Goal: Task Accomplishment & Management: Manage account settings

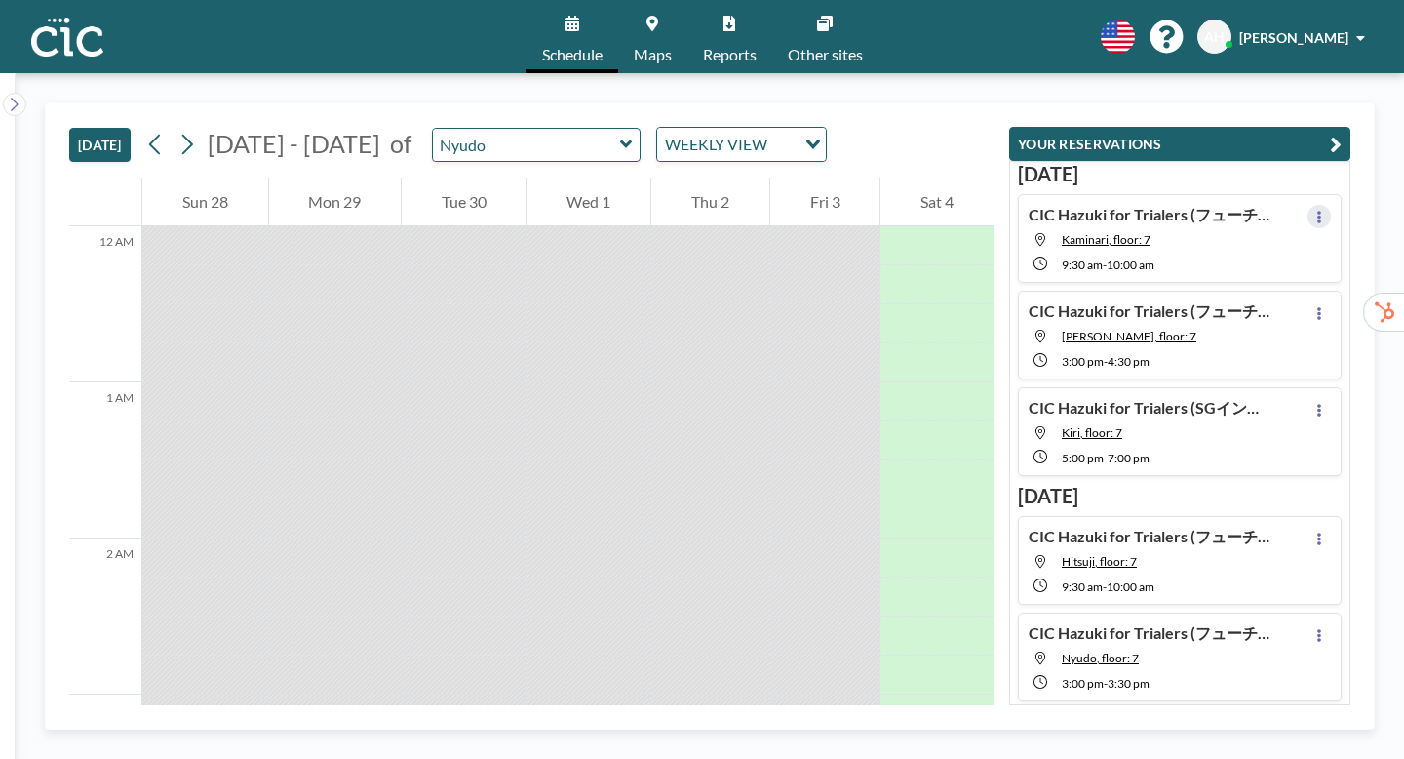
click at [1331, 205] on button at bounding box center [1318, 216] width 23 height 23
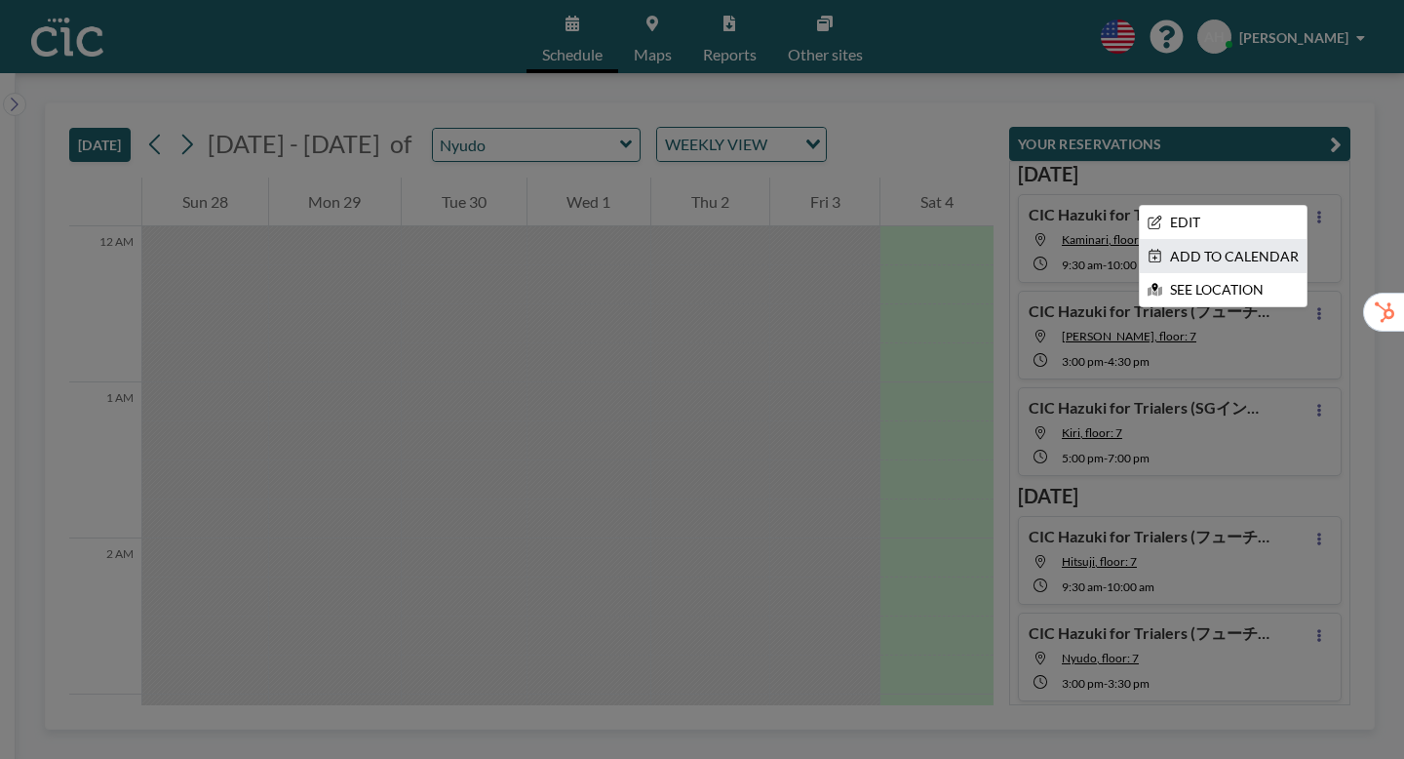
click at [1296, 240] on li "ADD TO CALENDAR" at bounding box center [1223, 256] width 167 height 33
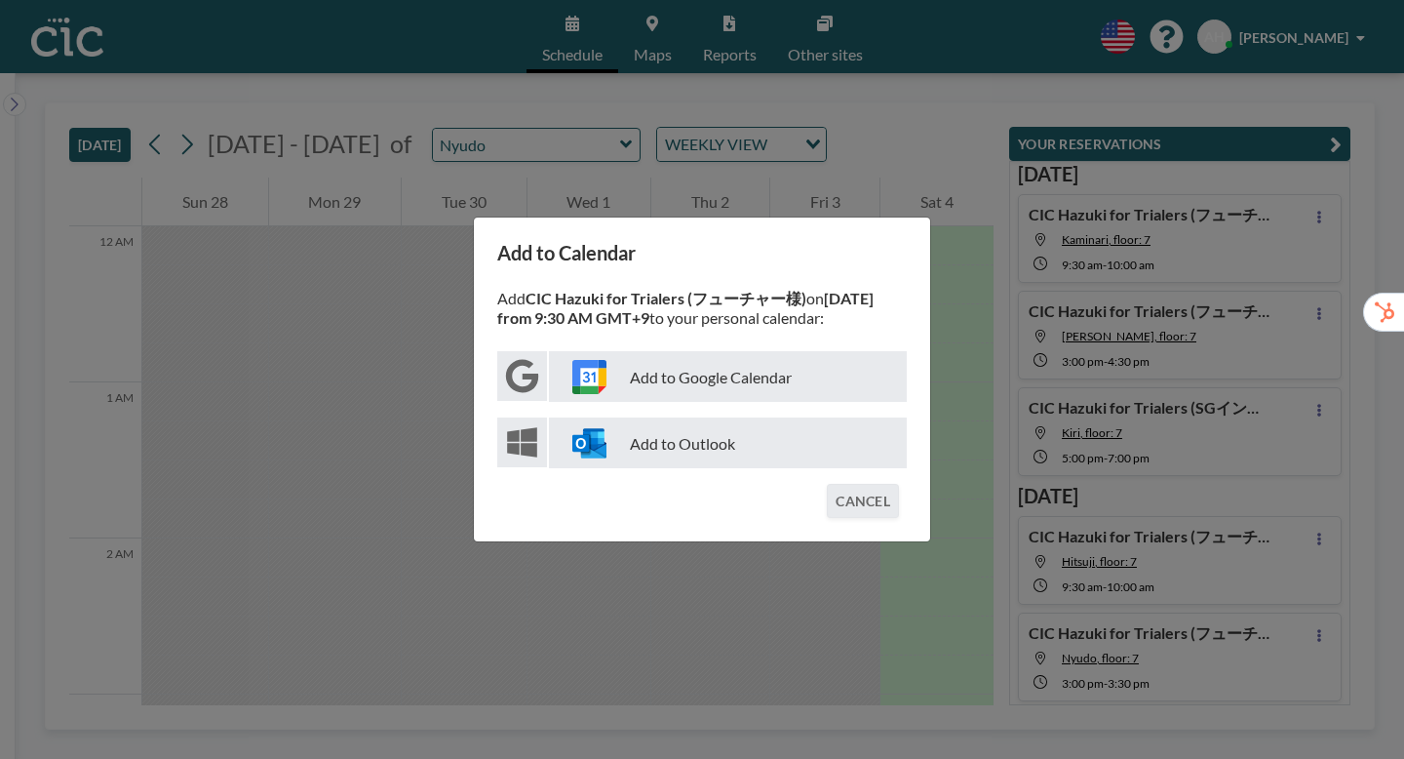
click at [733, 378] on p "Add to Google Calendar" at bounding box center [728, 376] width 358 height 51
click at [933, 309] on div "Add to Calendar Add CIC Hazuki for Trialers (フューチャー様) on October 6 from 9:30 AM…" at bounding box center [702, 379] width 1404 height 759
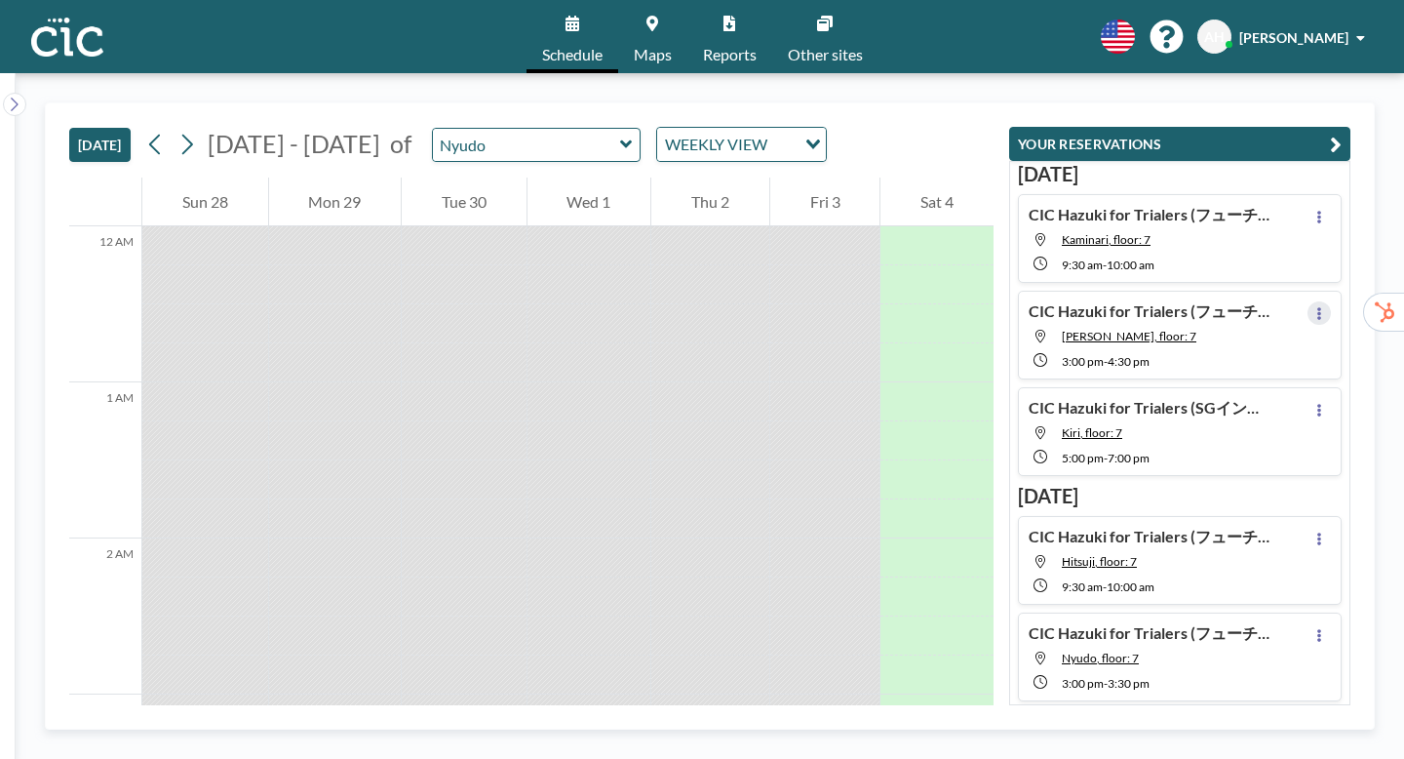
click at [1321, 307] on icon at bounding box center [1319, 313] width 4 height 13
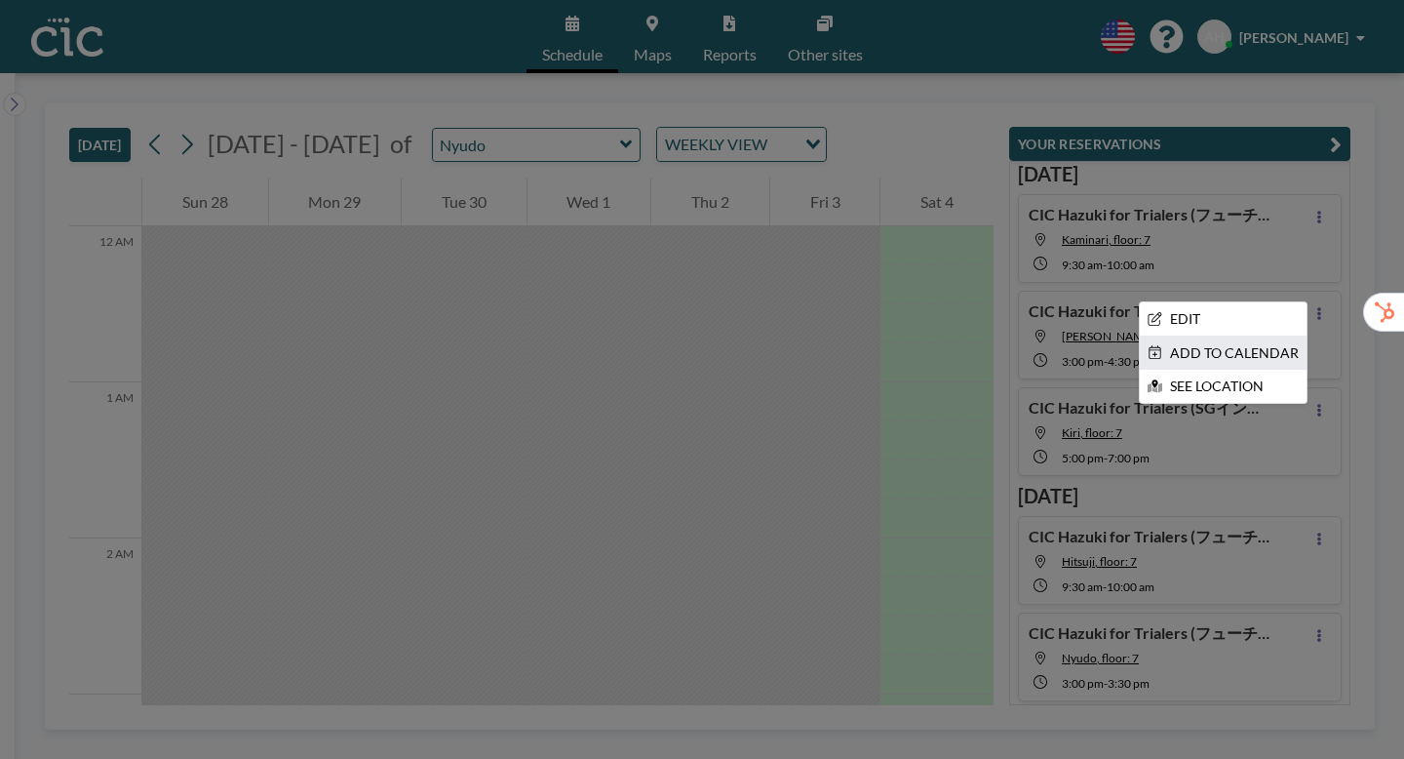
click at [1252, 336] on li "ADD TO CALENDAR" at bounding box center [1223, 352] width 167 height 33
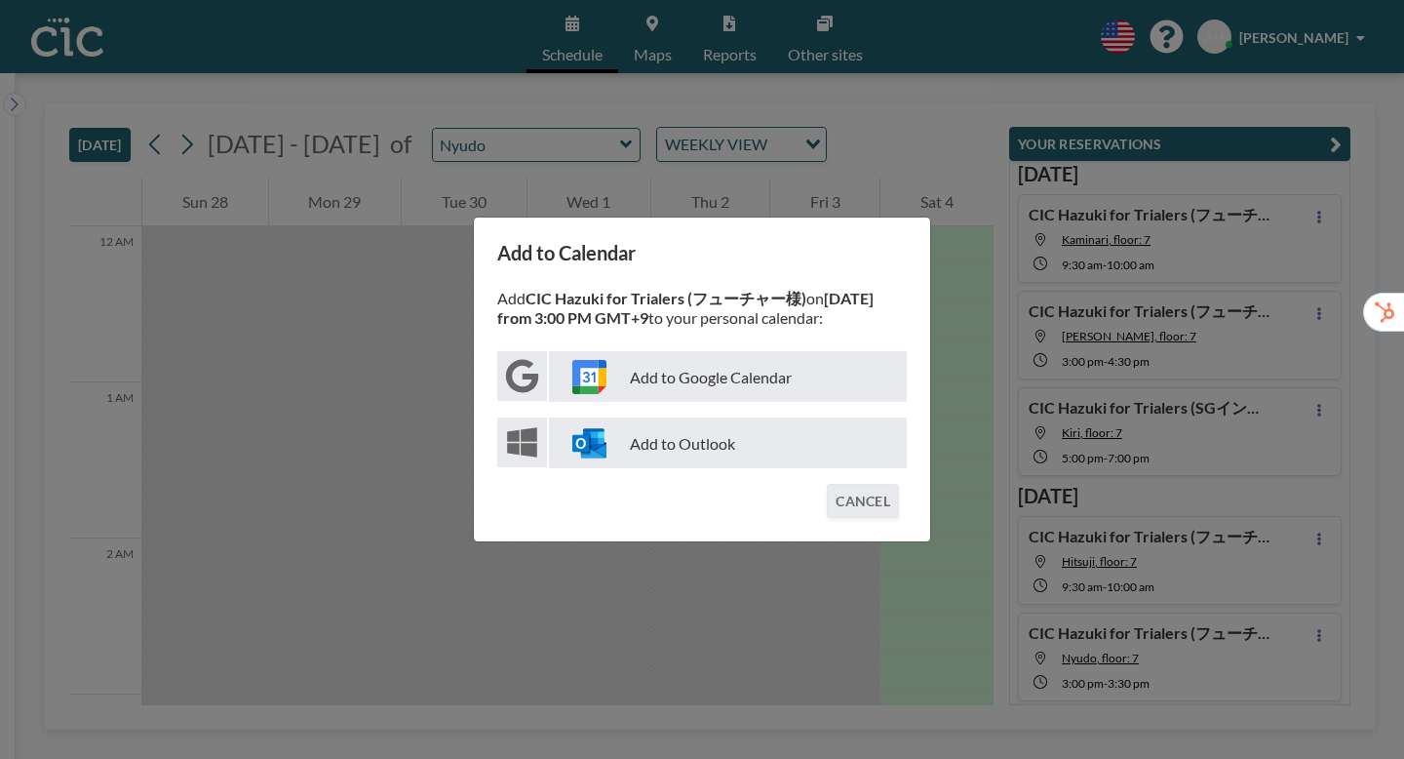
click at [689, 378] on p "Add to Google Calendar" at bounding box center [728, 376] width 358 height 51
click at [957, 302] on div "Add to Calendar Add CIC Hazuki for Trialers (フューチャー様) on October 6 from 3:00 PM…" at bounding box center [702, 379] width 1404 height 759
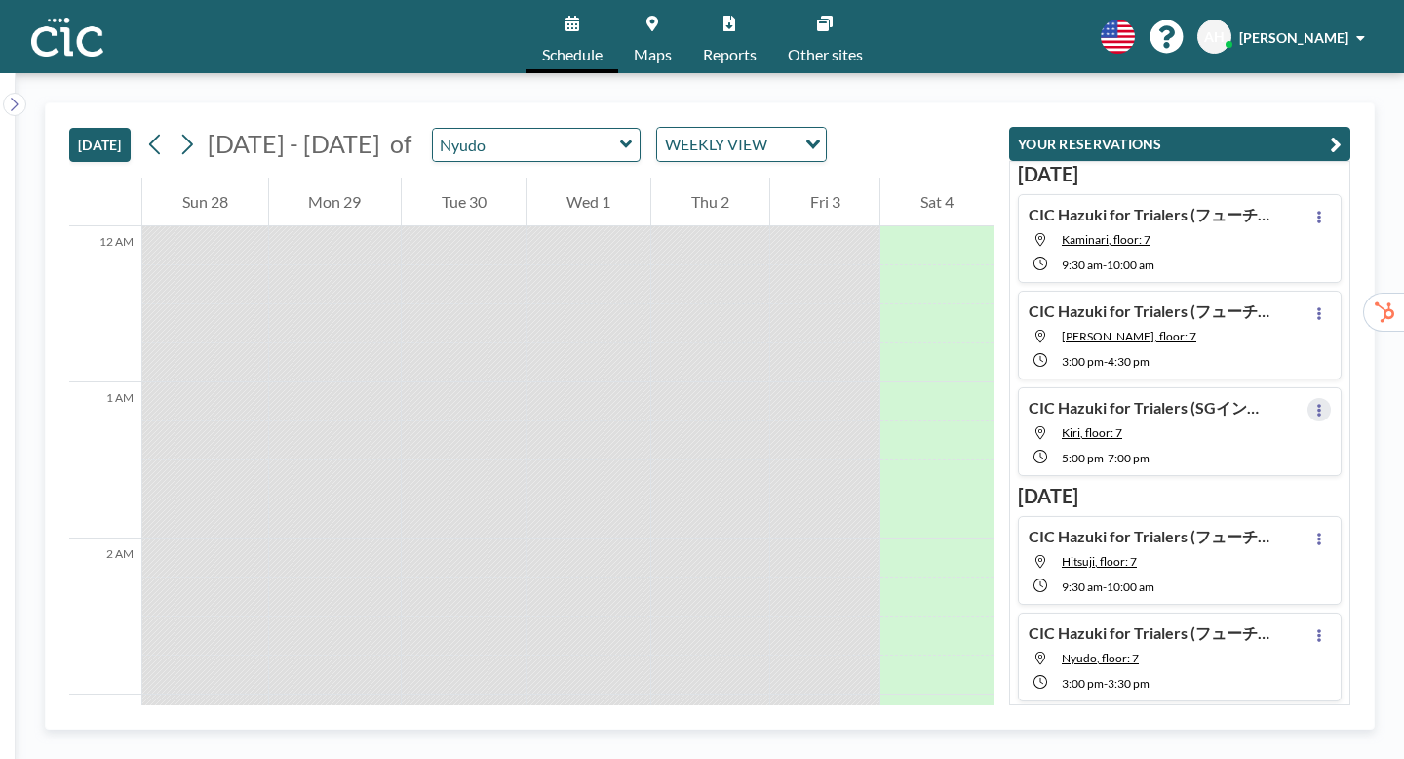
click at [1331, 398] on button at bounding box center [1318, 409] width 23 height 23
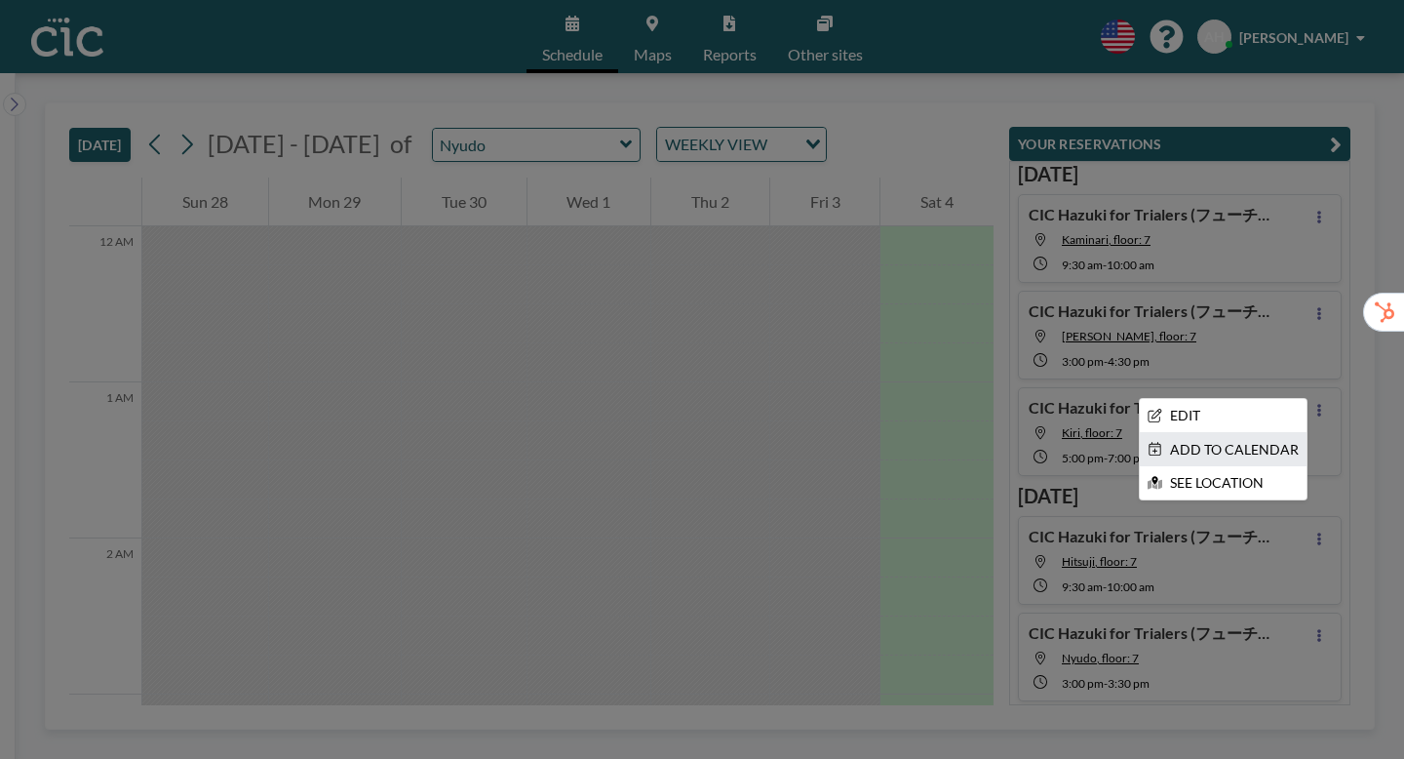
click at [1267, 433] on li "ADD TO CALENDAR" at bounding box center [1223, 449] width 167 height 33
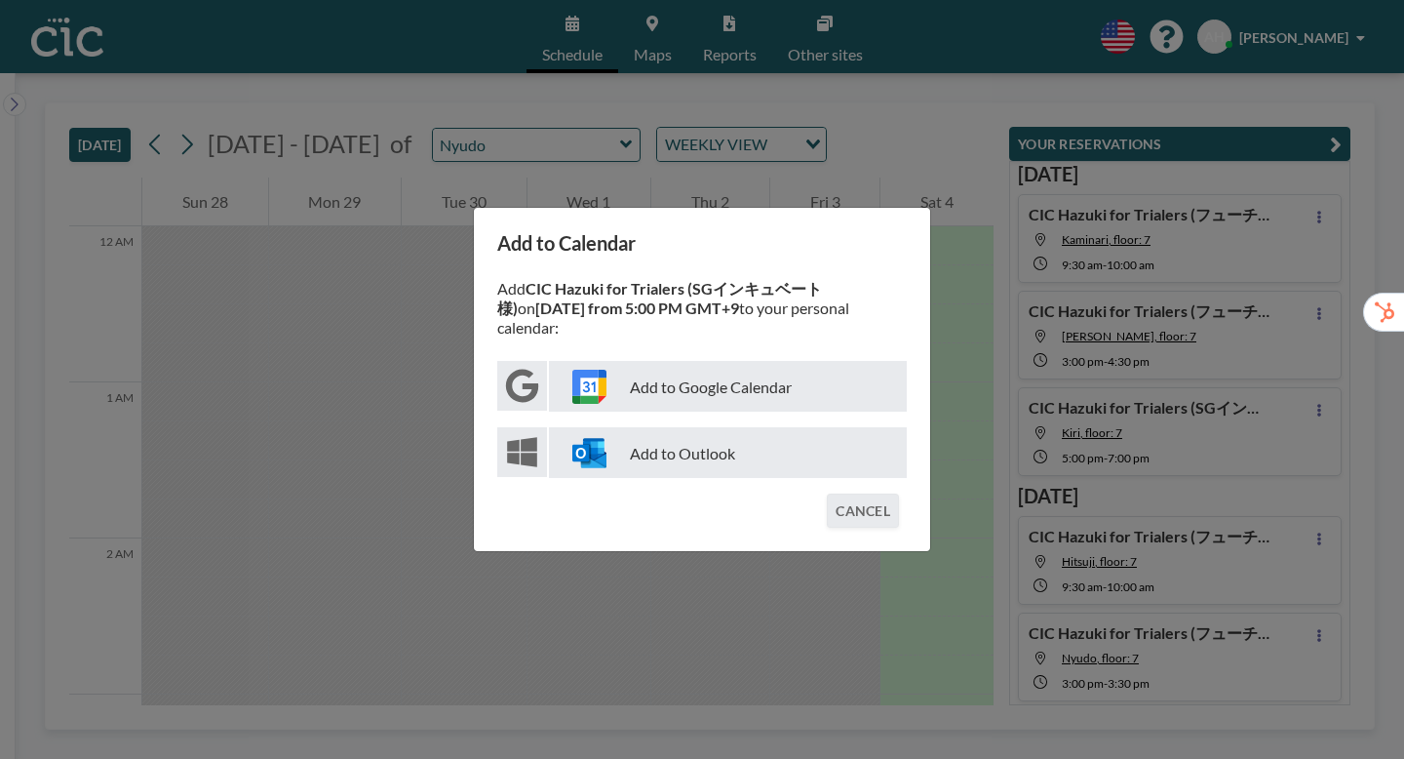
click at [779, 382] on p "Add to Google Calendar" at bounding box center [728, 386] width 358 height 51
click at [1195, 459] on div "Add to Calendar Add CIC Hazuki for Trialers (SGインキュベート様) on October 6 from 5:00…" at bounding box center [702, 379] width 1404 height 759
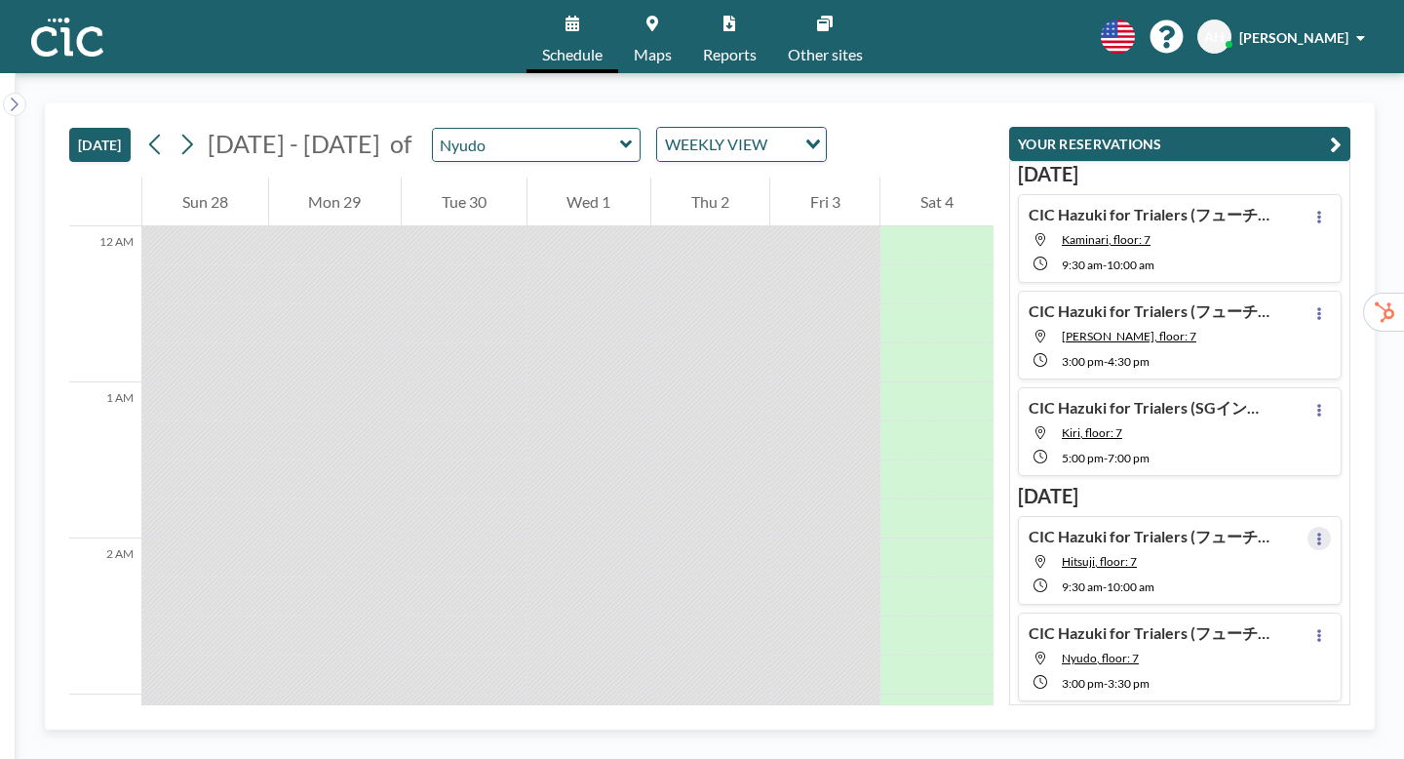
click at [1323, 532] on icon at bounding box center [1319, 538] width 8 height 13
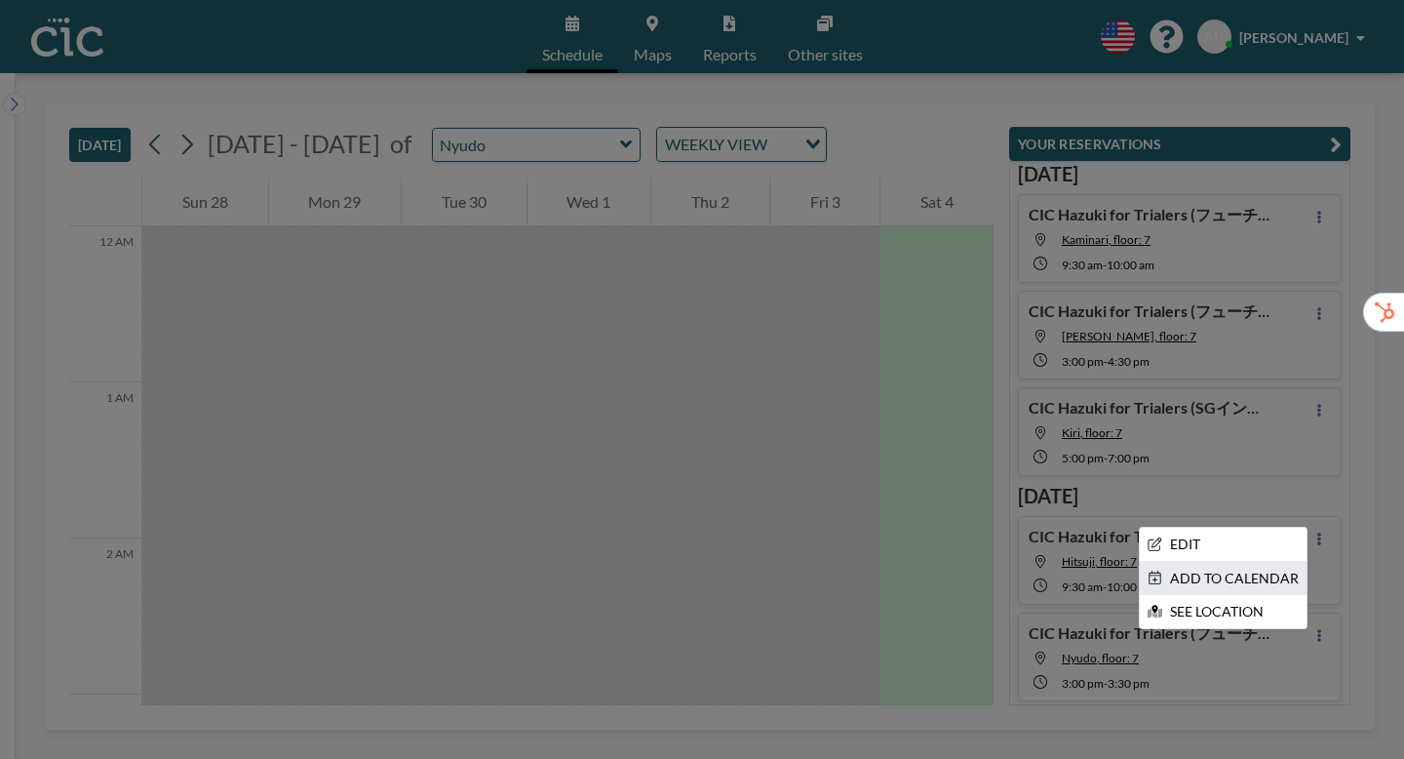
click at [1274, 562] on li "ADD TO CALENDAR" at bounding box center [1223, 578] width 167 height 33
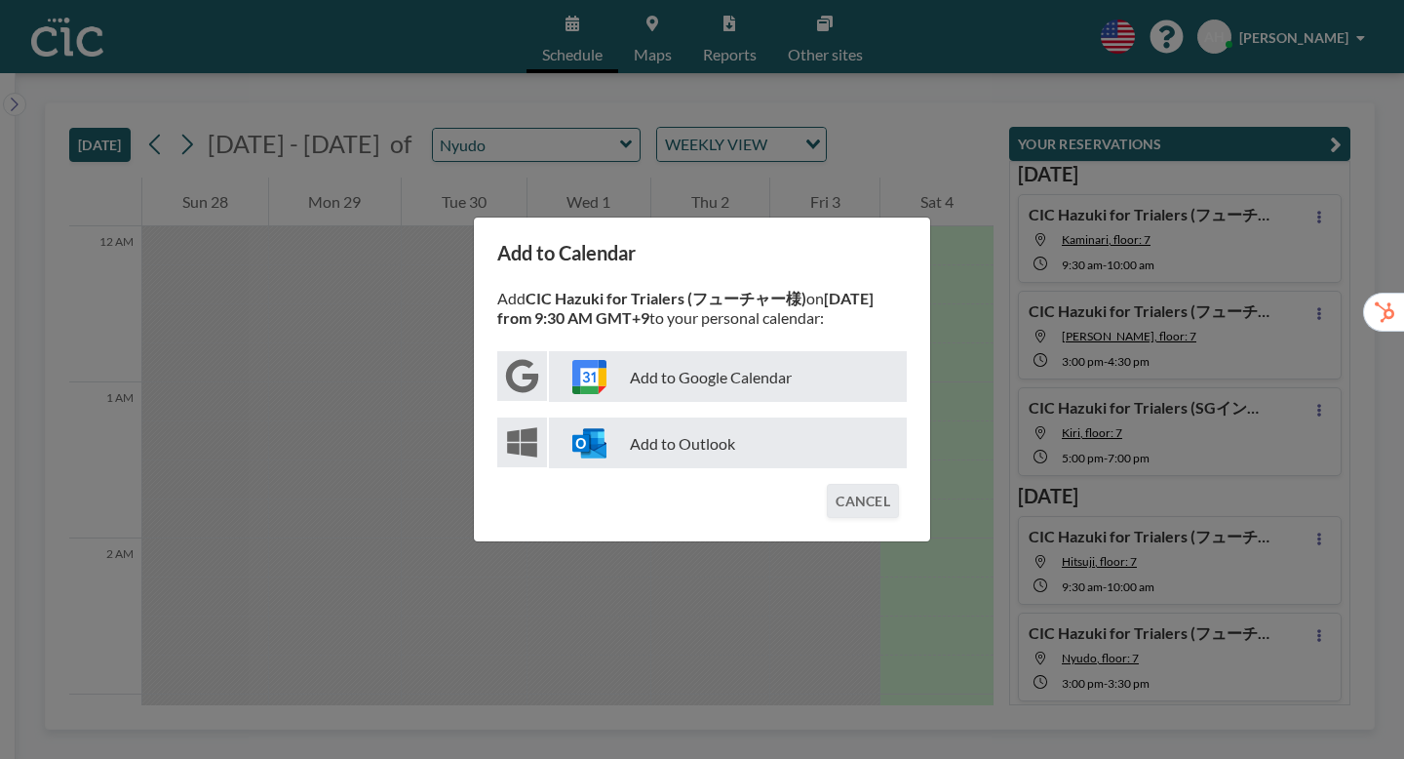
click at [782, 372] on p "Add to Google Calendar" at bounding box center [728, 376] width 358 height 51
click at [1232, 528] on div "Add to Calendar Add CIC Hazuki for Trialers (フューチャー様) on October 8 from 9:30 AM…" at bounding box center [702, 379] width 1404 height 759
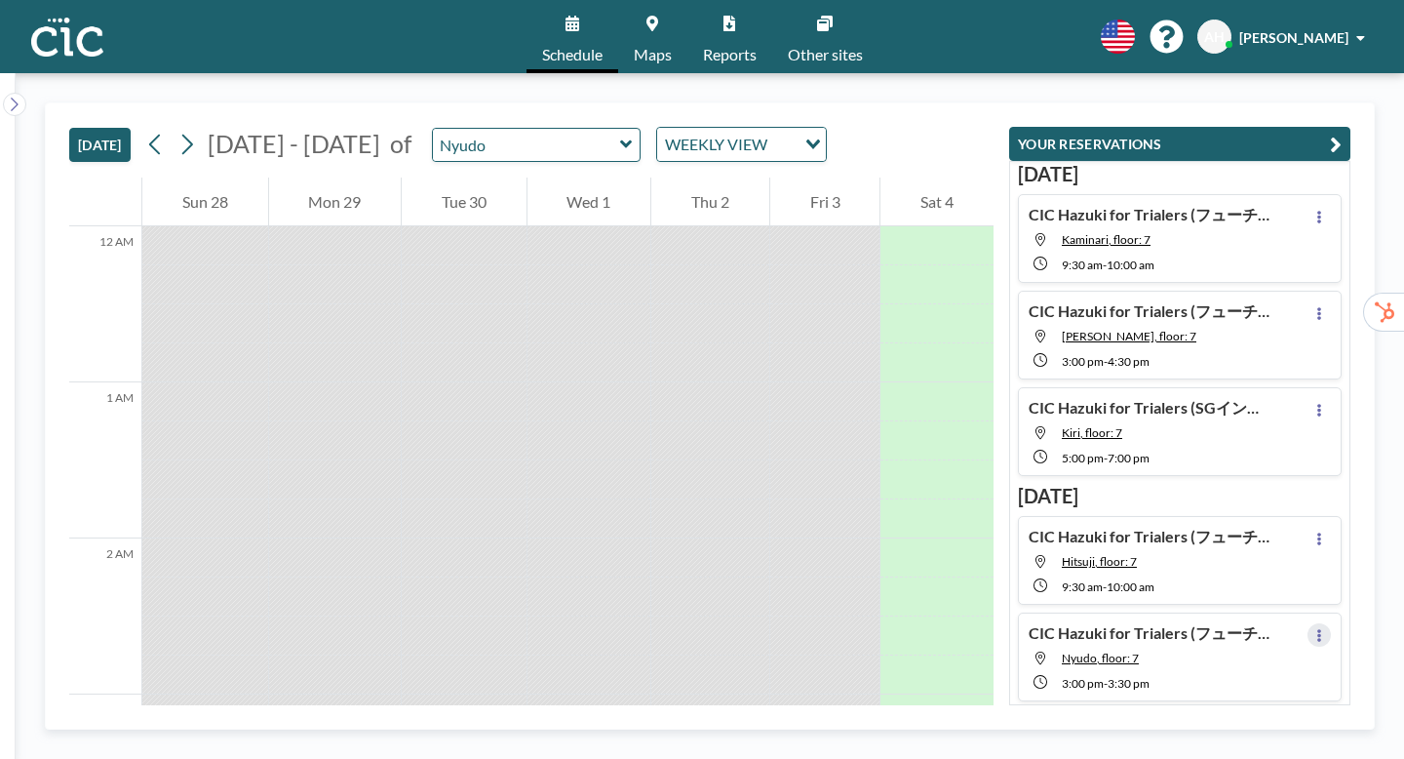
click at [1331, 623] on button at bounding box center [1318, 634] width 23 height 23
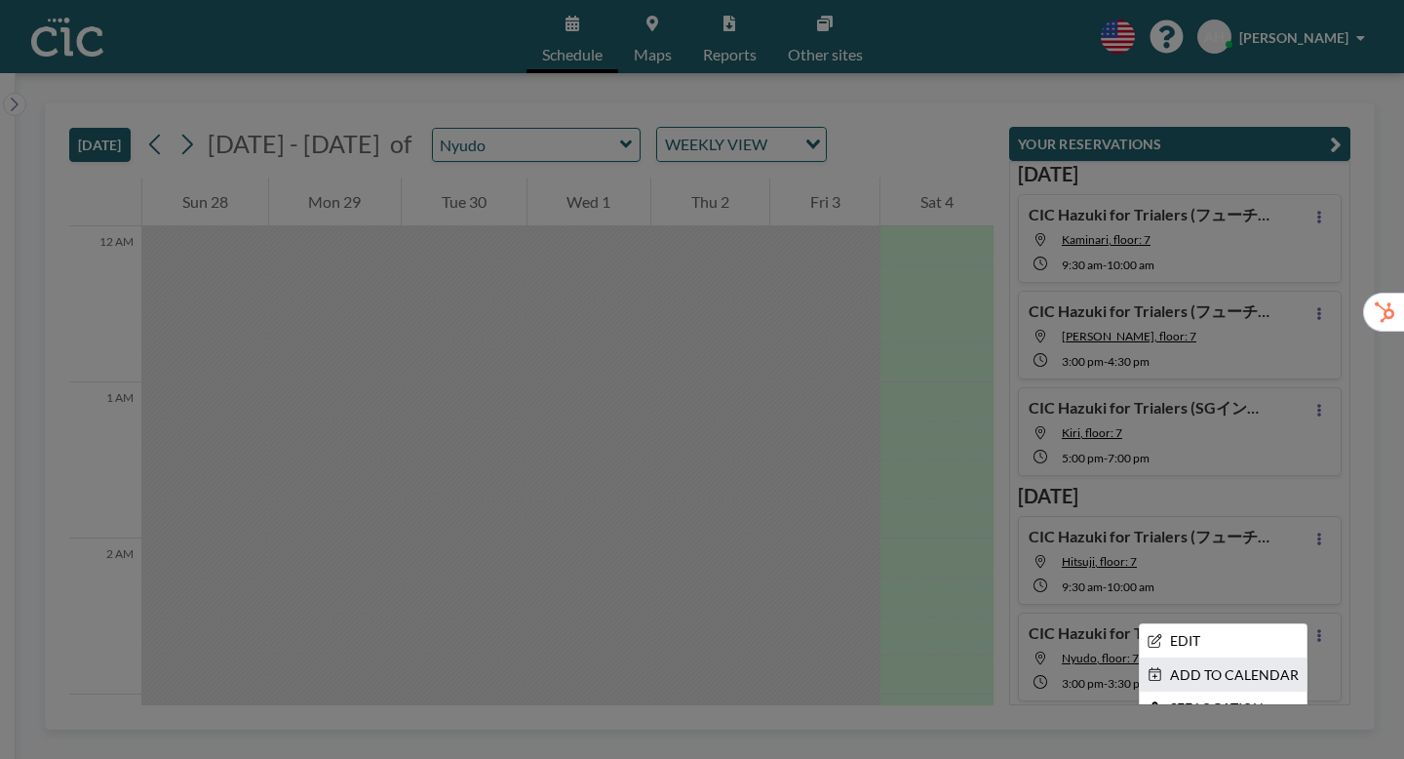
click at [1223, 658] on li "ADD TO CALENDAR" at bounding box center [1223, 674] width 167 height 33
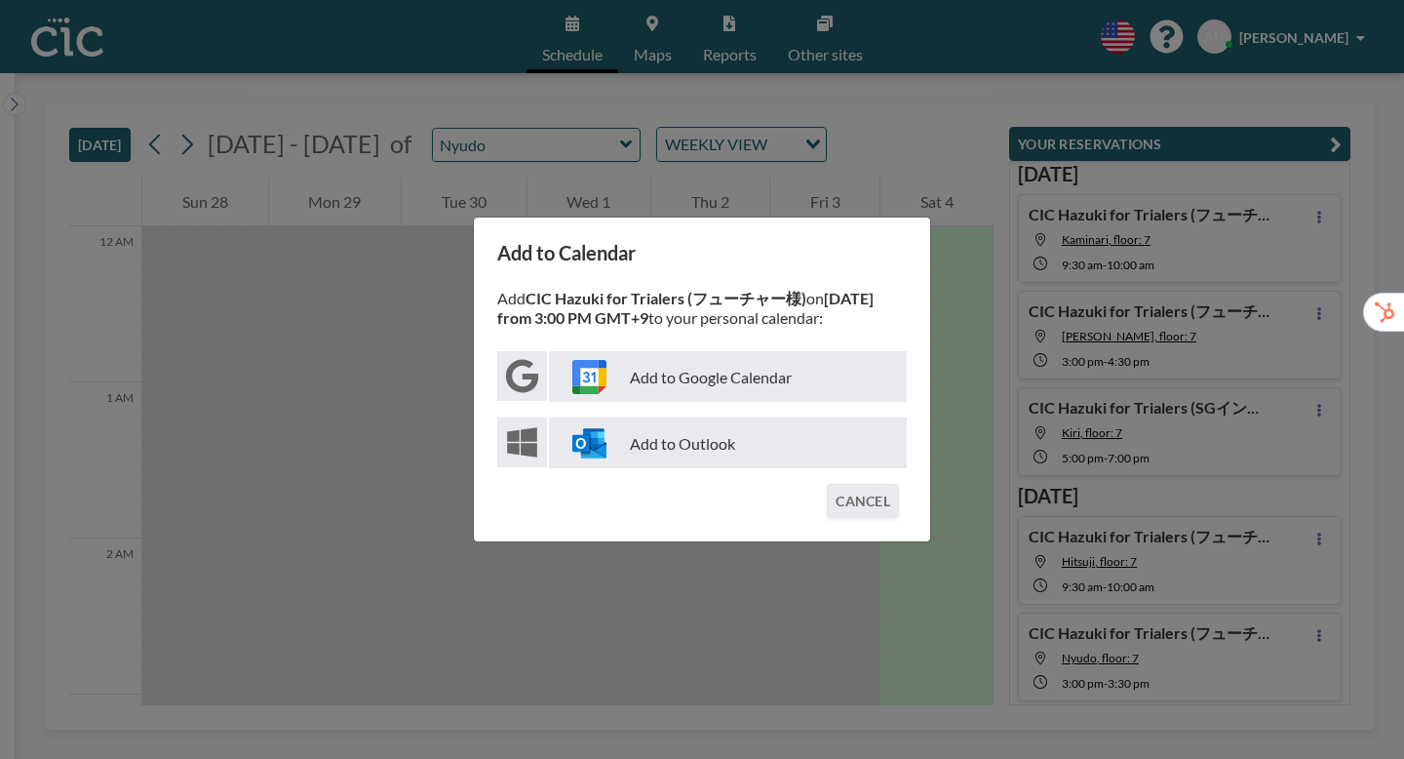
click at [743, 376] on p "Add to Google Calendar" at bounding box center [728, 376] width 358 height 51
click at [1031, 430] on div "Add to Calendar Add CIC Hazuki for Trialers (フューチャー様) on October 8 from 3:00 PM…" at bounding box center [702, 379] width 1404 height 759
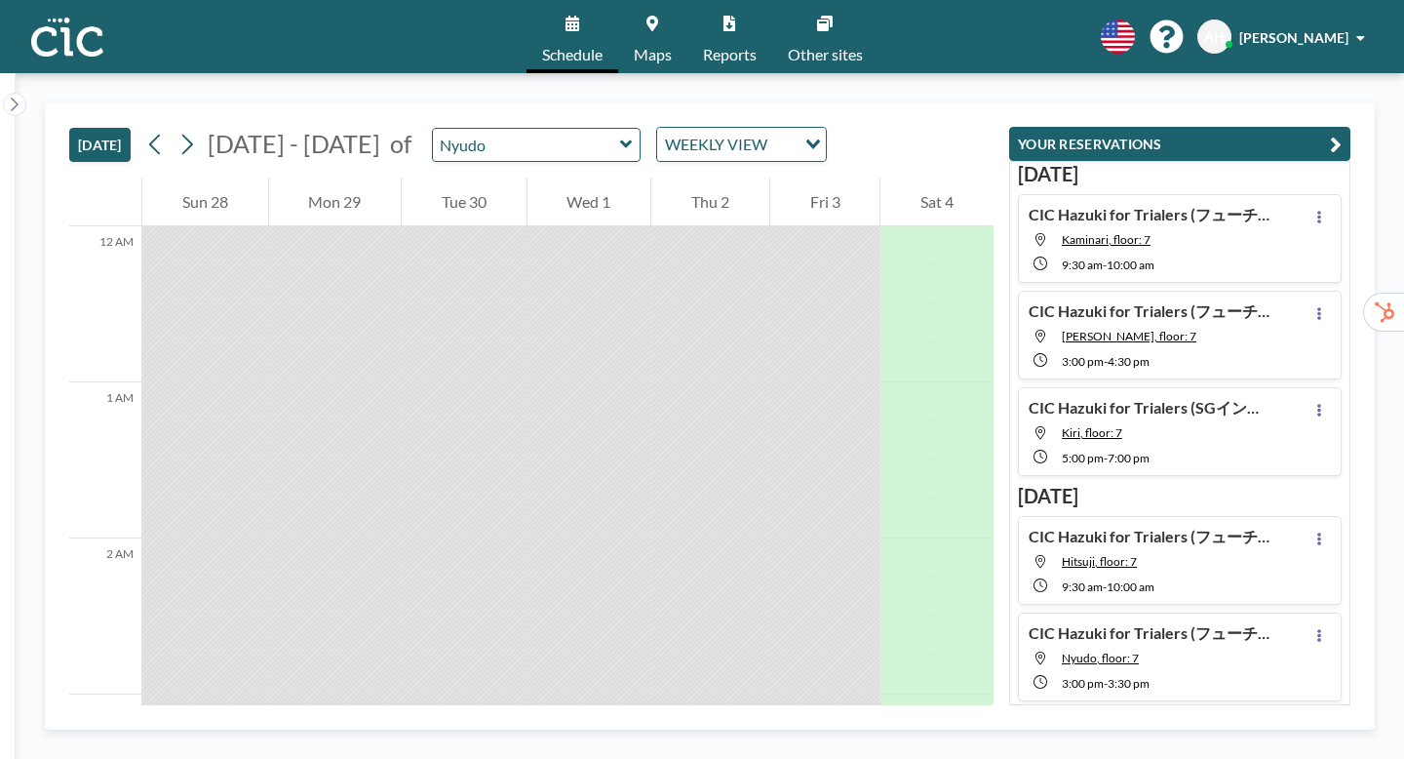
click at [1331, 720] on button at bounding box center [1318, 731] width 23 height 23
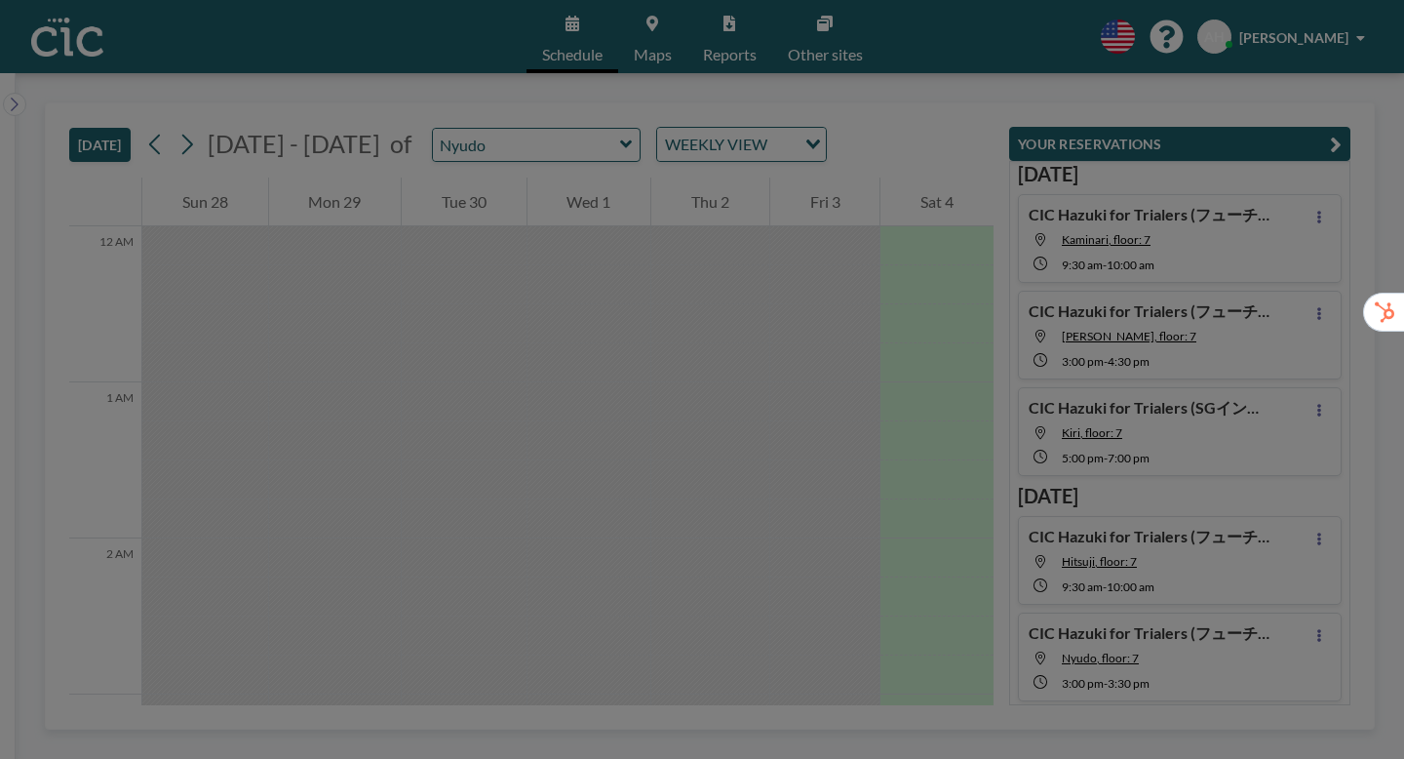
click at [1271, 755] on li "ADD TO CALENDAR" at bounding box center [1223, 771] width 167 height 33
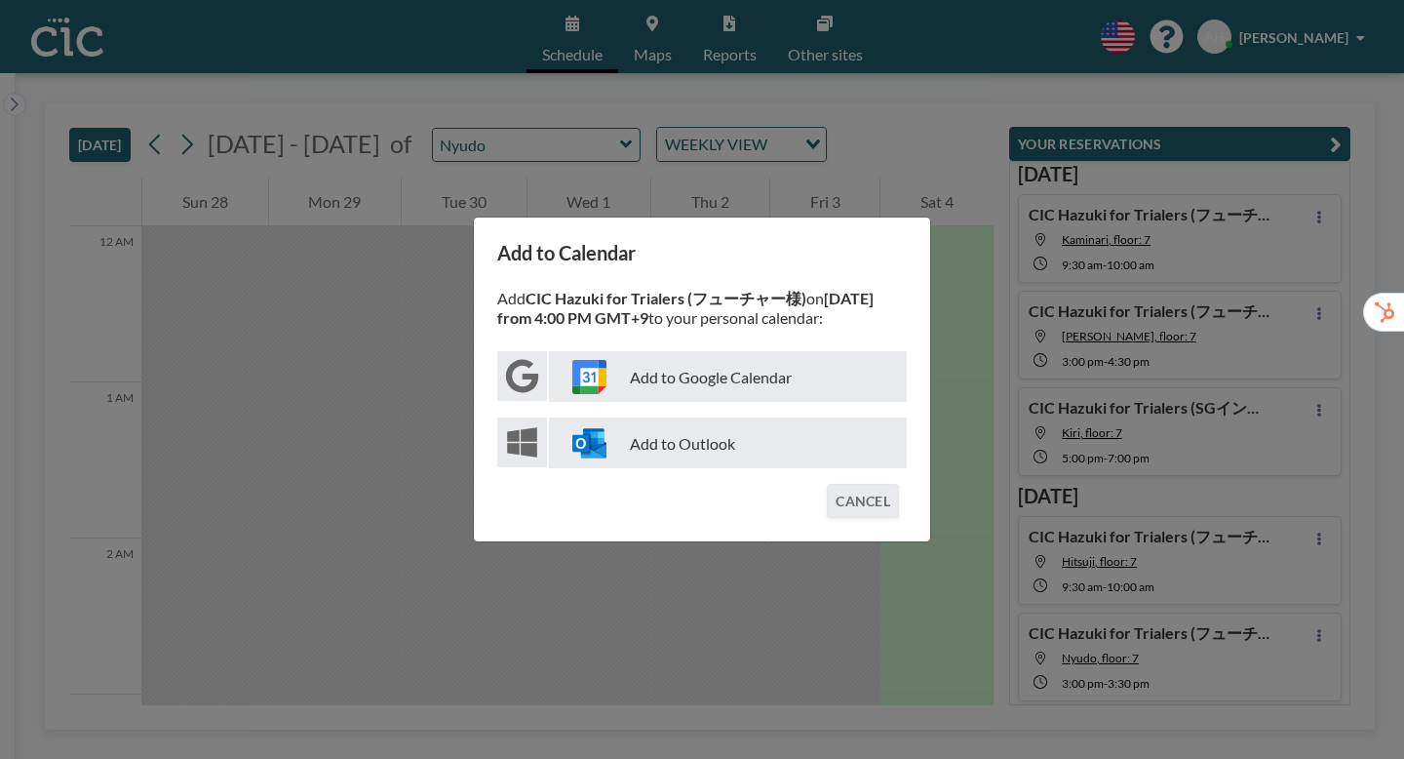
click at [716, 377] on p "Add to Google Calendar" at bounding box center [728, 376] width 358 height 51
click at [1037, 386] on div "Add to Calendar Add CIC Hazuki for Trialers (フューチャー様) on October 8 from 4:00 PM…" at bounding box center [702, 379] width 1404 height 759
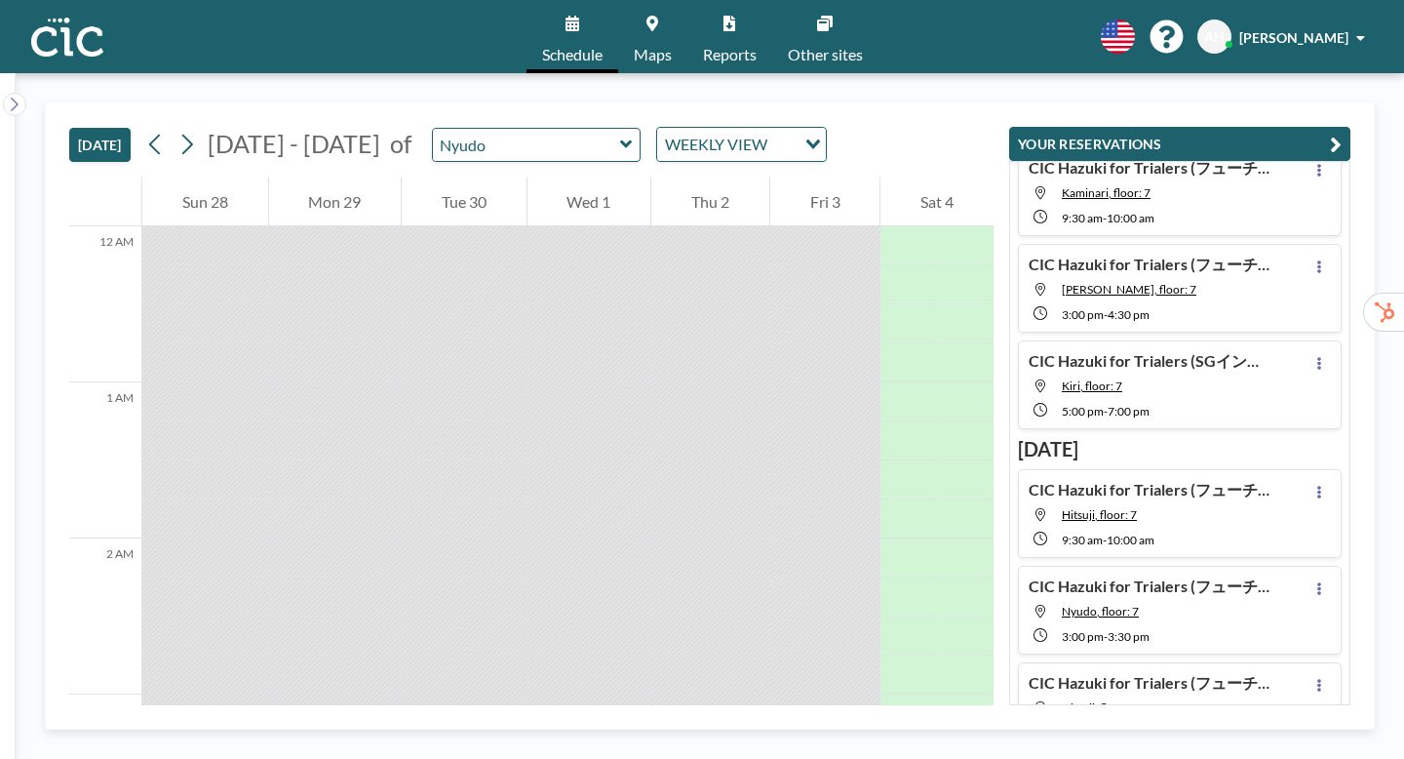
scroll to position [46, 0]
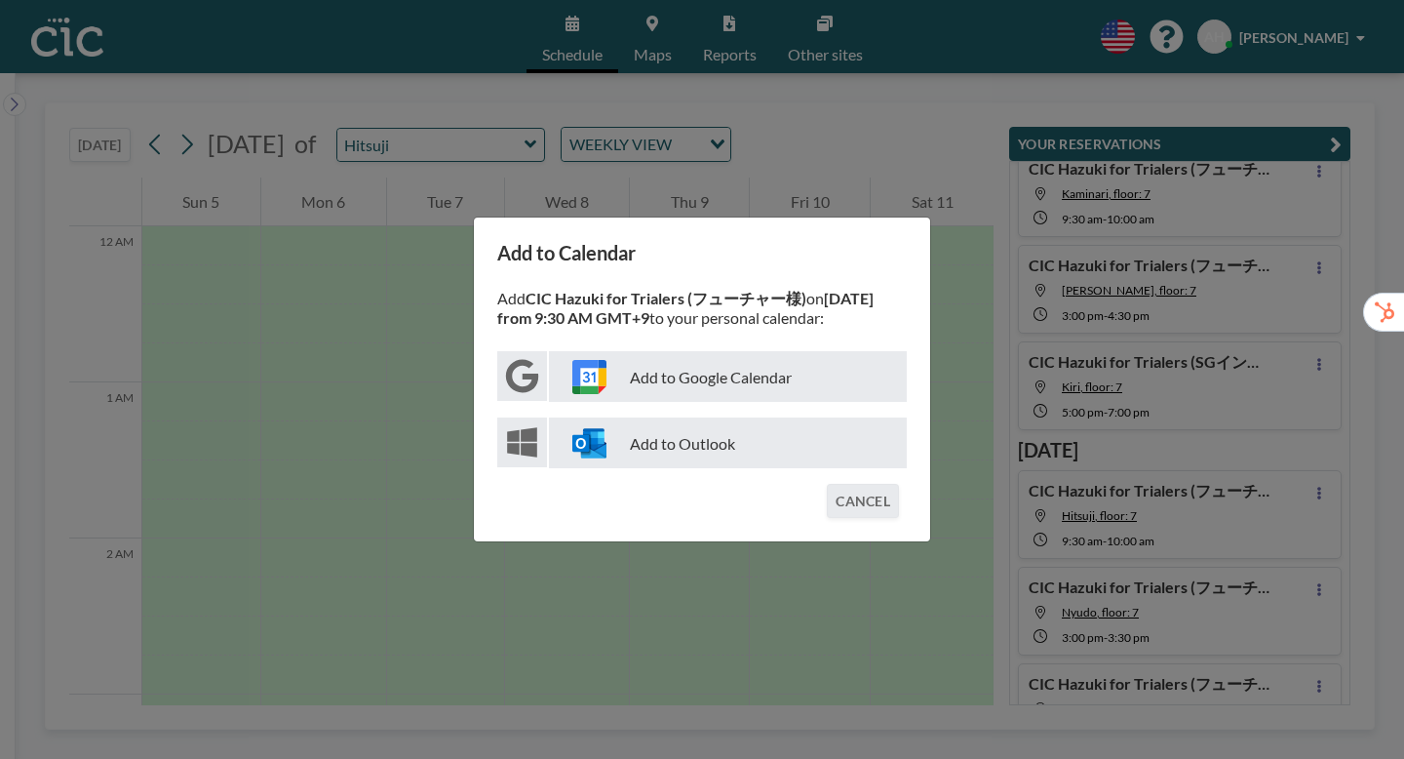
click at [737, 371] on p "Add to Google Calendar" at bounding box center [728, 376] width 358 height 51
click at [936, 466] on div "Add to Calendar Add CIC Hazuki for Trialers (フューチャー様) on October 9 from 9:30 AM…" at bounding box center [702, 379] width 1404 height 759
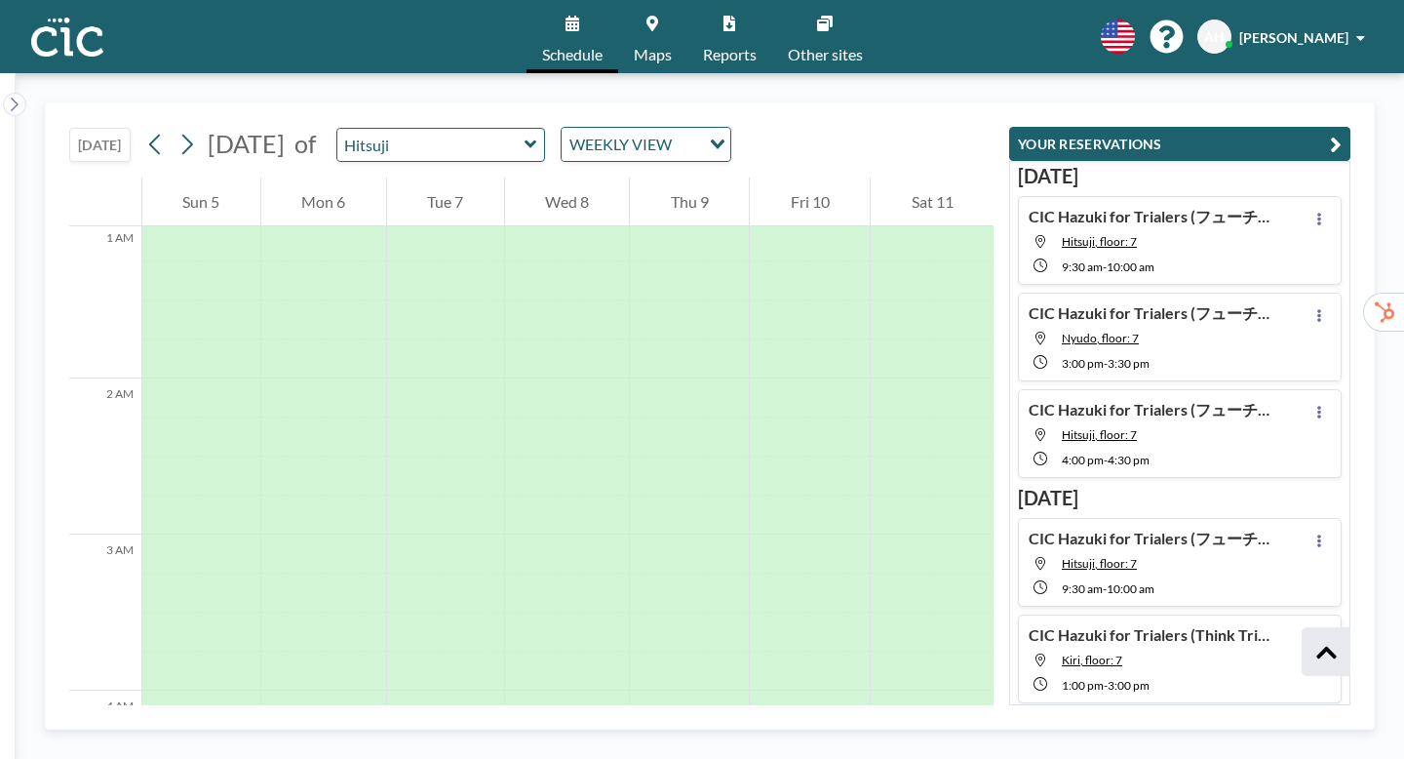
scroll to position [337, 0]
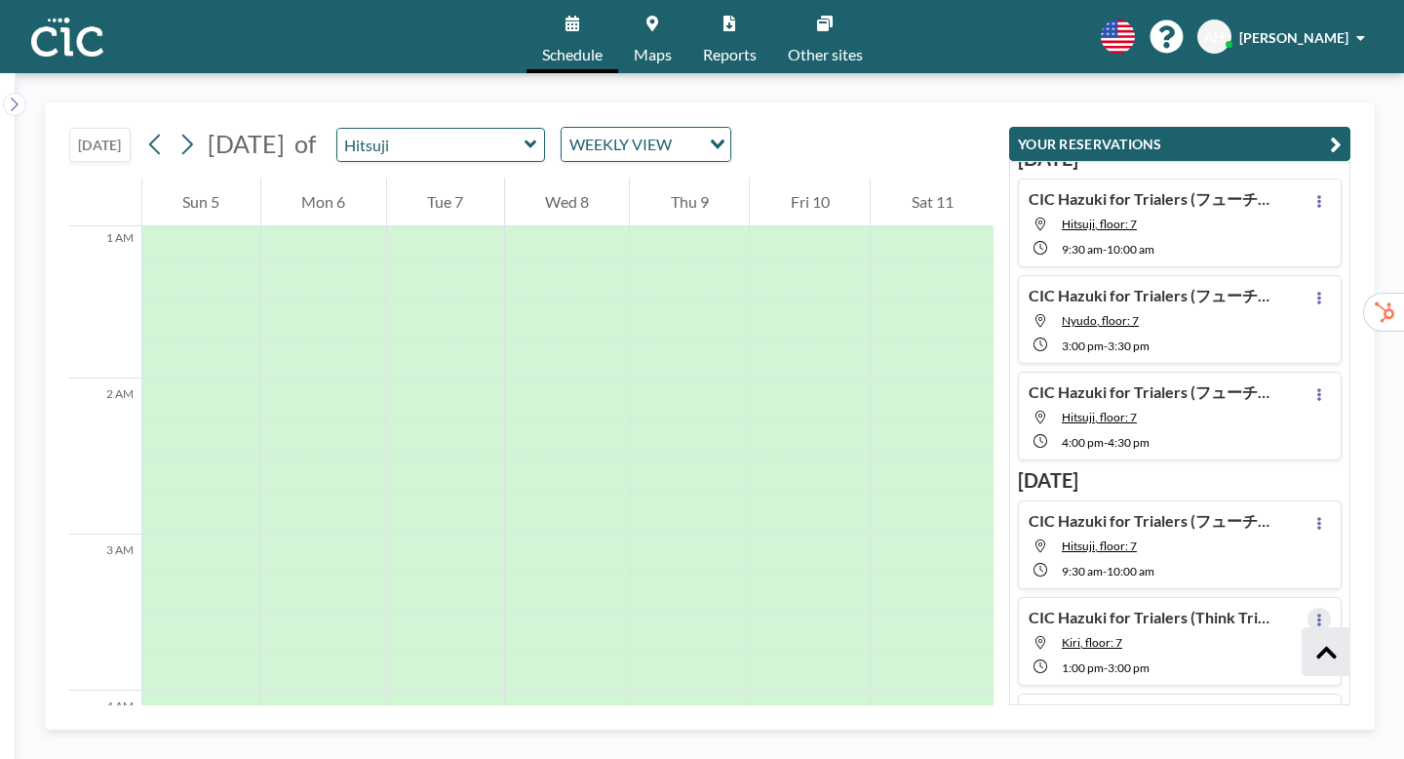
click at [1331, 607] on button at bounding box center [1318, 618] width 23 height 23
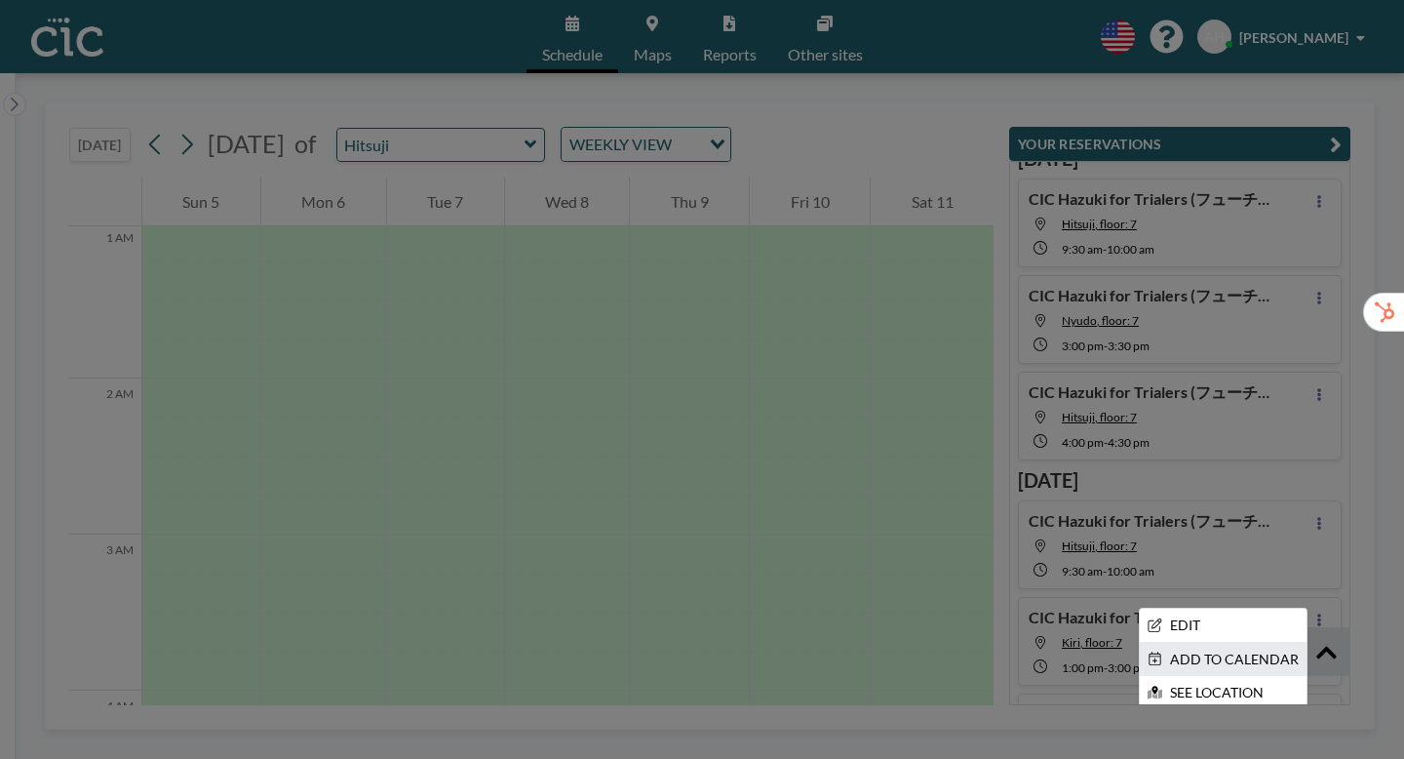
click at [1235, 642] on li "ADD TO CALENDAR" at bounding box center [1223, 658] width 167 height 33
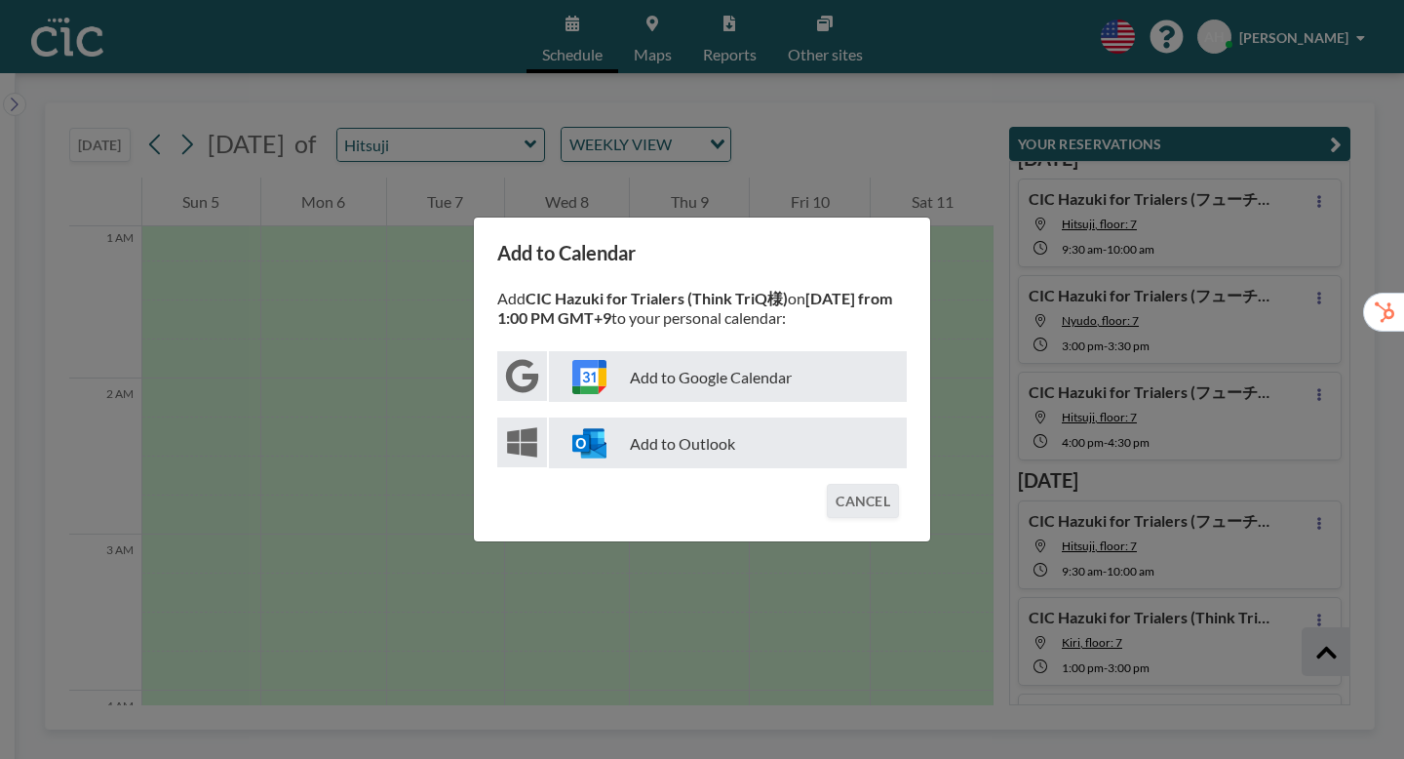
click at [800, 357] on p "Add to Google Calendar" at bounding box center [728, 376] width 358 height 51
click at [1017, 428] on div "Add to Calendar Add CIC Hazuki for Trialers (Think TriQ様) on October 9 from 1:0…" at bounding box center [702, 379] width 1404 height 759
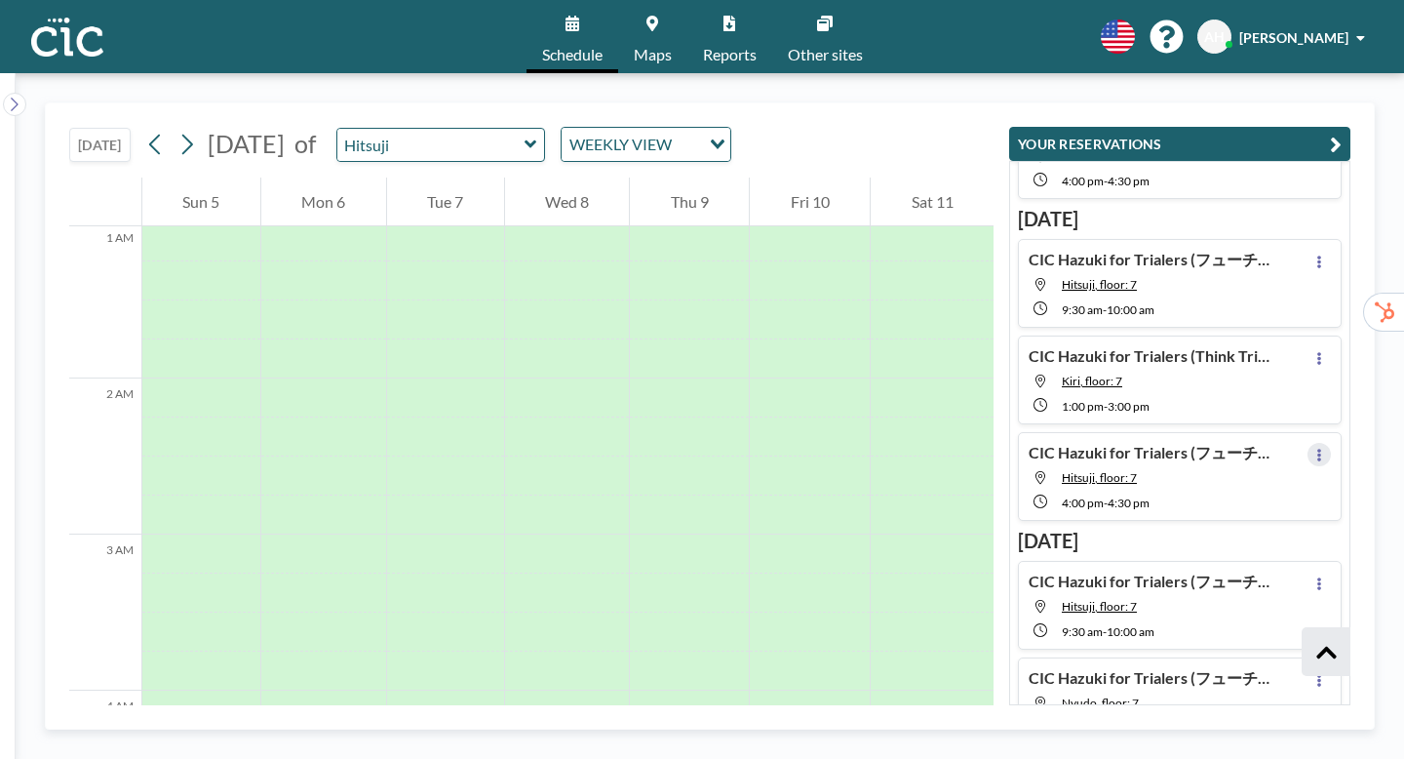
click at [1323, 448] on icon at bounding box center [1319, 454] width 8 height 13
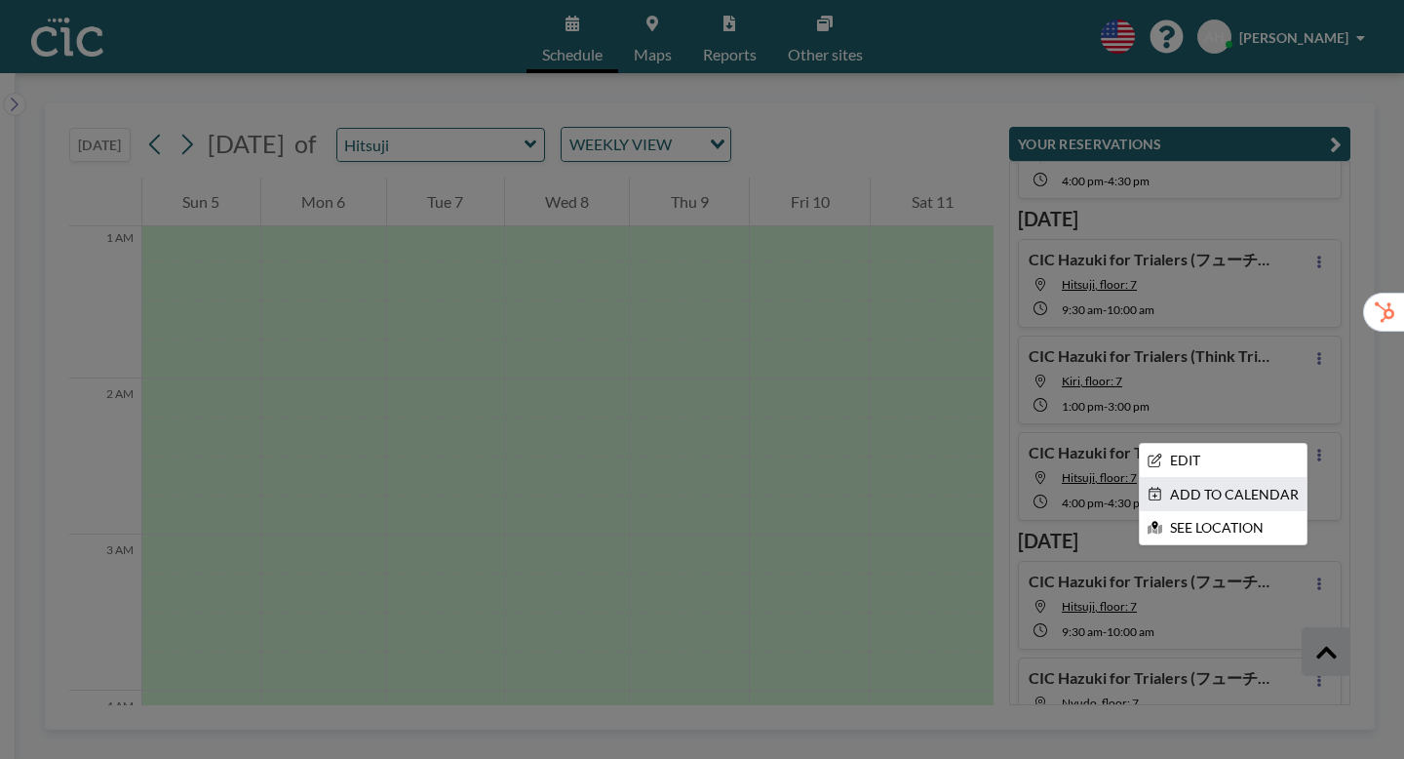
scroll to position [599, 0]
click at [1223, 478] on li "ADD TO CALENDAR" at bounding box center [1223, 494] width 167 height 33
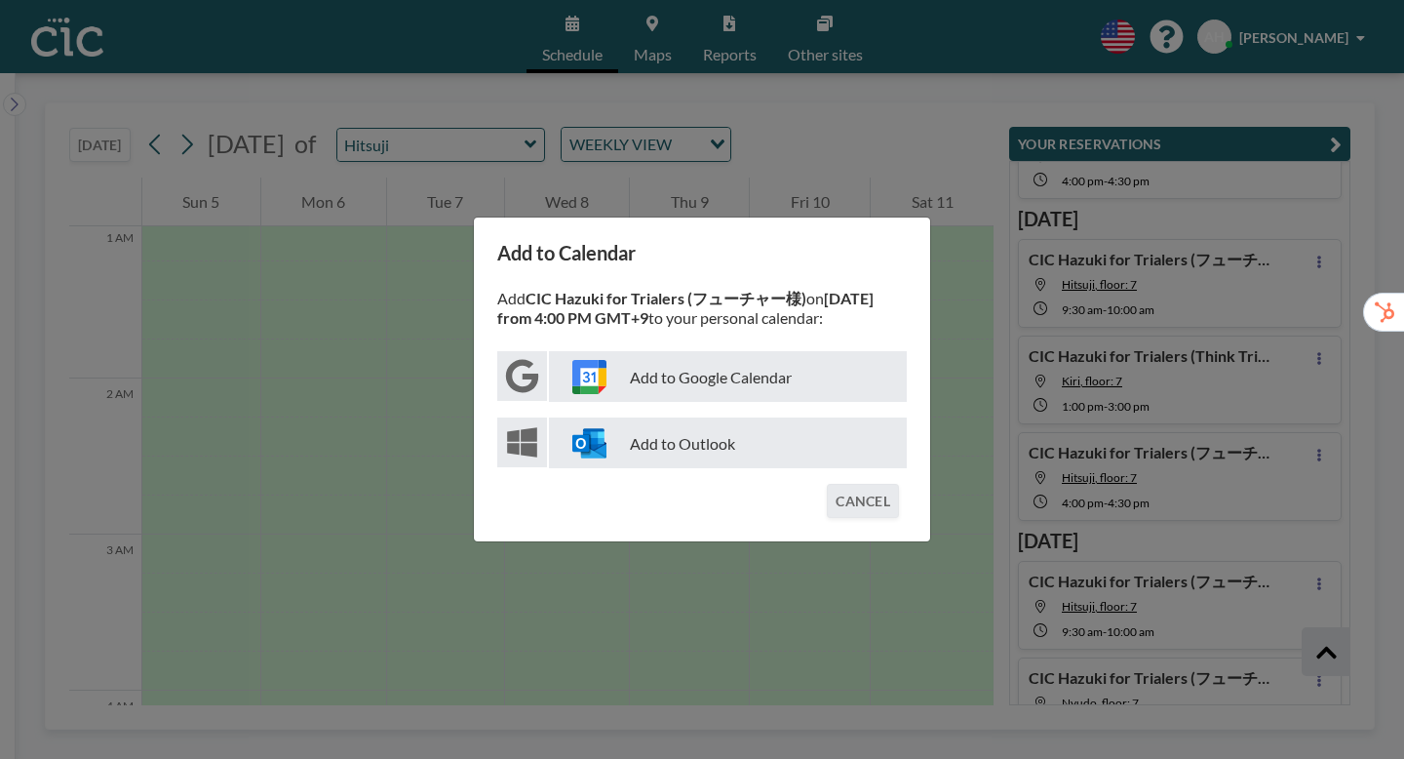
click at [790, 385] on p "Add to Google Calendar" at bounding box center [728, 376] width 358 height 51
click at [1021, 453] on div "Add to Calendar Add CIC Hazuki for Trialers (フューチャー様) on October 9 from 4:00 PM…" at bounding box center [702, 379] width 1404 height 759
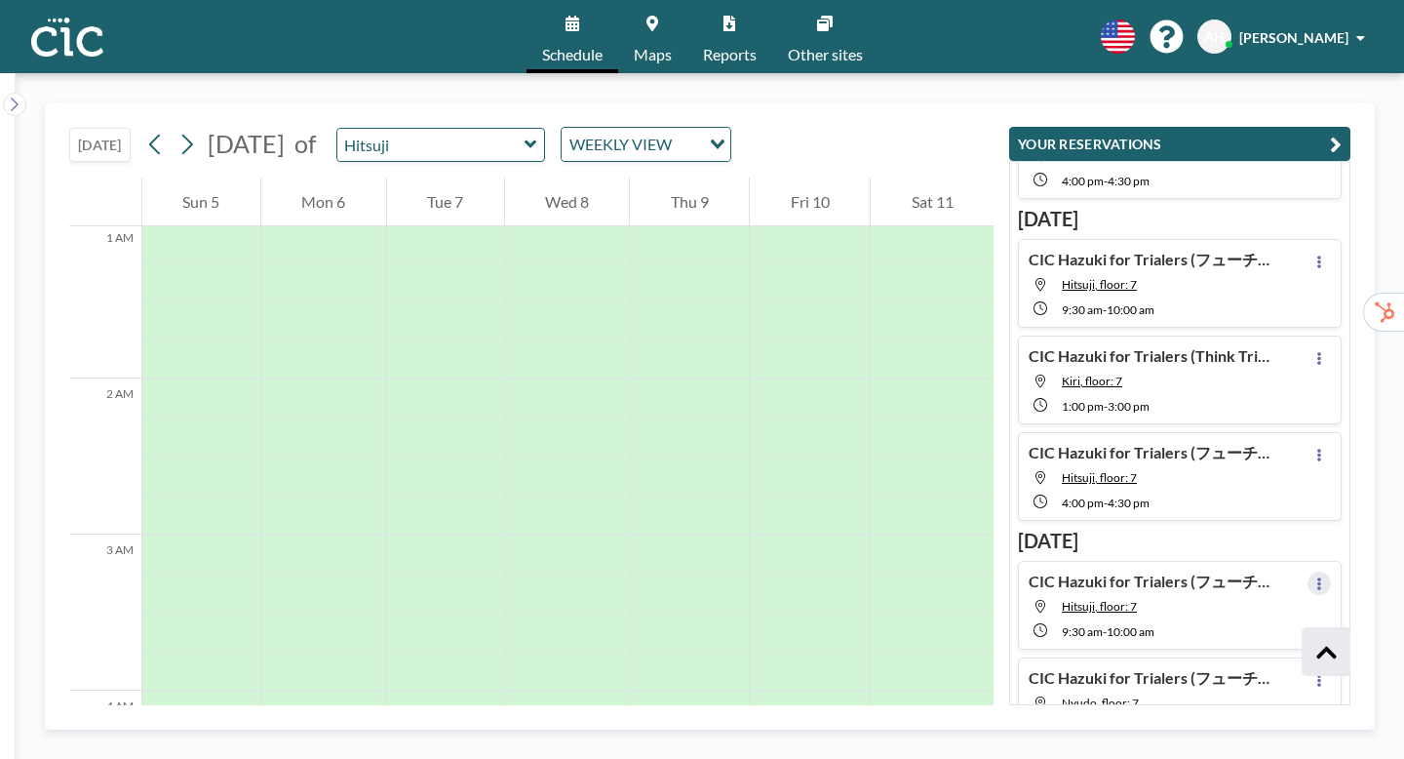
click at [1321, 577] on icon at bounding box center [1319, 583] width 4 height 13
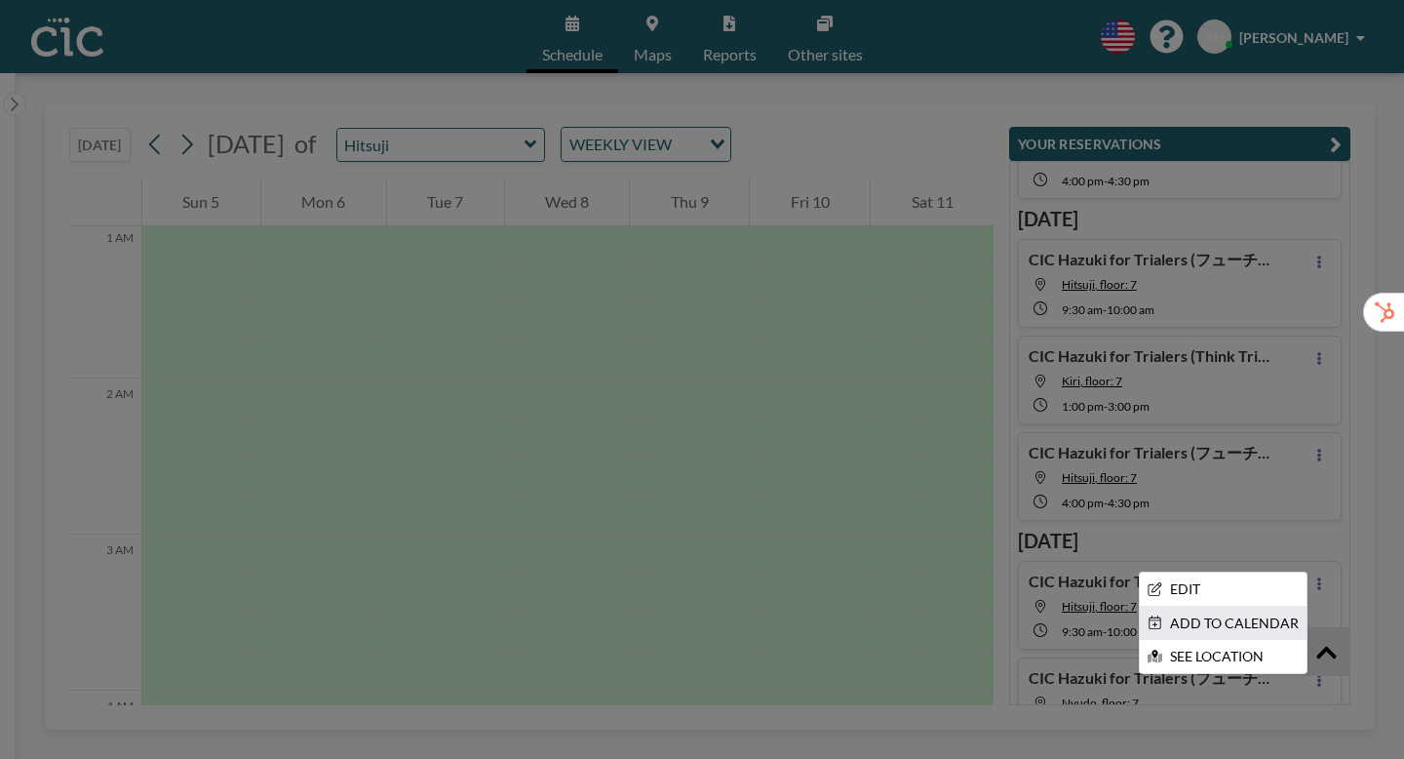
click at [1210, 606] on li "ADD TO CALENDAR" at bounding box center [1223, 622] width 167 height 33
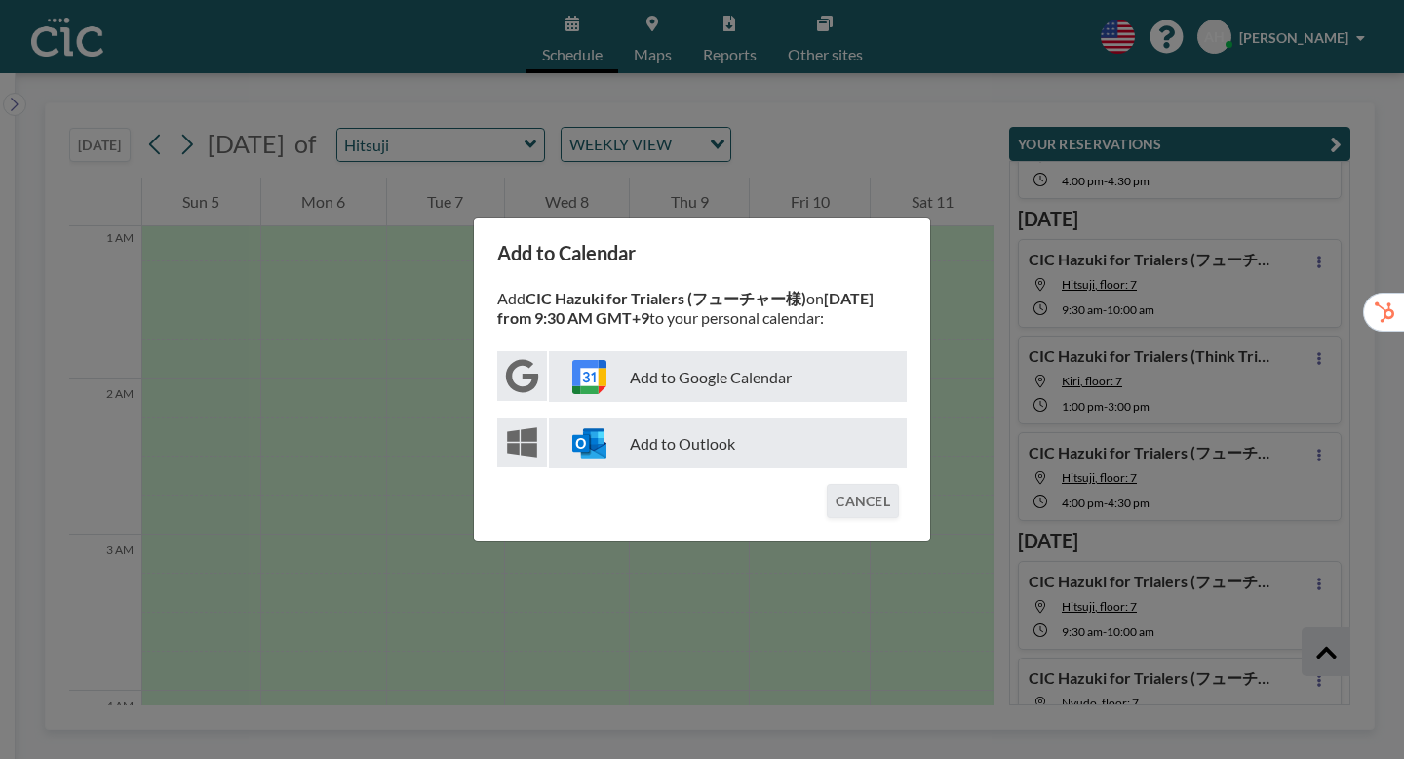
click at [719, 377] on p "Add to Google Calendar" at bounding box center [728, 376] width 358 height 51
click at [993, 495] on div "Add to Calendar Add CIC Hazuki for Trialers (フューチャー様) on October 10 from 9:30 A…" at bounding box center [702, 379] width 1404 height 759
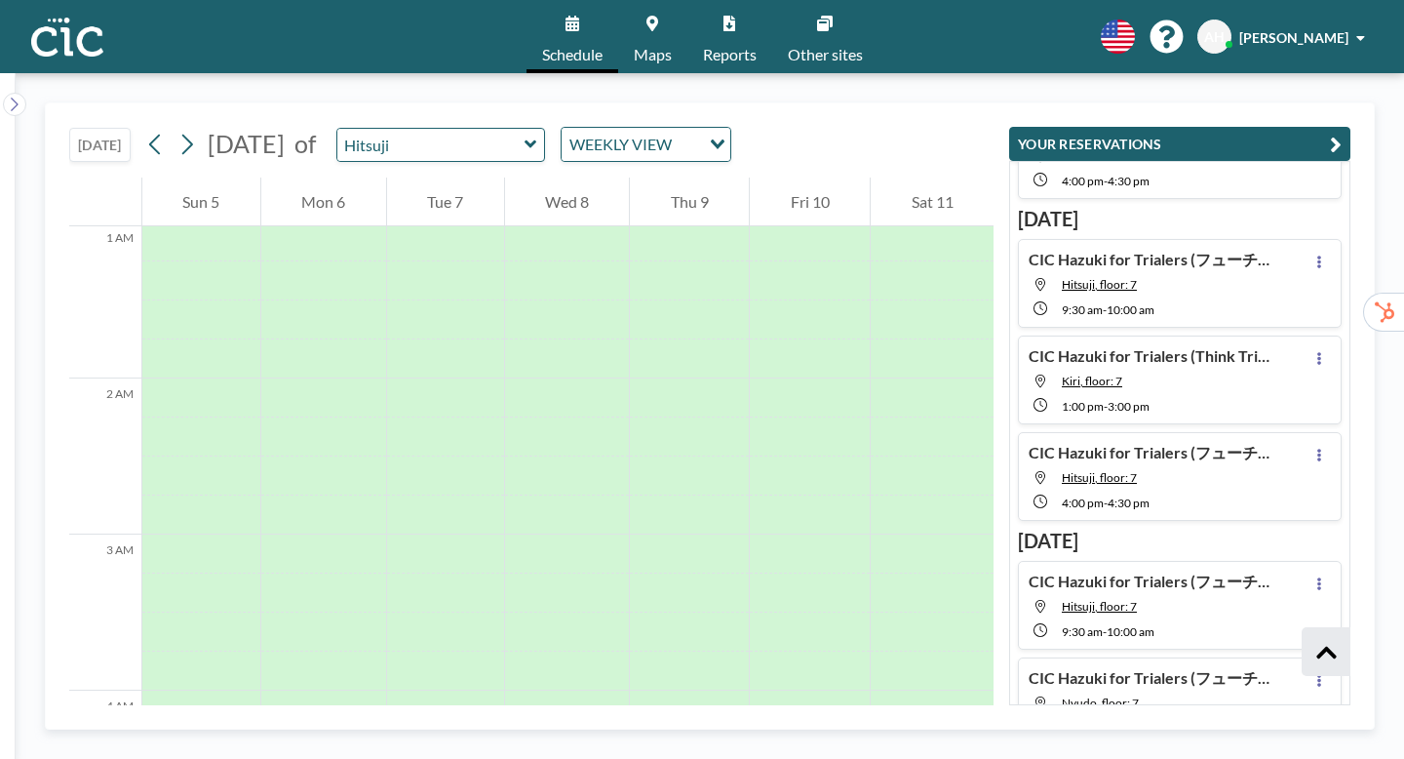
click at [1211, 668] on h4 "CIC Hazuki for Trialers (フューチャー様)" at bounding box center [1151, 677] width 244 height 19
type input "Nyudo"
click at [1331, 668] on button at bounding box center [1318, 679] width 23 height 23
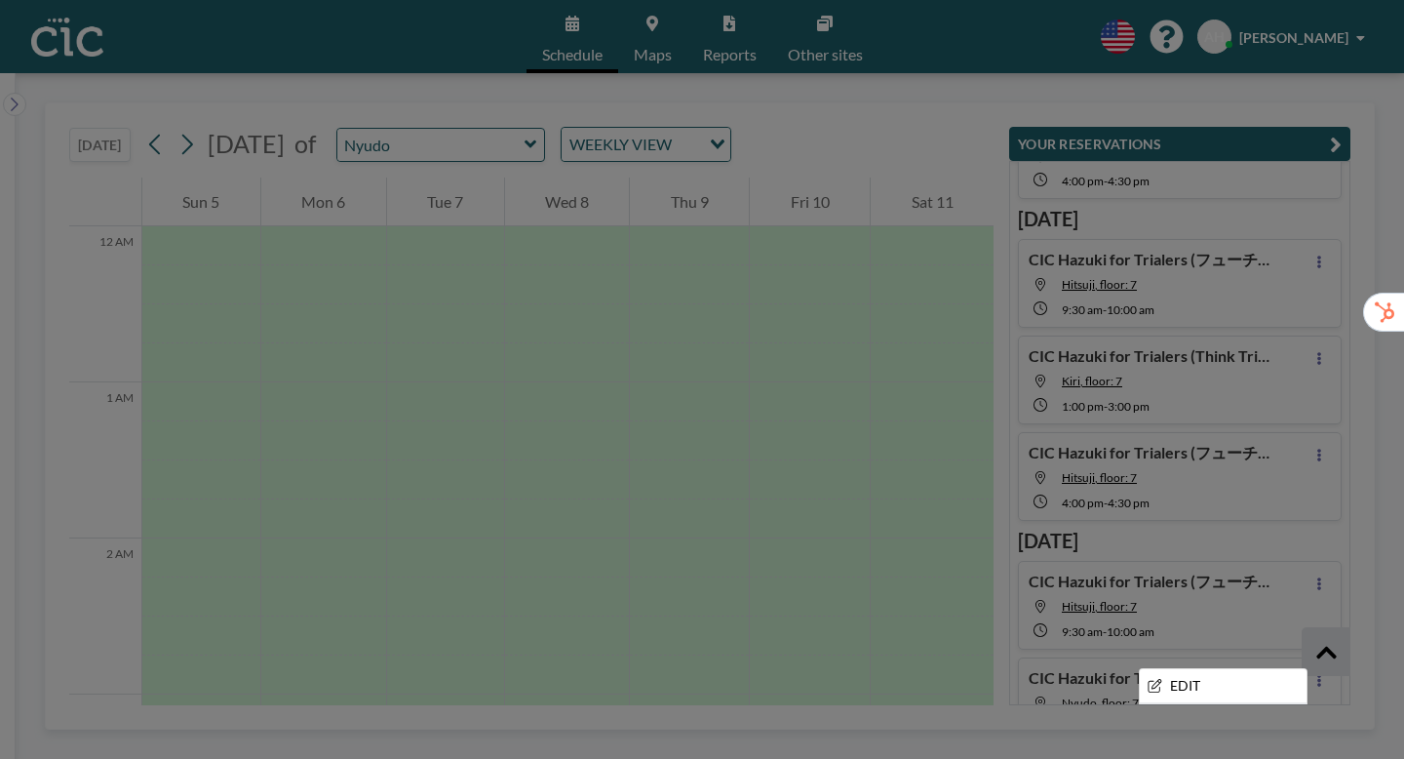
click at [1283, 703] on li "ADD TO CALENDAR" at bounding box center [1223, 719] width 167 height 33
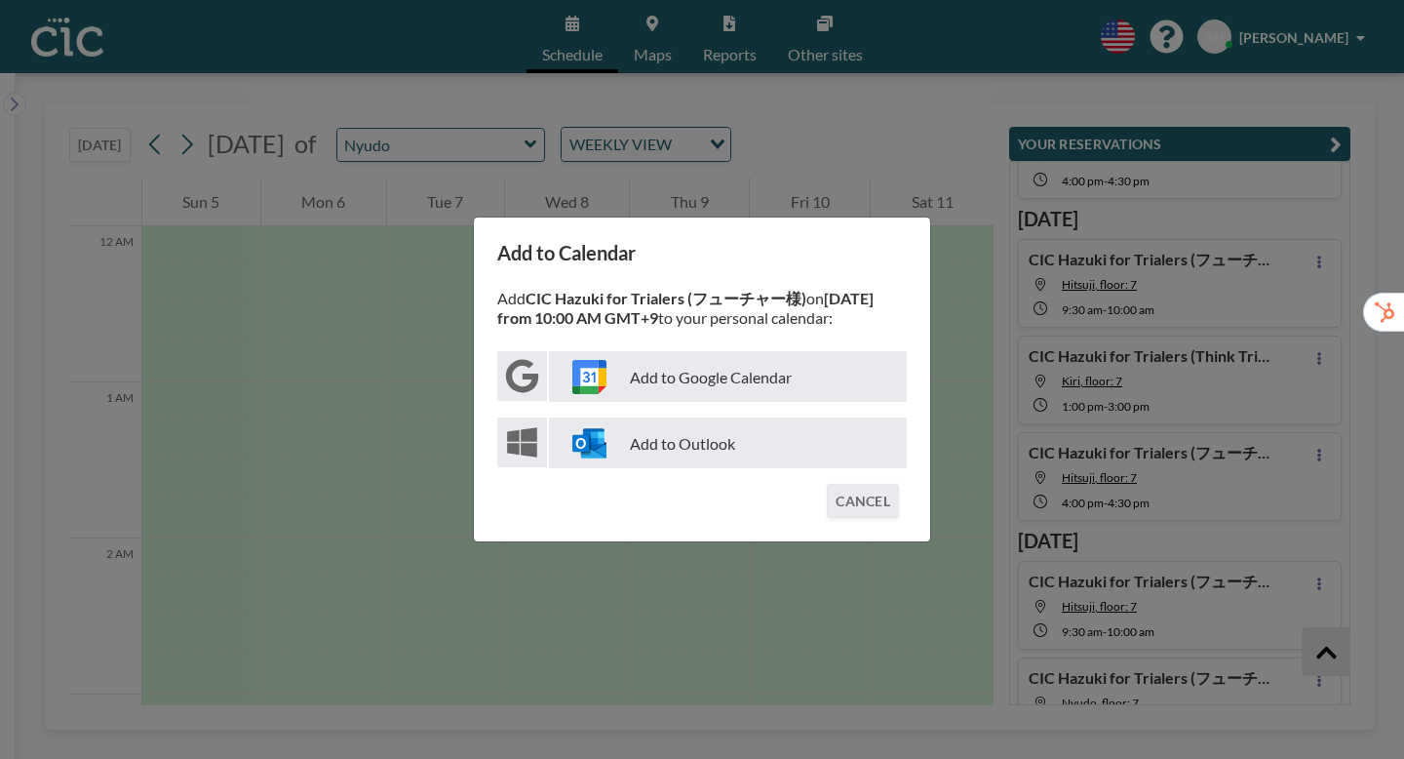
click at [720, 379] on p "Add to Google Calendar" at bounding box center [728, 376] width 358 height 51
click at [996, 429] on div "Add to Calendar Add CIC Hazuki for Trialers (フューチャー様) on October 10 from 10:00 …" at bounding box center [702, 379] width 1404 height 759
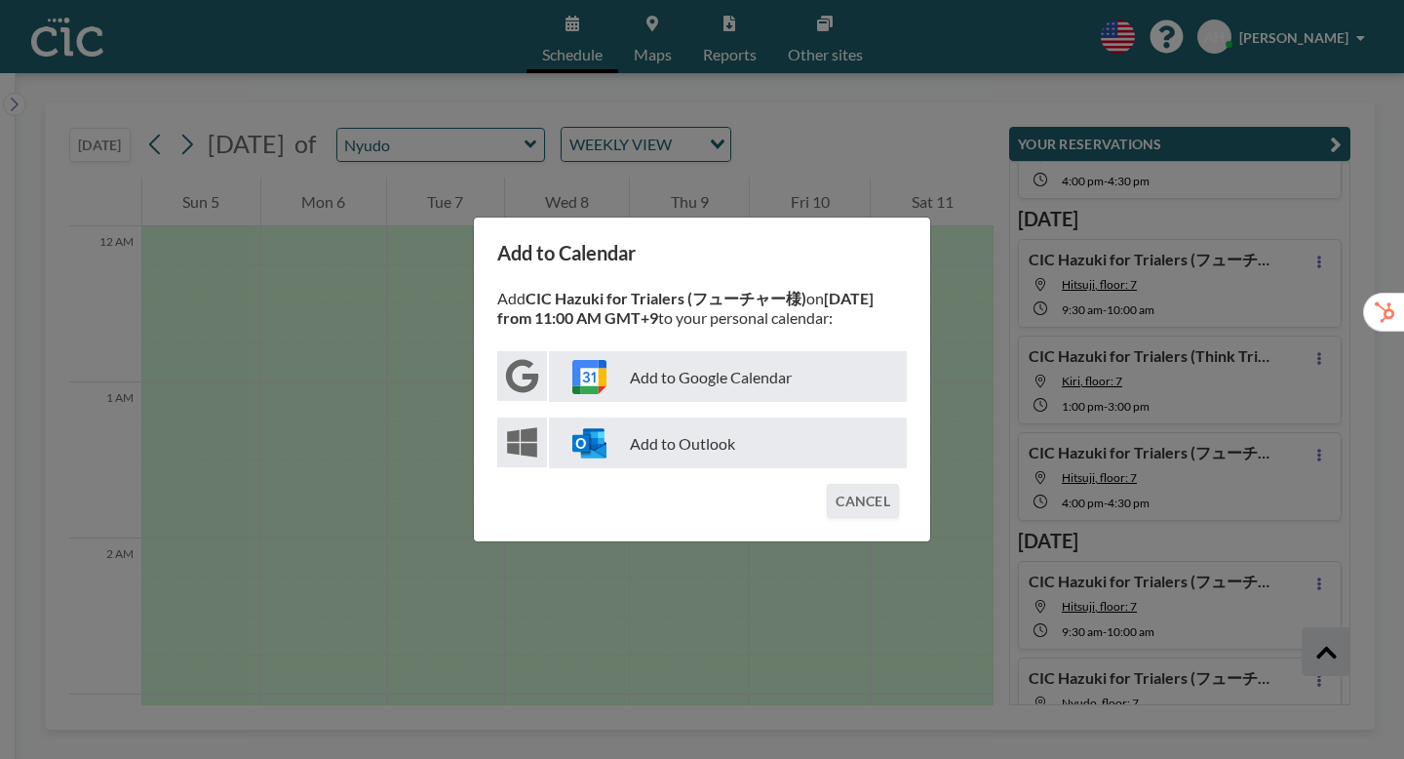
click at [731, 384] on p "Add to Google Calendar" at bounding box center [728, 376] width 358 height 51
click at [951, 325] on div "Add to Calendar Add CIC Hazuki for Trialers (フューチャー様) on October 10 from 11:00 …" at bounding box center [702, 379] width 1404 height 759
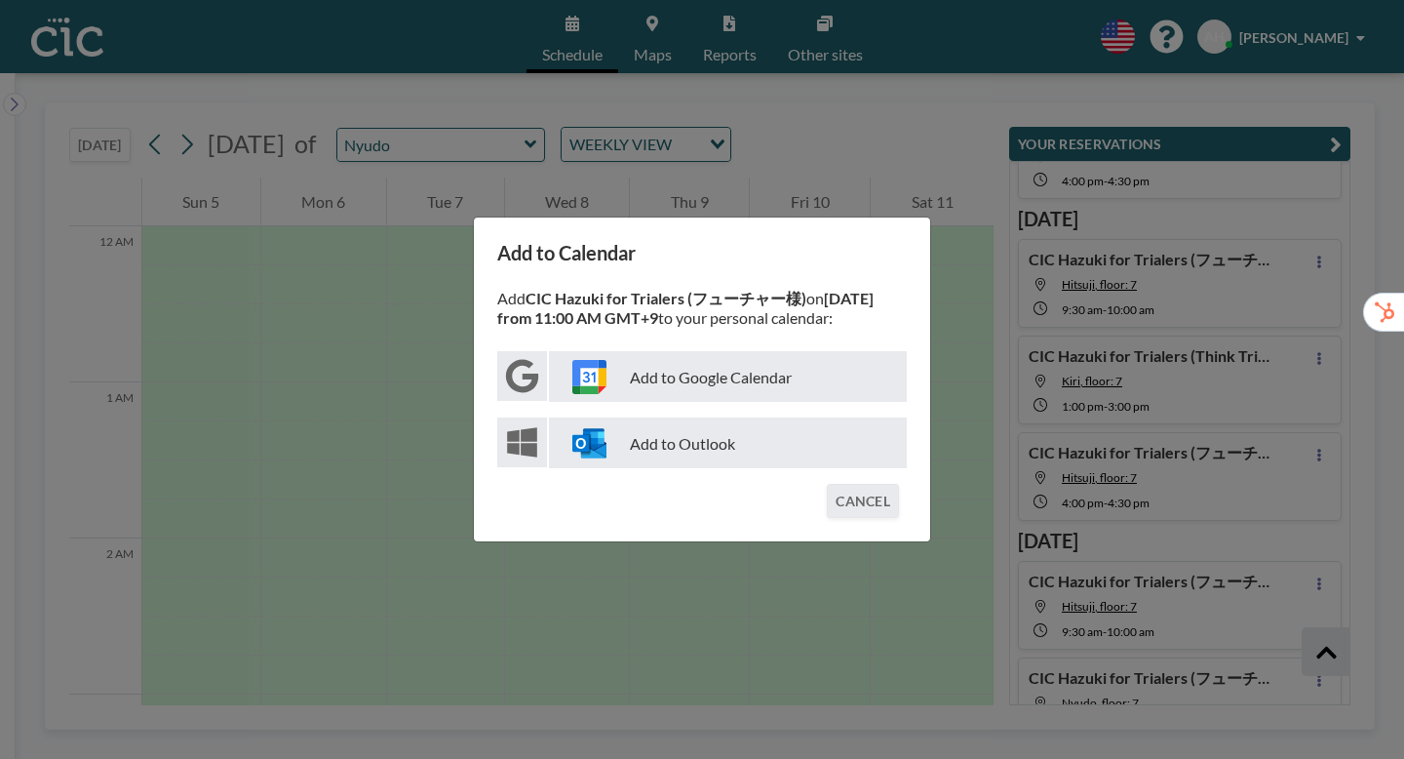
click at [695, 371] on p "Add to Google Calendar" at bounding box center [728, 376] width 358 height 51
click at [1247, 635] on div "Add to Calendar Add CIC Hazuki for Trialers (フューチャー様) on October 10 from 11:00 …" at bounding box center [702, 379] width 1404 height 759
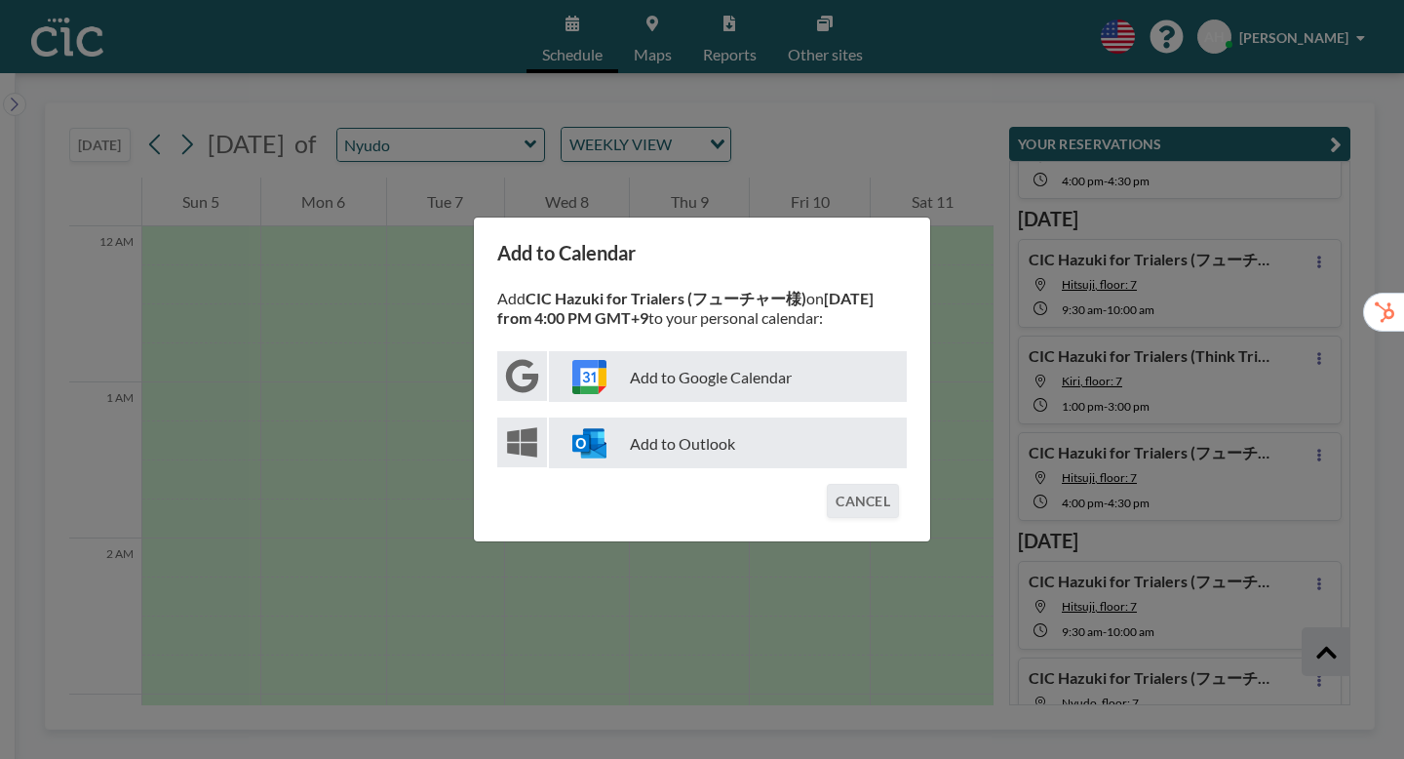
click at [806, 375] on p "Add to Google Calendar" at bounding box center [728, 376] width 358 height 51
click at [986, 582] on div "Add to Calendar Add CIC Hazuki for Trialers (フューチャー様) on October 10 from 4:00 P…" at bounding box center [702, 379] width 1404 height 759
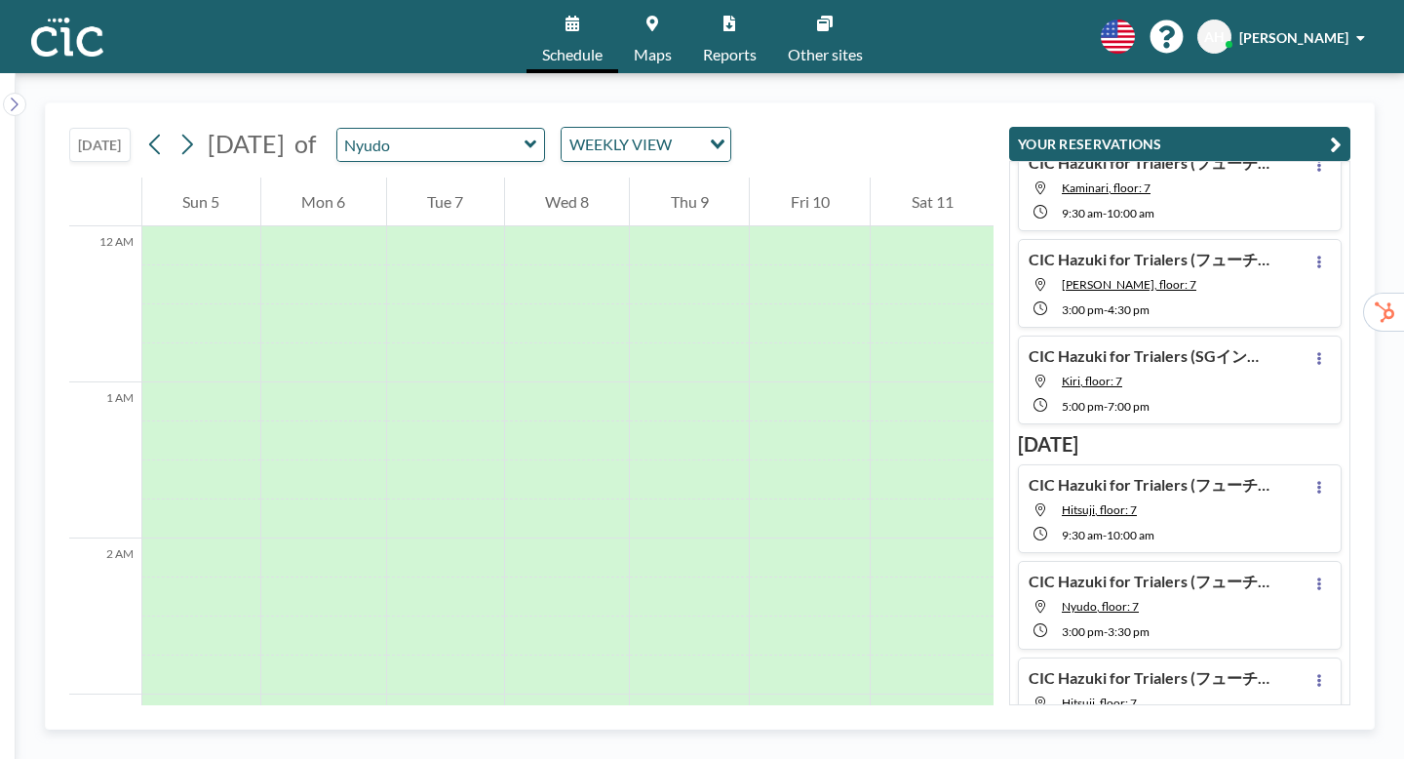
scroll to position [0, 0]
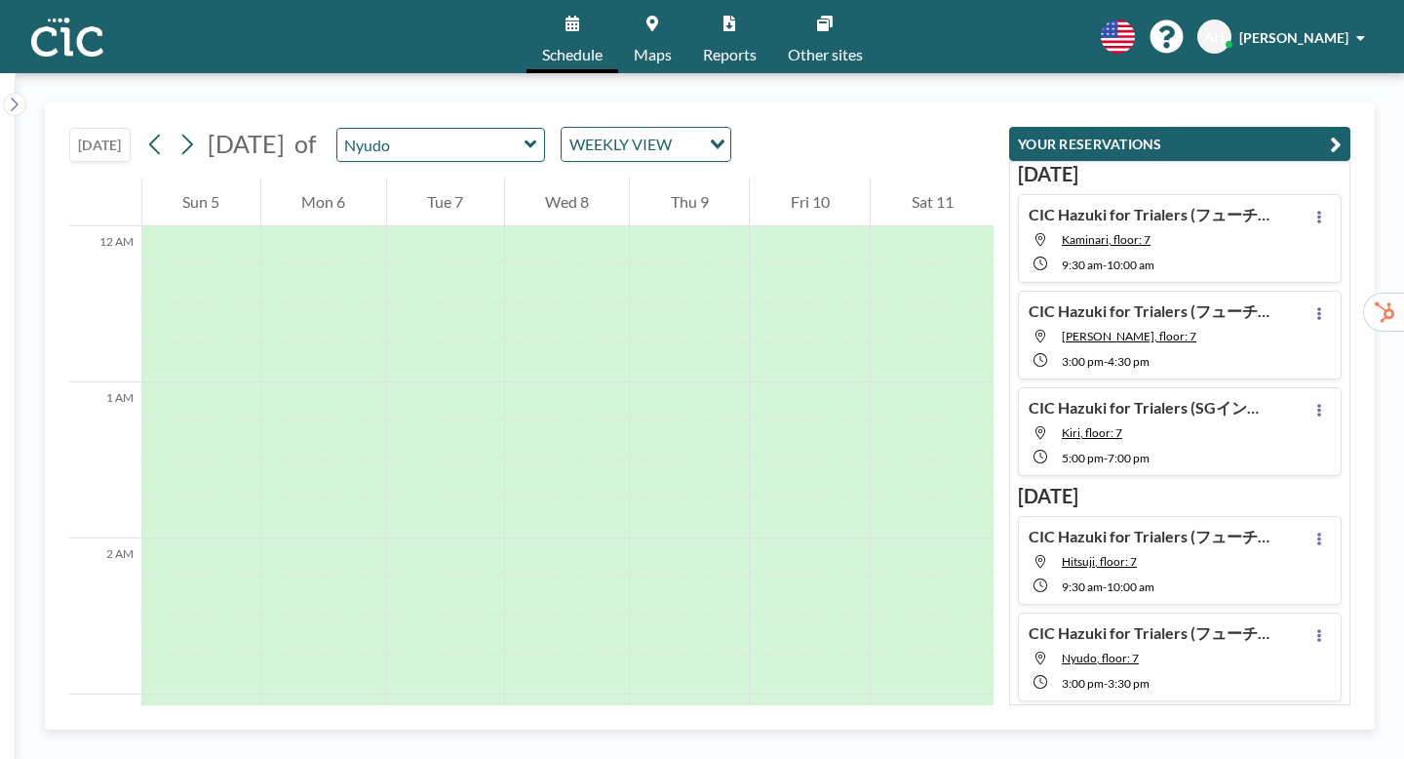
click at [599, 32] on link "Schedule" at bounding box center [572, 36] width 92 height 73
click at [525, 140] on icon at bounding box center [531, 144] width 12 height 8
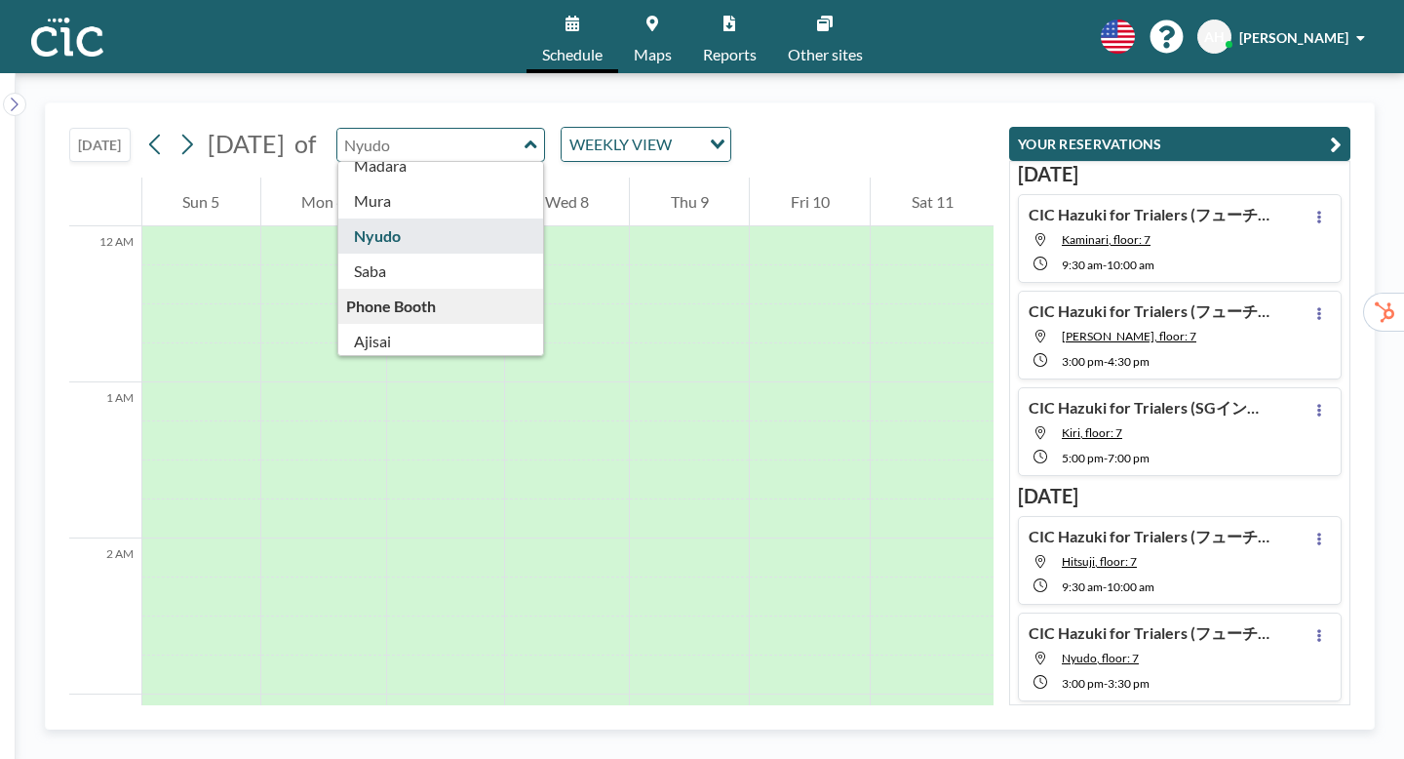
scroll to position [272, 0]
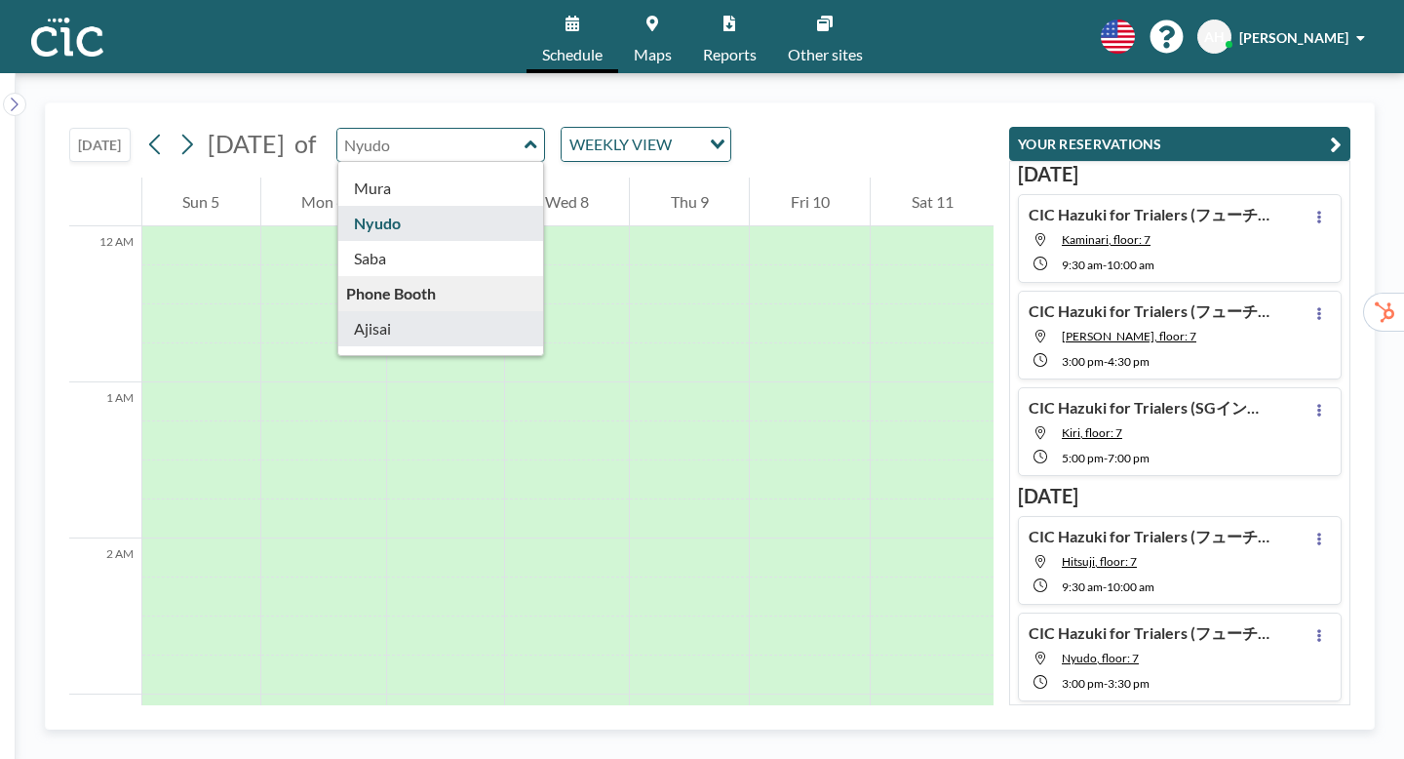
type input "Ajisai"
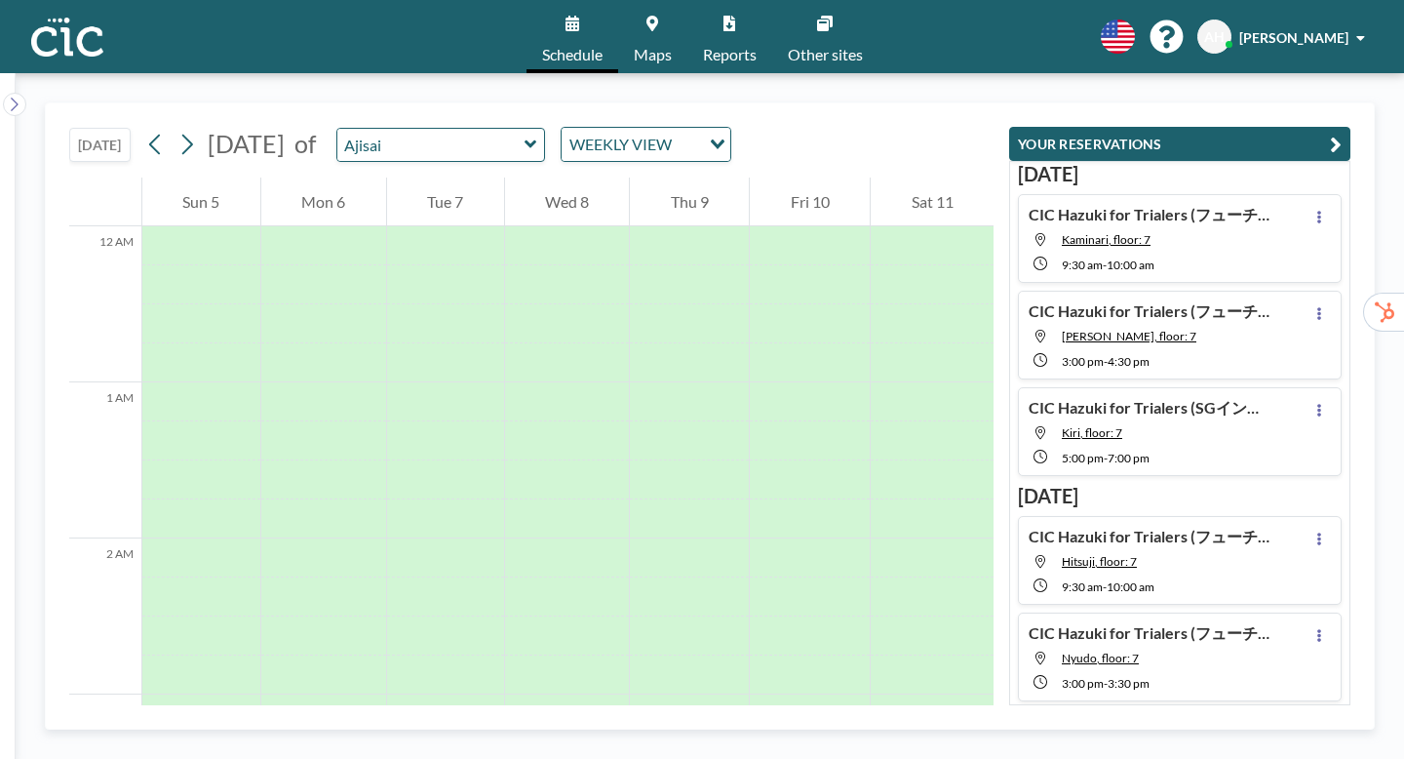
click at [664, 29] on link "Maps" at bounding box center [652, 36] width 69 height 73
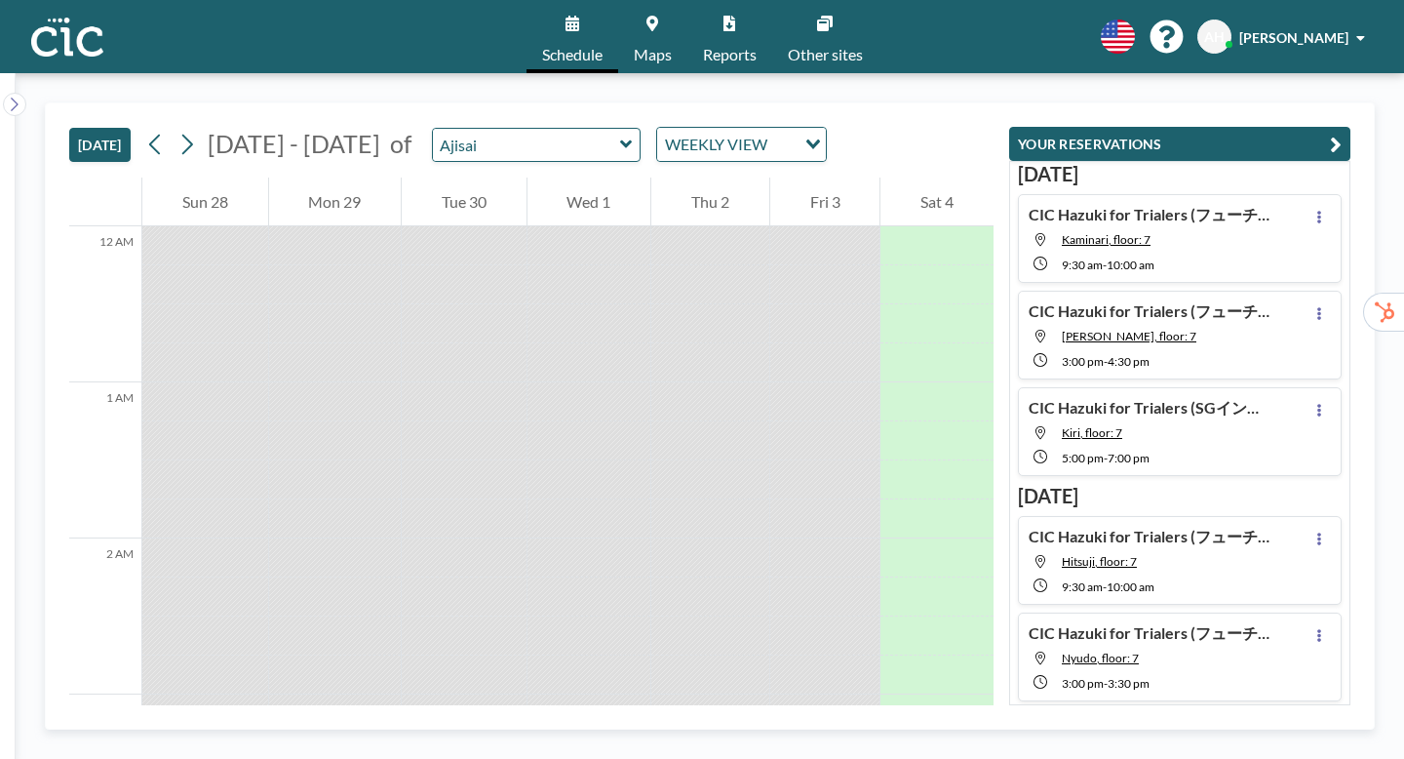
click at [620, 140] on icon at bounding box center [626, 144] width 12 height 8
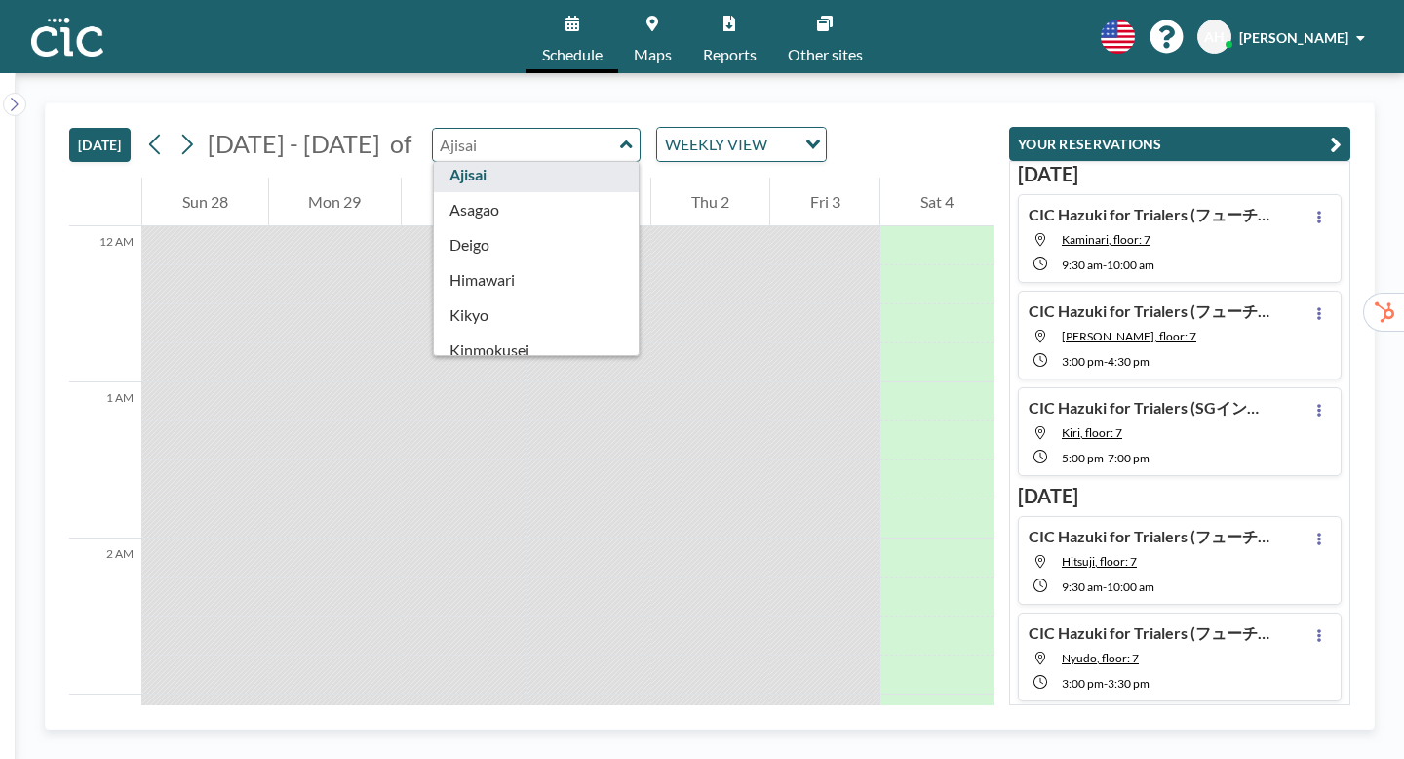
scroll to position [427, 0]
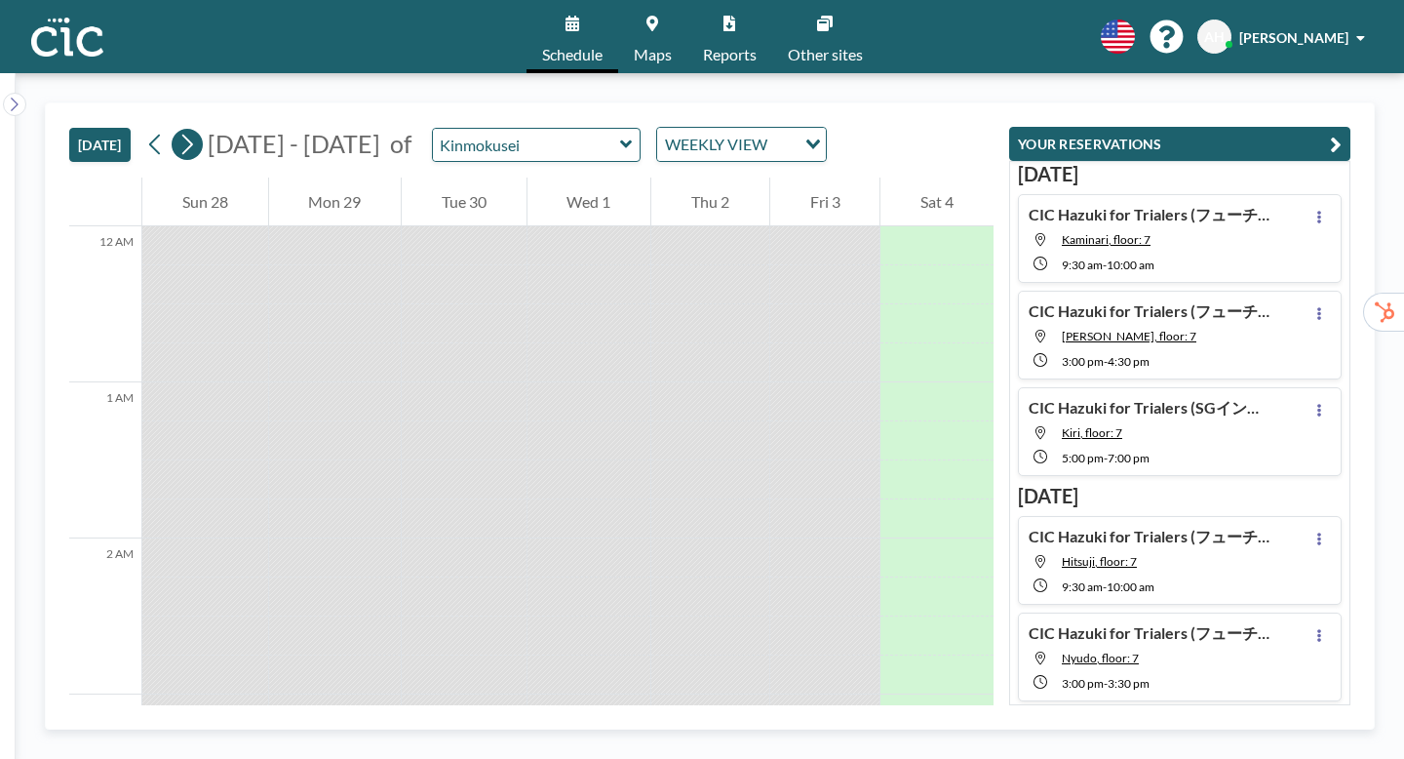
click at [177, 130] on icon at bounding box center [186, 144] width 19 height 29
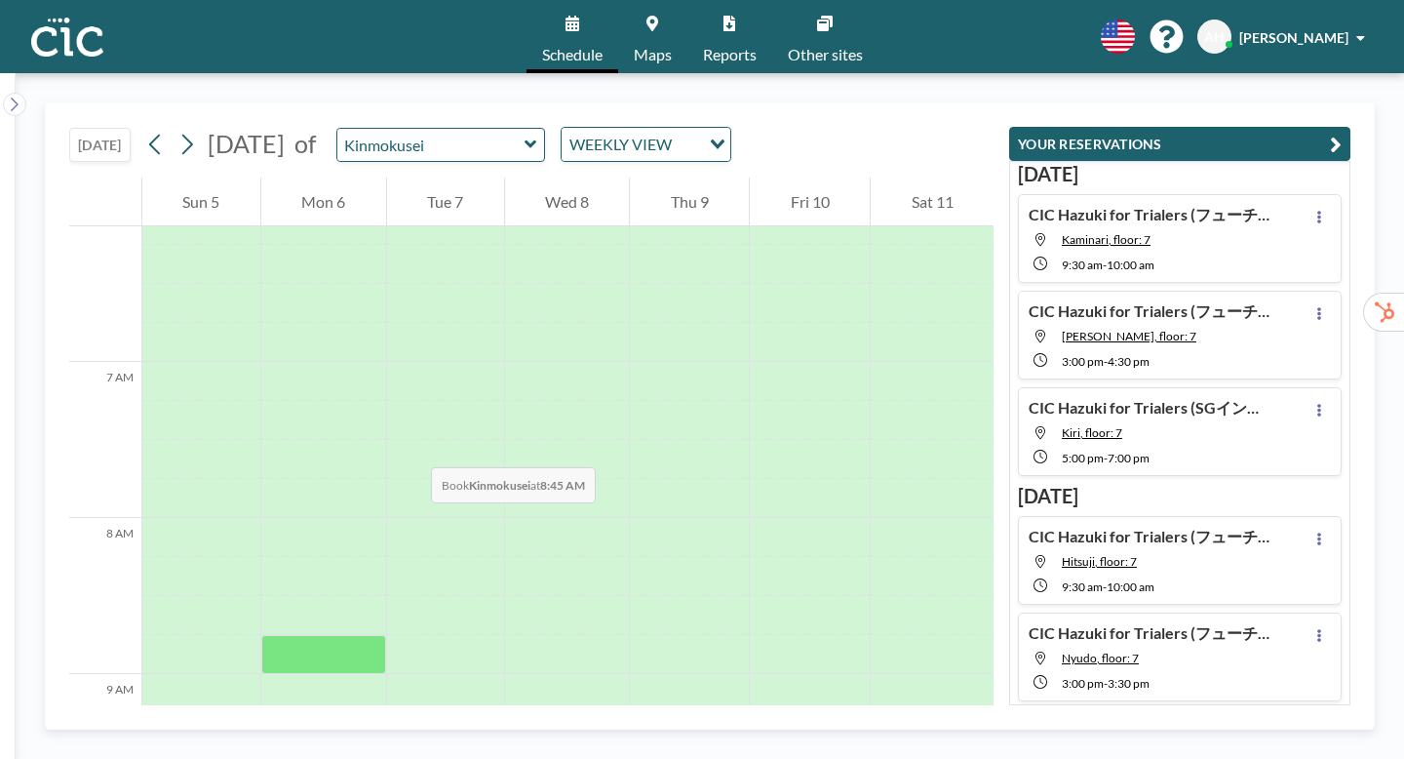
scroll to position [960, 0]
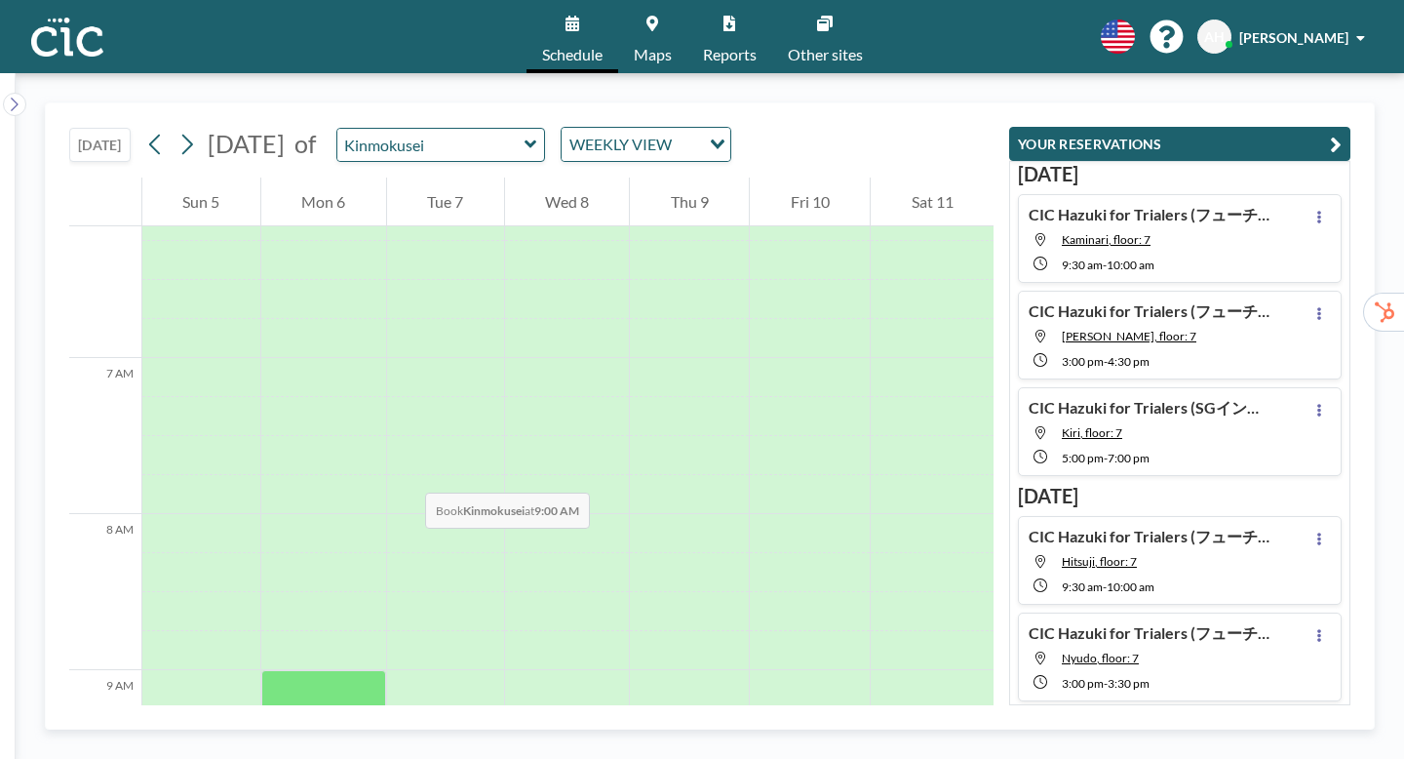
click at [326, 670] on div at bounding box center [323, 689] width 125 height 39
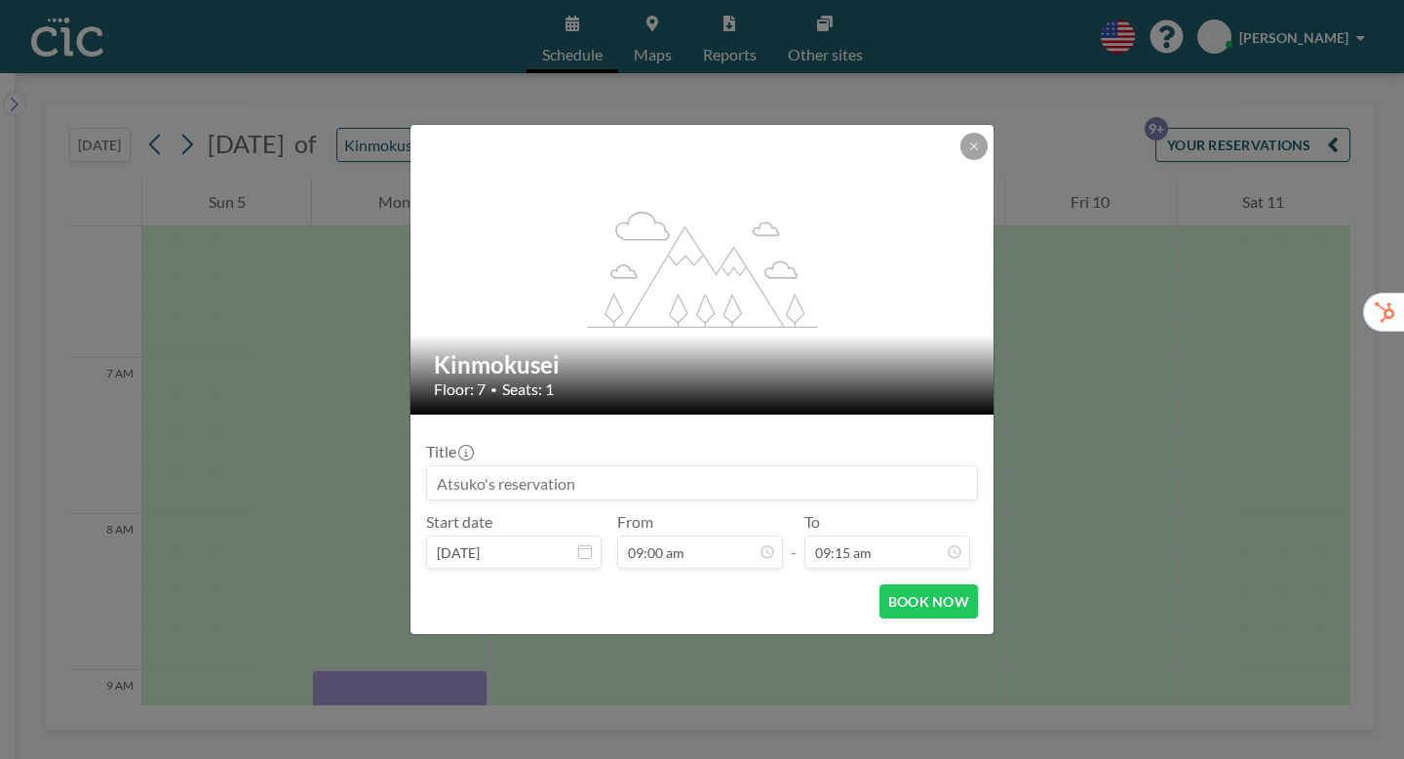
click at [755, 466] on input at bounding box center [702, 482] width 550 height 33
click at [968, 152] on icon at bounding box center [974, 146] width 12 height 12
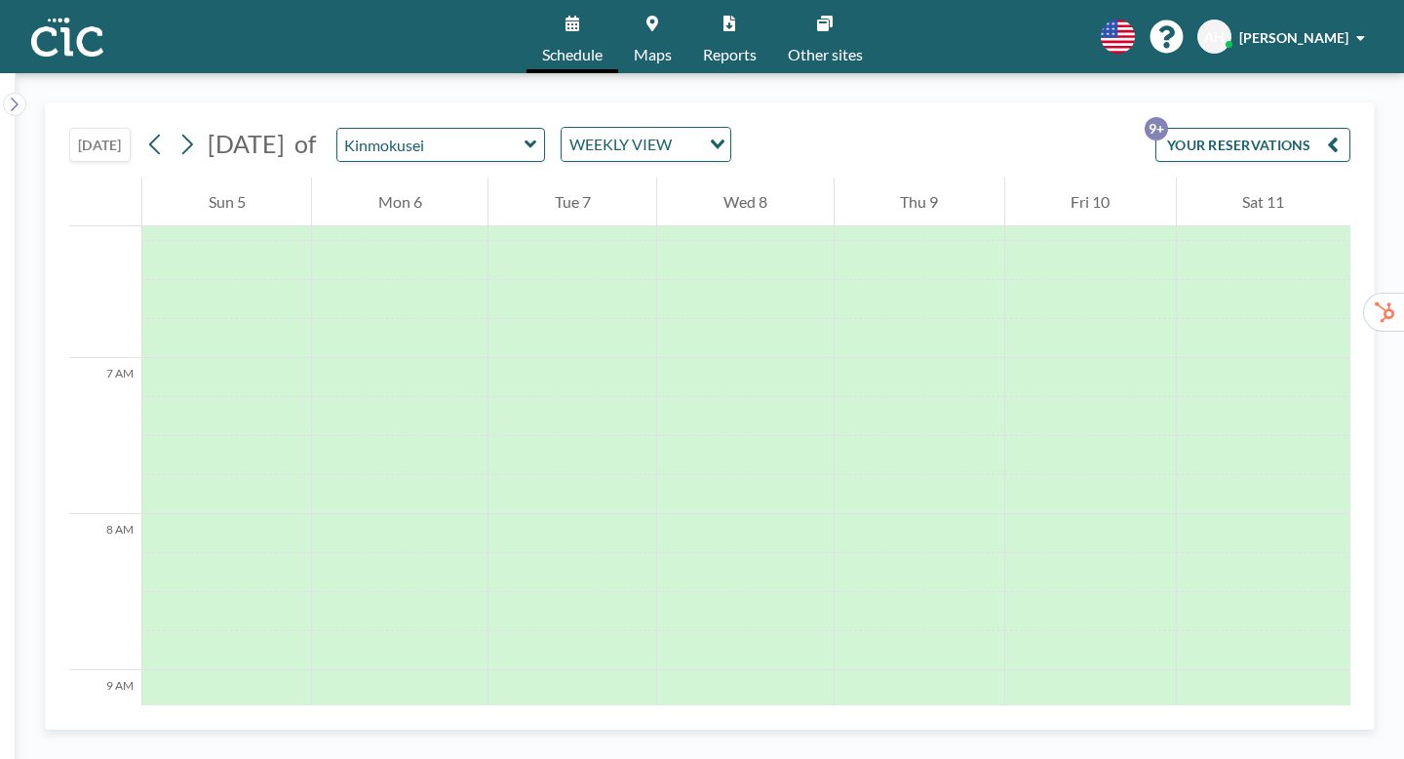
click at [1350, 128] on button "YOUR RESERVATIONS 9+" at bounding box center [1252, 145] width 195 height 34
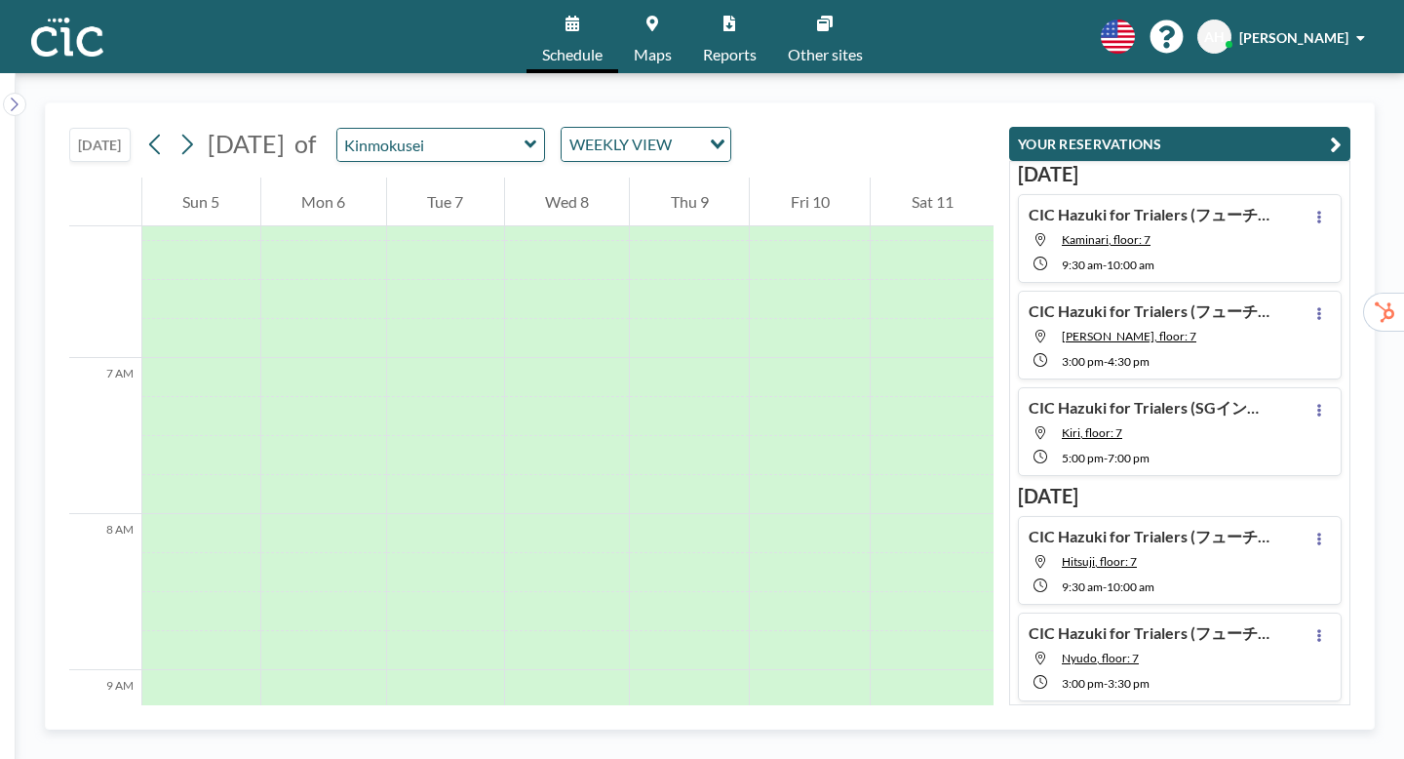
click at [1095, 194] on div "CIC Hazuki for Trialers (フューチャー様) Kaminari, floor: 7 9:30 AM - 10:00 AM" at bounding box center [1180, 238] width 324 height 89
type input "Kaminari"
click at [1172, 205] on h4 "CIC Hazuki for Trialers (フューチャー様)" at bounding box center [1151, 214] width 244 height 19
drag, startPoint x: 1094, startPoint y: 181, endPoint x: 1183, endPoint y: 175, distance: 88.9
click at [1183, 194] on div "CIC Hazuki for Trialers (フューチャー様) Kaminari, floor: 7 9:30 AM - 10:00 AM" at bounding box center [1180, 238] width 324 height 89
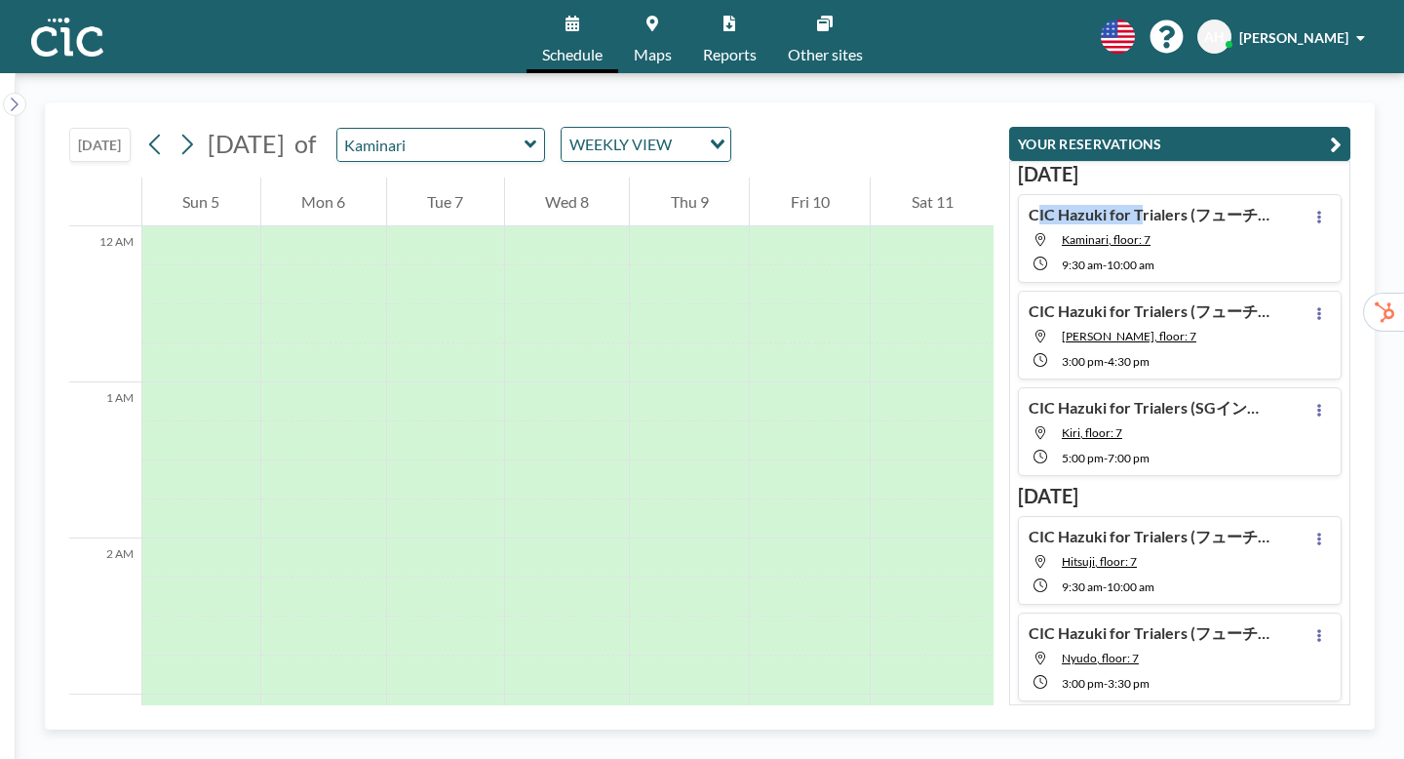
drag, startPoint x: 1097, startPoint y: 175, endPoint x: 1187, endPoint y: 168, distance: 90.0
click at [1187, 194] on div "CIC Hazuki for Trialers (フューチャー様) Kaminari, floor: 7 9:30 AM - 10:00 AM" at bounding box center [1180, 238] width 324 height 89
copy h4 "CIC Hazuki for"
click at [1207, 232] on span "Kaminari, floor: 7" at bounding box center [1167, 239] width 211 height 15
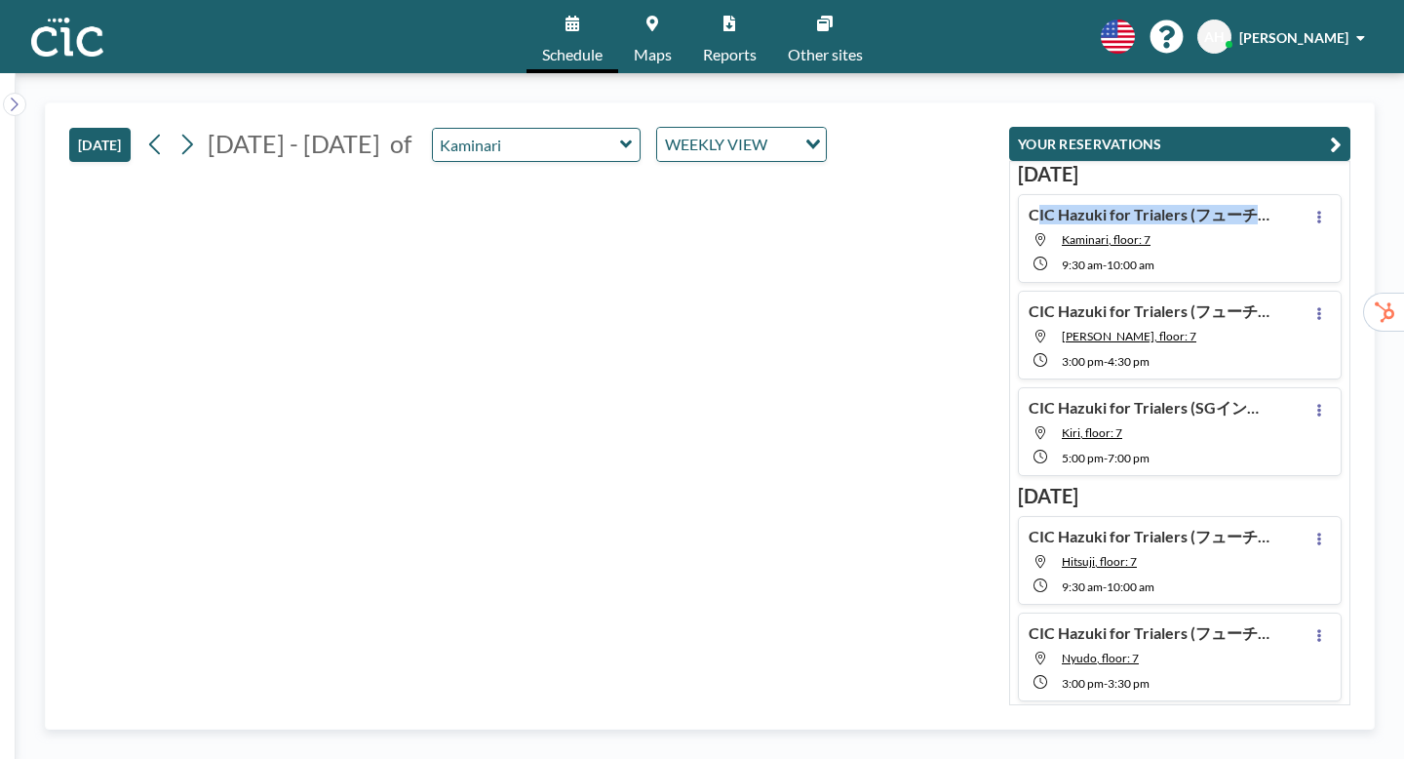
drag, startPoint x: 1096, startPoint y: 176, endPoint x: 1278, endPoint y: 179, distance: 182.3
click at [1278, 194] on div "CIC Hazuki for Trialers (フューチャー様) Kaminari, floor: 7 9:30 AM - 10:00 AM" at bounding box center [1180, 238] width 324 height 89
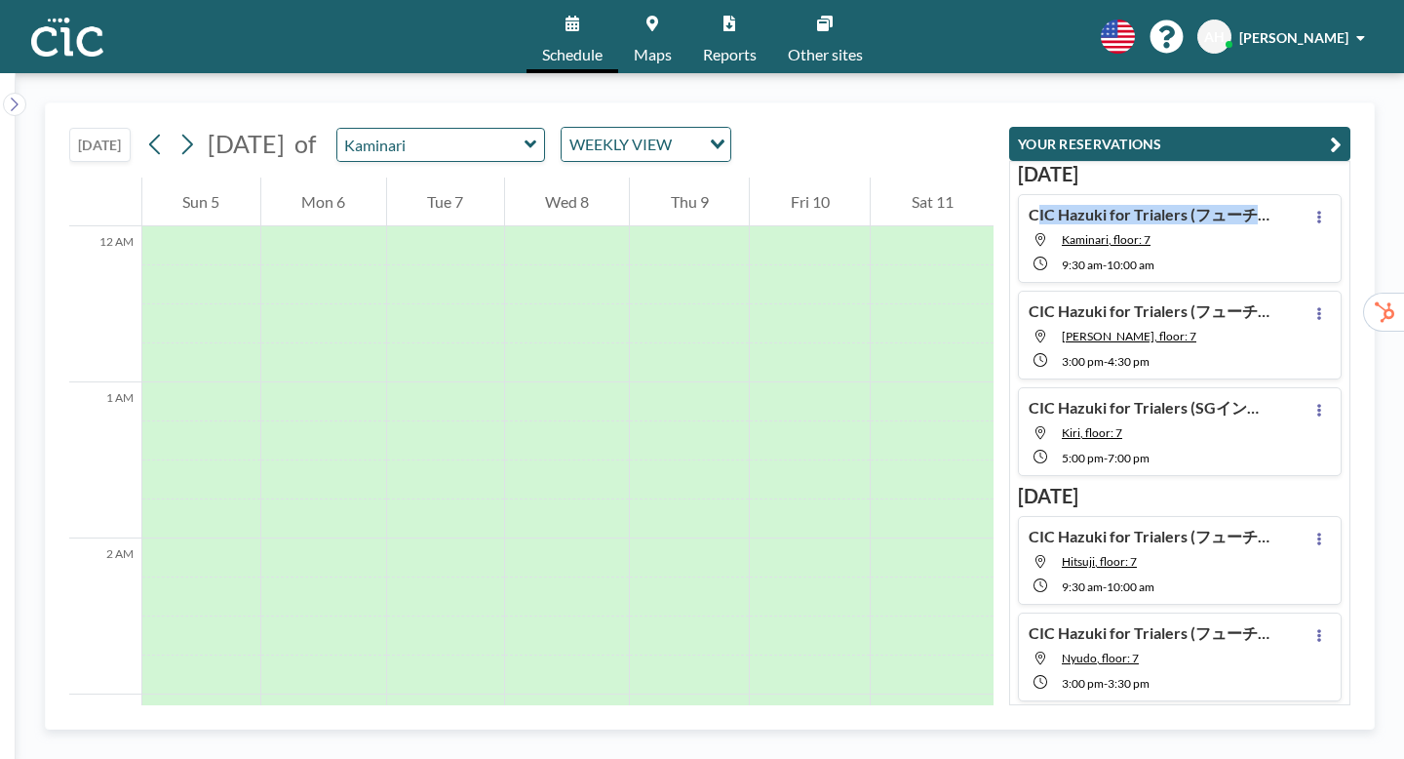
copy h4 "CIC Hazuki for Trialers (フューチ"
click at [525, 135] on icon at bounding box center [531, 144] width 13 height 19
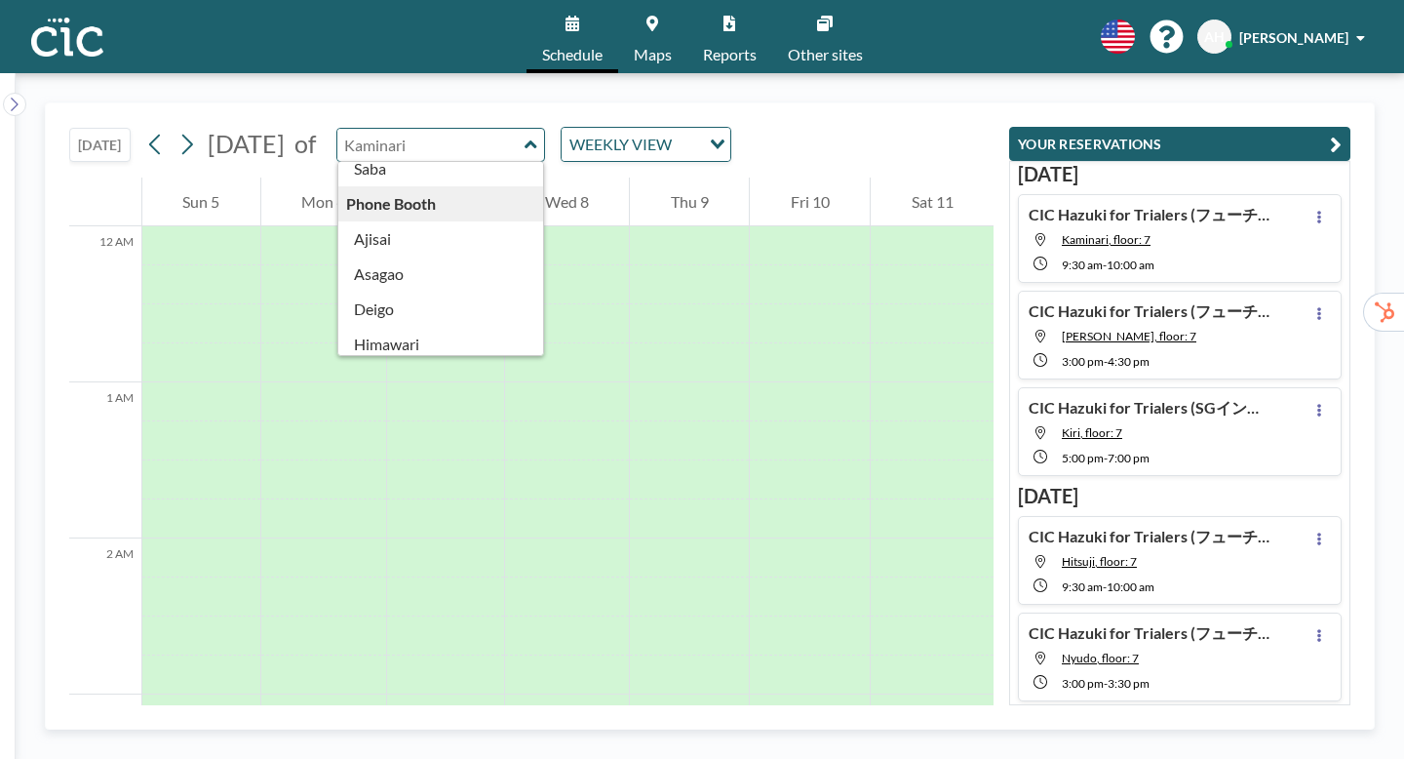
scroll to position [361, 0]
type input "Kinmokusei"
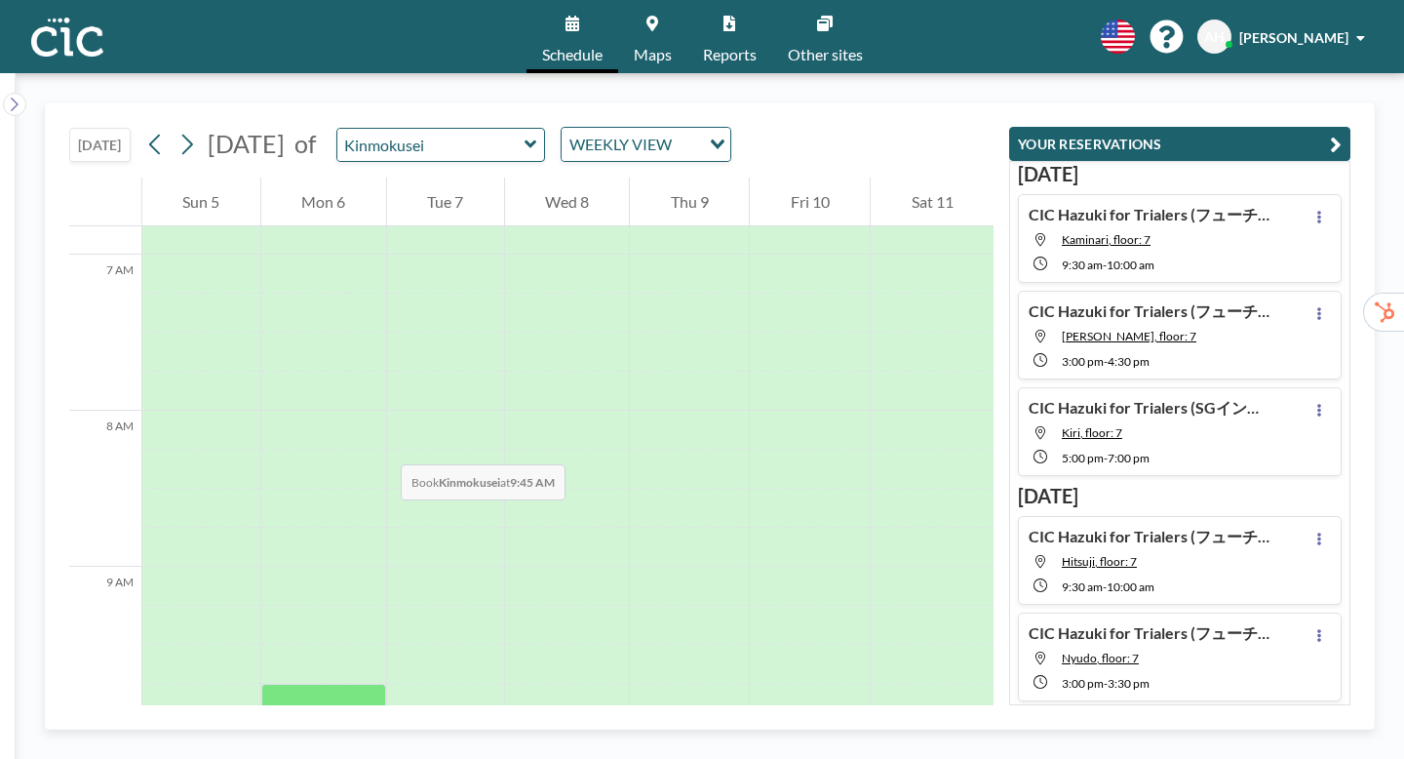
scroll to position [1062, 0]
click at [525, 140] on icon at bounding box center [531, 144] width 12 height 8
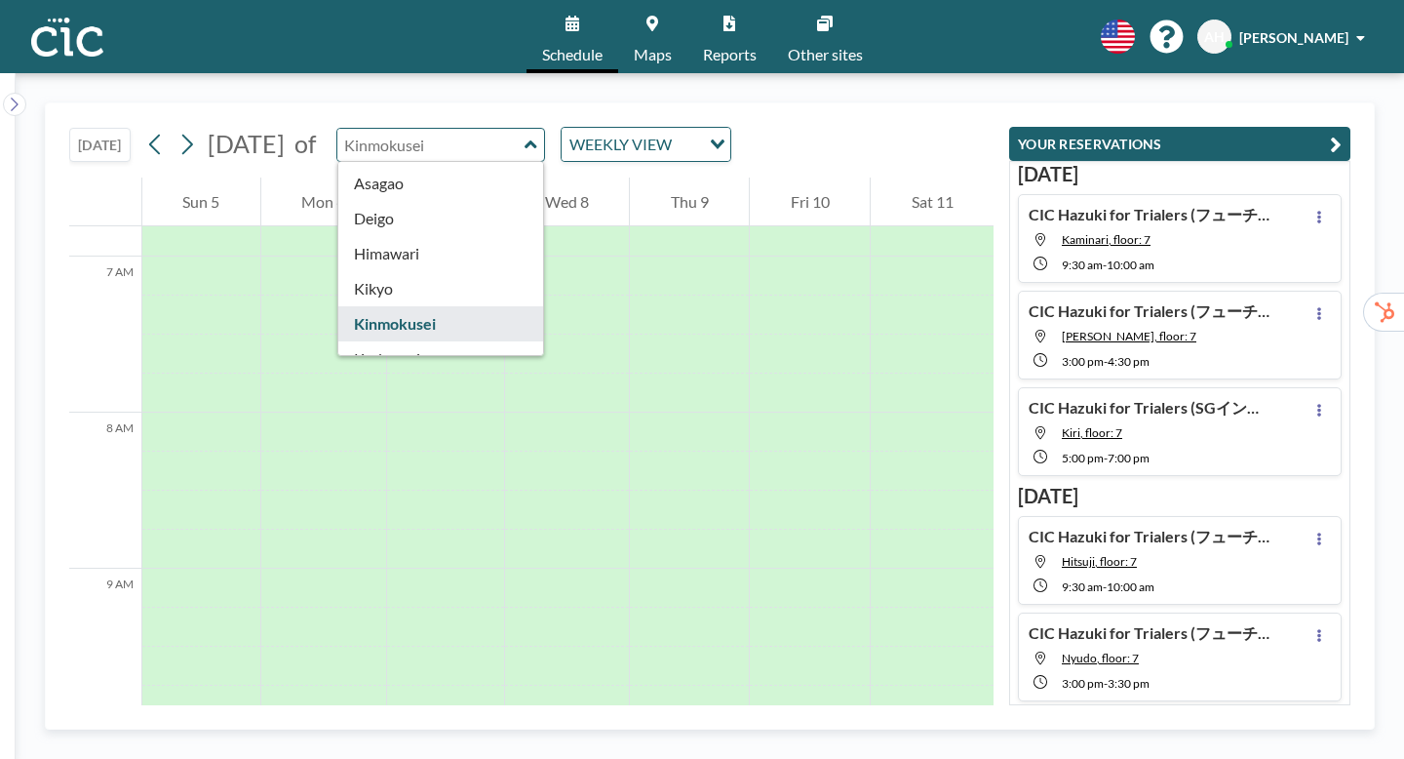
scroll to position [456, 0]
type input "Kodemari"
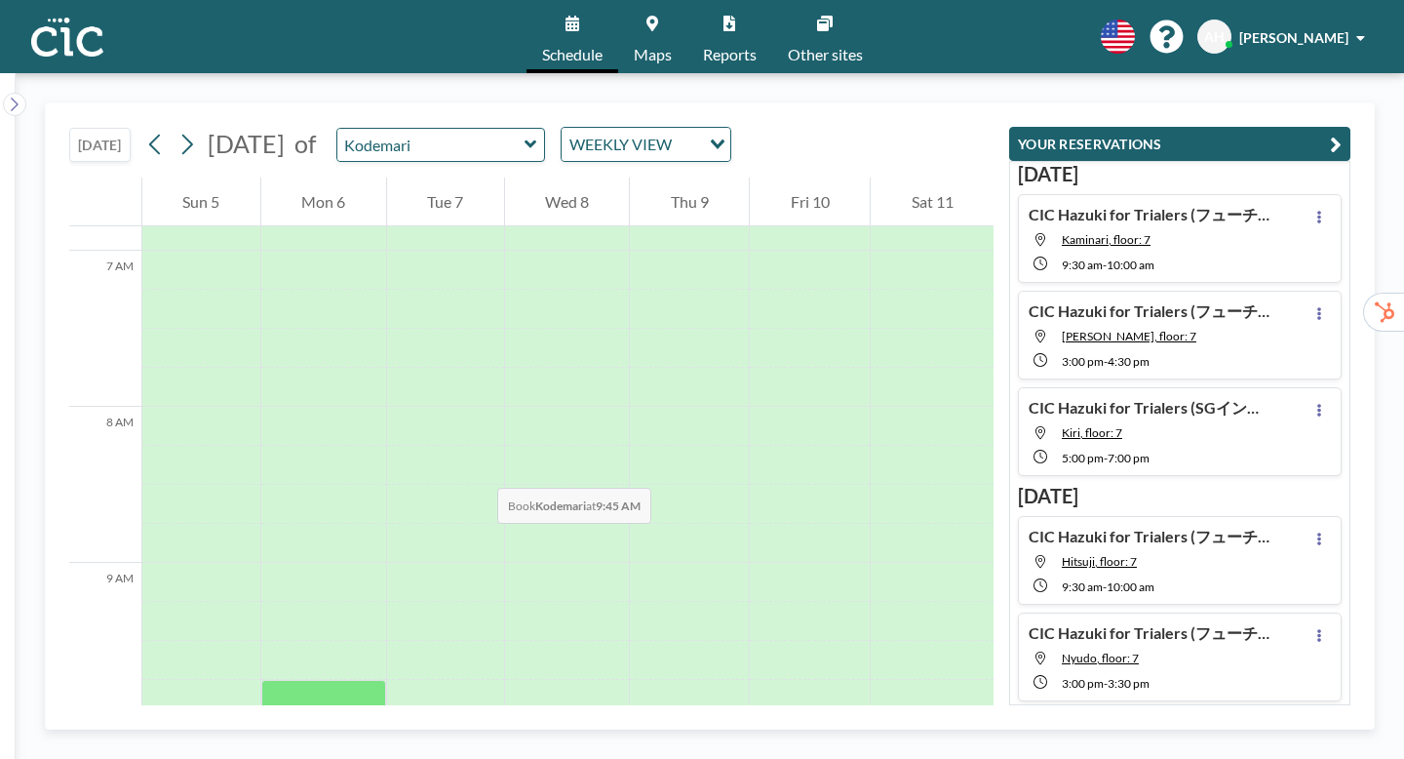
scroll to position [1062, 0]
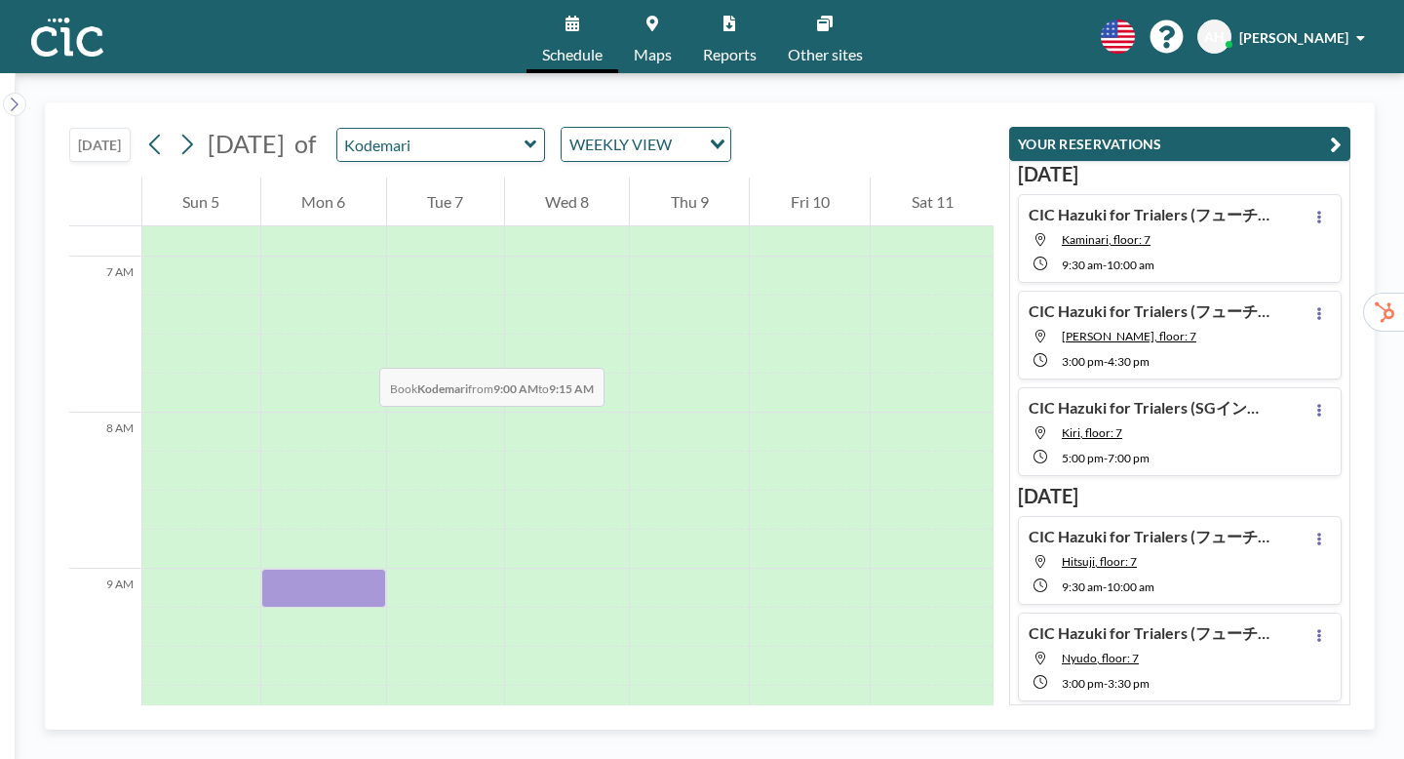
click at [289, 568] on div at bounding box center [323, 587] width 125 height 39
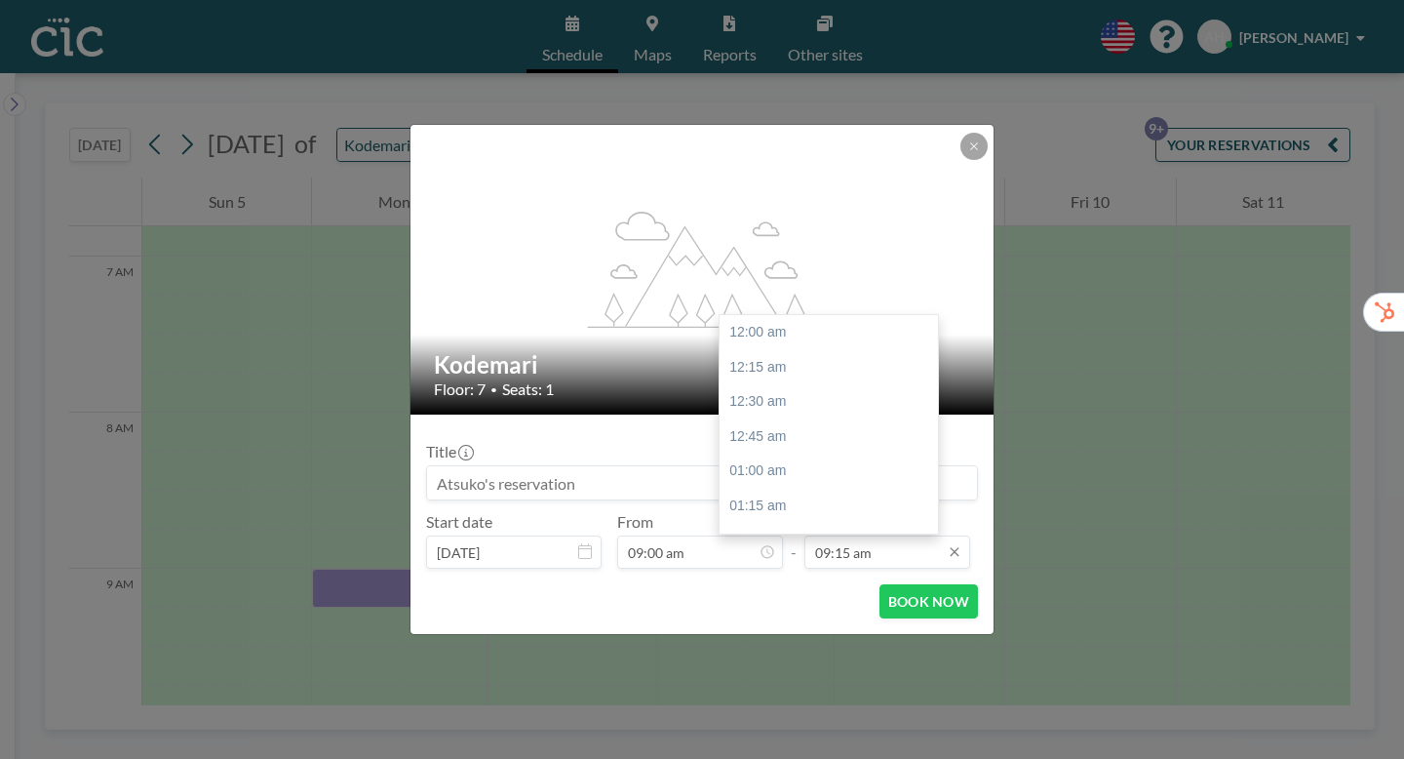
scroll to position [1151, 0]
click at [865, 535] on input "09:15 am" at bounding box center [887, 551] width 166 height 33
click at [727, 698] on div "06:00 pm" at bounding box center [829, 715] width 218 height 35
type input "06:00 pm"
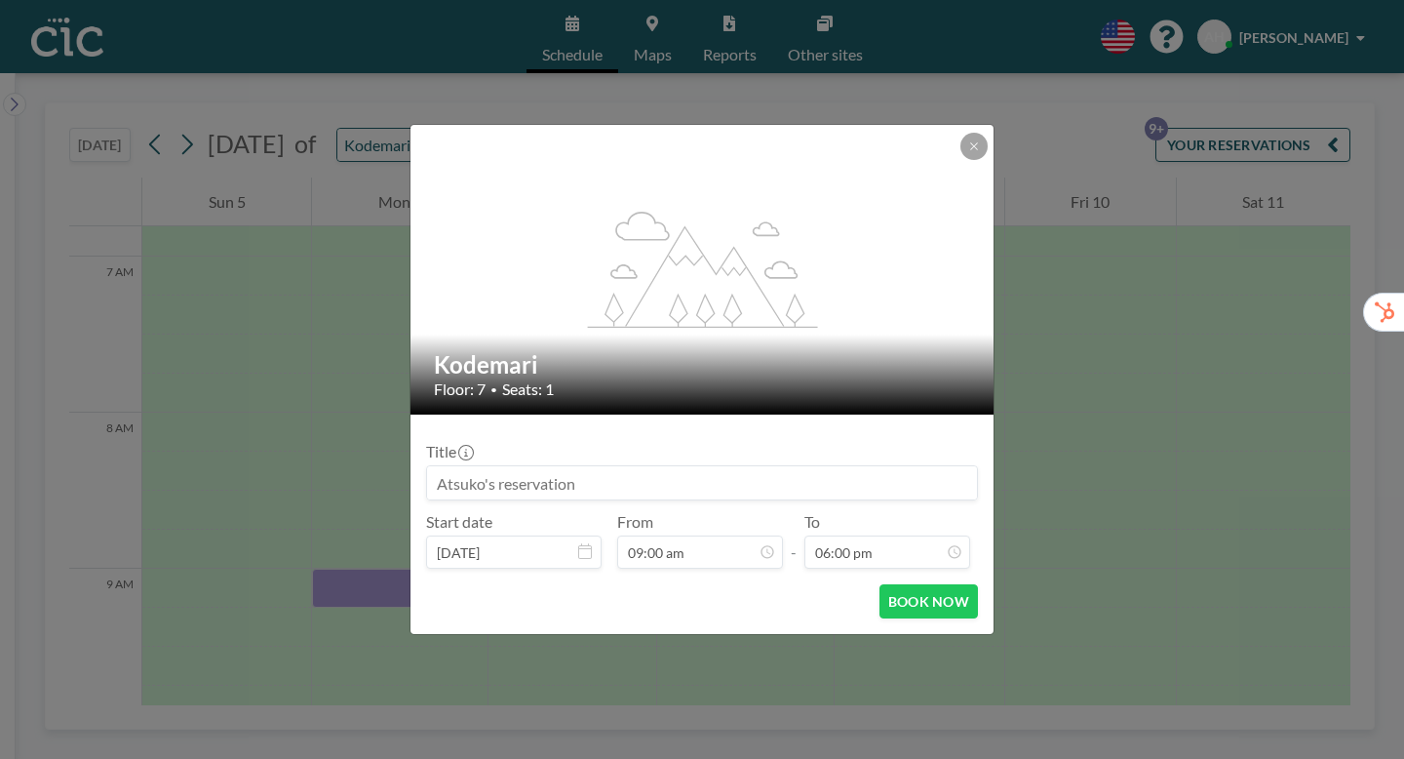
click at [774, 474] on input at bounding box center [702, 482] width 550 height 33
paste input "CIC Hazuki for Trialers (フューチ"
click at [746, 466] on input "CIC Hazuki for Trialers (フューチ" at bounding box center [702, 482] width 550 height 33
type input "CIC Hazuki for Trialers (ヤプリ様）"
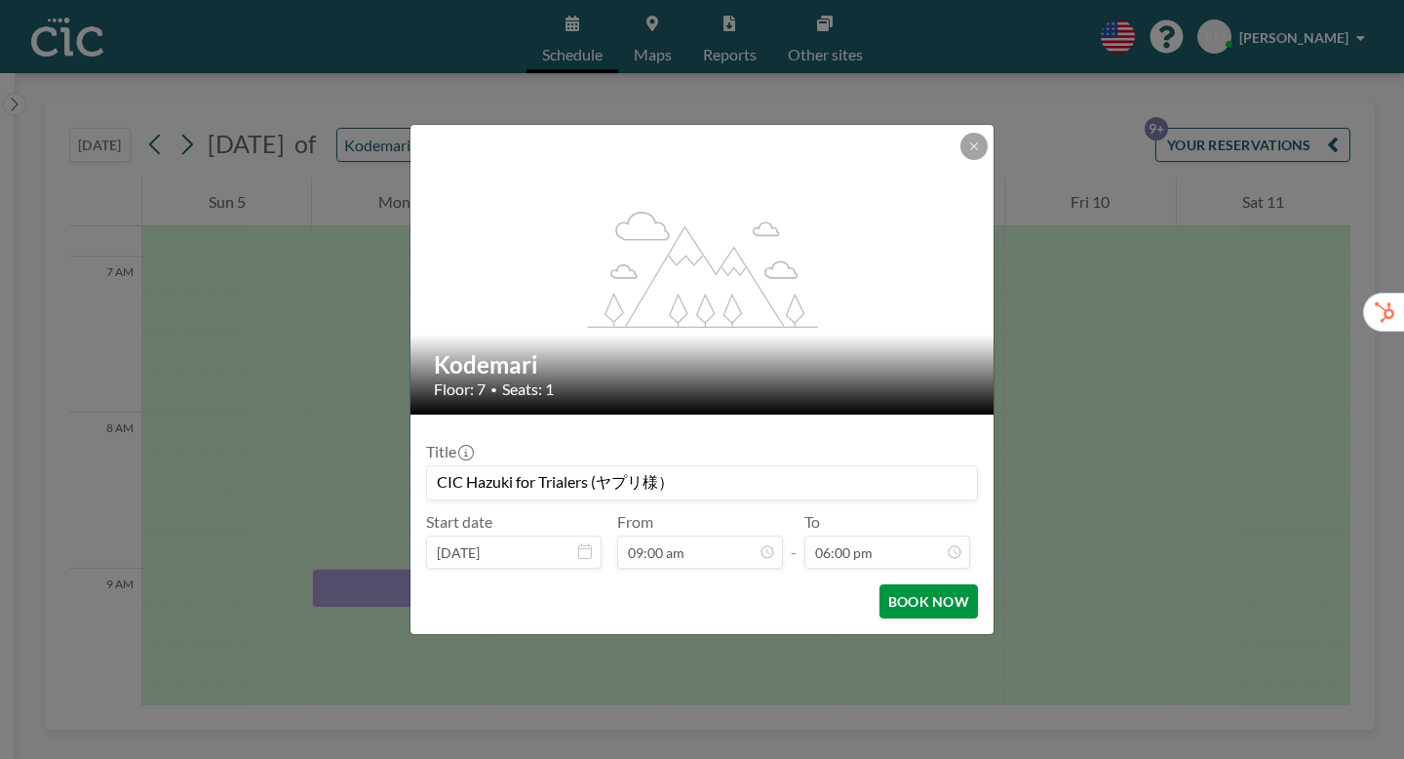
click at [882, 584] on button "BOOK NOW" at bounding box center [928, 601] width 98 height 34
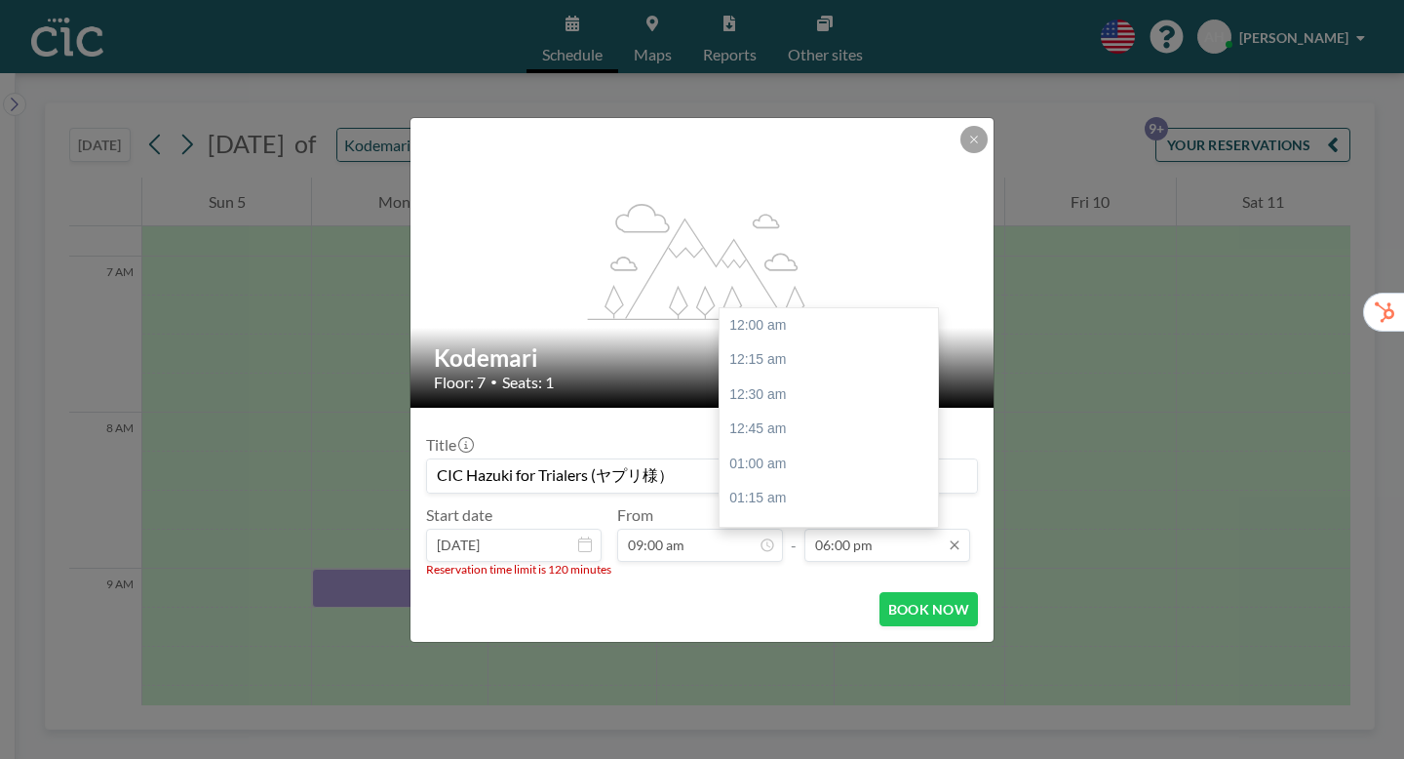
scroll to position [2240, 0]
click at [844, 528] on input "06:00 pm" at bounding box center [887, 544] width 166 height 33
click at [738, 594] on div "11:00 am" at bounding box center [829, 611] width 218 height 35
type input "11:00 am"
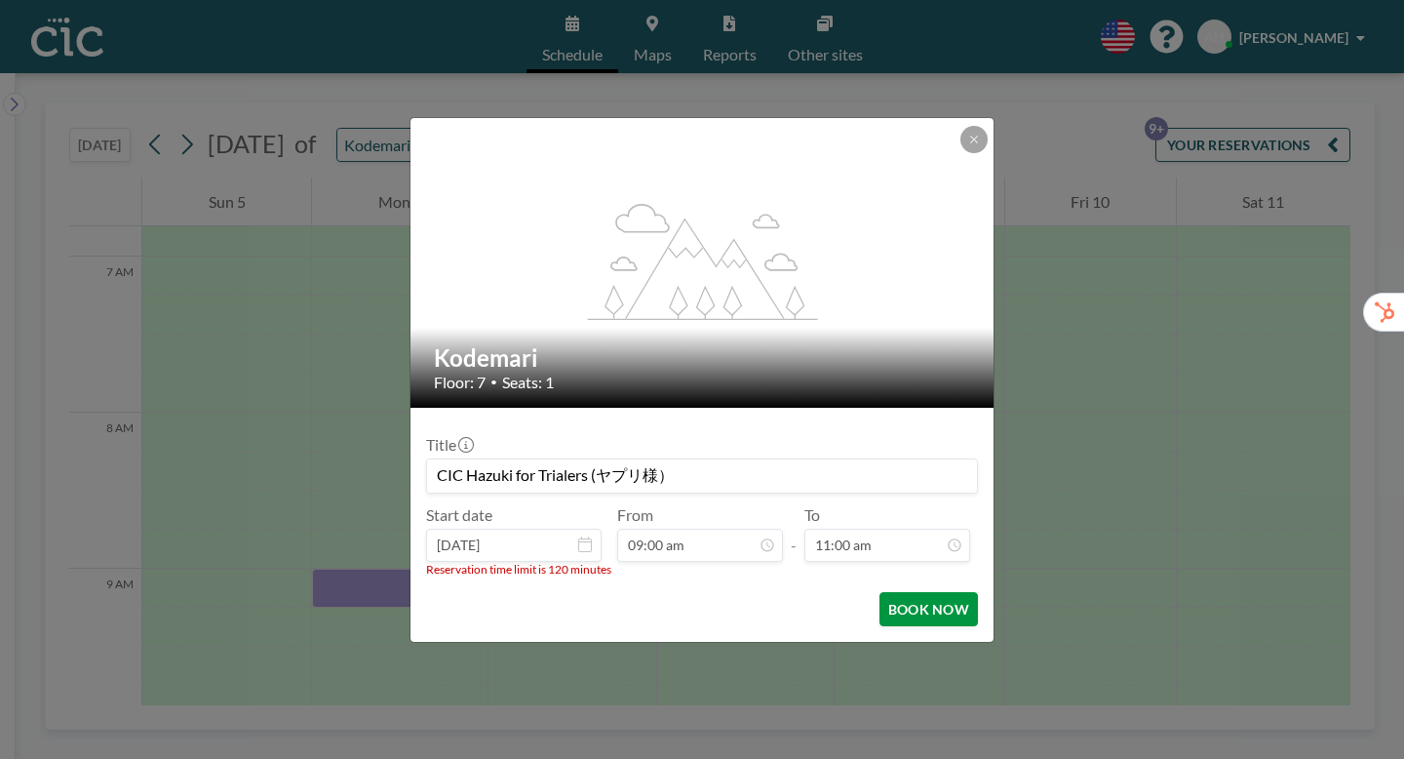
click at [884, 592] on button "BOOK NOW" at bounding box center [928, 609] width 98 height 34
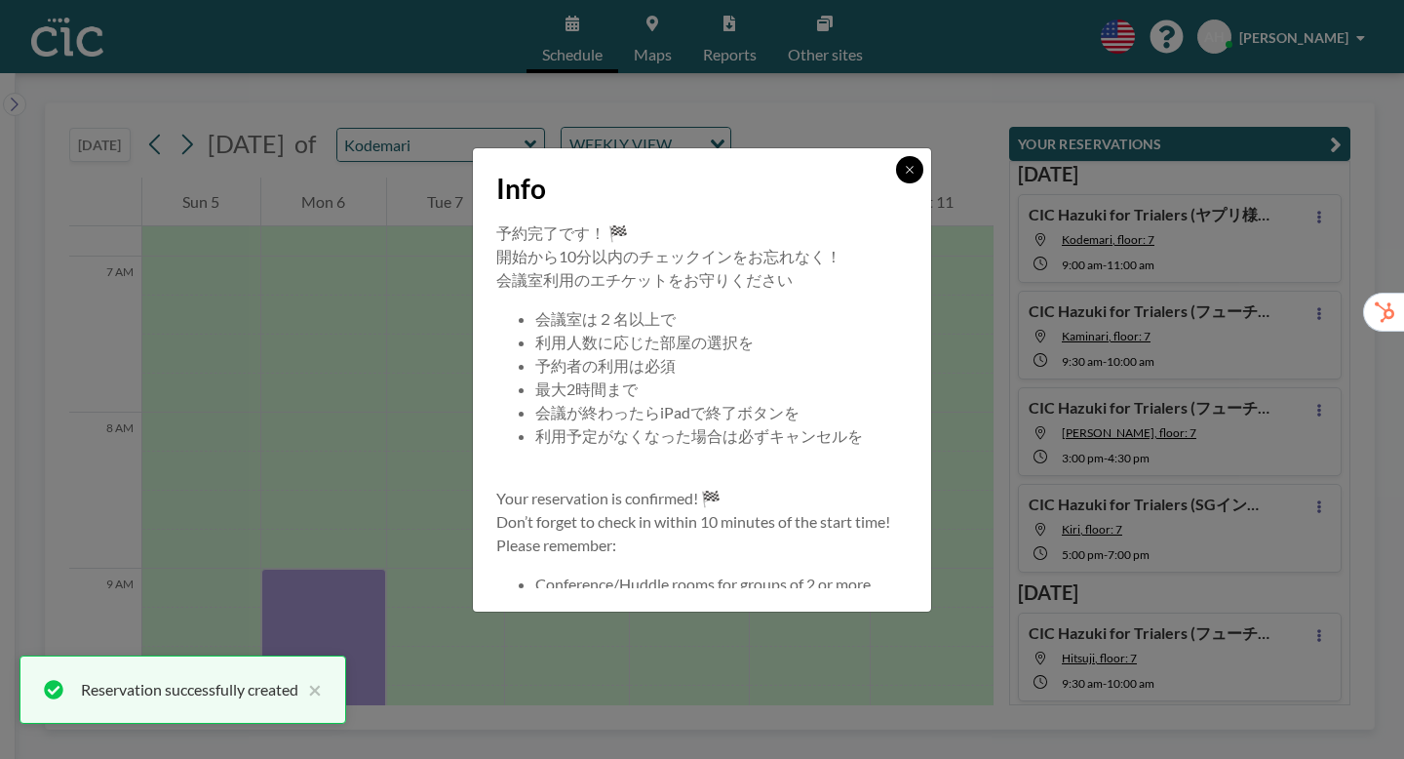
click at [904, 175] on icon at bounding box center [910, 170] width 12 height 12
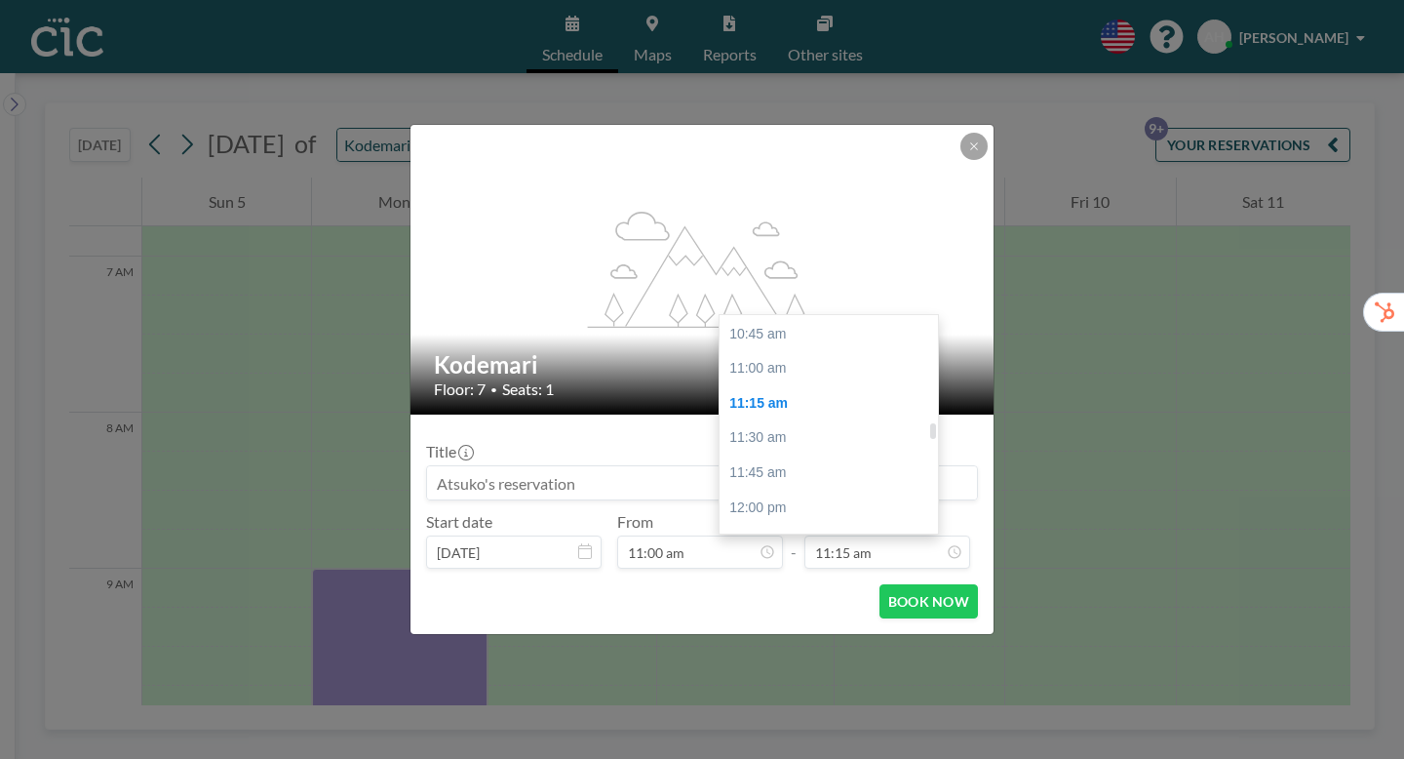
scroll to position [1494, 0]
click at [759, 626] on div "01:00 pm" at bounding box center [829, 643] width 218 height 35
type input "01:00 pm"
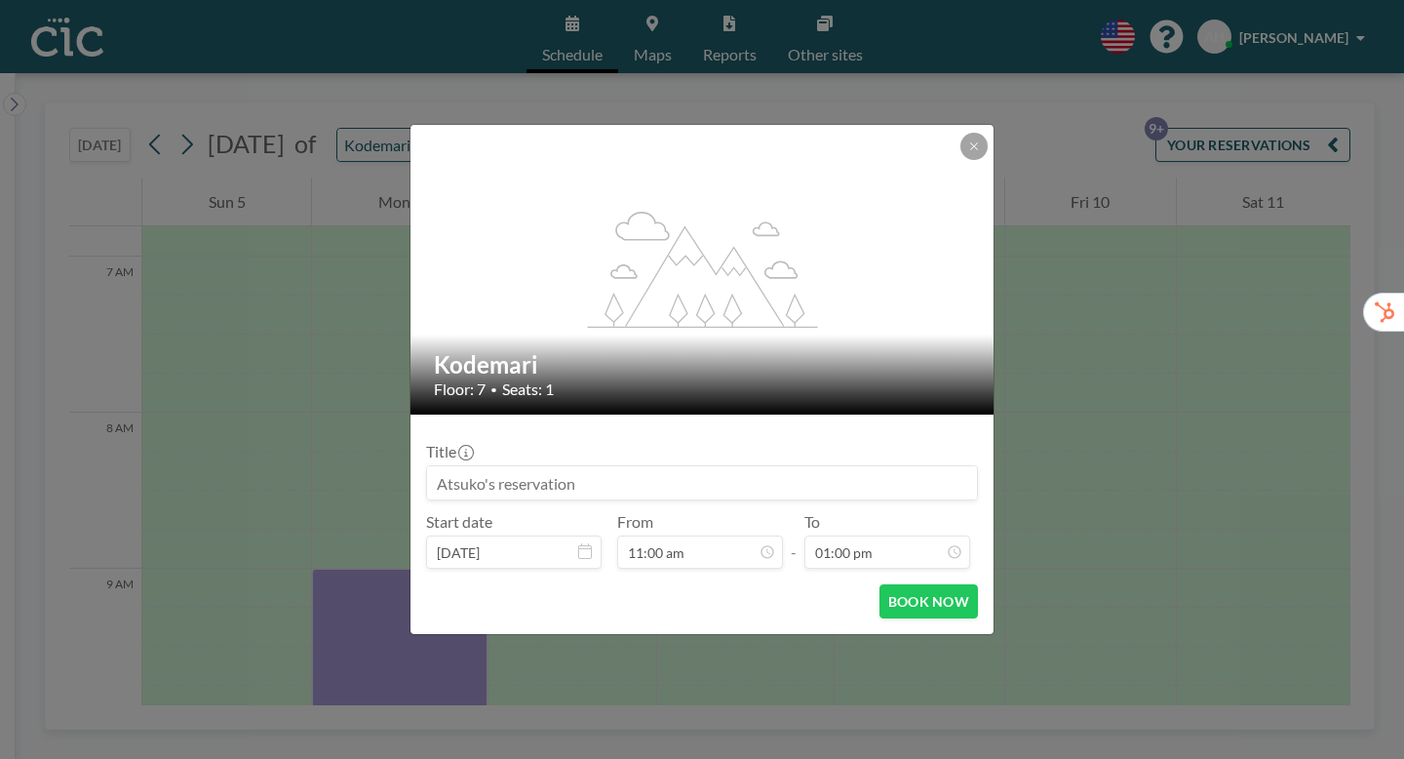
scroll to position [1618, 0]
click at [542, 470] on input at bounding box center [702, 482] width 550 height 33
paste input "CIC Hazuki for Trialers (フューチ"
drag, startPoint x: 676, startPoint y: 464, endPoint x: 477, endPoint y: 470, distance: 199.0
click at [477, 470] on form "Title CIC Hazuki for Trialers (ヤプリ様） Start date [DATE] From 11:00 am - To 01:00…" at bounding box center [701, 523] width 583 height 219
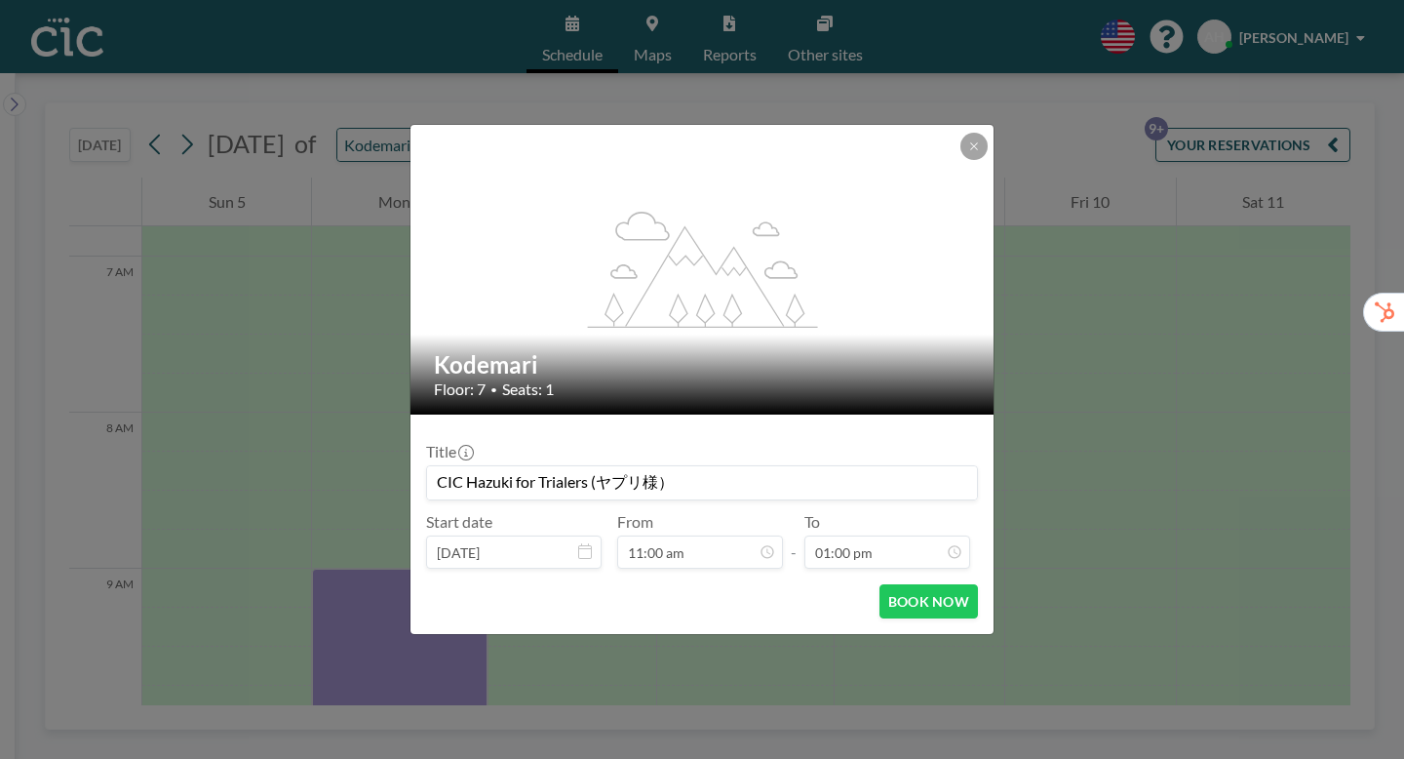
scroll to position [1370, 0]
type input "CIC Hazuki for Trialers (ヤプリ様）"
click at [894, 584] on button "BOOK NOW" at bounding box center [928, 601] width 98 height 34
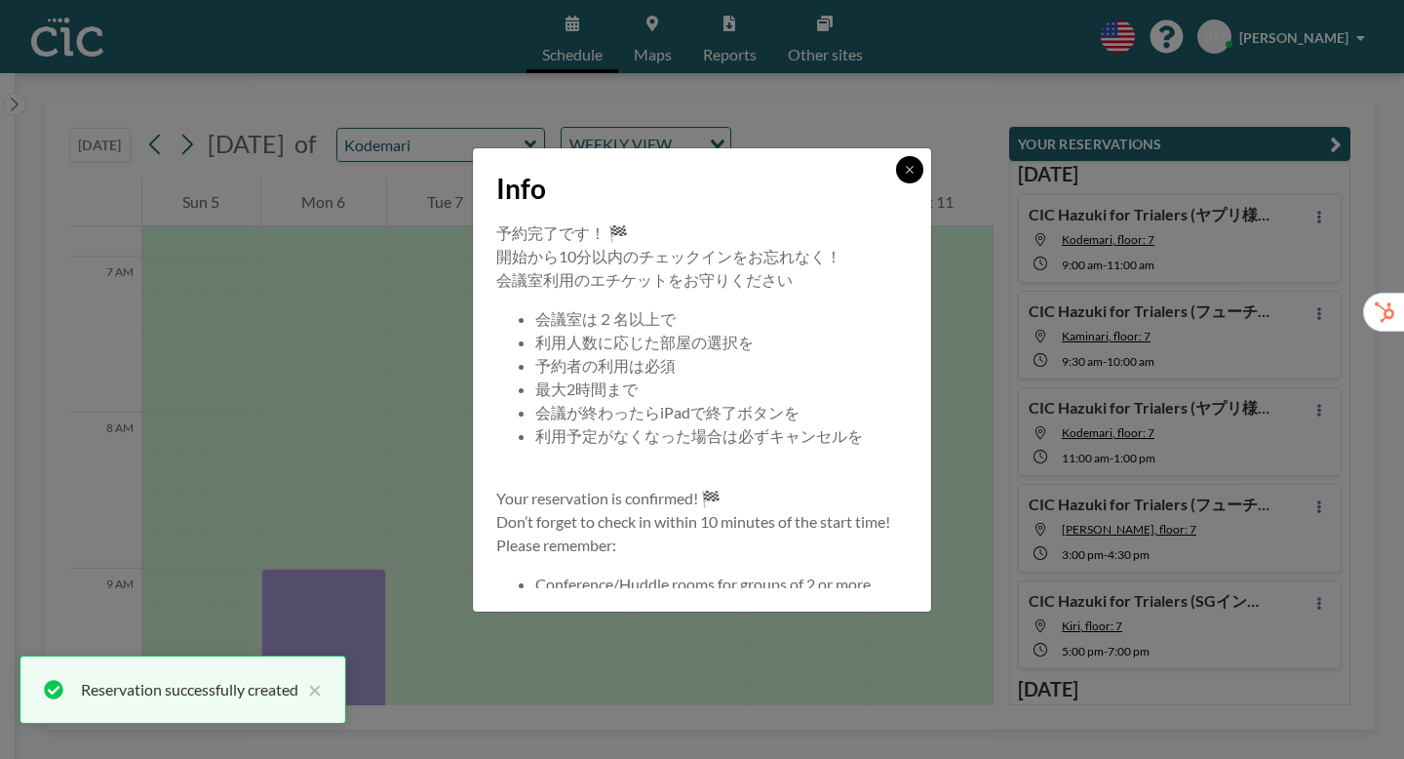
click at [896, 183] on button at bounding box center [909, 169] width 27 height 27
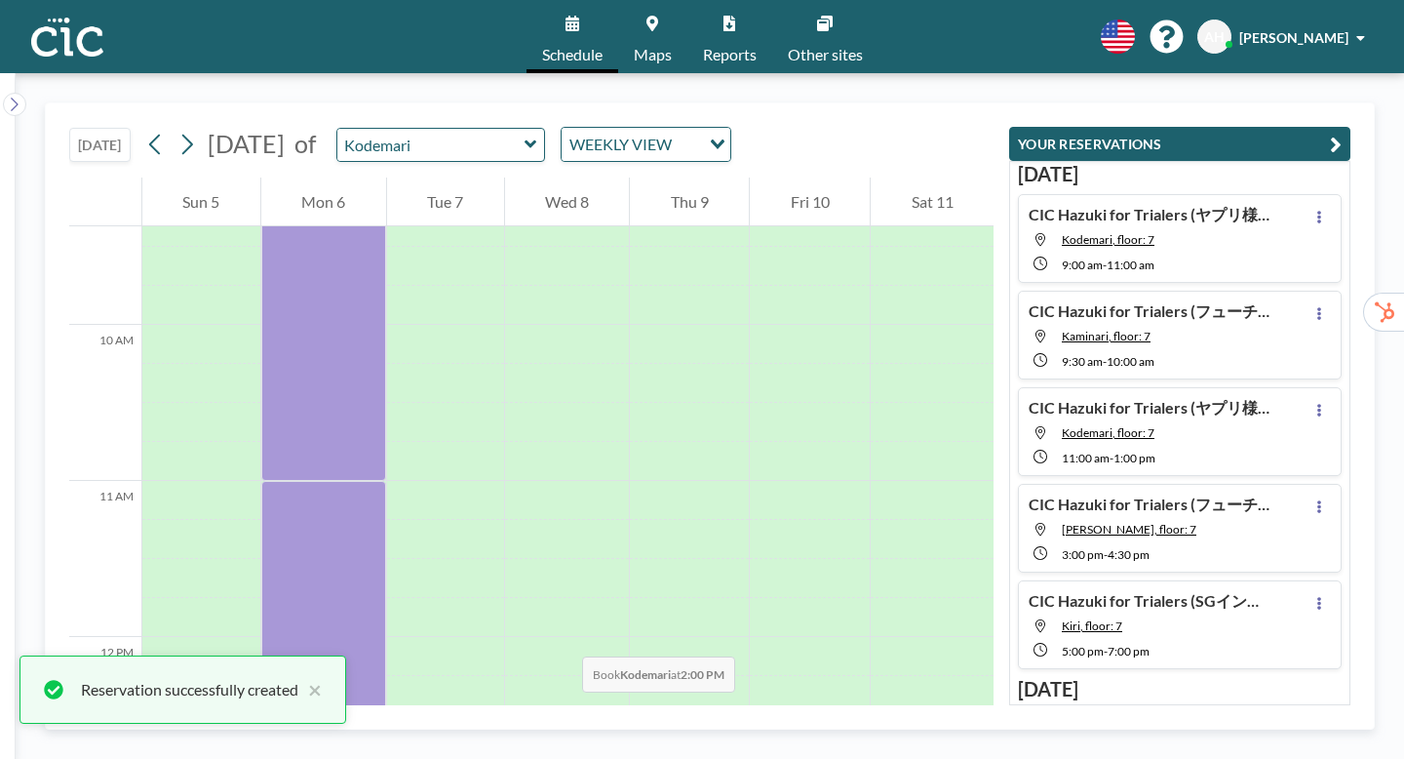
scroll to position [1463, 0]
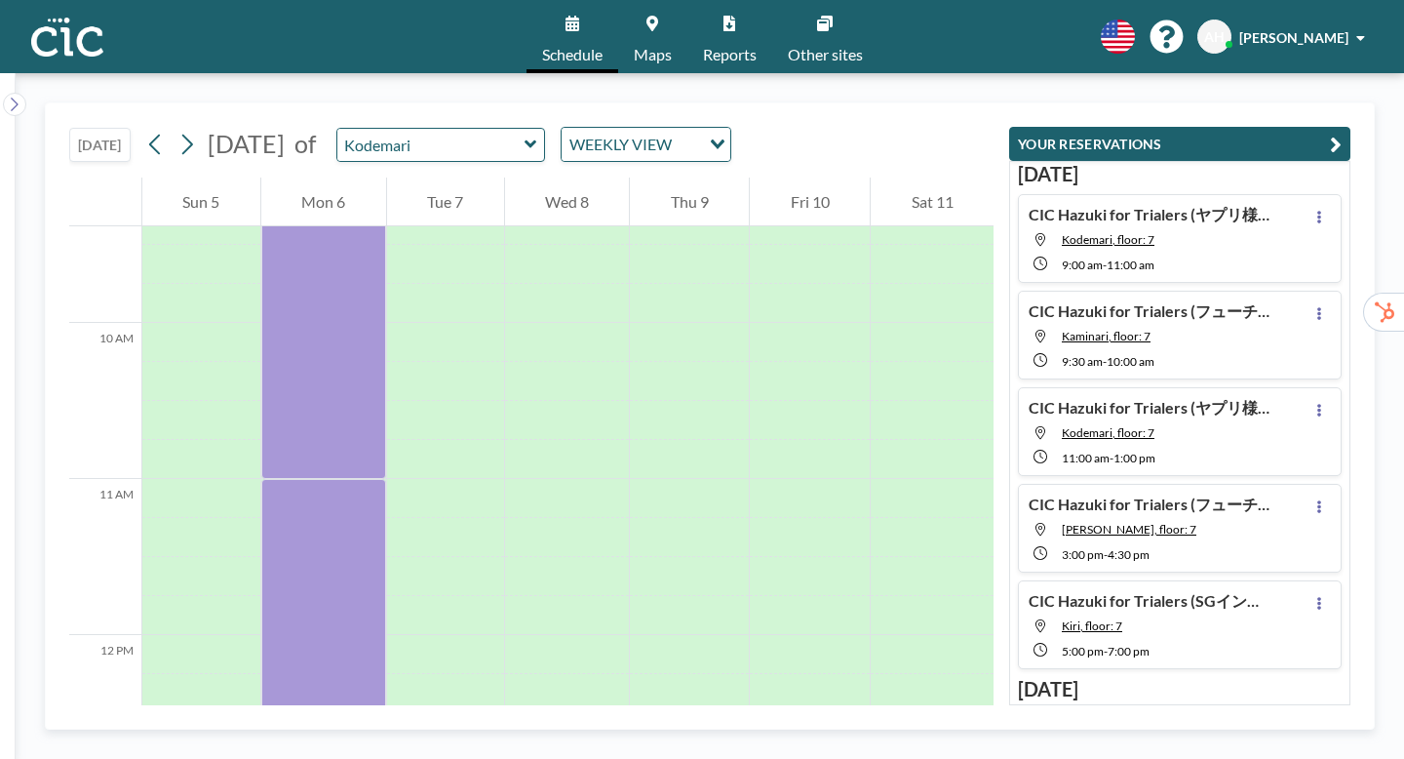
drag, startPoint x: 334, startPoint y: 373, endPoint x: 332, endPoint y: 603, distance: 229.1
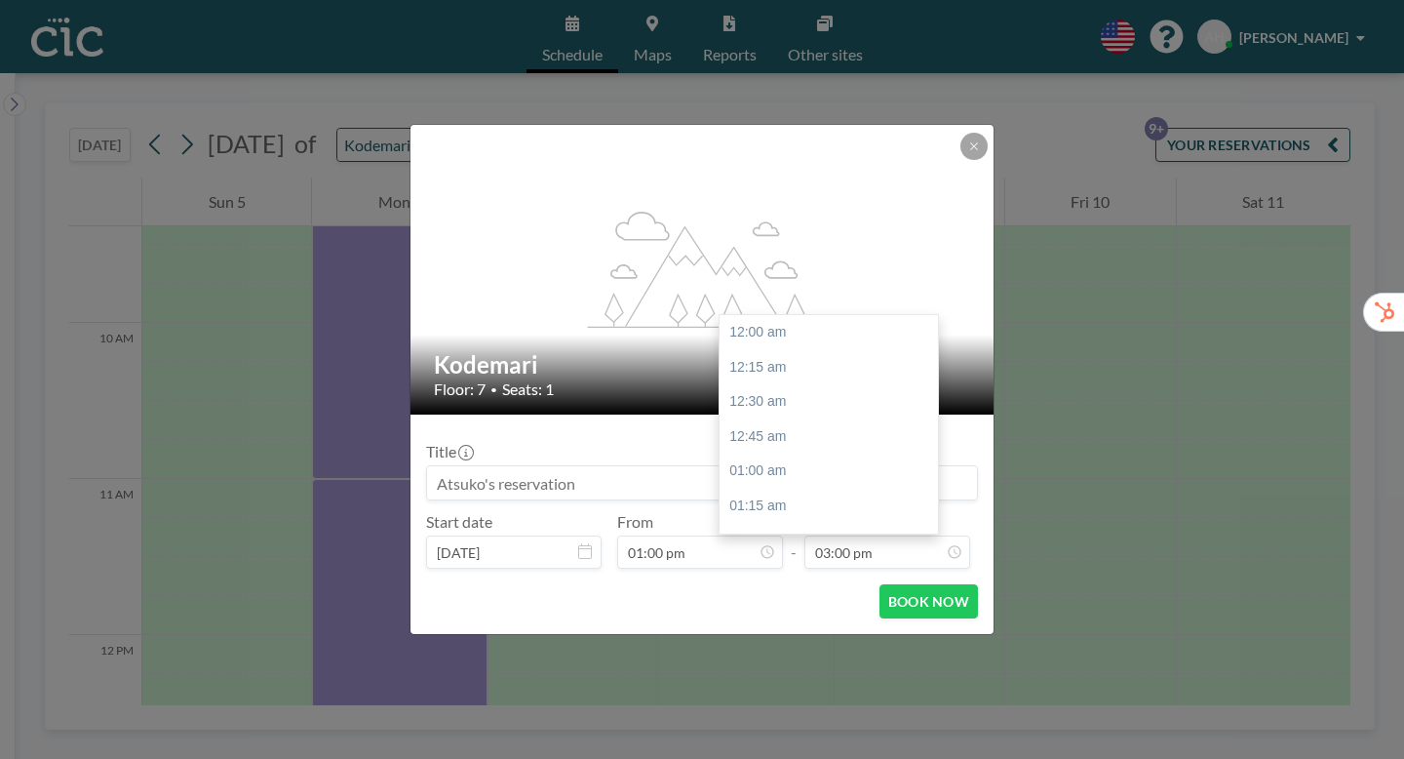
scroll to position [1867, 0]
click at [504, 466] on input at bounding box center [702, 482] width 550 height 33
paste input "CIC Hazuki for Trialers (ヤプリ様）"
type input "CIC Hazuki for Trialers (ヤプリ様）"
click at [881, 584] on button "BOOK NOW" at bounding box center [928, 601] width 98 height 34
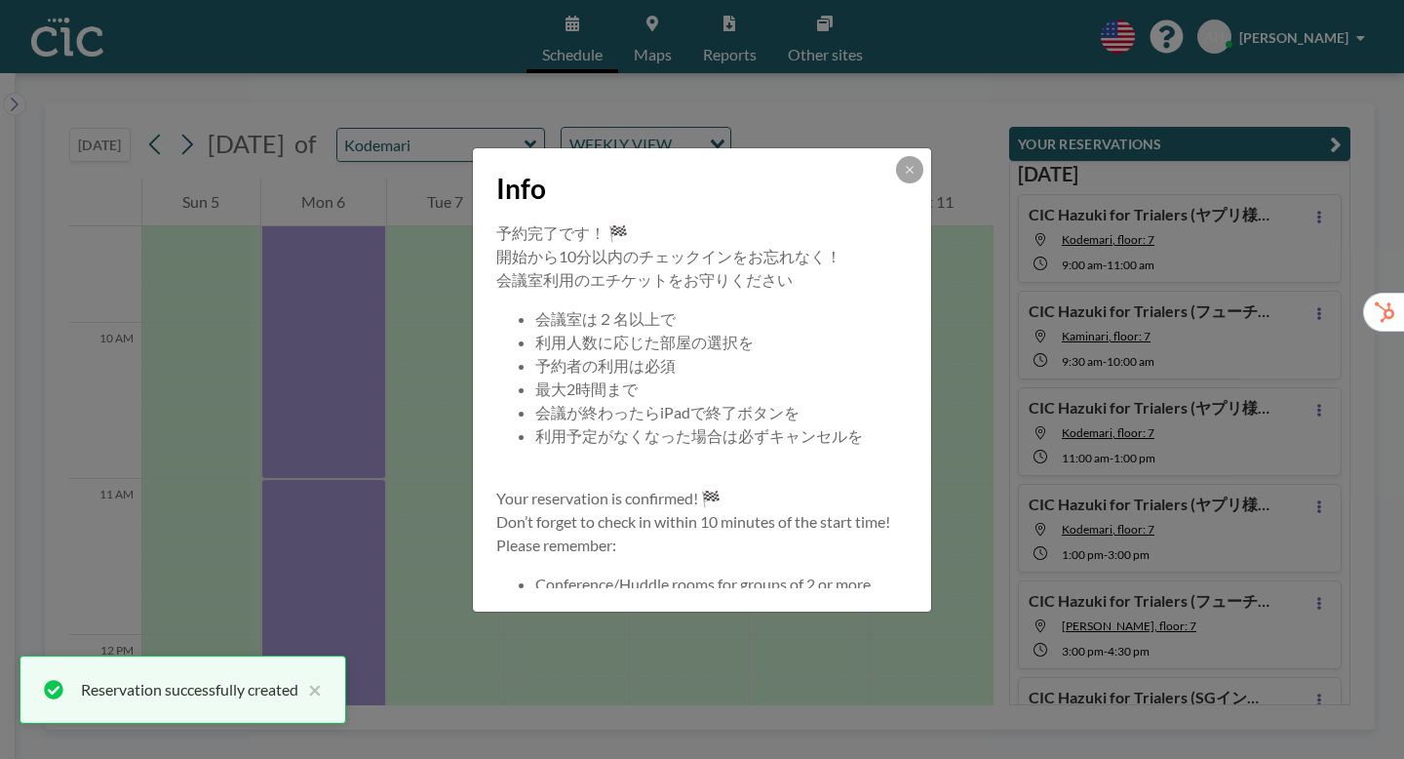
scroll to position [7, 0]
click at [896, 183] on button at bounding box center [909, 169] width 27 height 27
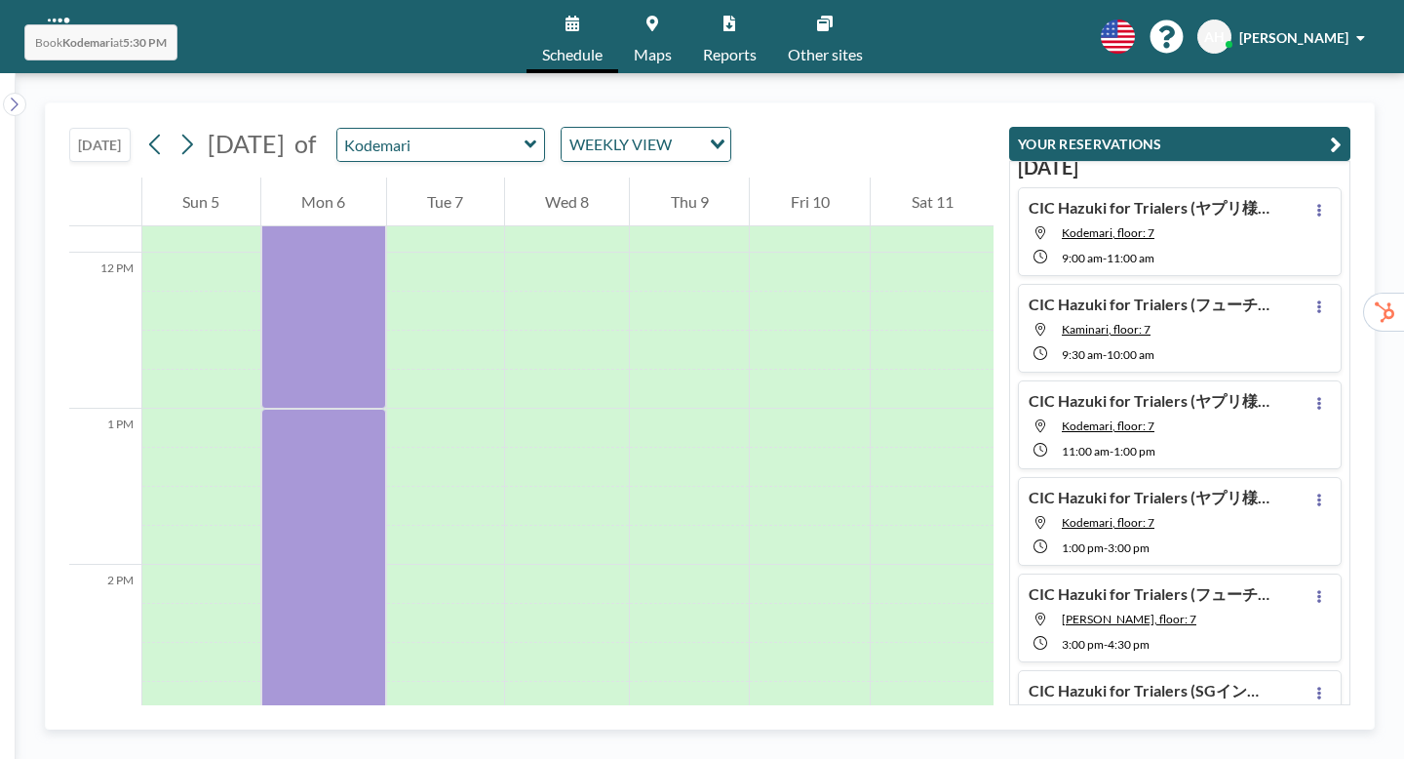
scroll to position [1844, 0]
click at [307, 722] on div at bounding box center [323, 741] width 125 height 39
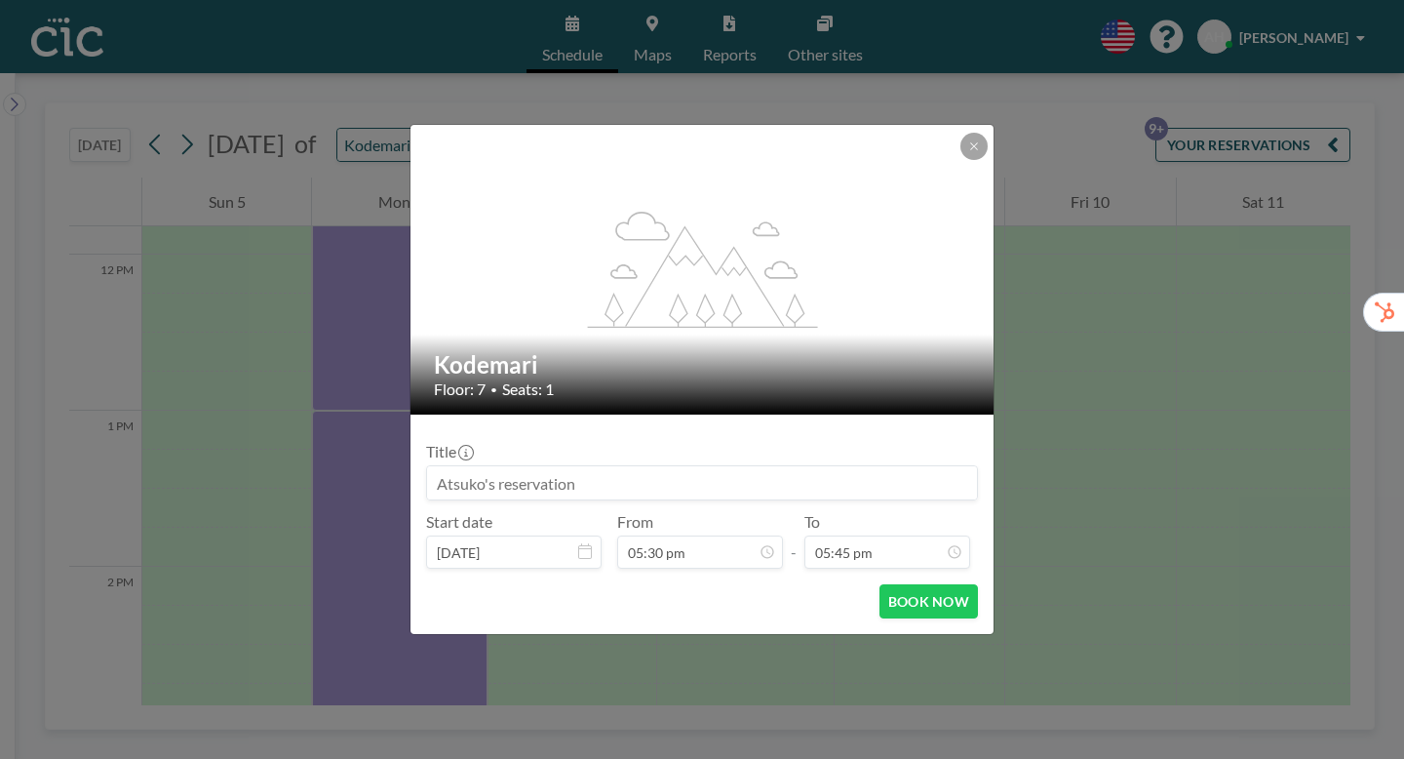
click at [335, 260] on div "flex-grow: 1.2; Kodemari Floor: 7 • Seats: 1 Title Start date [DATE] From 05:30…" at bounding box center [702, 379] width 1404 height 759
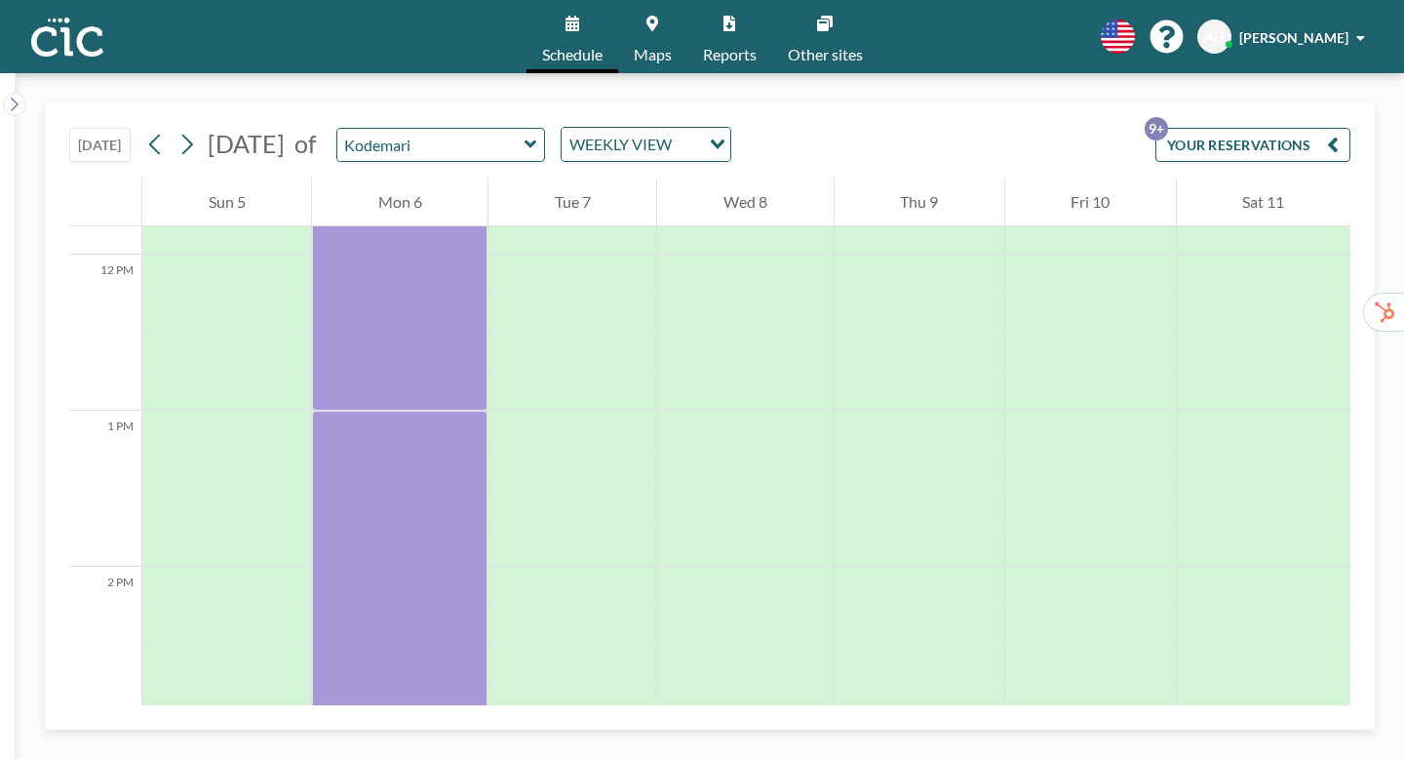
click at [335, 722] on div at bounding box center [399, 741] width 175 height 39
click at [369, 722] on div at bounding box center [399, 741] width 175 height 39
click at [387, 722] on div at bounding box center [399, 741] width 175 height 39
drag, startPoint x: 881, startPoint y: 564, endPoint x: 541, endPoint y: 335, distance: 409.7
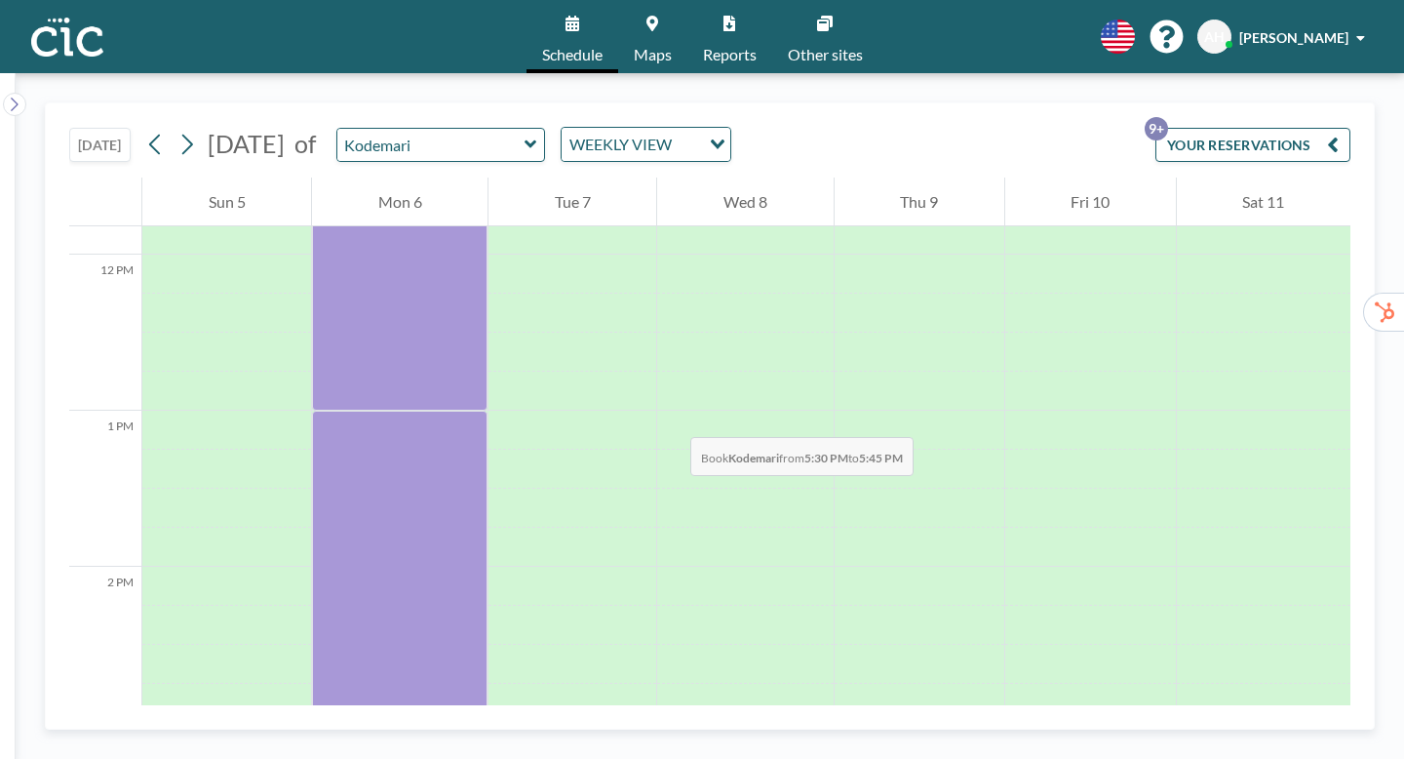
click at [431, 722] on div at bounding box center [399, 741] width 175 height 39
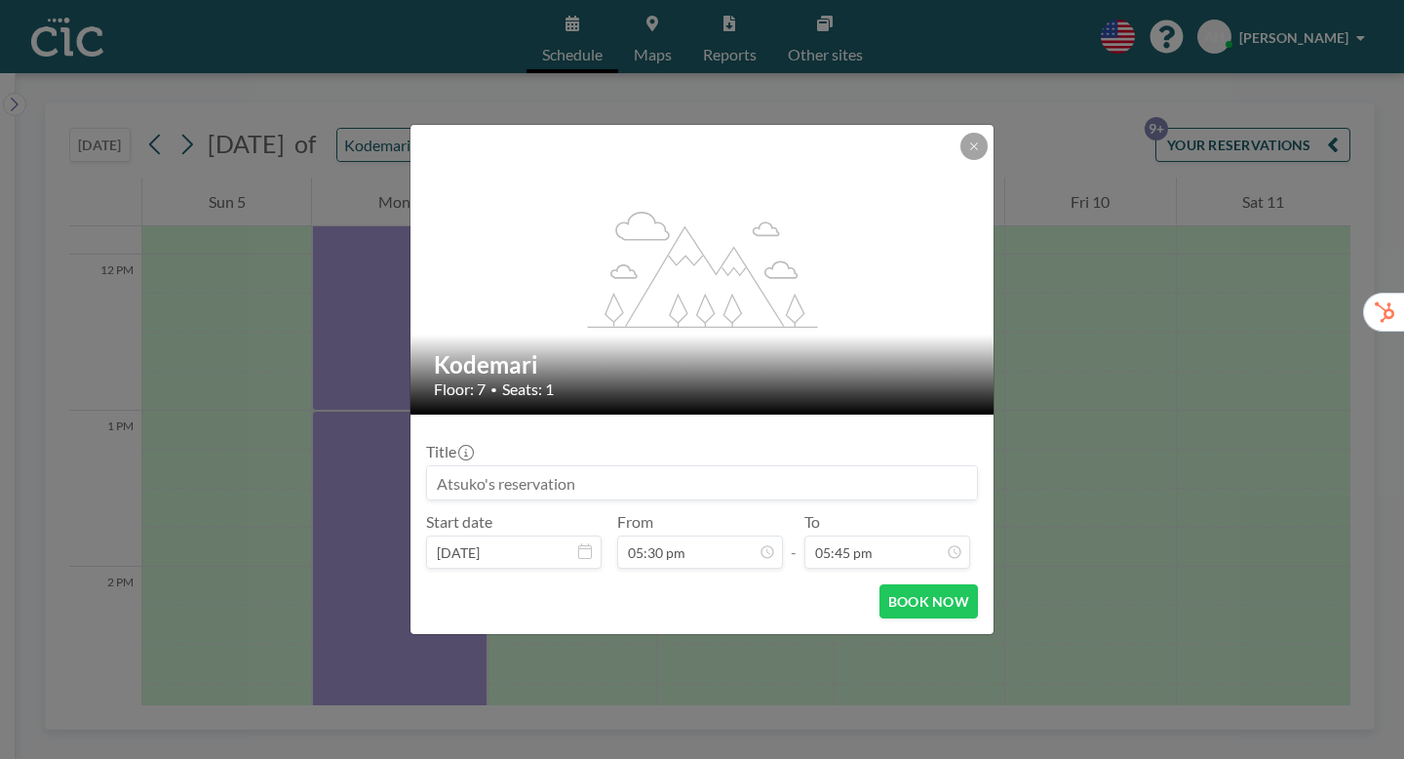
click at [968, 152] on icon at bounding box center [974, 146] width 12 height 12
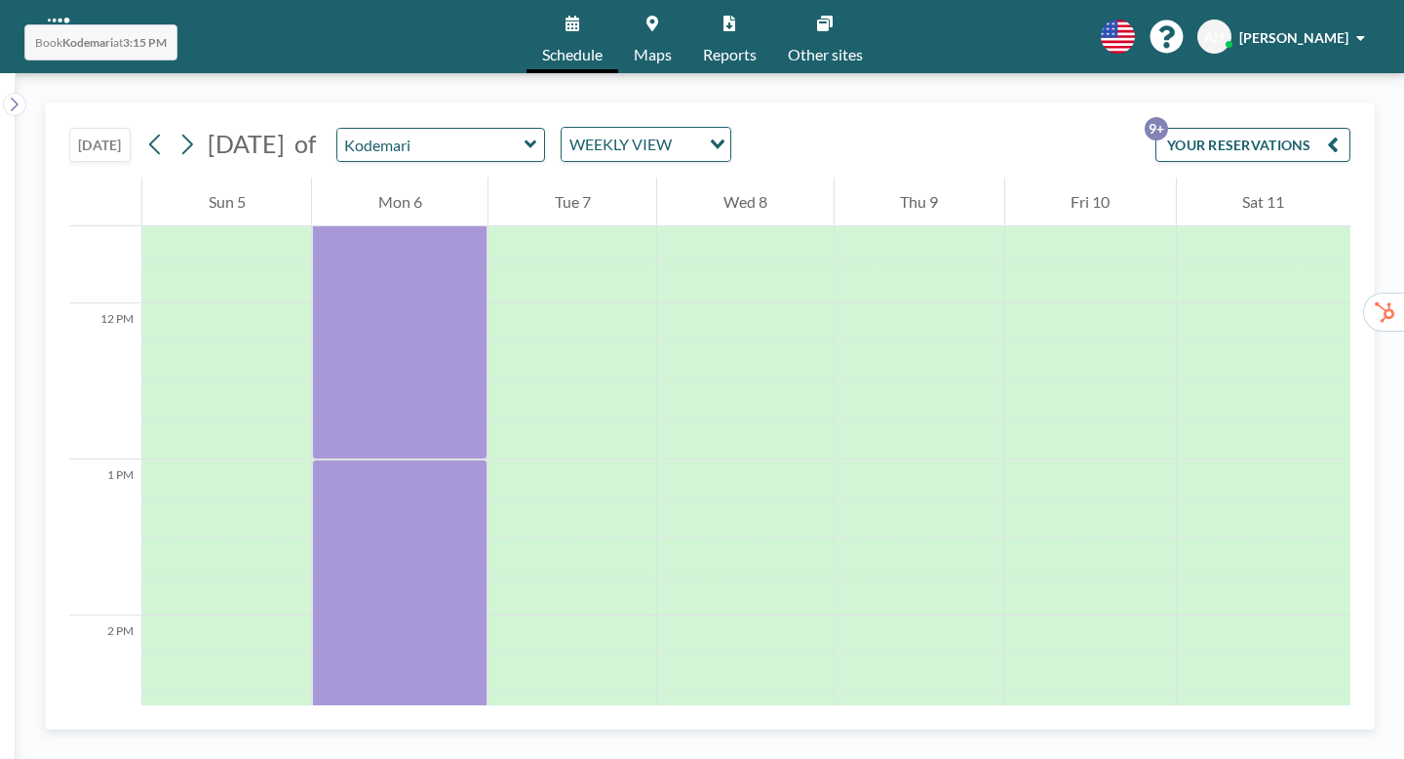
scroll to position [1789, 0]
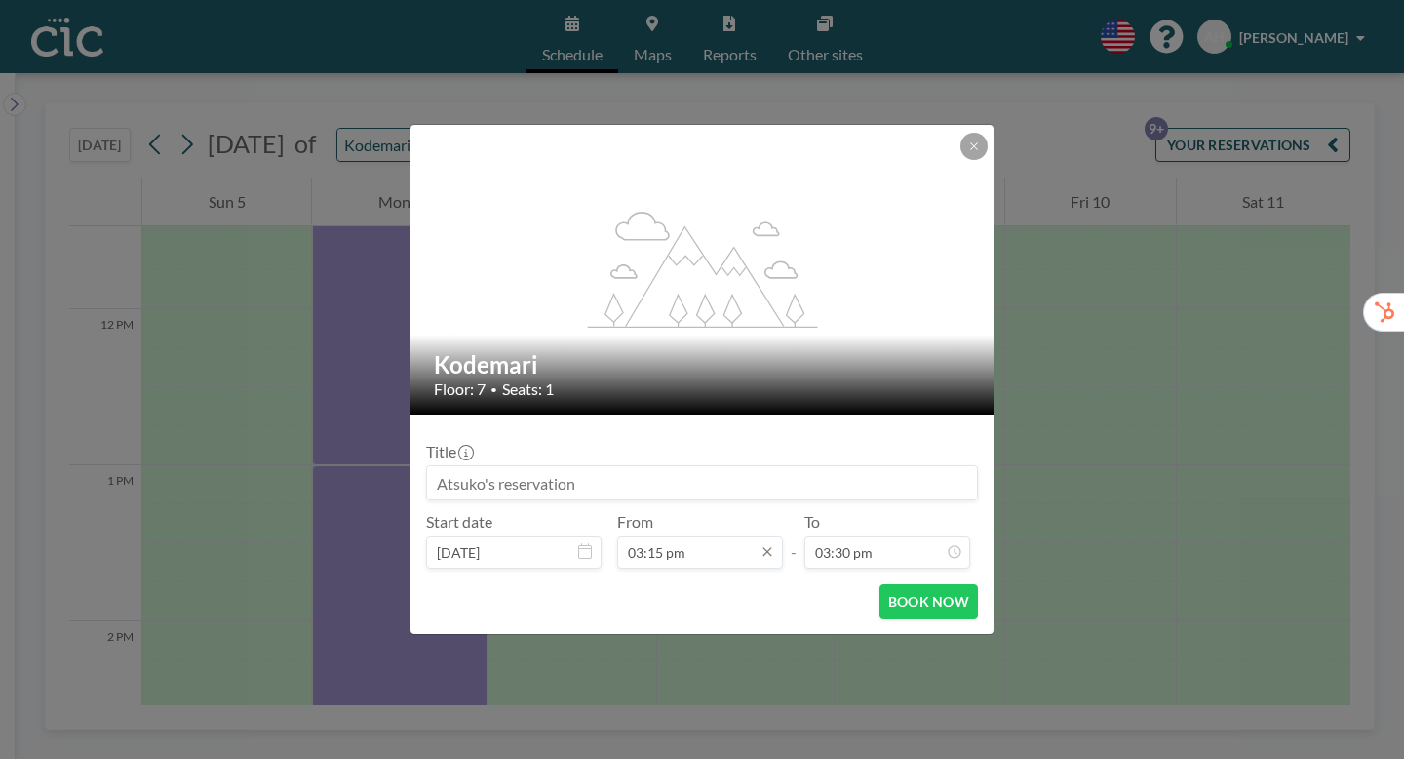
drag, startPoint x: 541, startPoint y: 335, endPoint x: 717, endPoint y: 519, distance: 253.8
click at [717, 535] on input "03:15 pm" at bounding box center [700, 551] width 166 height 33
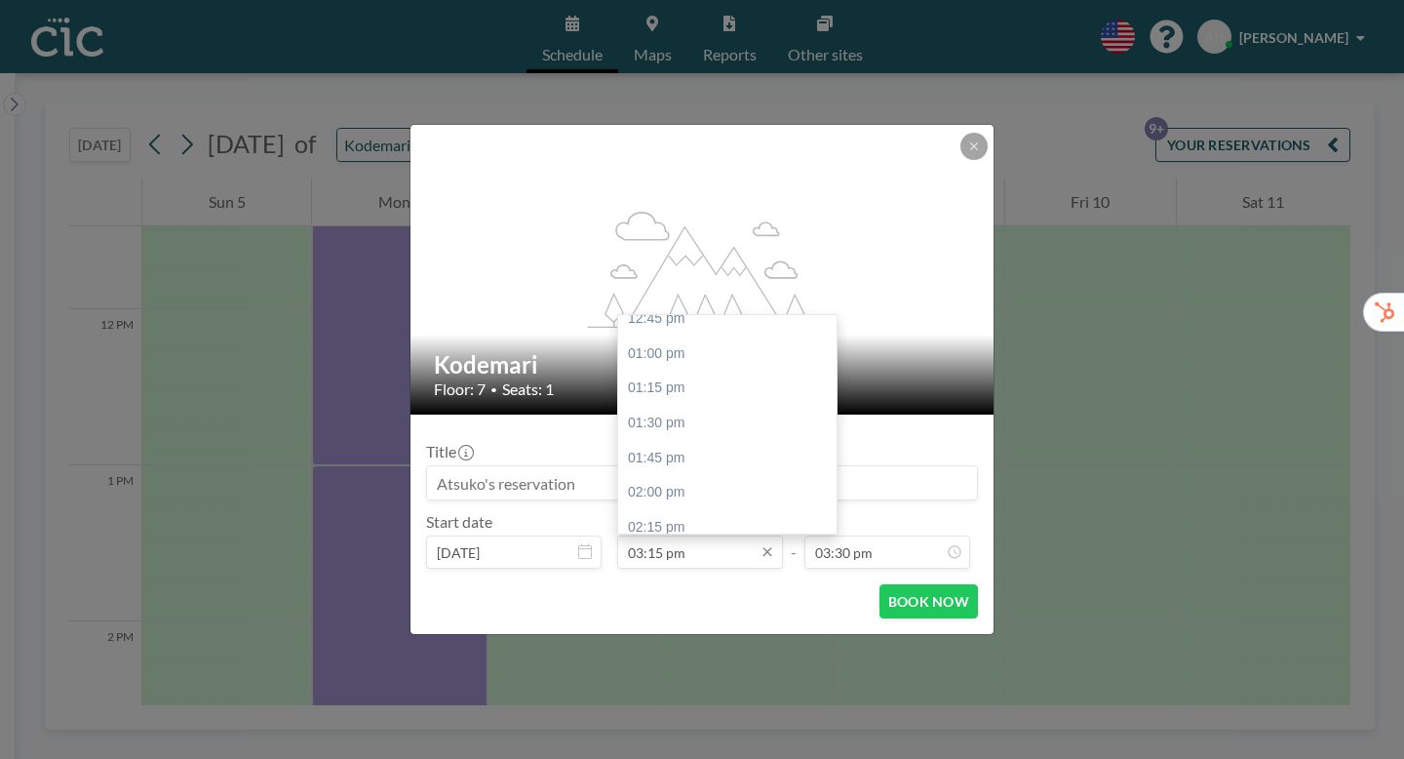
scroll to position [1780, 0]
click at [669, 617] on div "03:00 pm" at bounding box center [727, 634] width 218 height 35
type input "03:00 pm"
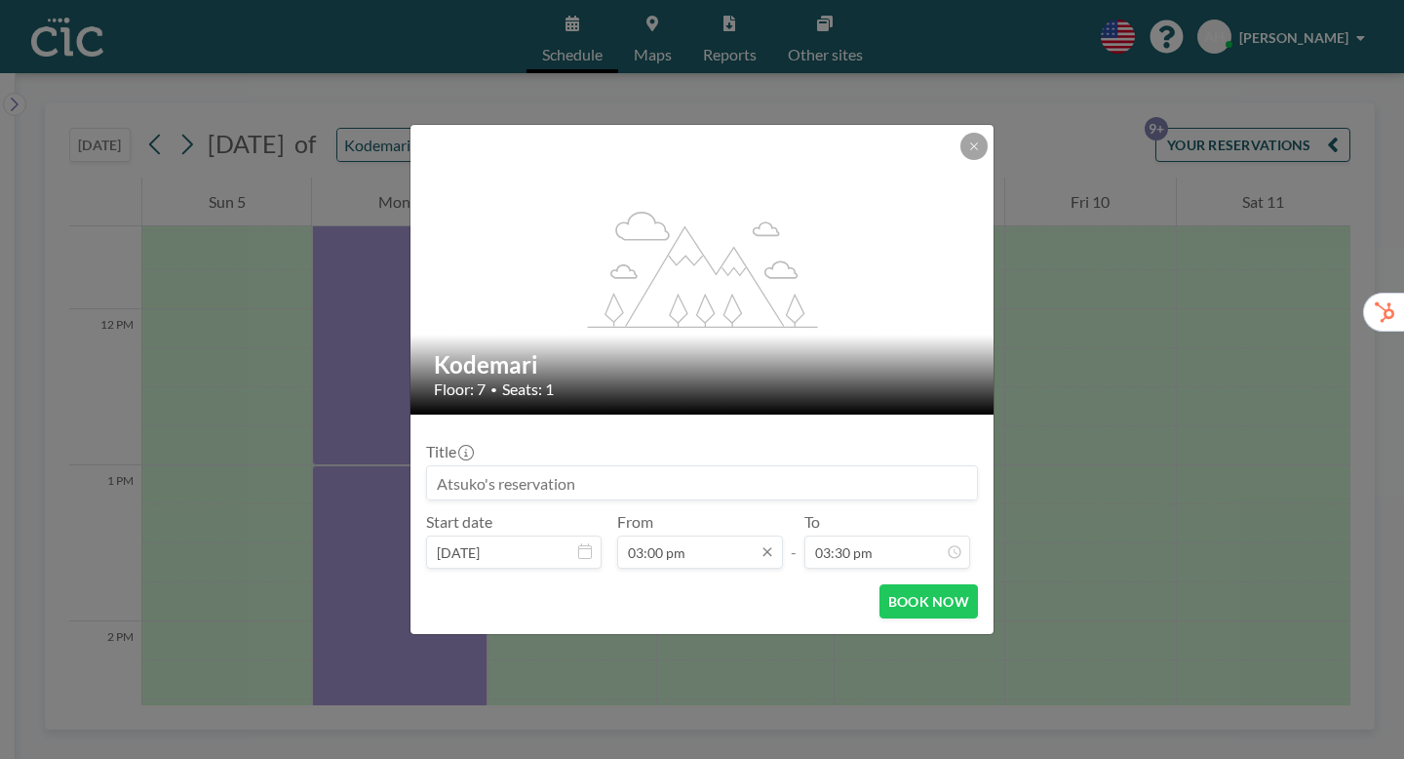
click at [852, 535] on input "03:30 pm" at bounding box center [887, 551] width 166 height 33
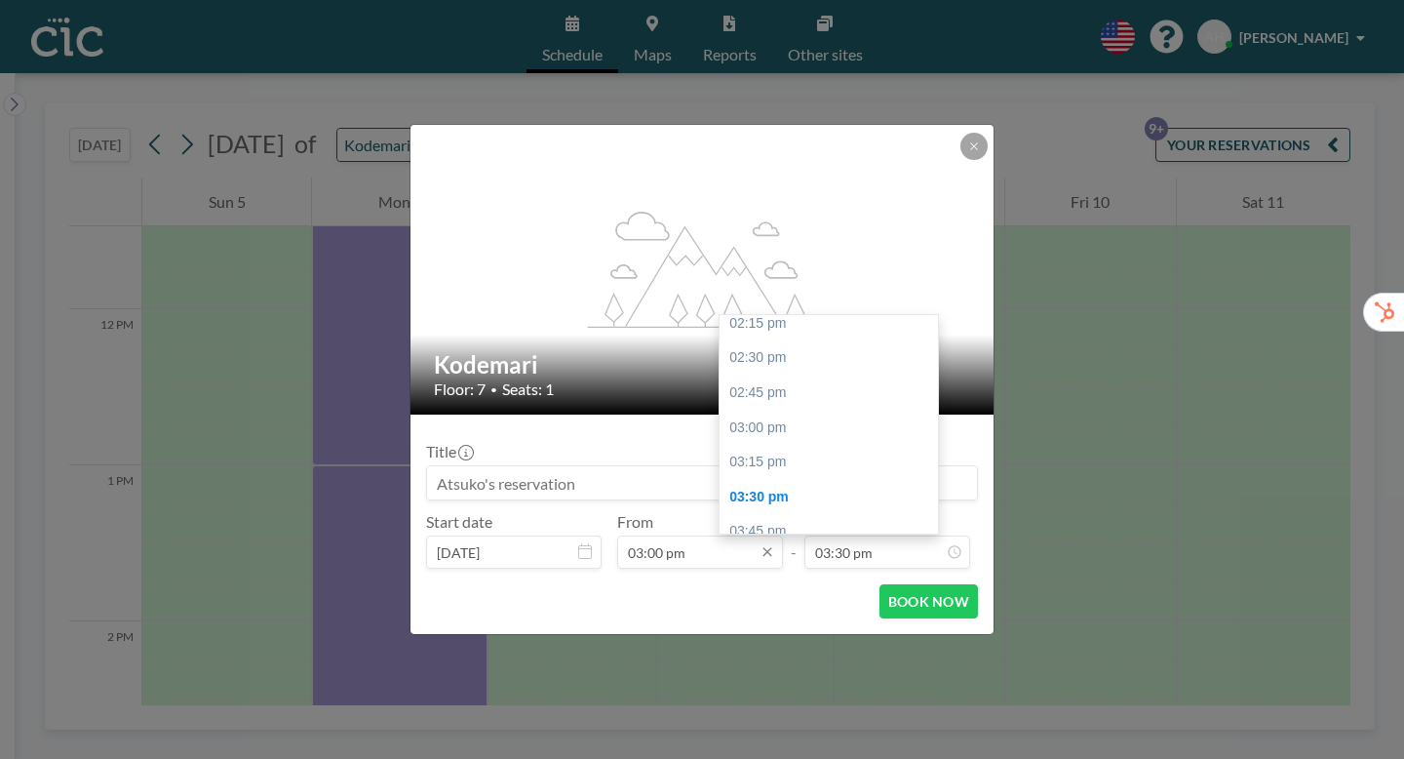
scroll to position [1998, 0]
click at [740, 677] on div "05:00 pm" at bounding box center [829, 694] width 218 height 35
type input "05:00 pm"
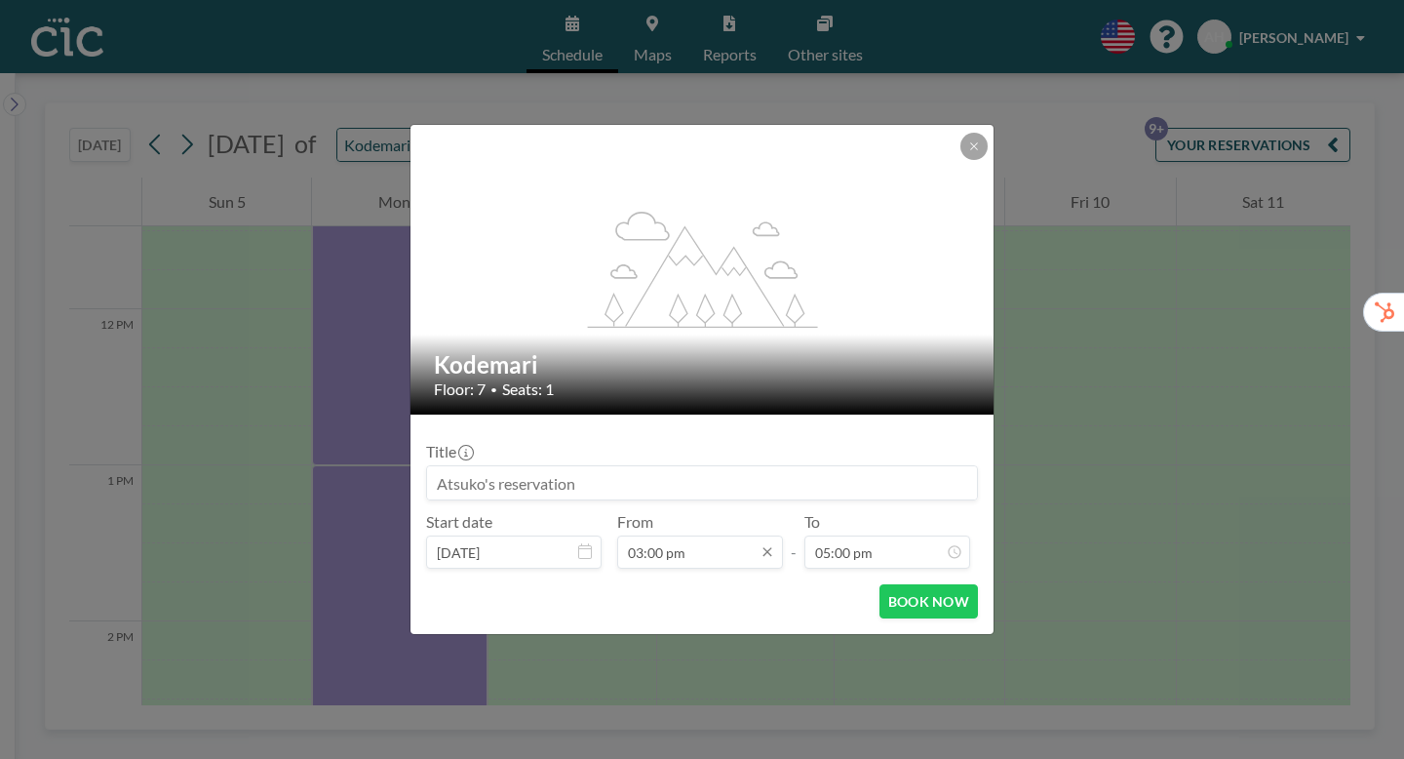
click at [539, 466] on input at bounding box center [702, 482] width 550 height 33
paste input "CIC Hazuki for Trialers (ヤプリ様）"
type input "CIC Hazuki for Trialers (ヤプリ様）"
click at [879, 584] on button "BOOK NOW" at bounding box center [928, 601] width 98 height 34
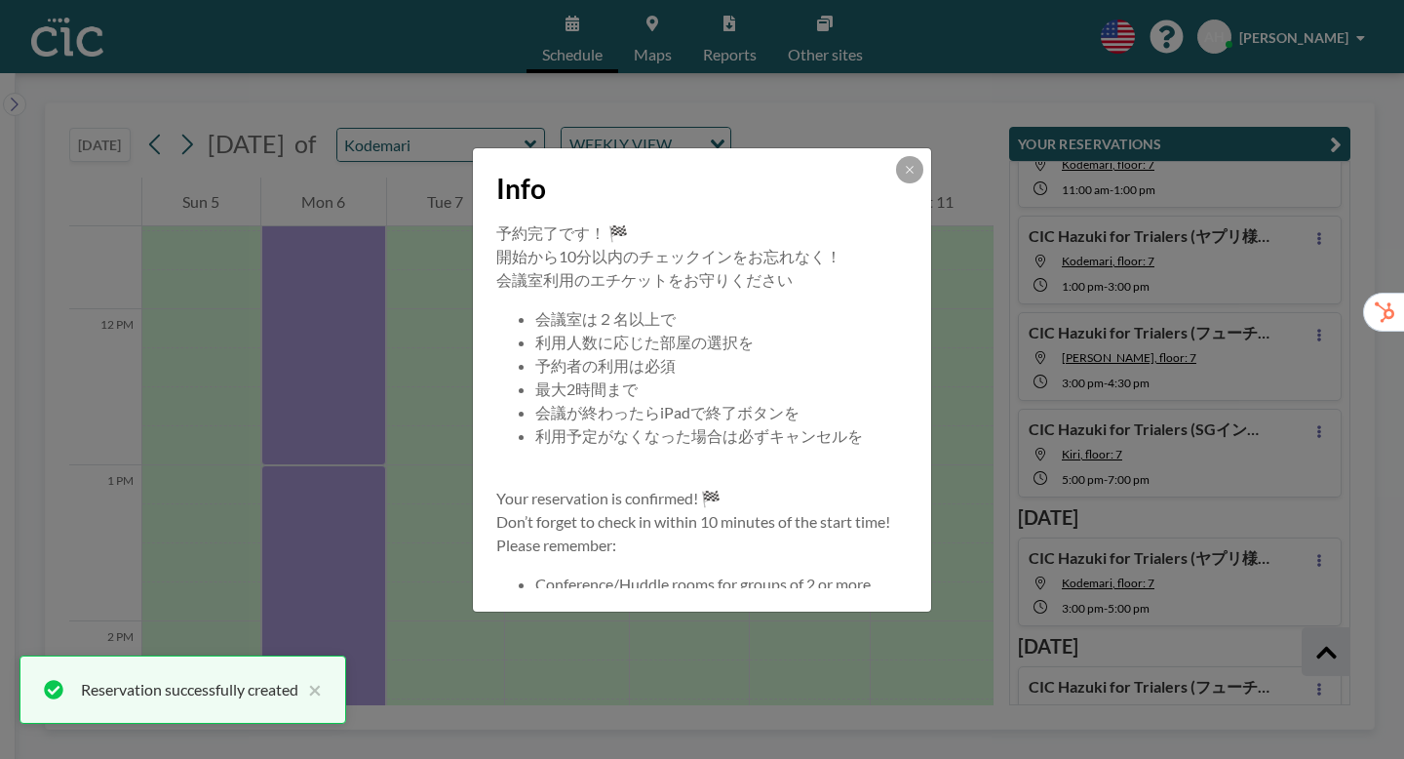
scroll to position [269, 0]
click at [904, 175] on icon at bounding box center [910, 170] width 12 height 12
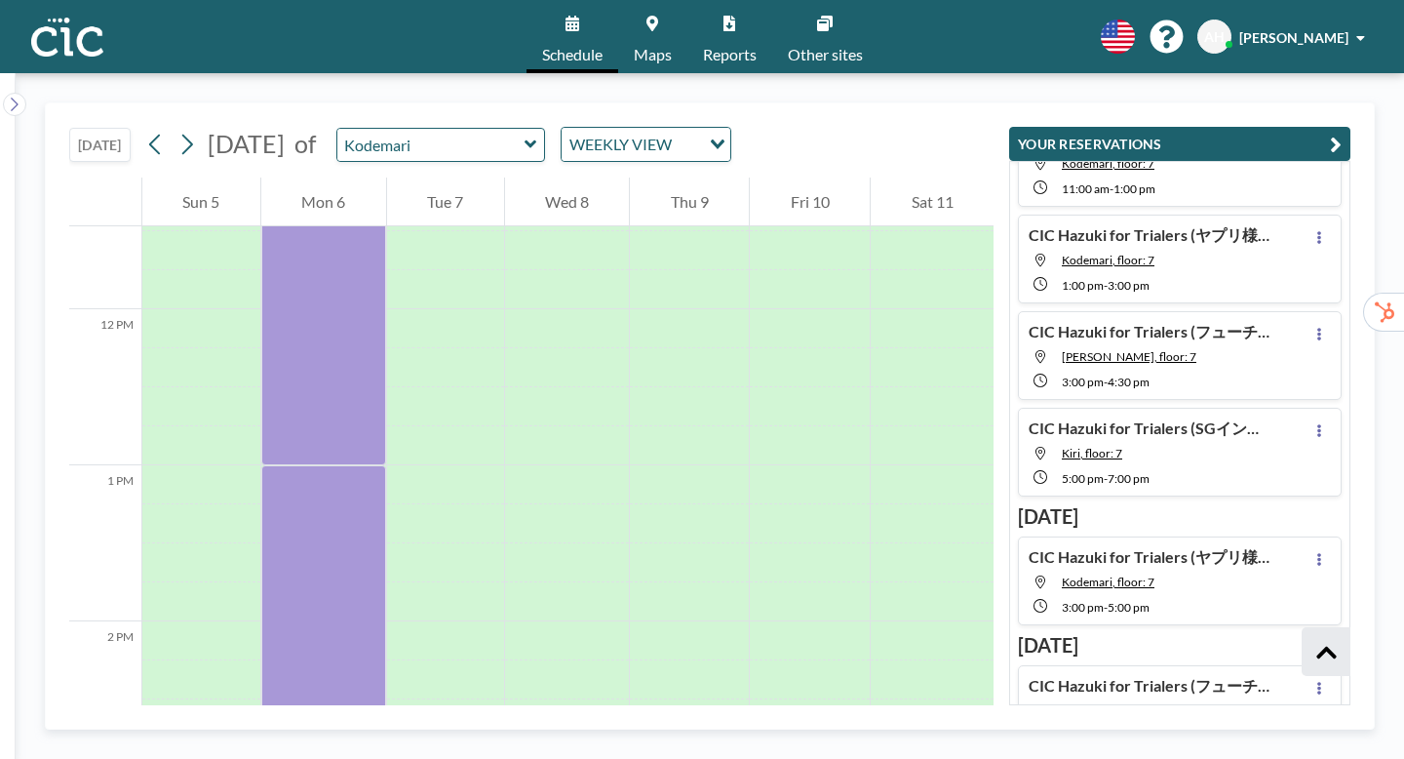
drag, startPoint x: 865, startPoint y: 561, endPoint x: 265, endPoint y: 310, distance: 649.8
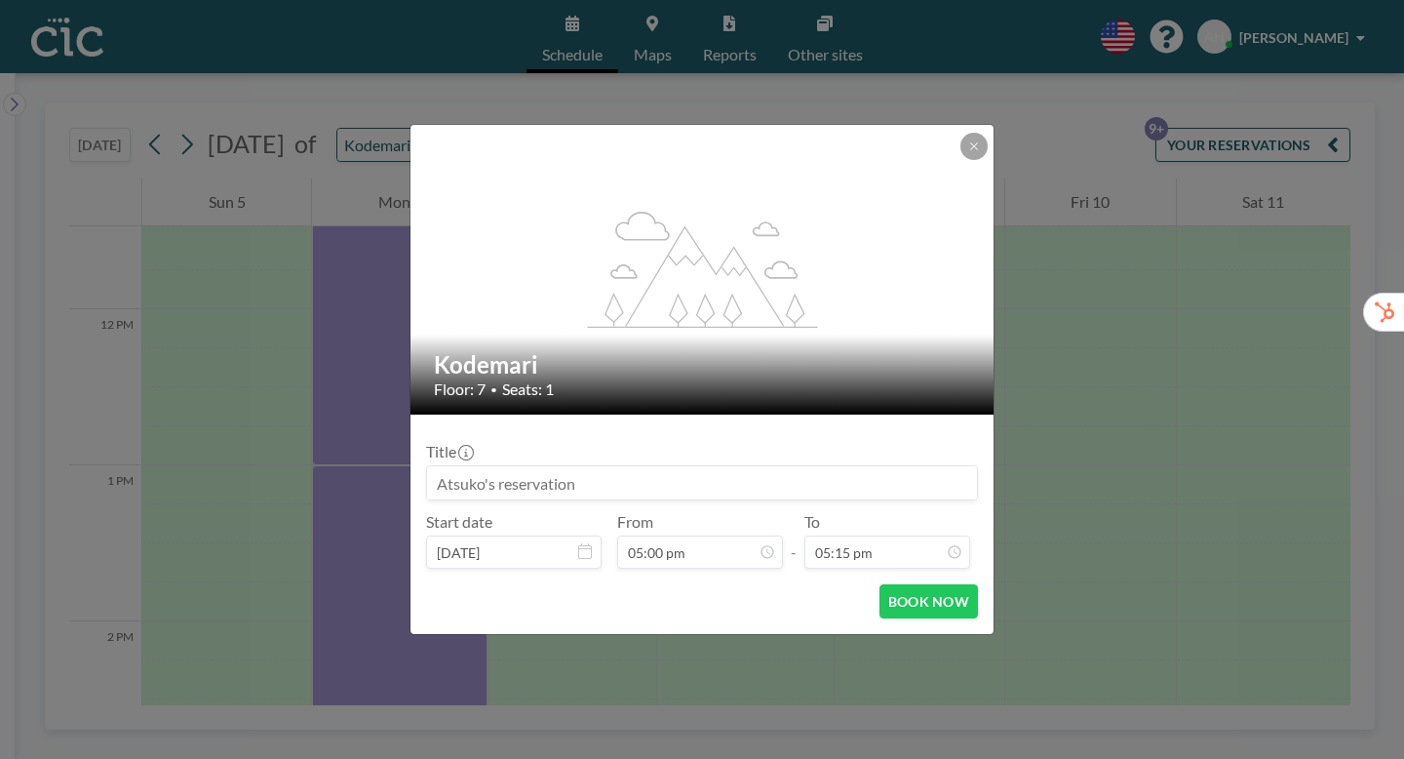
click at [968, 152] on icon at bounding box center [974, 146] width 12 height 12
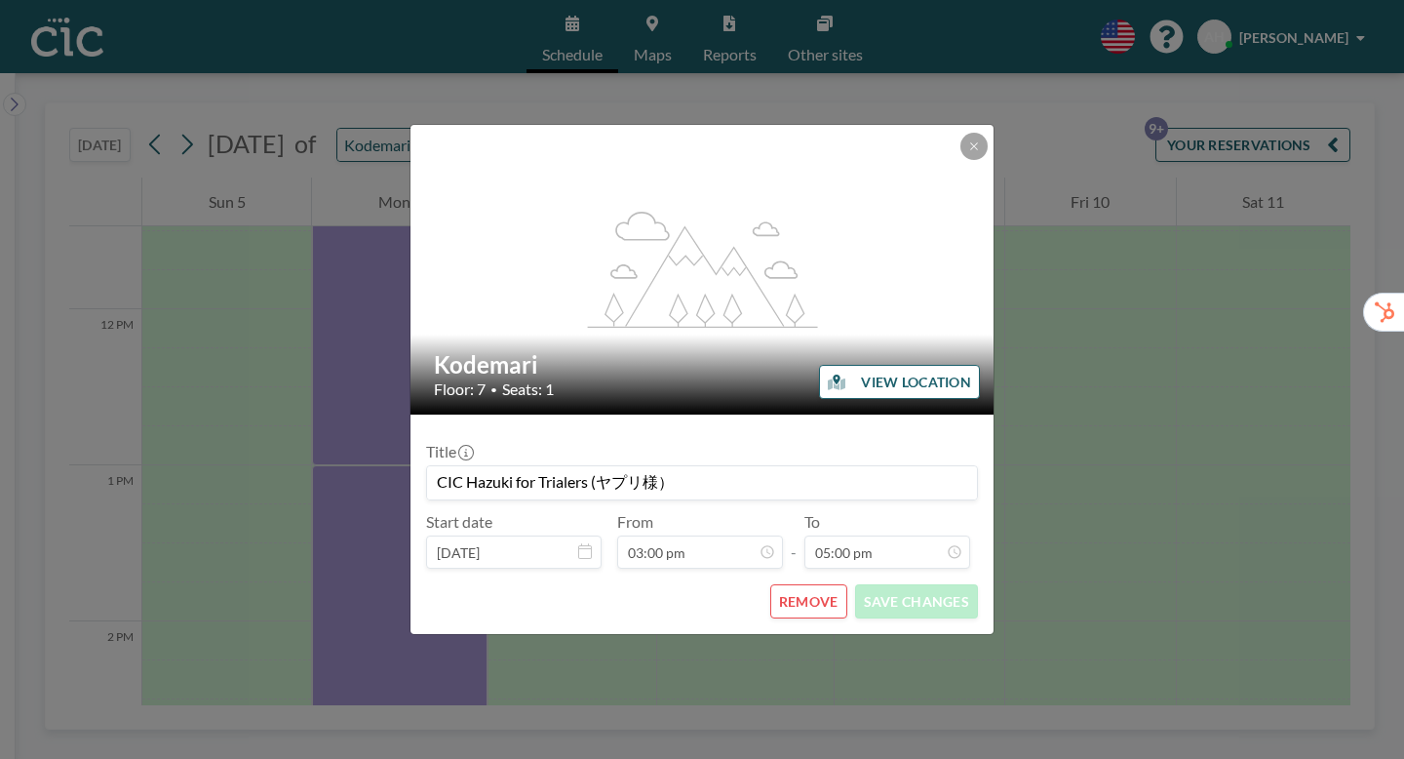
drag, startPoint x: 265, startPoint y: 310, endPoint x: 776, endPoint y: 563, distance: 569.9
click at [776, 584] on button "REMOVE" at bounding box center [808, 601] width 77 height 34
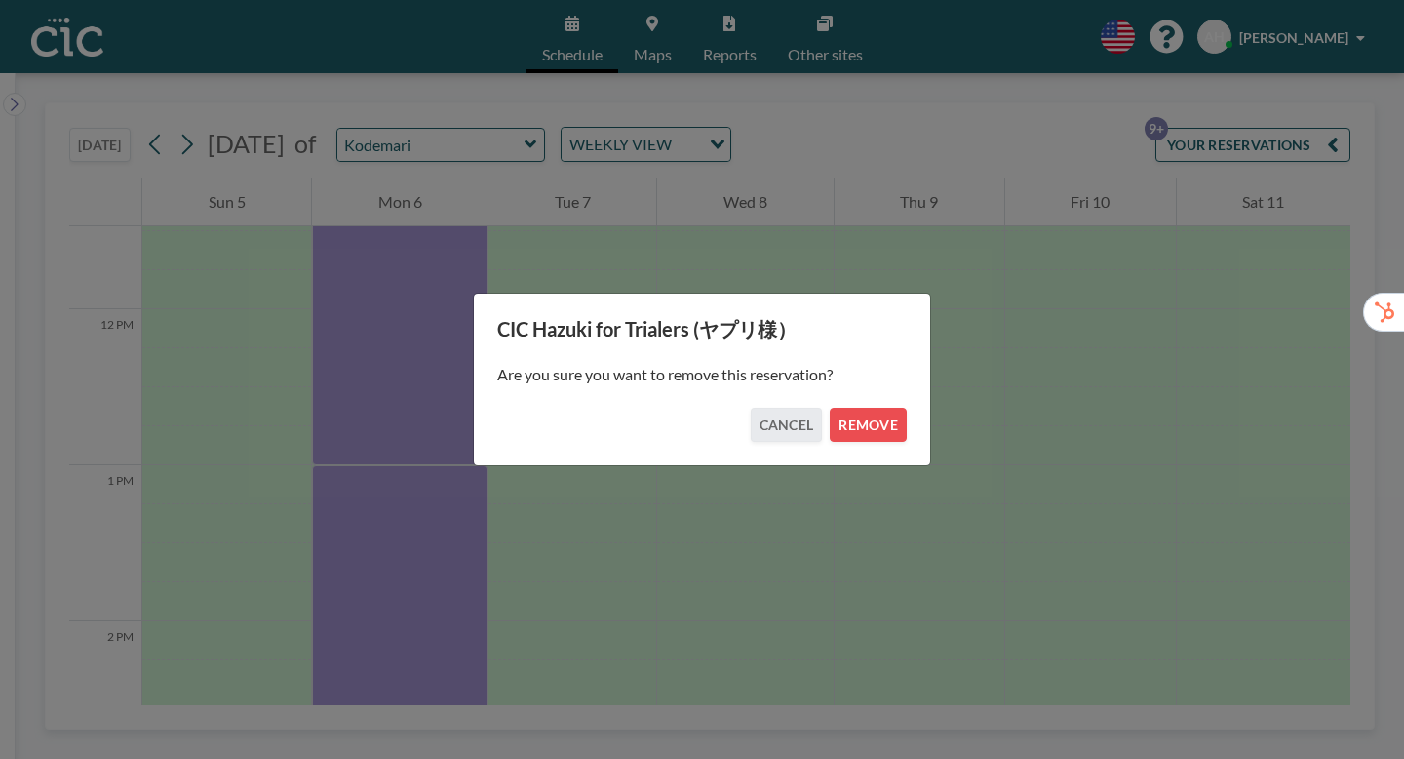
click at [838, 417] on button "REMOVE" at bounding box center [868, 425] width 77 height 34
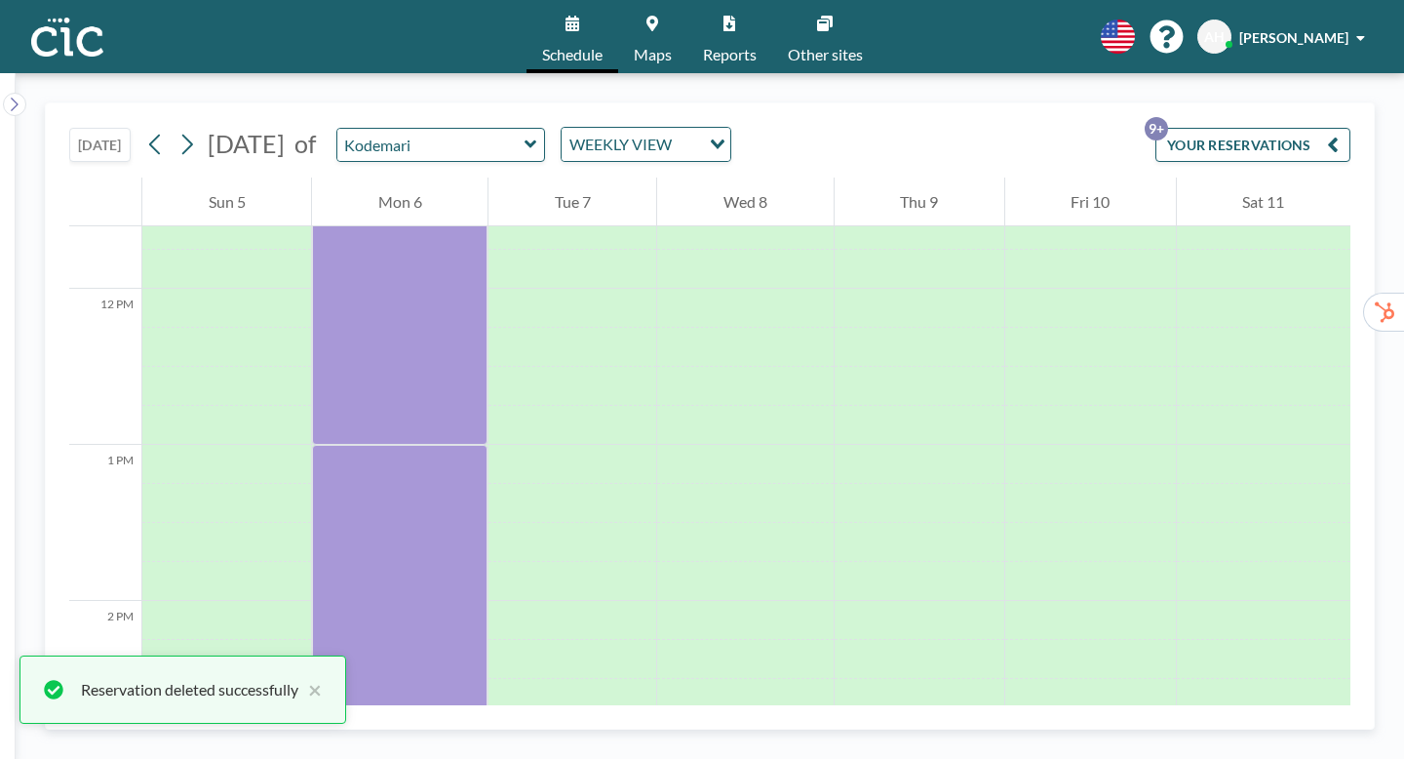
scroll to position [1812, 0]
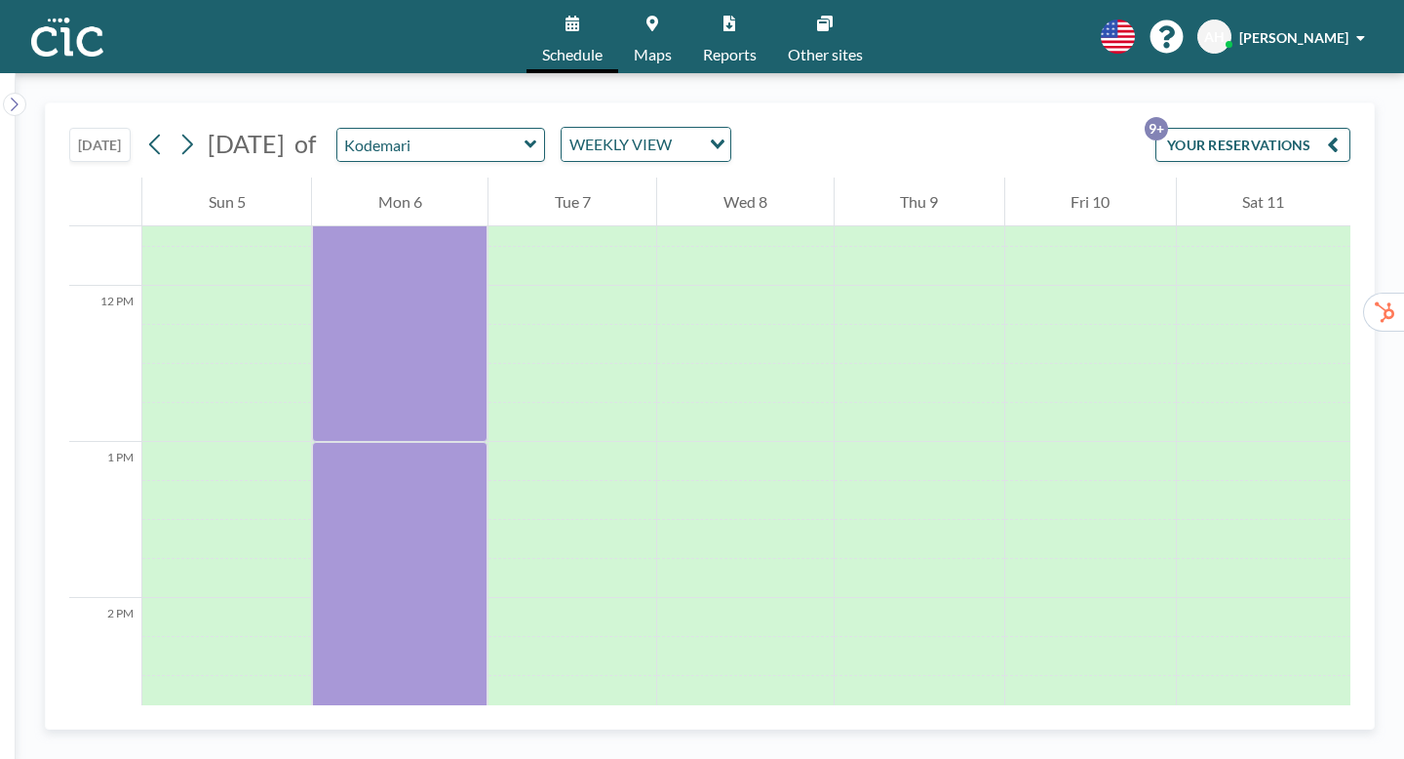
click at [312, 754] on div at bounding box center [399, 773] width 175 height 39
click at [333, 442] on div at bounding box center [399, 598] width 175 height 312
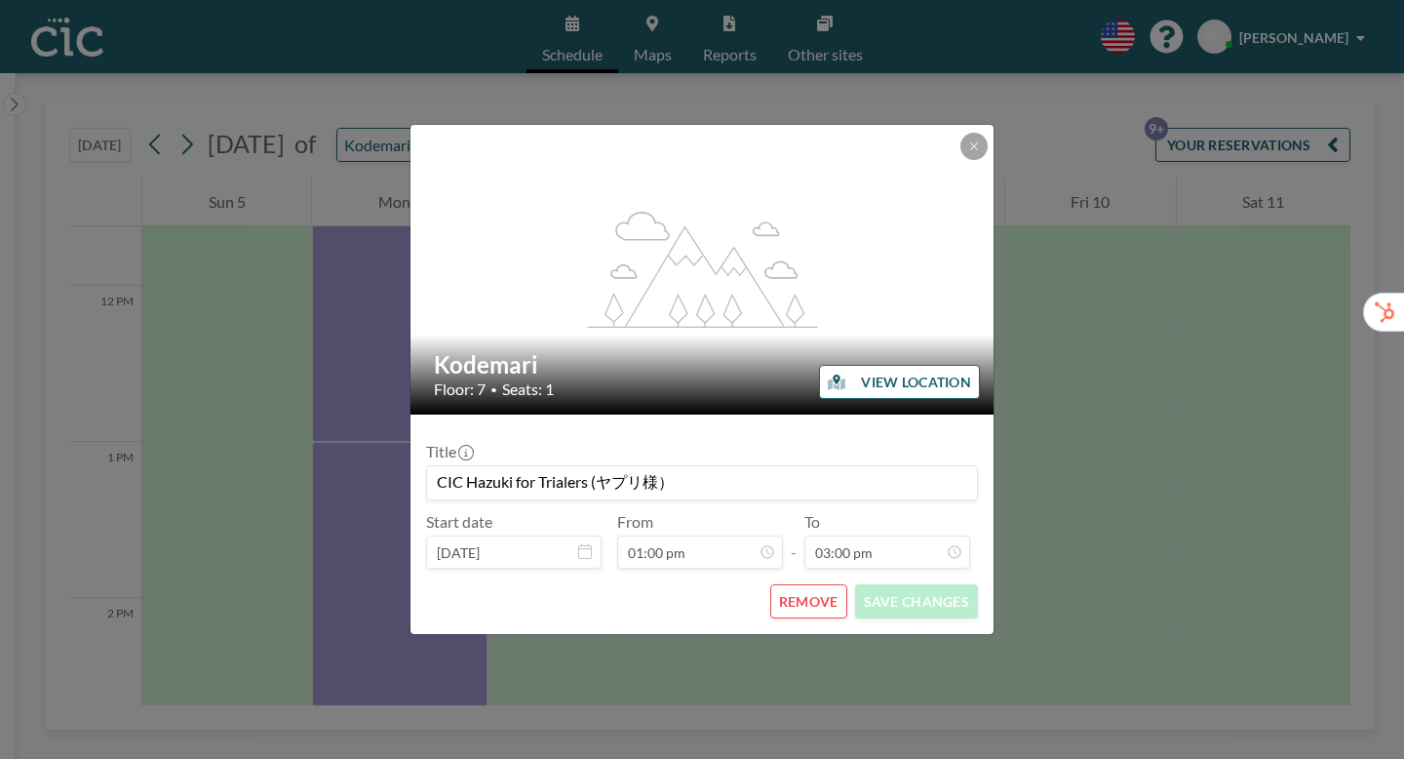
click at [960, 160] on button at bounding box center [973, 146] width 27 height 27
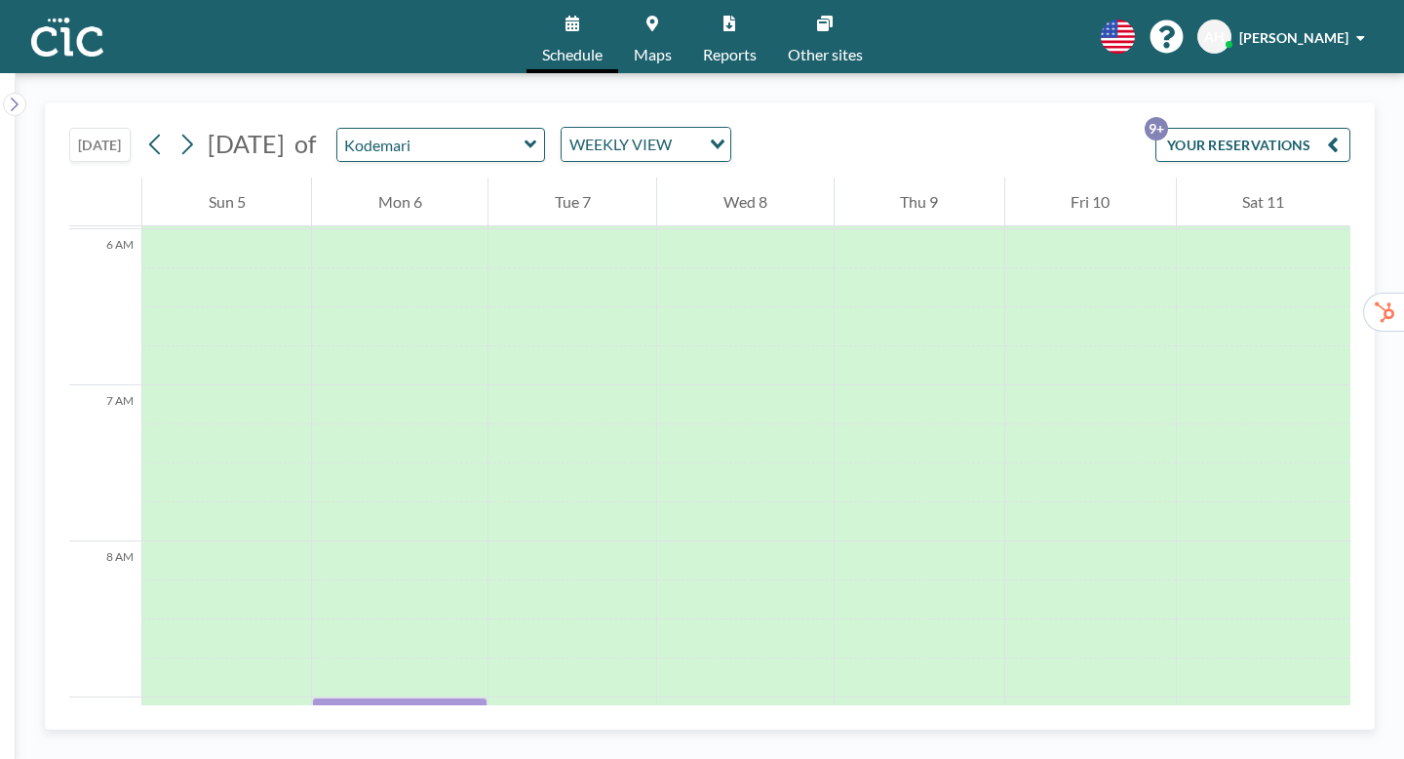
scroll to position [929, 0]
click at [526, 701] on div at bounding box center [572, 720] width 168 height 39
click at [521, 701] on div at bounding box center [572, 720] width 168 height 39
click at [555, 701] on div at bounding box center [572, 720] width 168 height 39
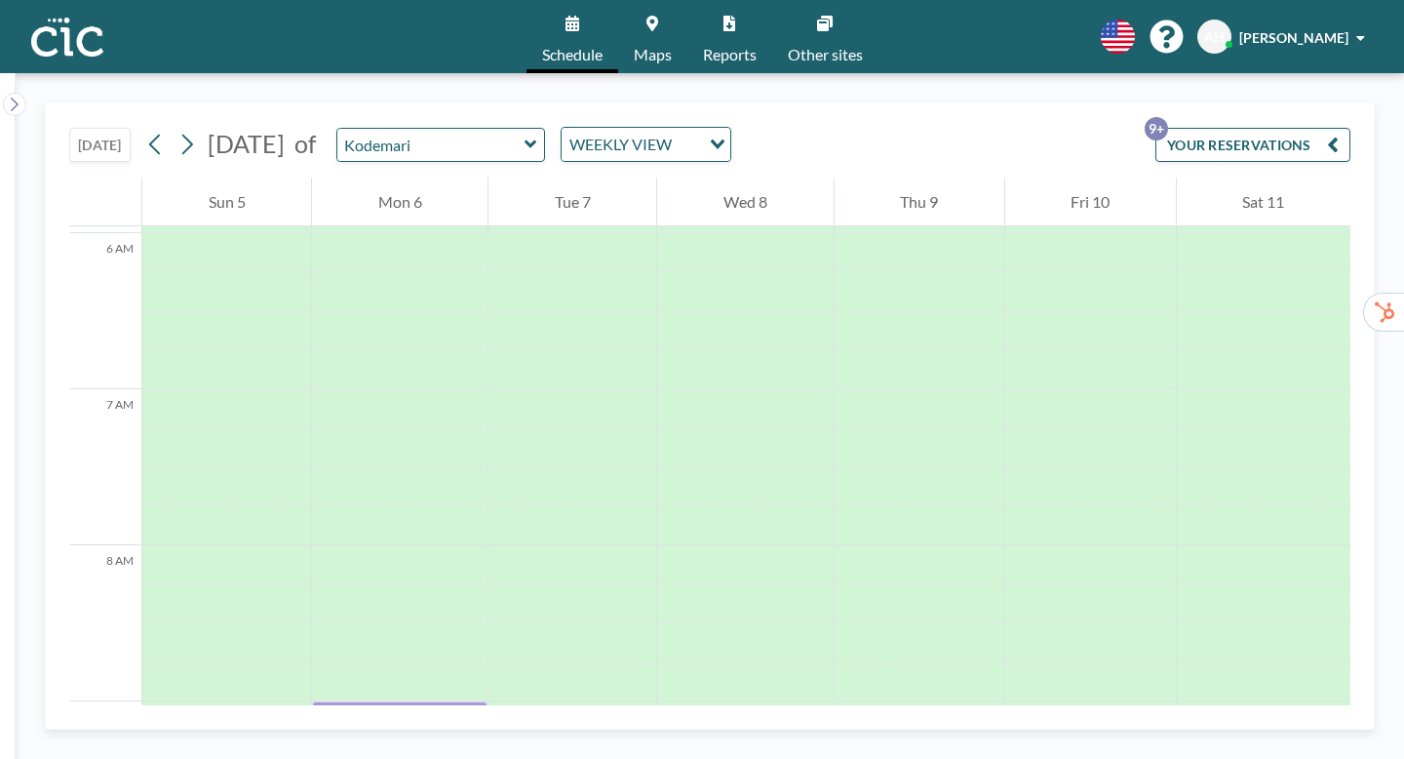
click at [688, 701] on div at bounding box center [744, 720] width 175 height 39
click at [705, 701] on div at bounding box center [744, 720] width 175 height 39
drag, startPoint x: 776, startPoint y: 563, endPoint x: 691, endPoint y: 419, distance: 166.5
click at [545, 701] on div at bounding box center [572, 720] width 168 height 39
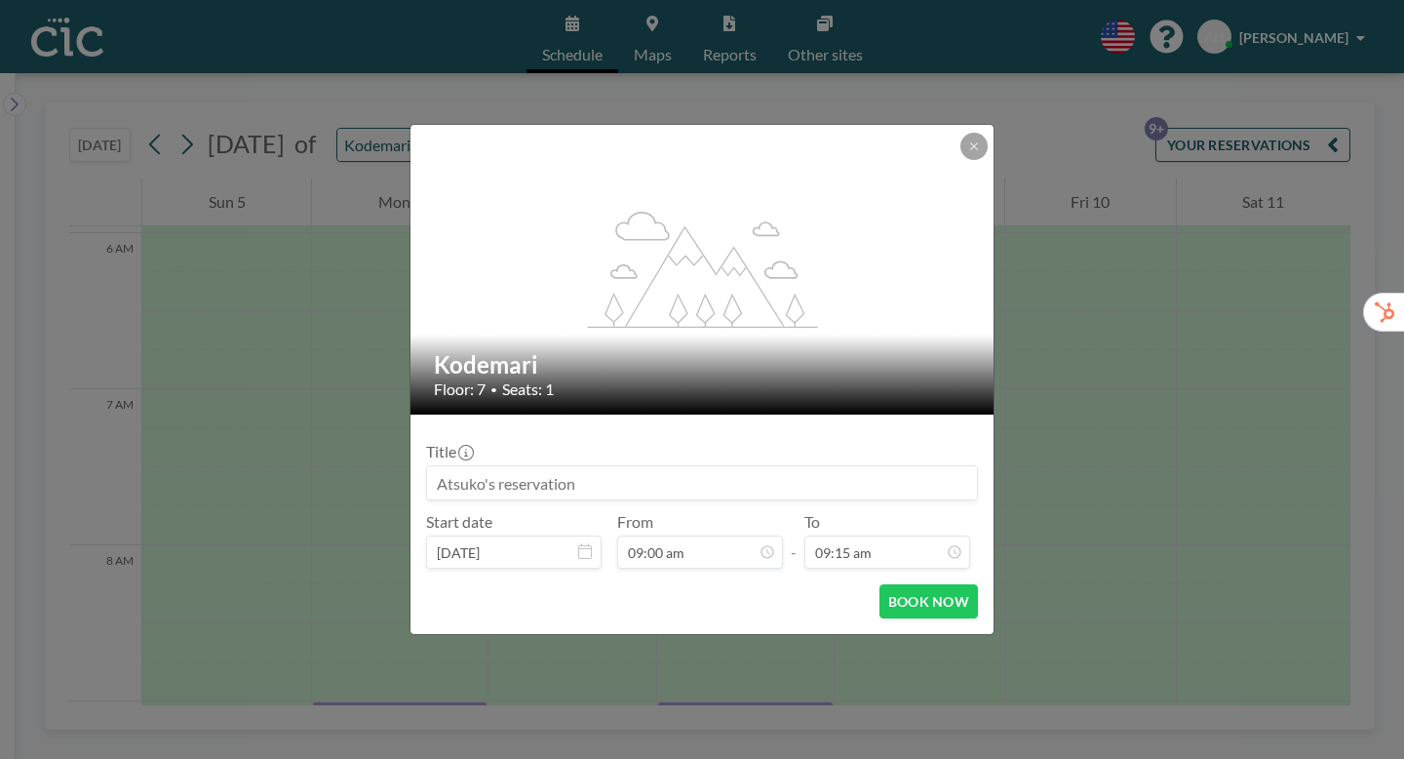
click at [871, 535] on input "09:15 am" at bounding box center [887, 551] width 166 height 33
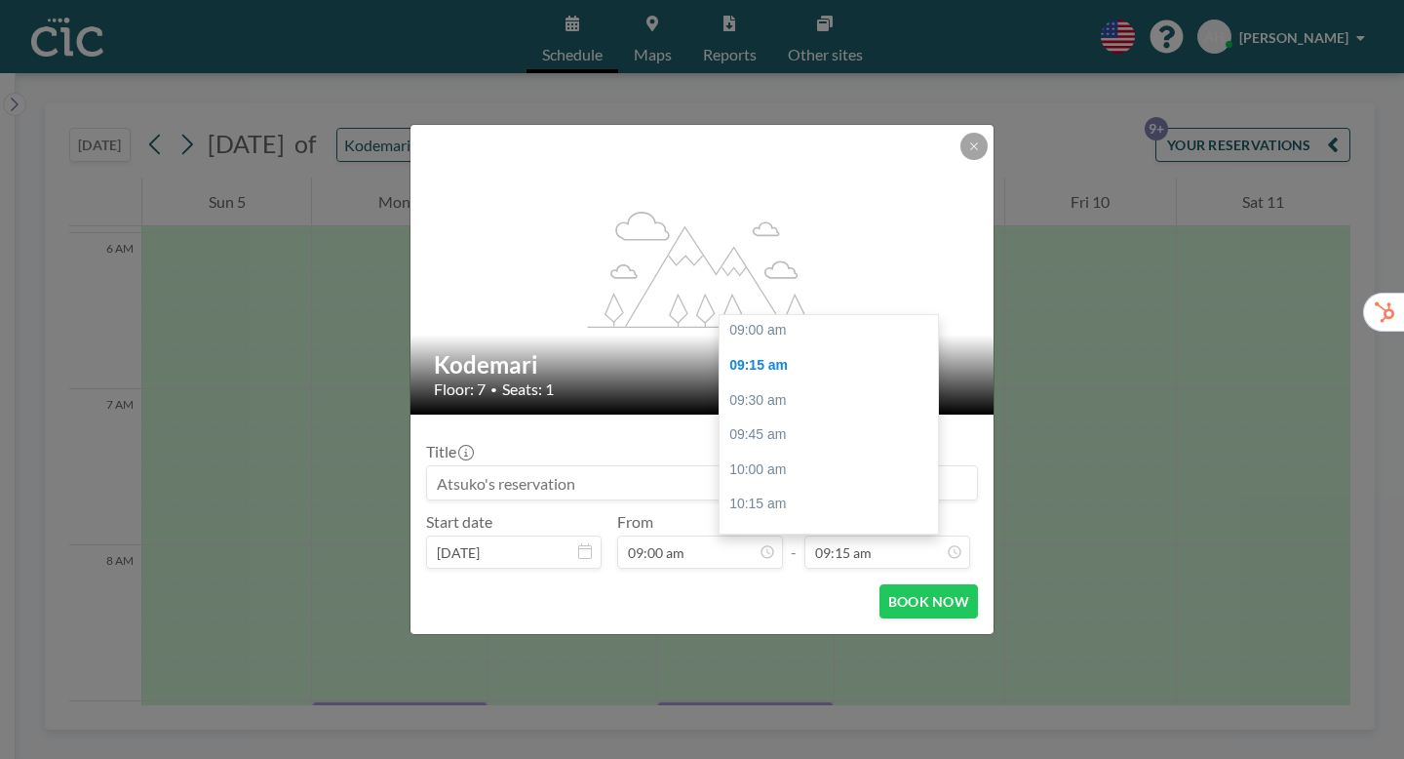
scroll to position [1256, 0]
click at [755, 586] on div "11:00 am" at bounding box center [829, 603] width 218 height 35
type input "11:00 am"
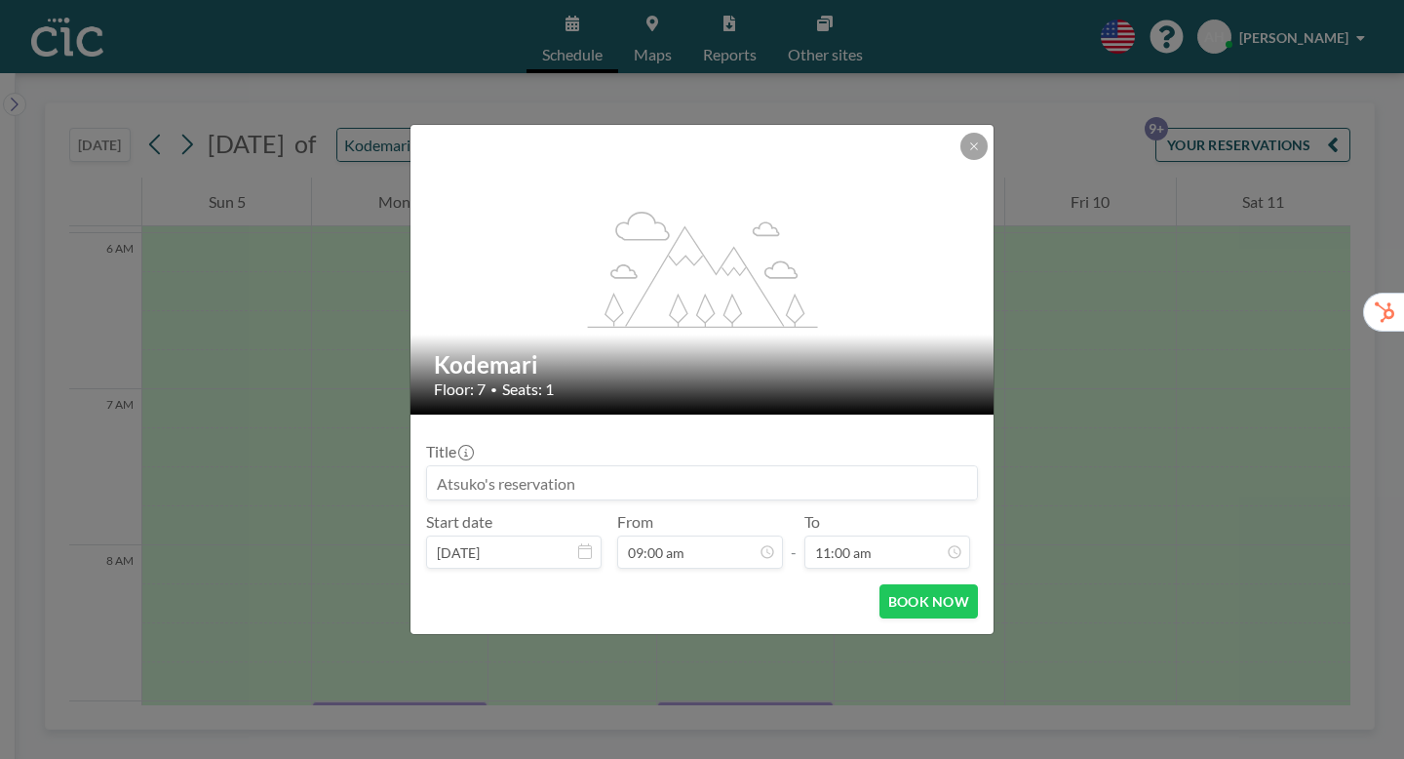
click at [490, 466] on input at bounding box center [702, 482] width 550 height 33
paste input "CIC Hazuki for Trialers (ヤプリ様）"
type input "CIC Hazuki for Trialers (ヤプリ様）"
click at [888, 584] on button "BOOK NOW" at bounding box center [928, 601] width 98 height 34
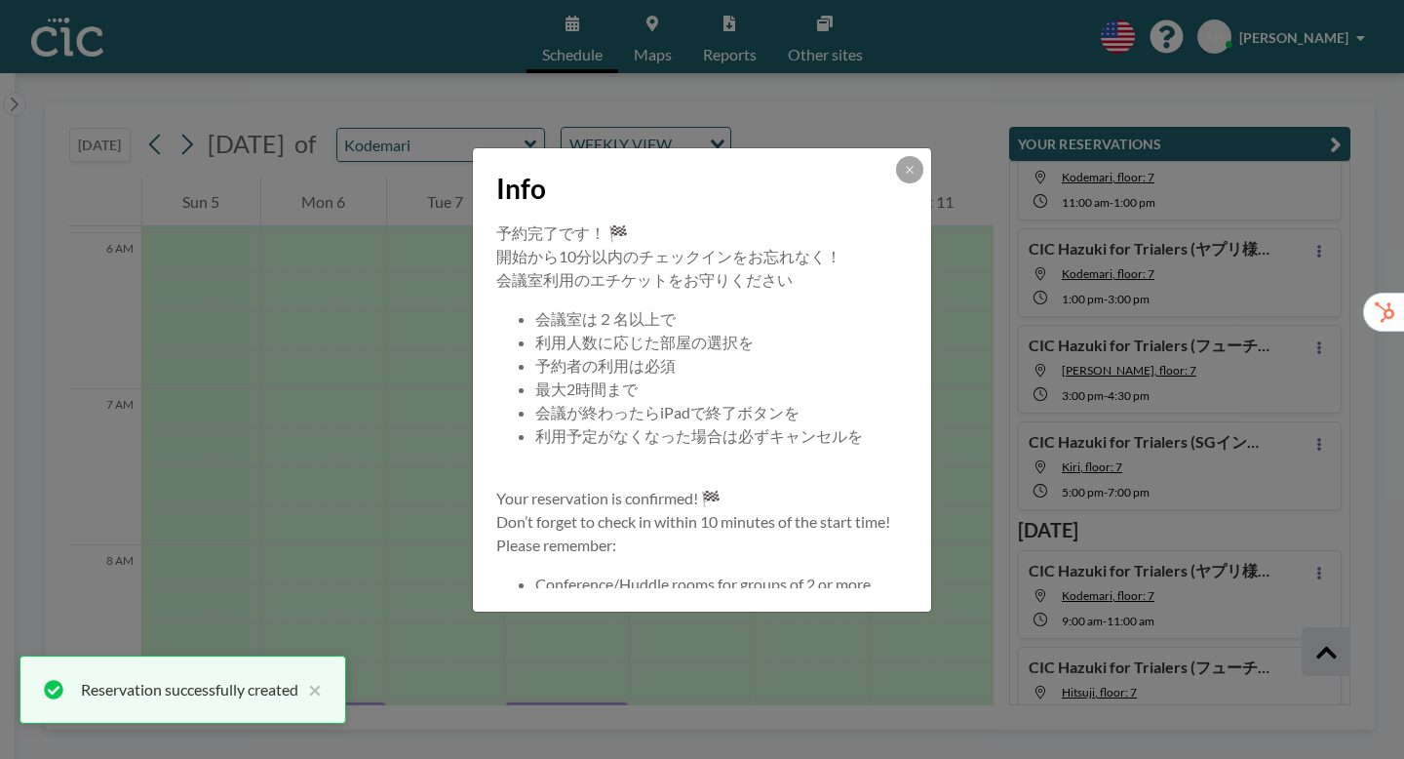
scroll to position [256, 0]
click at [904, 175] on icon at bounding box center [910, 170] width 12 height 12
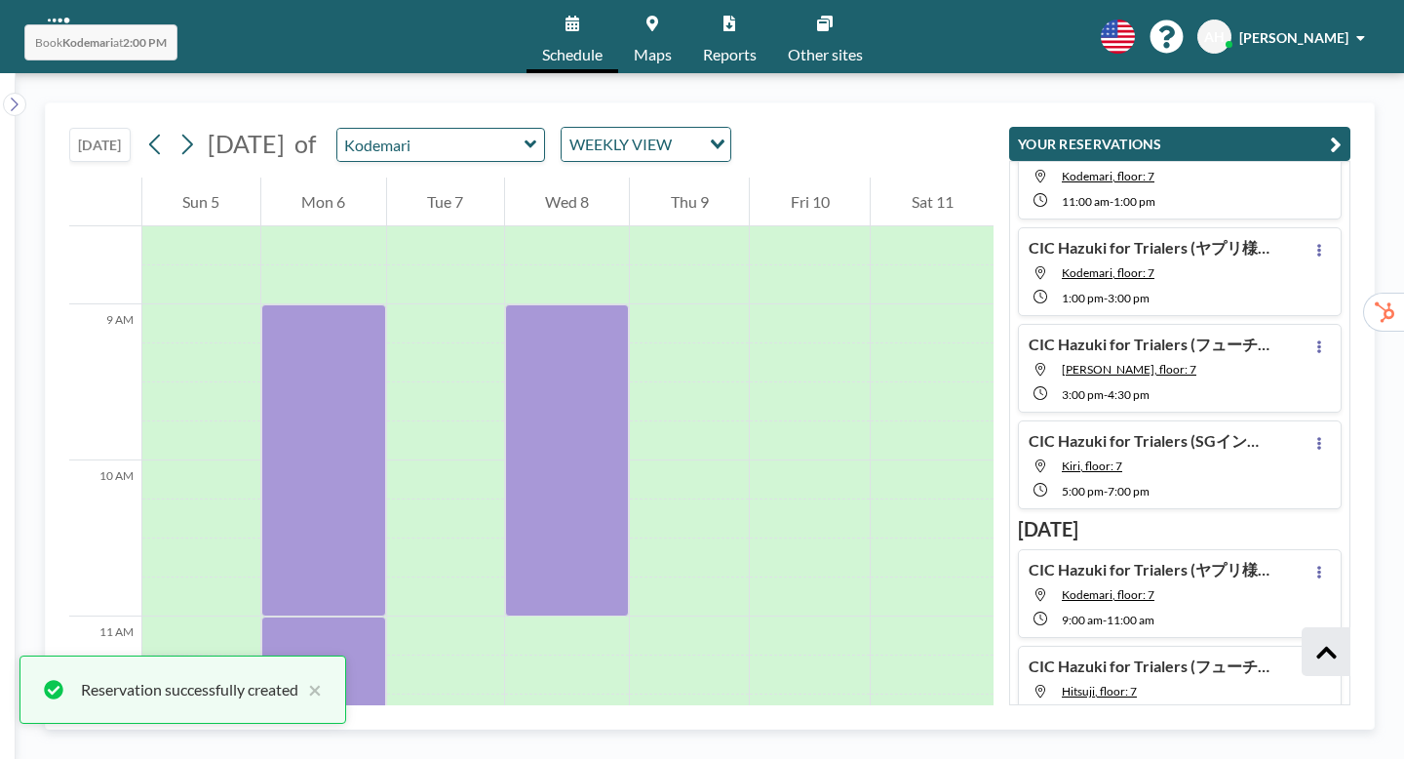
scroll to position [1231, 0]
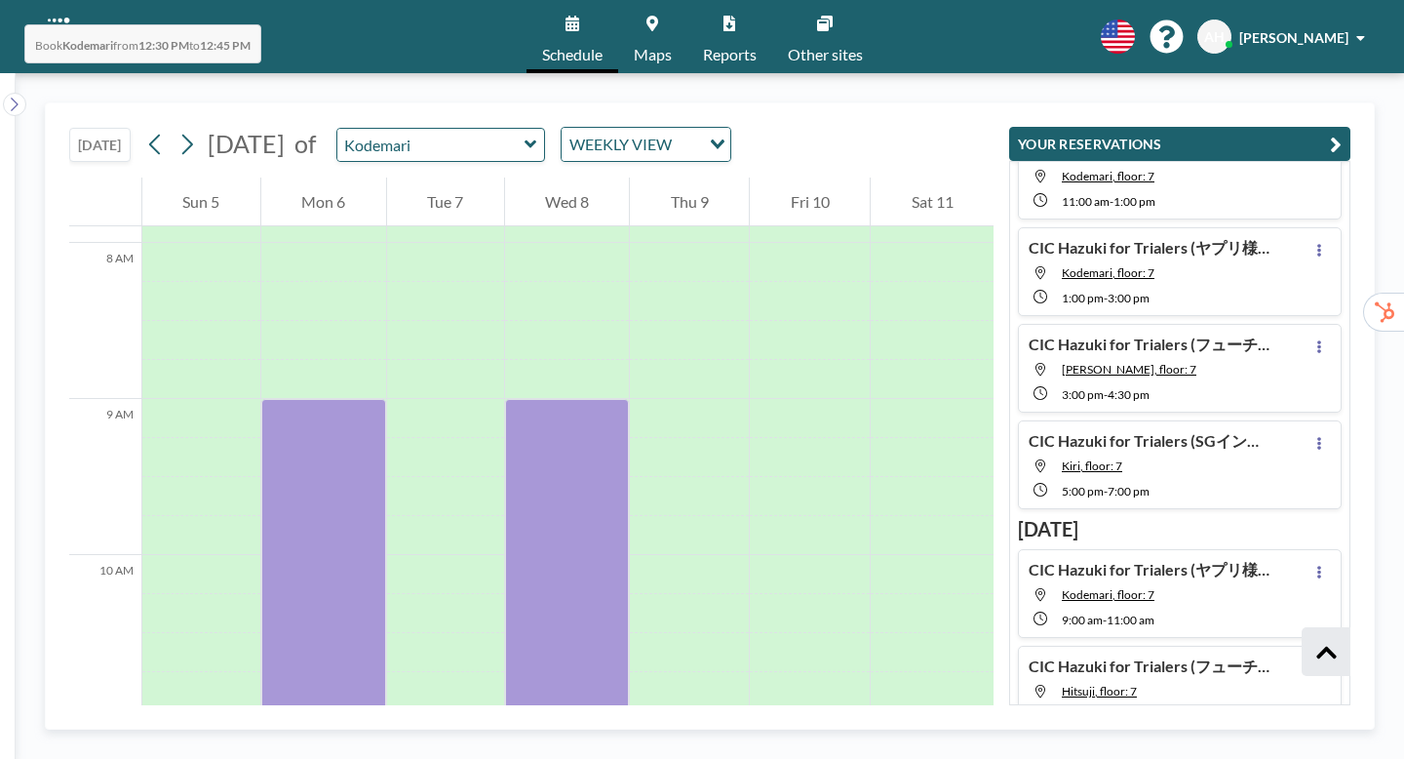
click at [551, 711] on div at bounding box center [567, 730] width 125 height 39
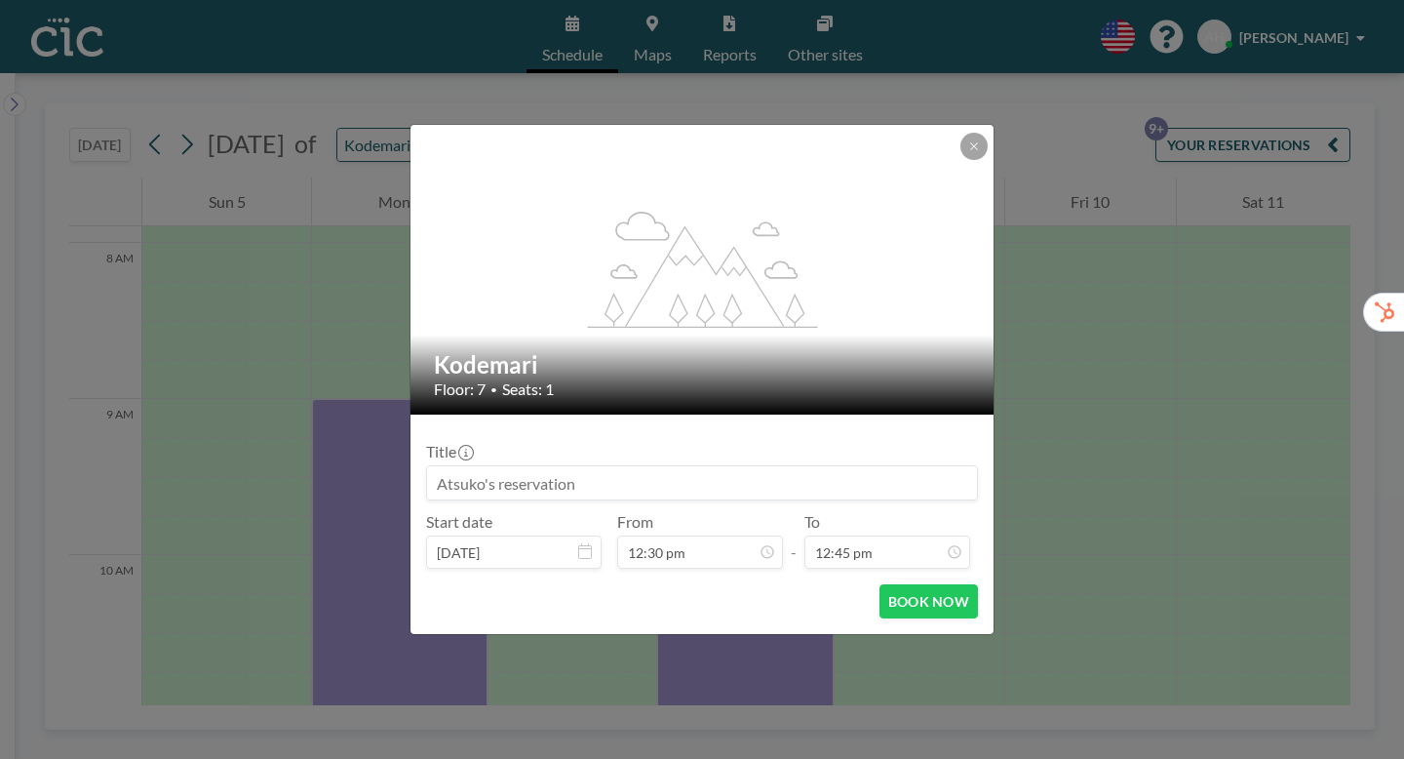
click at [605, 469] on input at bounding box center [702, 482] width 550 height 33
paste input "CIC Hazuki for Trialers (ヤプリ様）"
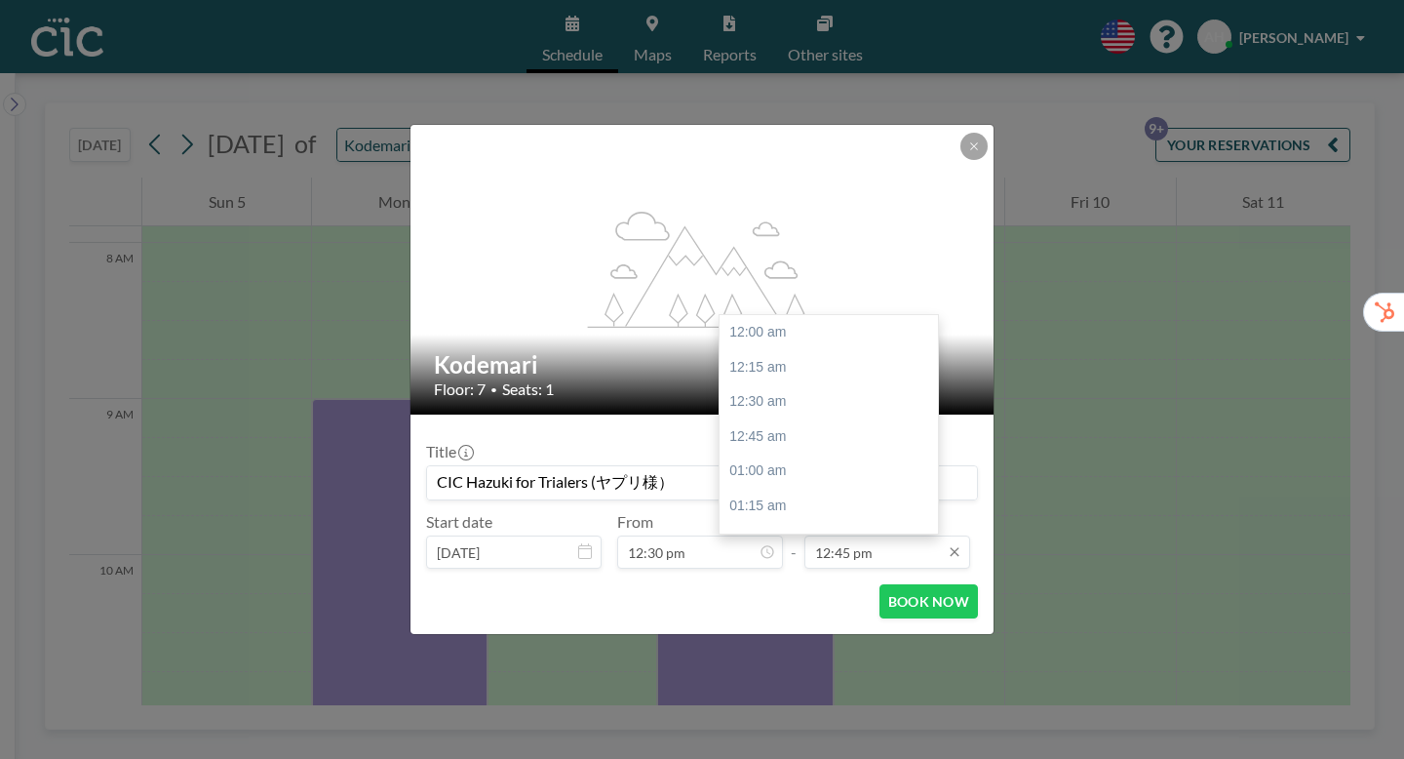
scroll to position [1587, 0]
type input "CIC Hazuki for Trialers (ヤプリ様）"
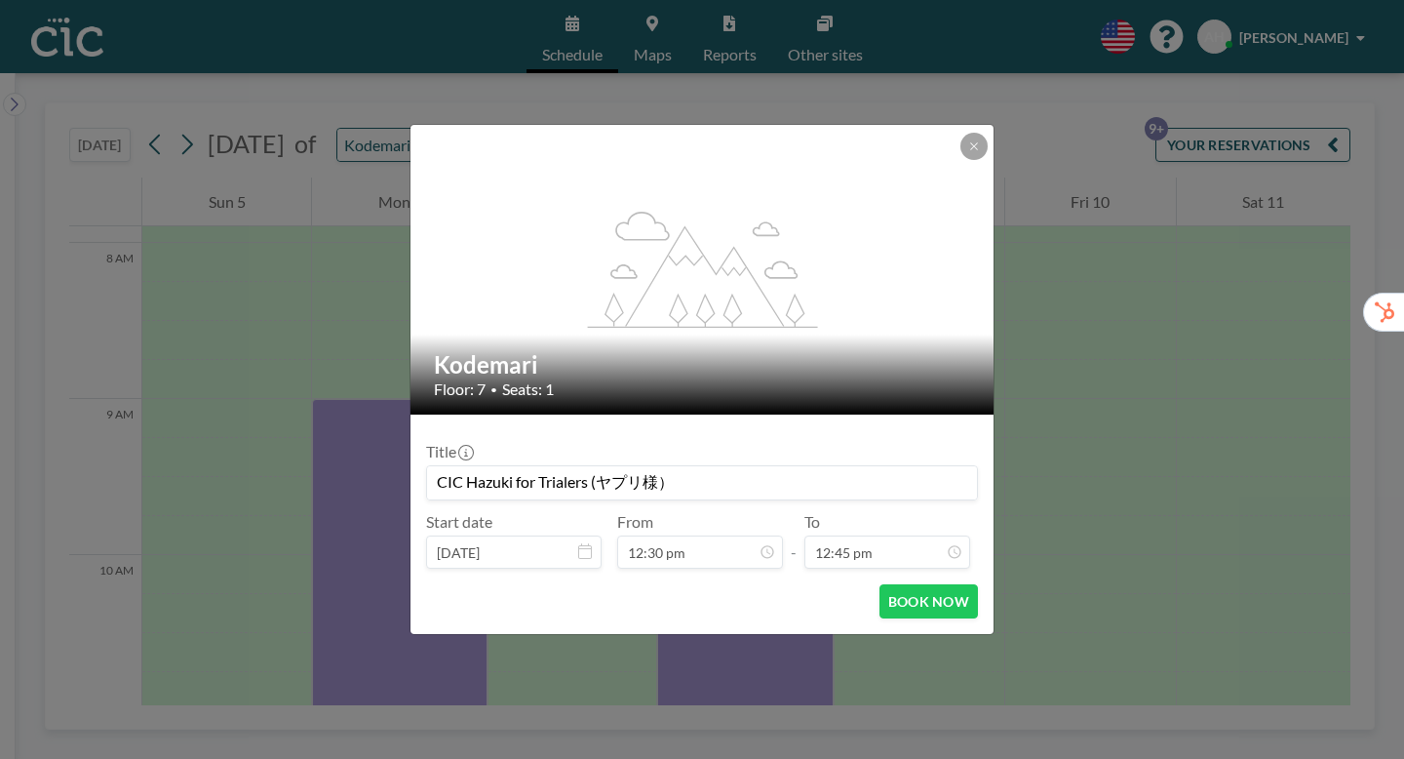
scroll to position [1556, 0]
click at [968, 152] on icon at bounding box center [974, 146] width 12 height 12
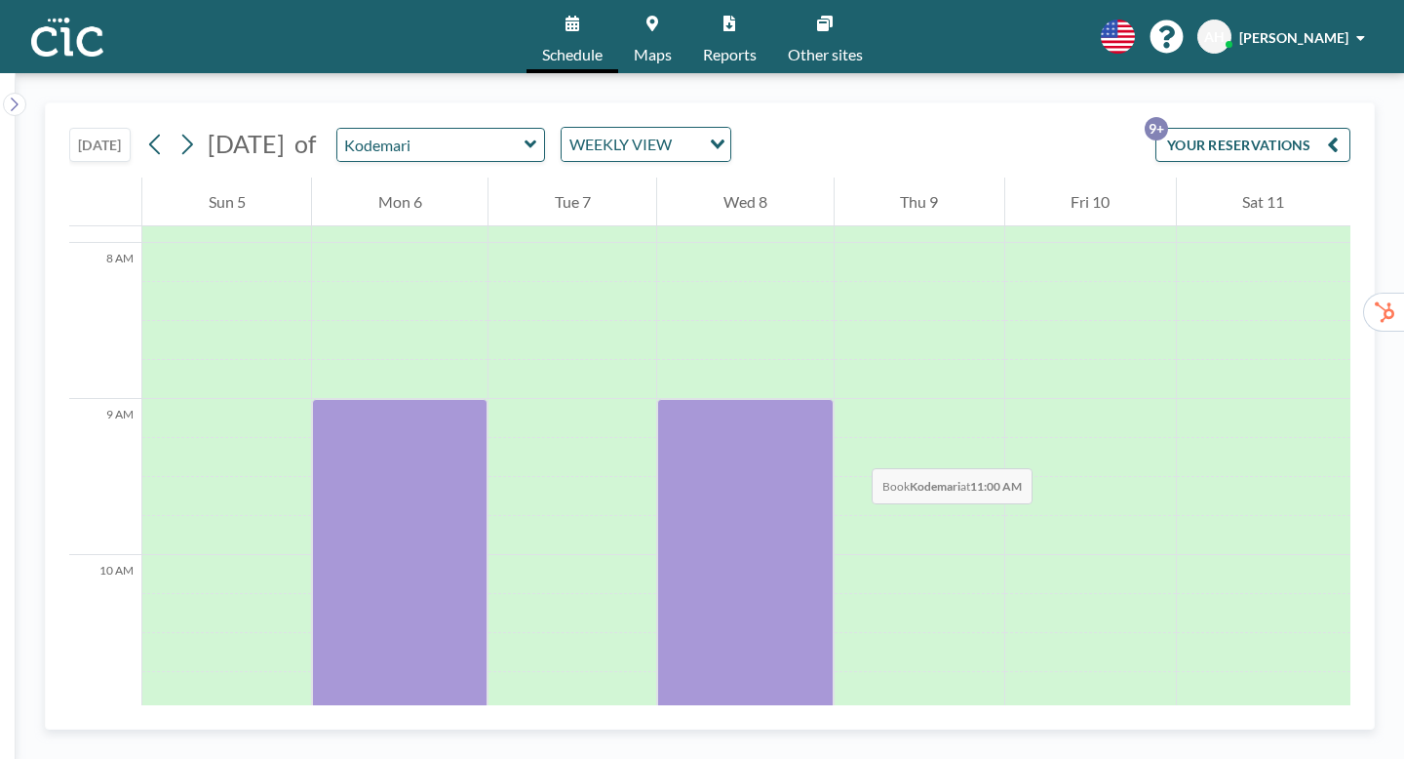
click at [688, 711] on div at bounding box center [744, 730] width 175 height 39
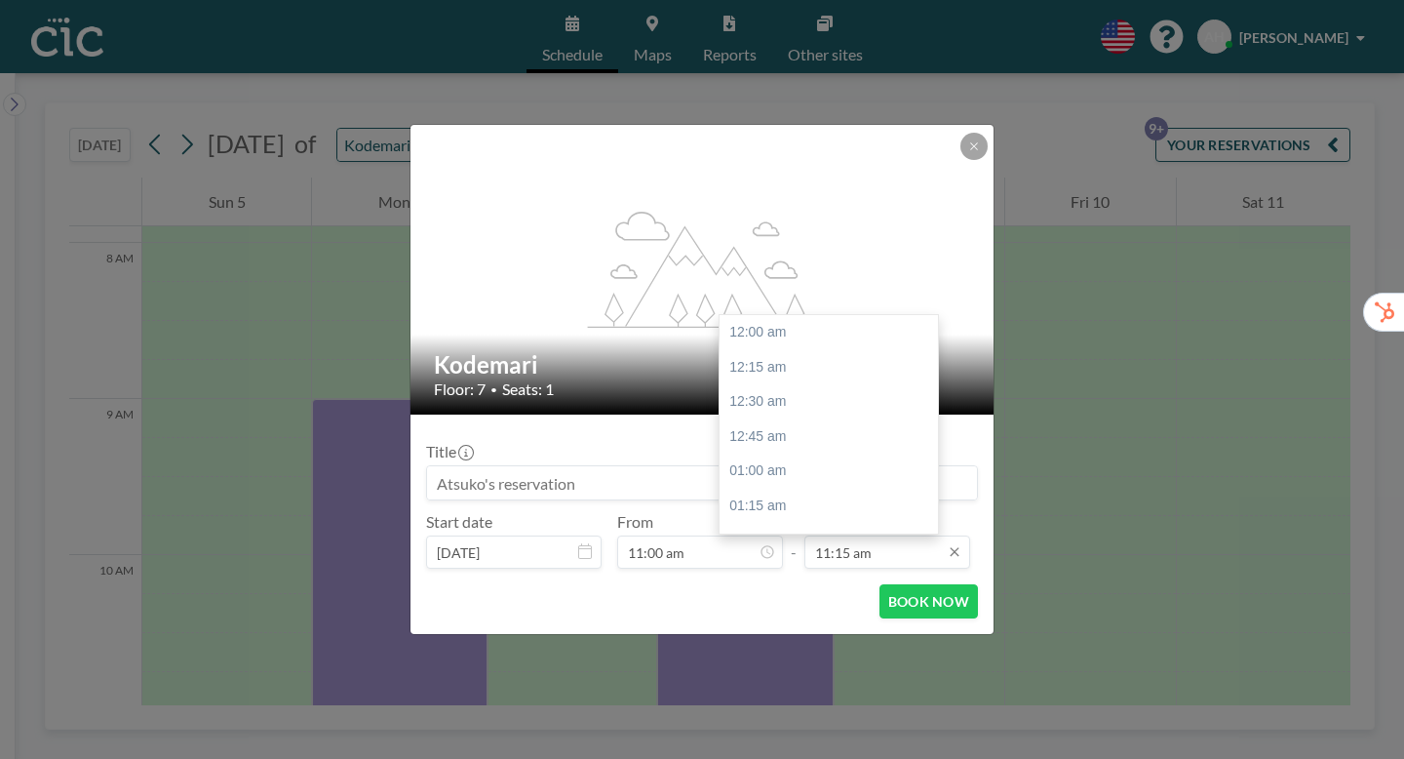
scroll to position [1400, 0]
click at [868, 535] on input "11:15 am" at bounding box center [887, 551] width 166 height 33
click at [731, 605] on div "01:00 pm" at bounding box center [829, 622] width 218 height 35
type input "01:00 pm"
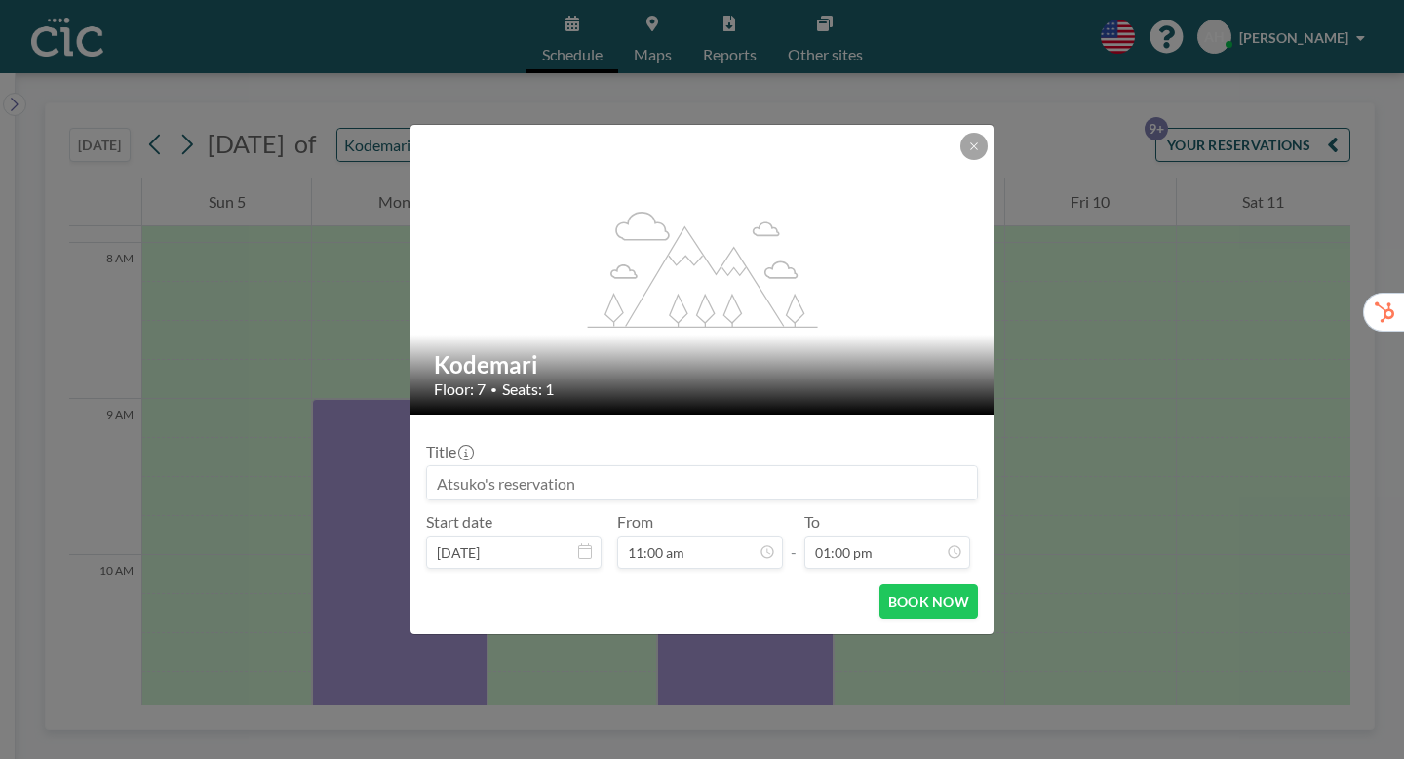
click at [492, 466] on input at bounding box center [702, 482] width 550 height 33
paste input "CIC Hazuki for Trialers (ヤプリ様）"
type input "CIC Hazuki for Trialers (ヤプリ様）"
click at [884, 584] on button "BOOK NOW" at bounding box center [928, 601] width 98 height 34
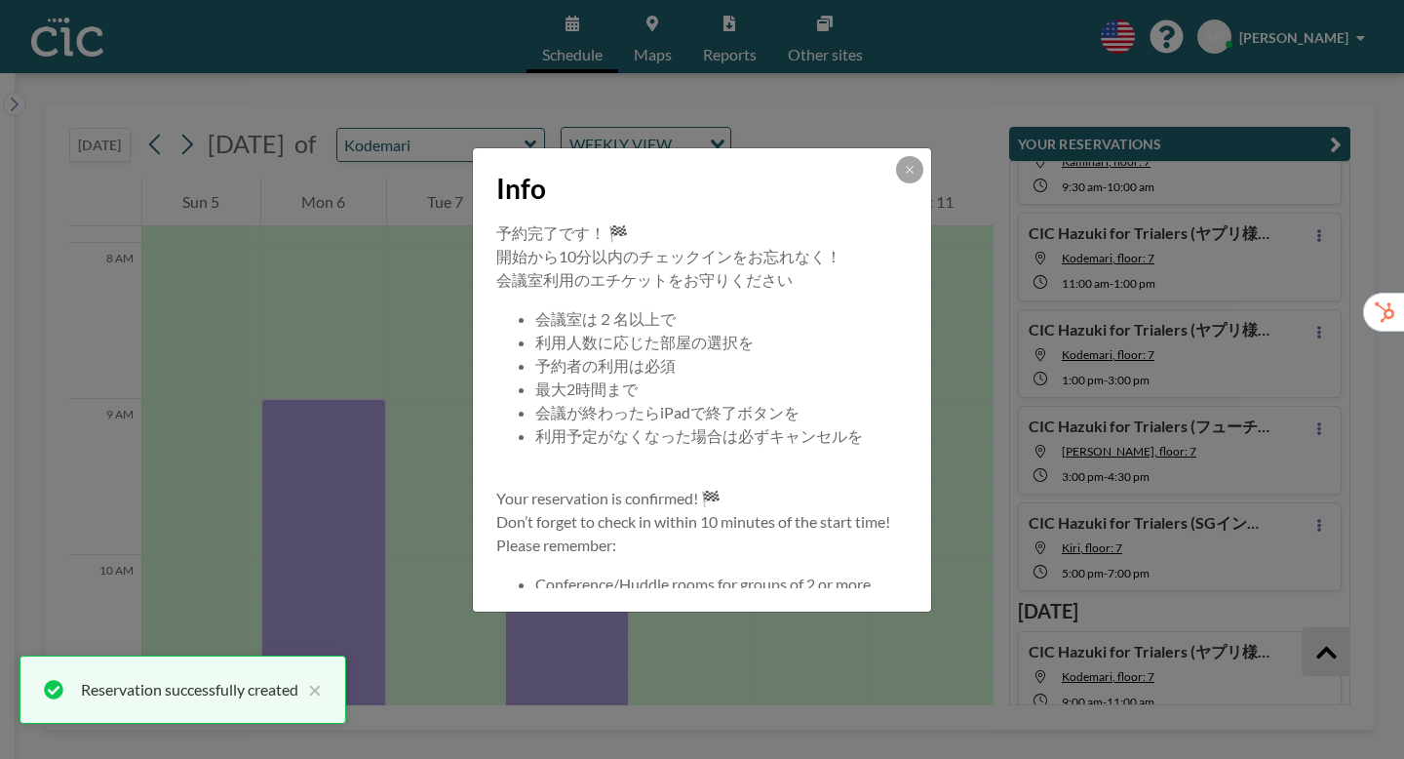
scroll to position [256, 0]
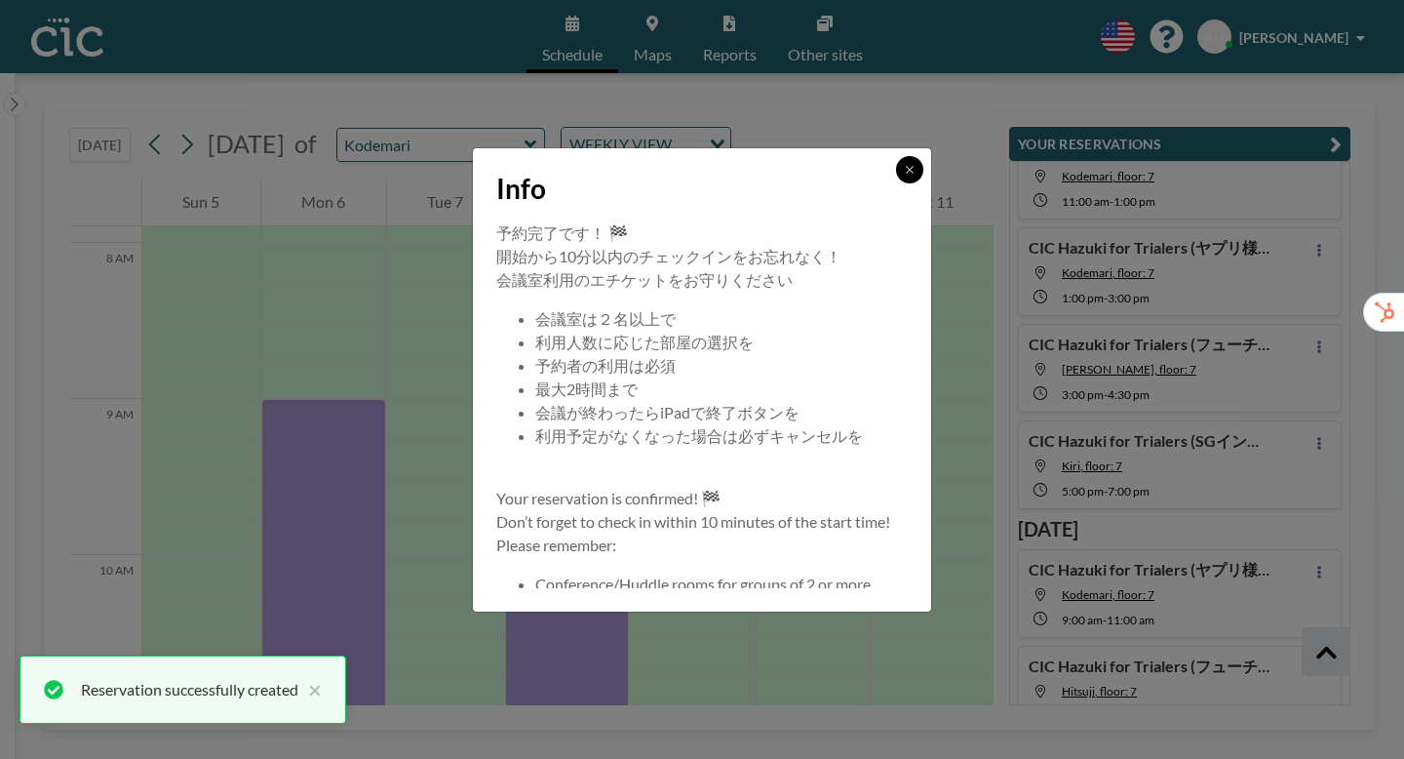
click at [896, 183] on button at bounding box center [909, 169] width 27 height 27
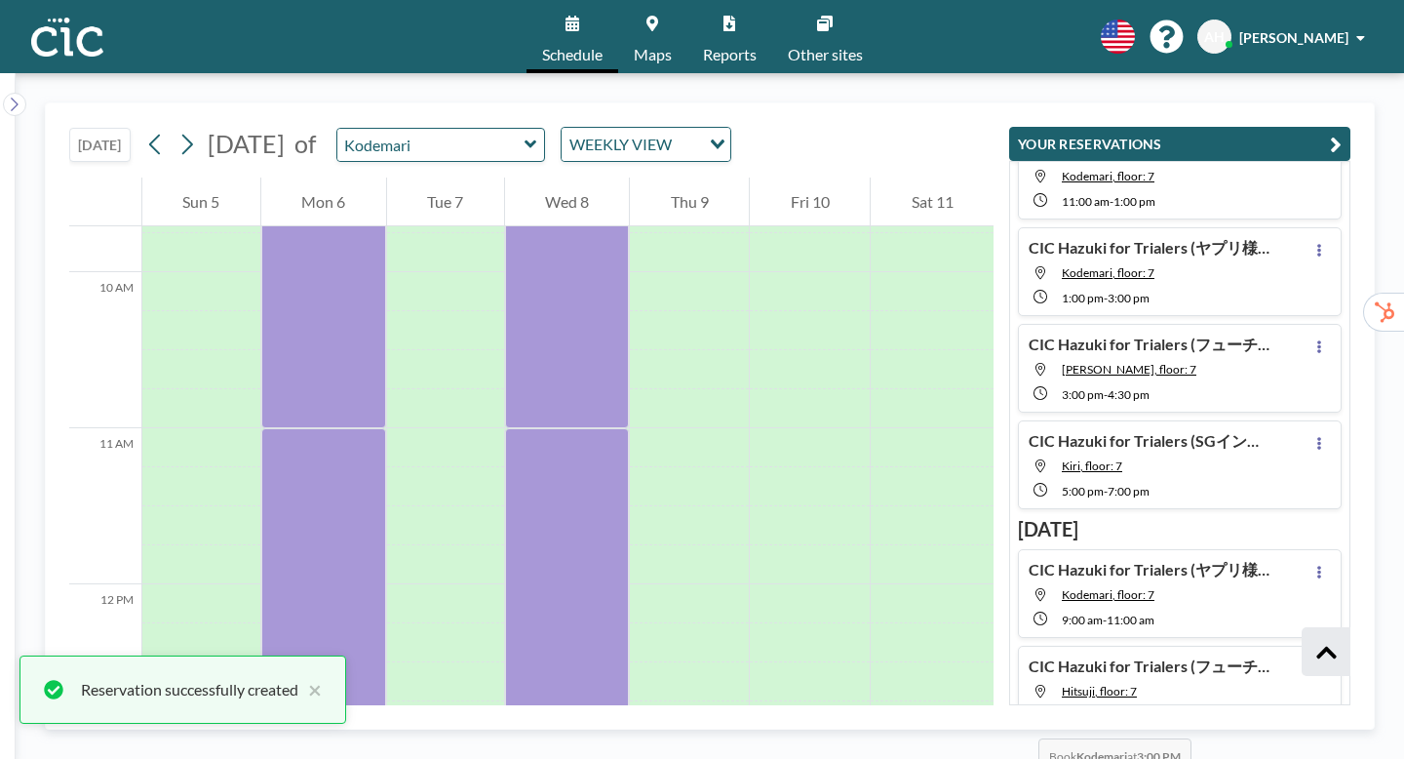
scroll to position [1518, 0]
click at [596, 736] on div at bounding box center [567, 755] width 125 height 39
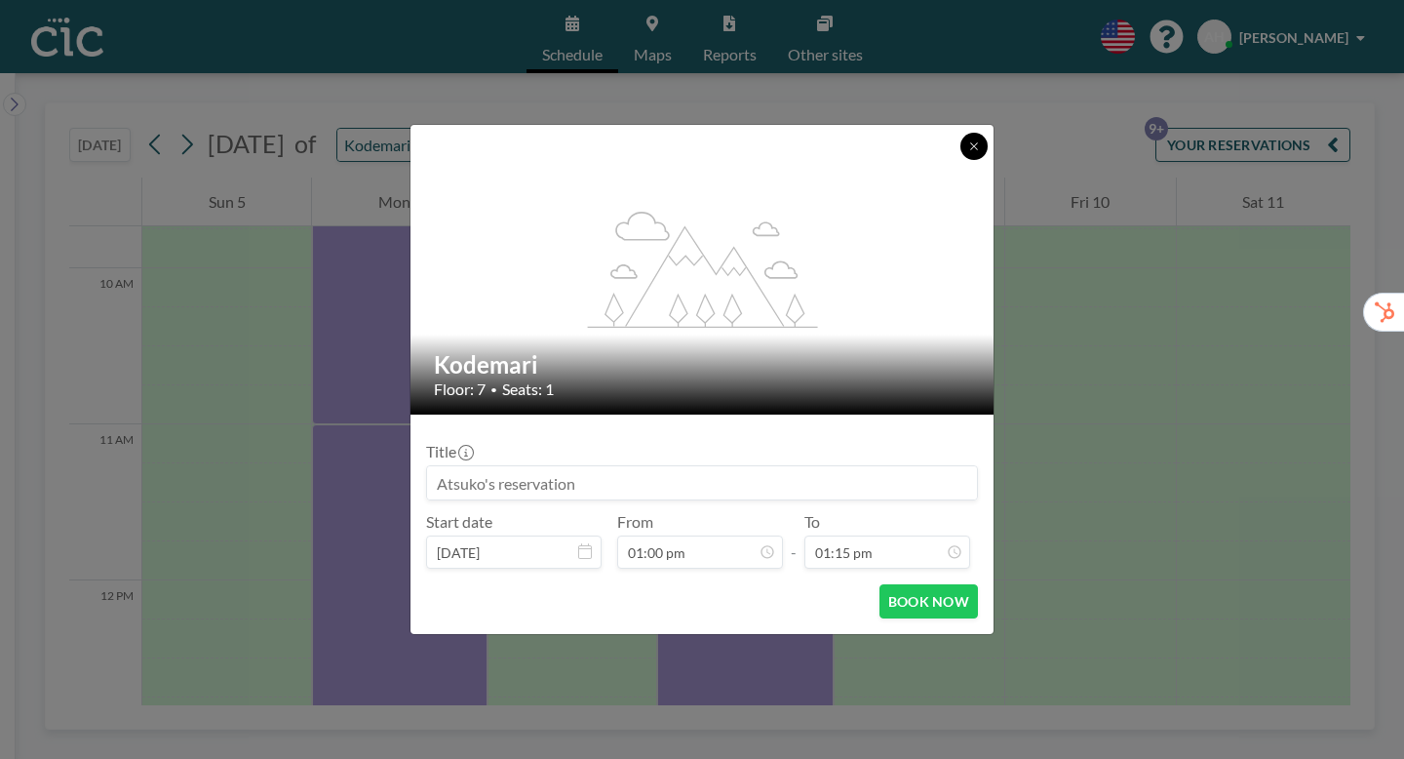
click at [960, 160] on button at bounding box center [973, 146] width 27 height 27
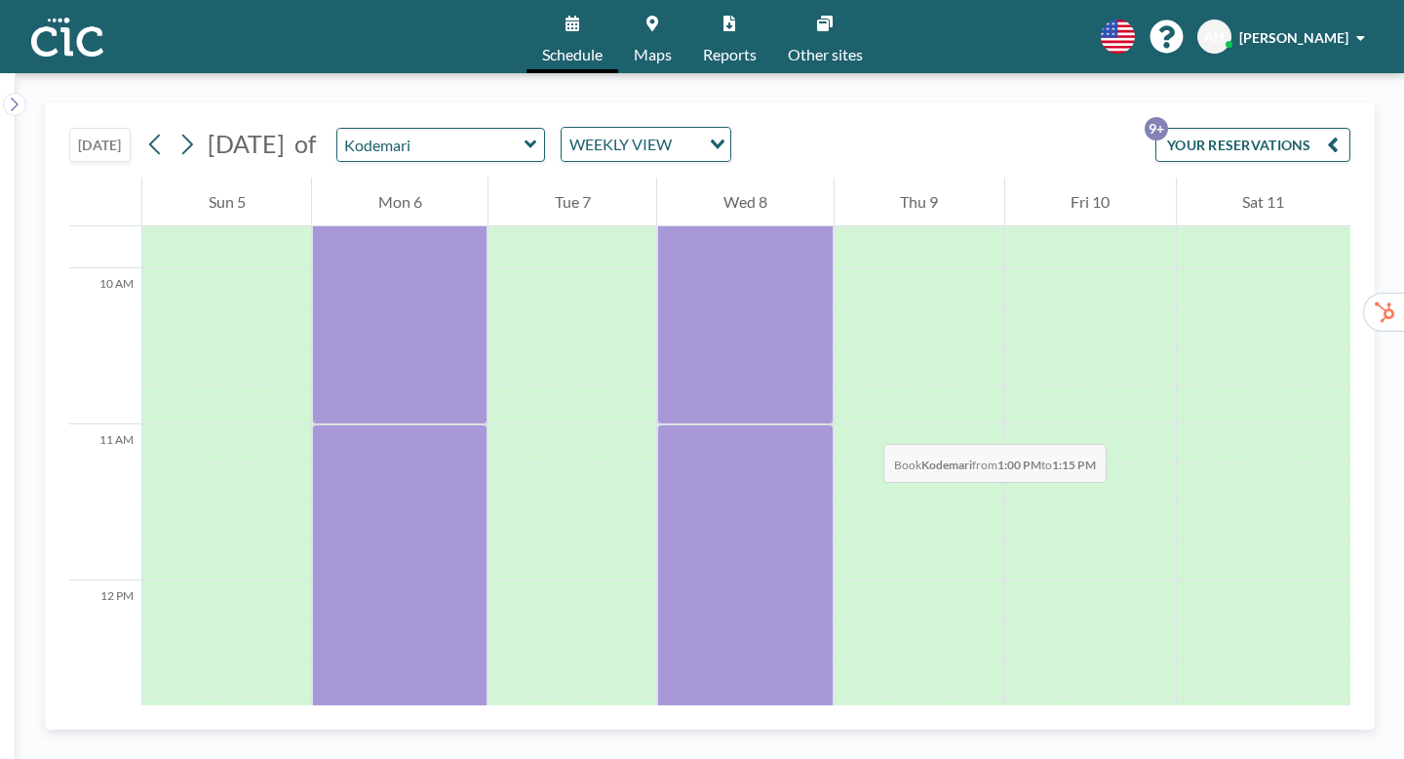
click at [698, 736] on div at bounding box center [744, 755] width 175 height 39
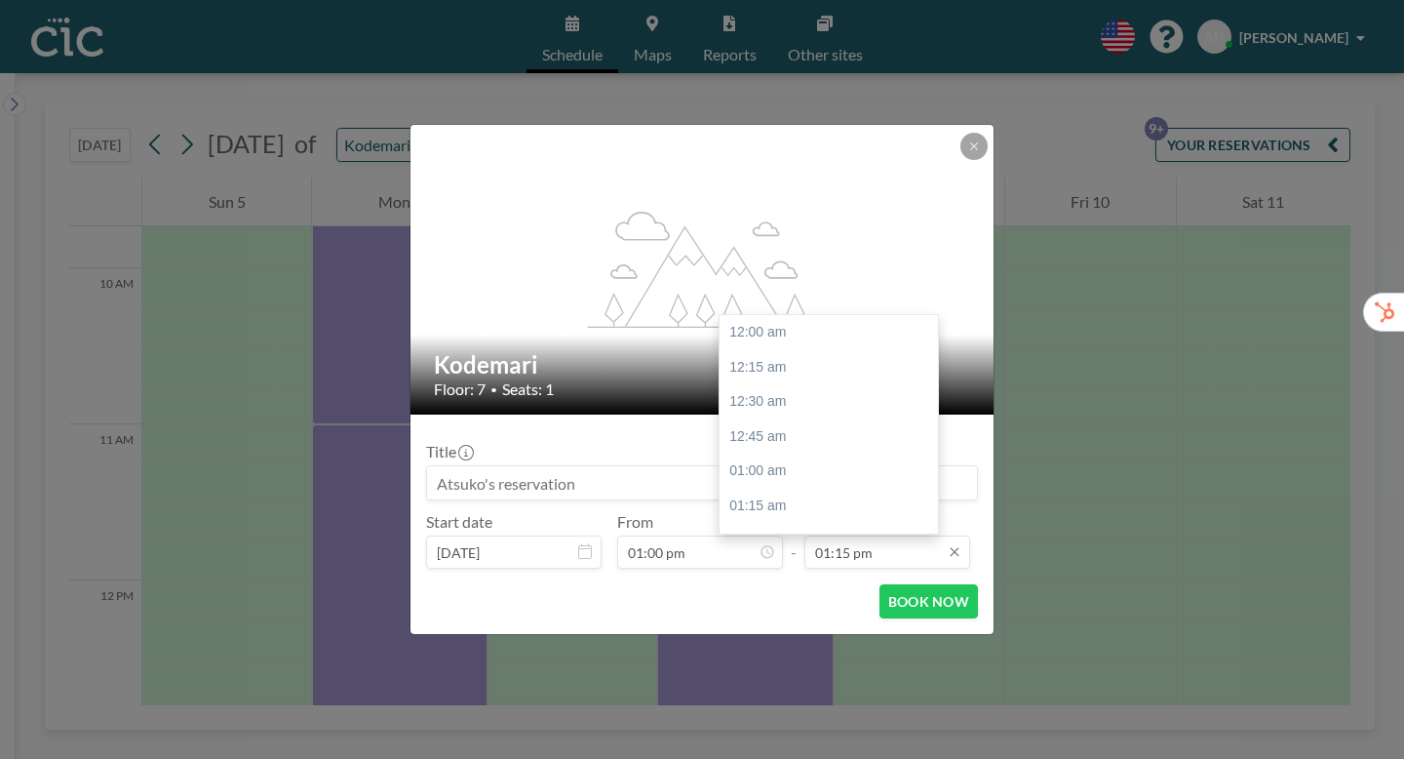
click at [865, 535] on input "01:15 pm" at bounding box center [887, 551] width 166 height 33
click at [733, 644] on div "03:00 pm" at bounding box center [829, 661] width 218 height 35
type input "03:00 pm"
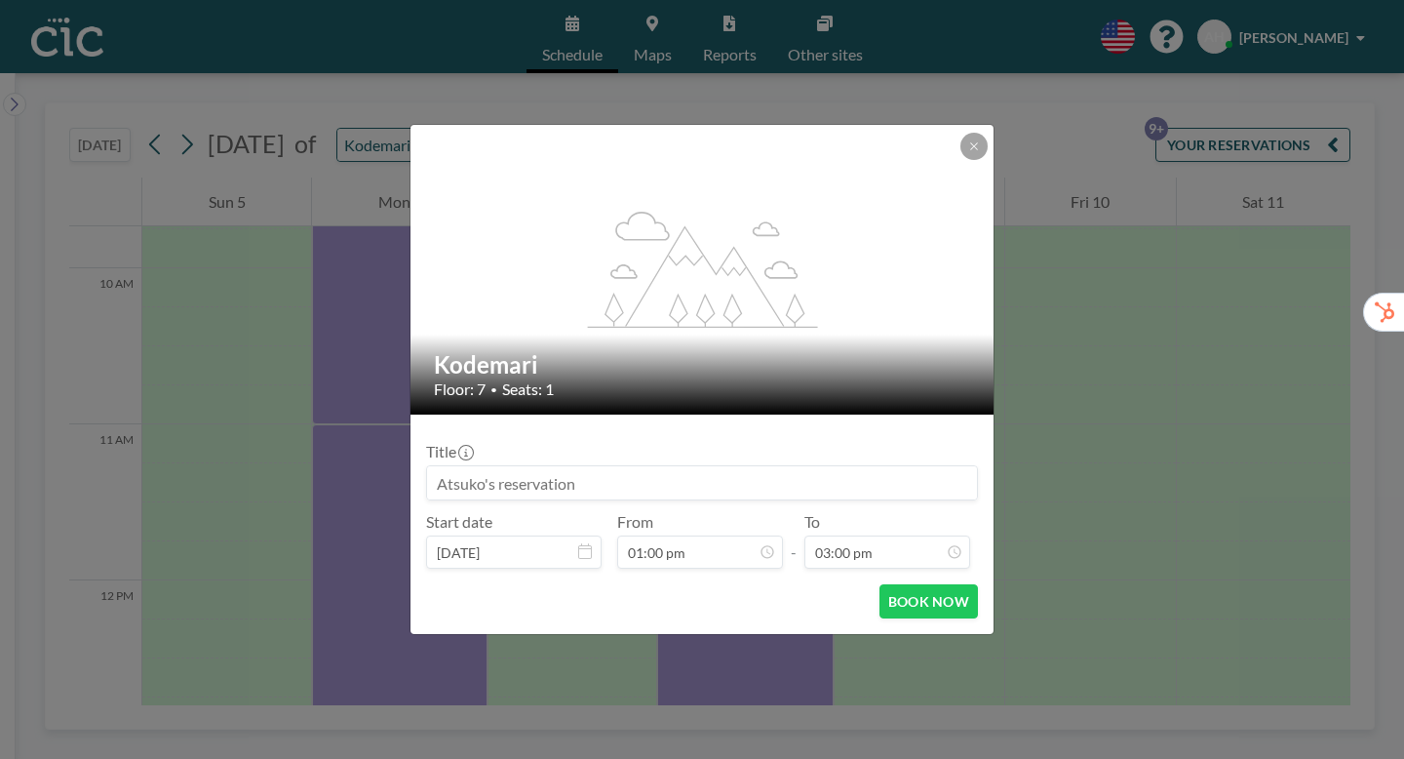
click at [637, 466] on input at bounding box center [702, 482] width 550 height 33
paste input "CIC Hazuki for Trialers (ヤプリ様）"
type input "CIC Hazuki for Trialers (ヤプリ様）"
click at [879, 584] on button "BOOK NOW" at bounding box center [928, 601] width 98 height 34
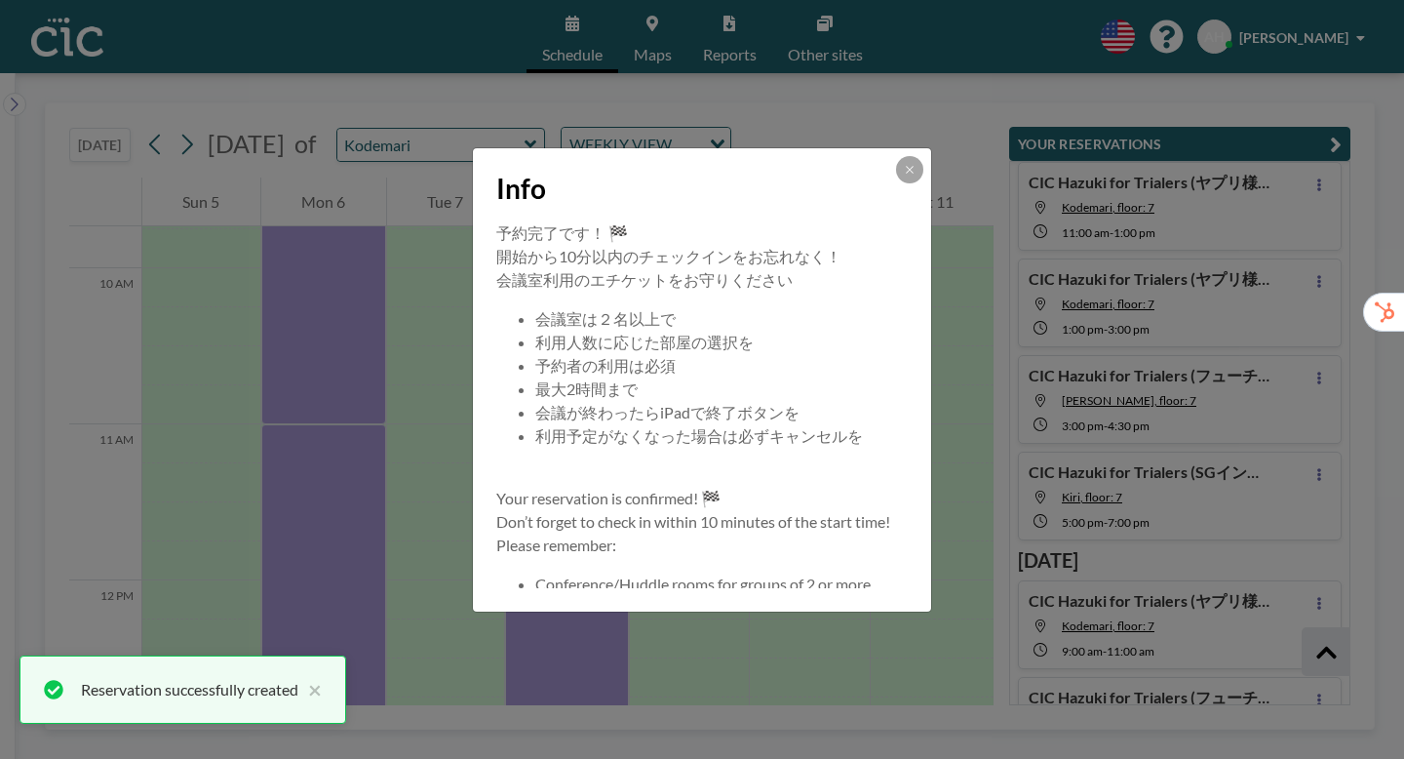
scroll to position [256, 0]
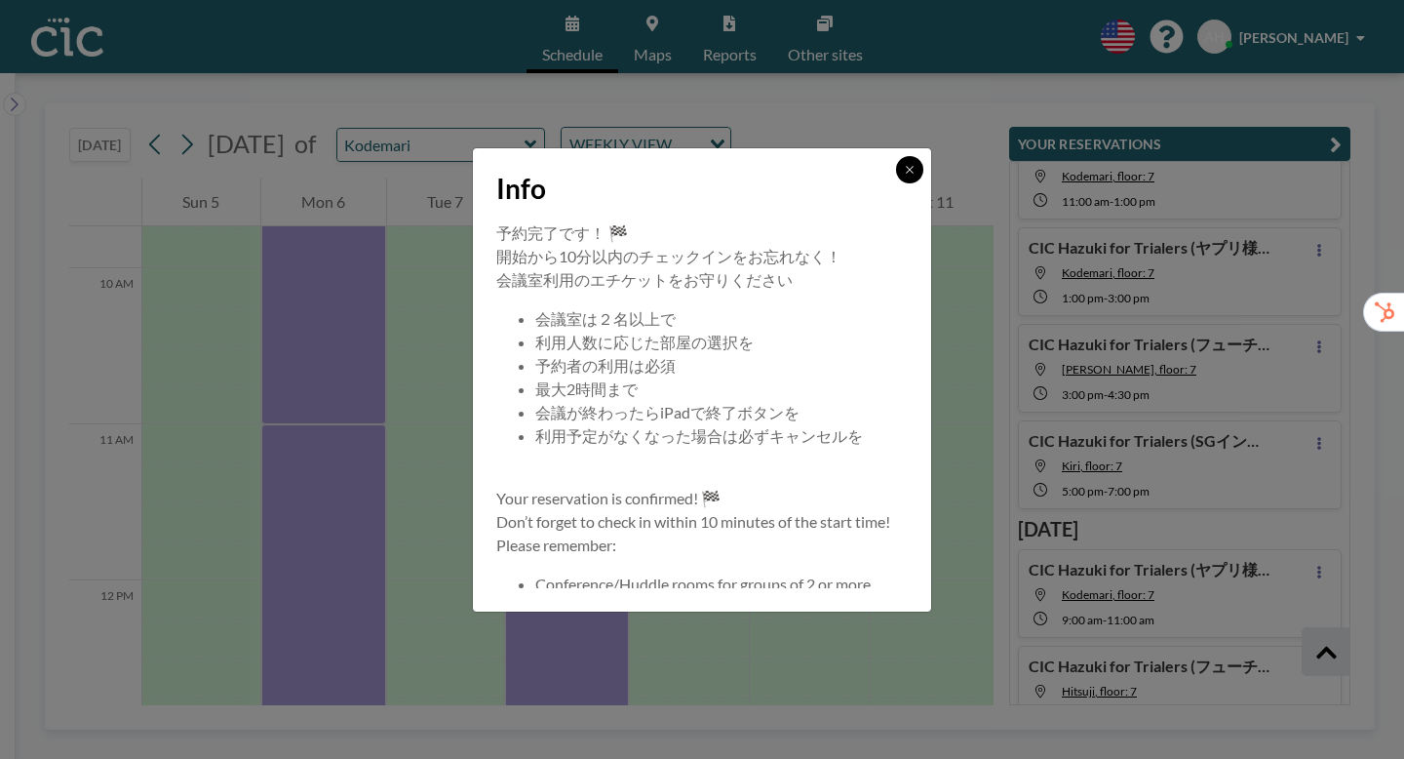
click at [896, 183] on button at bounding box center [909, 169] width 27 height 27
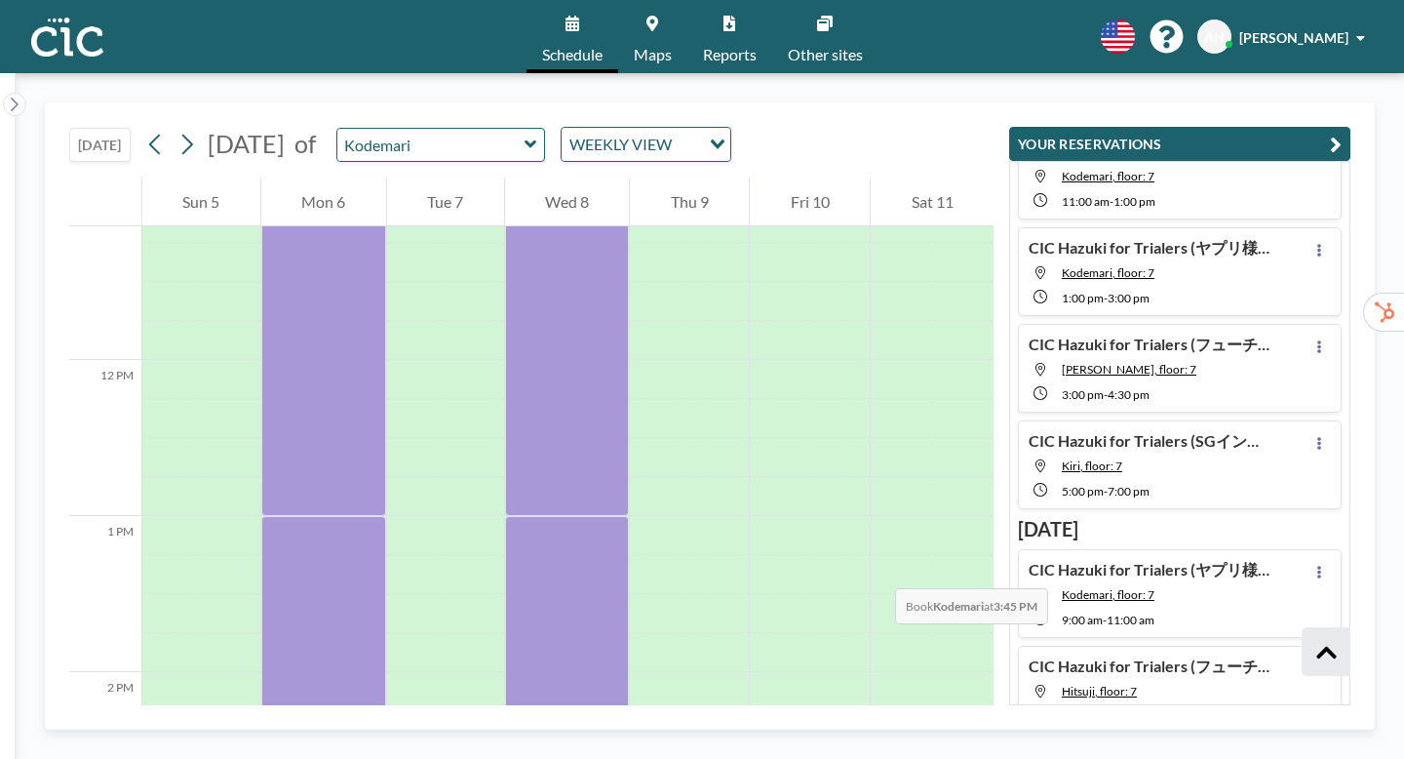
scroll to position [1739, 0]
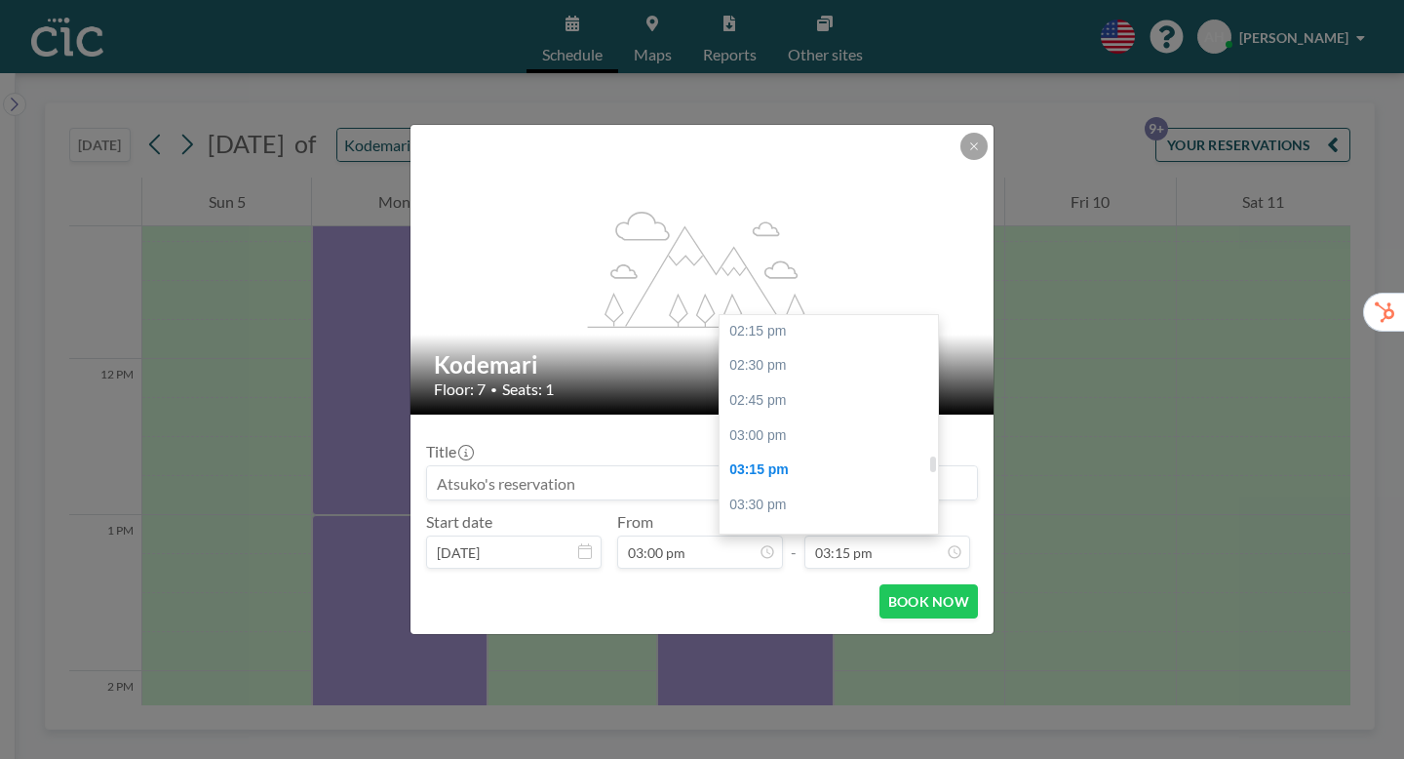
scroll to position [1980, 0]
click at [737, 694] on div "05:00 pm" at bounding box center [829, 711] width 218 height 35
type input "05:00 pm"
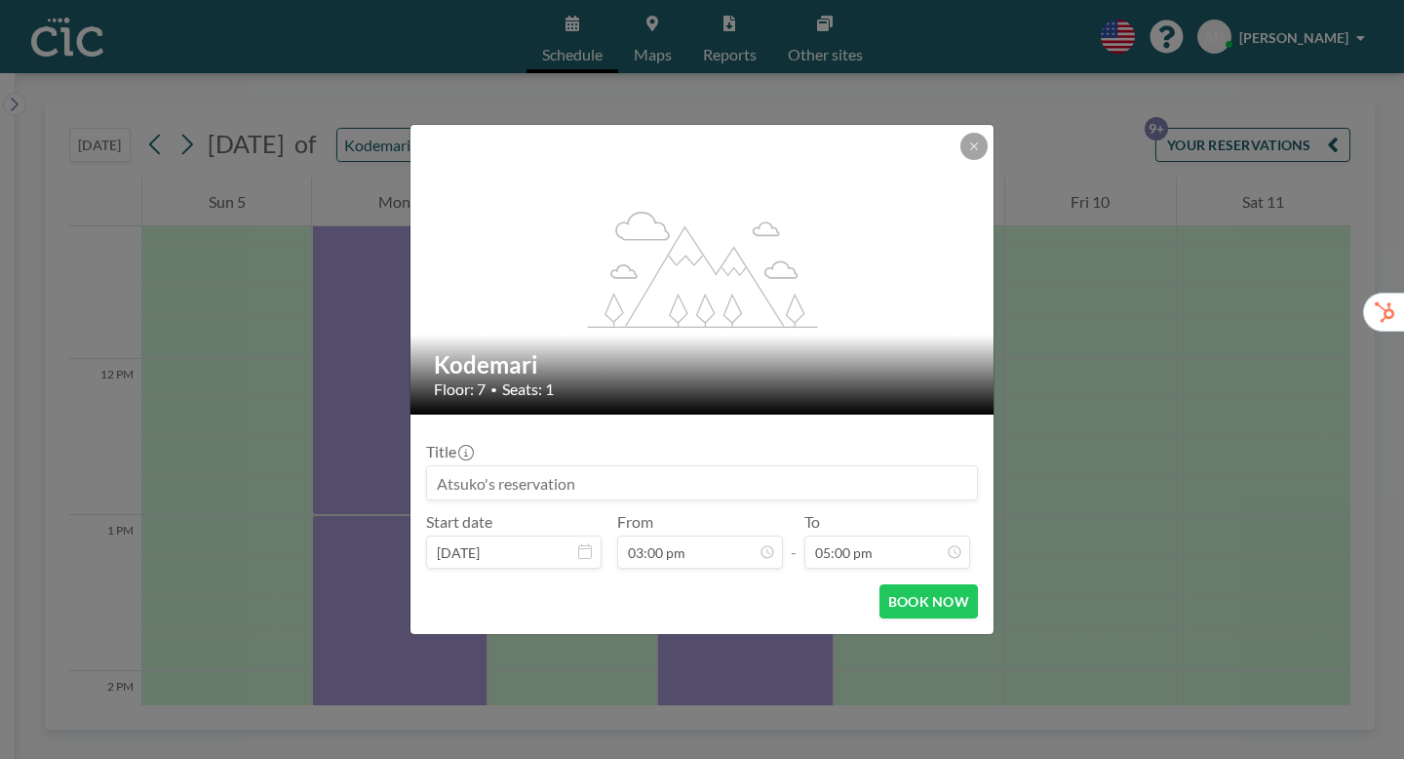
scroll to position [2117, 0]
click at [500, 466] on input at bounding box center [702, 482] width 550 height 33
paste input "CIC Hazuki for Trialers (ヤプリ様）"
type input "CIC Hazuki for Trialers (ヤプリ様）"
click at [879, 584] on button "BOOK NOW" at bounding box center [928, 601] width 98 height 34
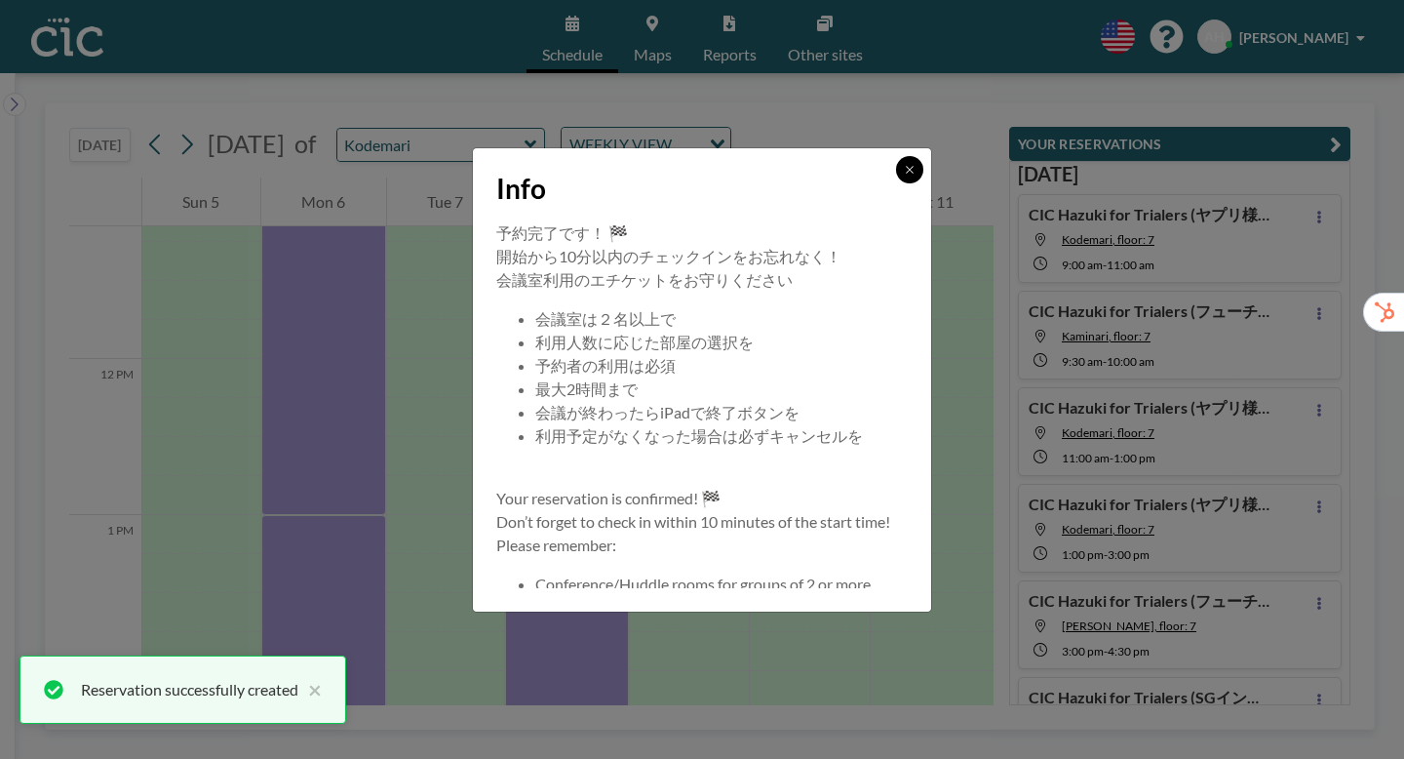
click at [896, 183] on button at bounding box center [909, 169] width 27 height 27
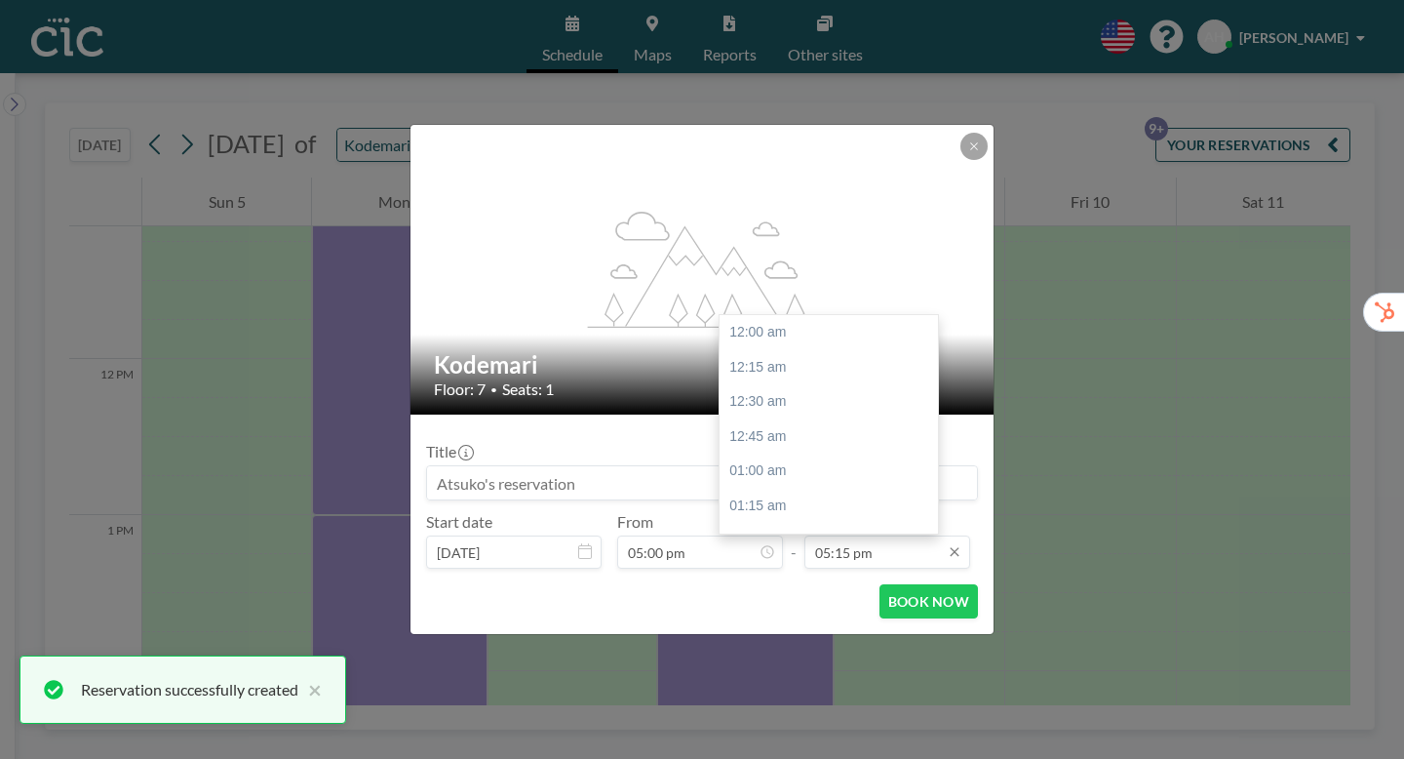
scroll to position [2148, 0]
click at [840, 535] on input "05:15 pm" at bounding box center [887, 551] width 166 height 33
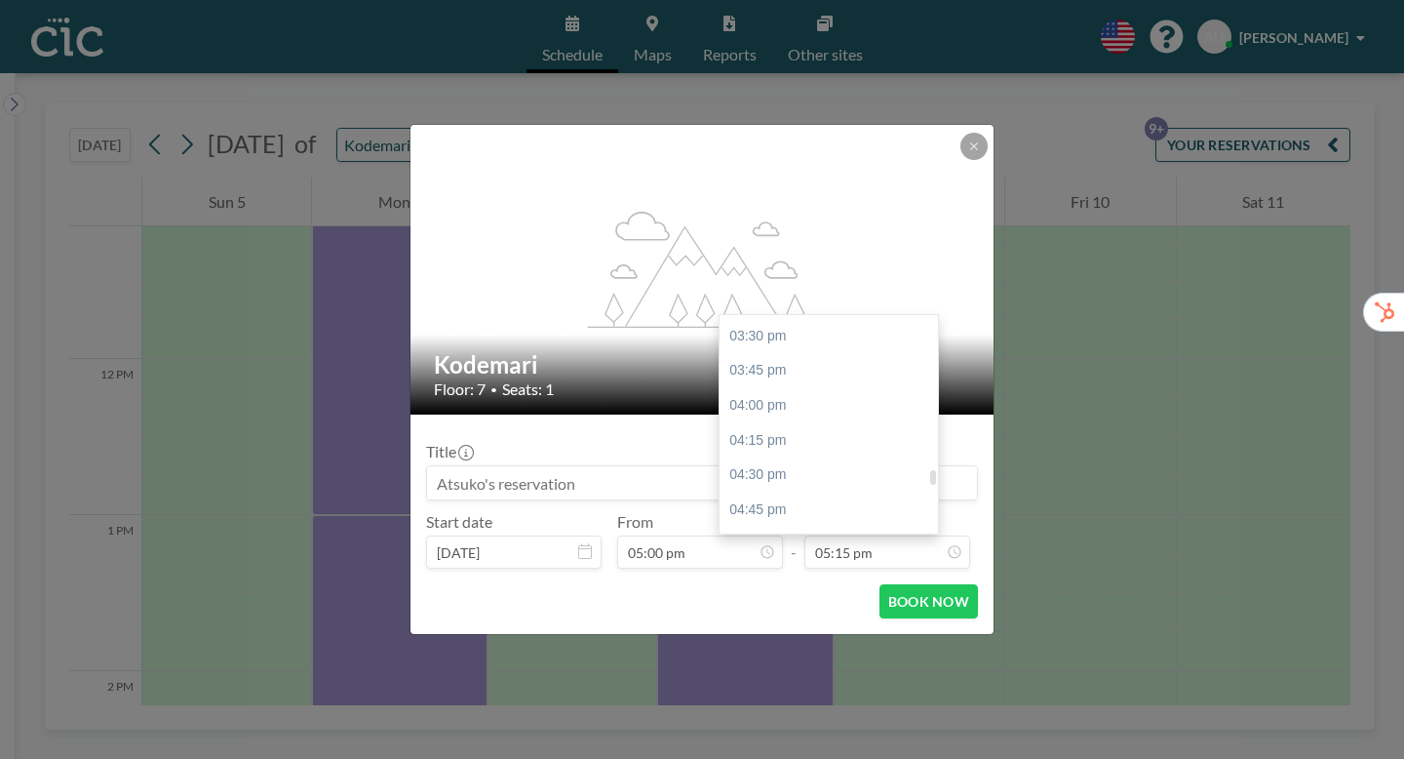
click at [740, 666] on div "06:00 pm" at bounding box center [829, 683] width 218 height 35
type input "06:00 pm"
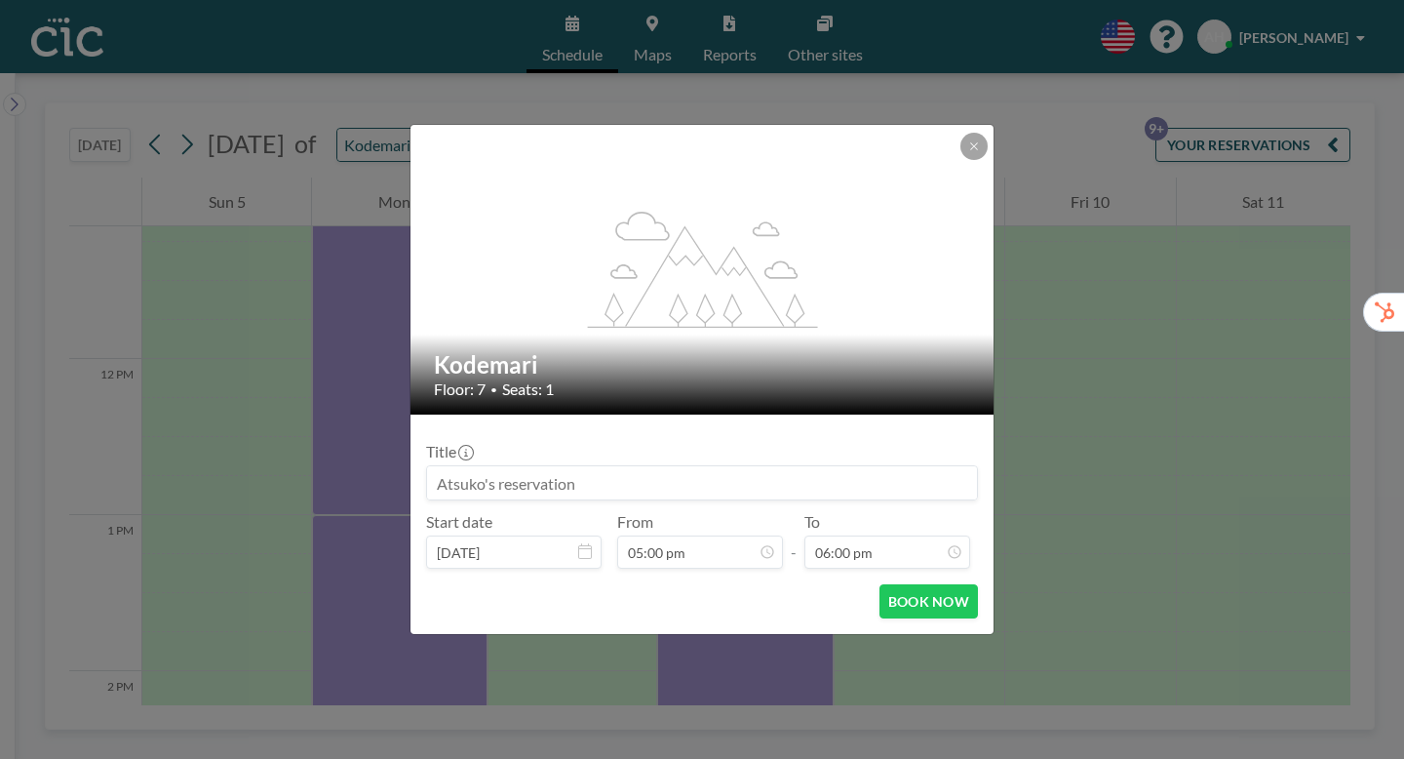
click at [606, 466] on input at bounding box center [702, 482] width 550 height 33
paste input "CIC Hazuki for Trialers (ヤプリ様）"
type input "CIC Hazuki for Trialers (ヤプリ様）"
click at [891, 584] on button "BOOK NOW" at bounding box center [928, 601] width 98 height 34
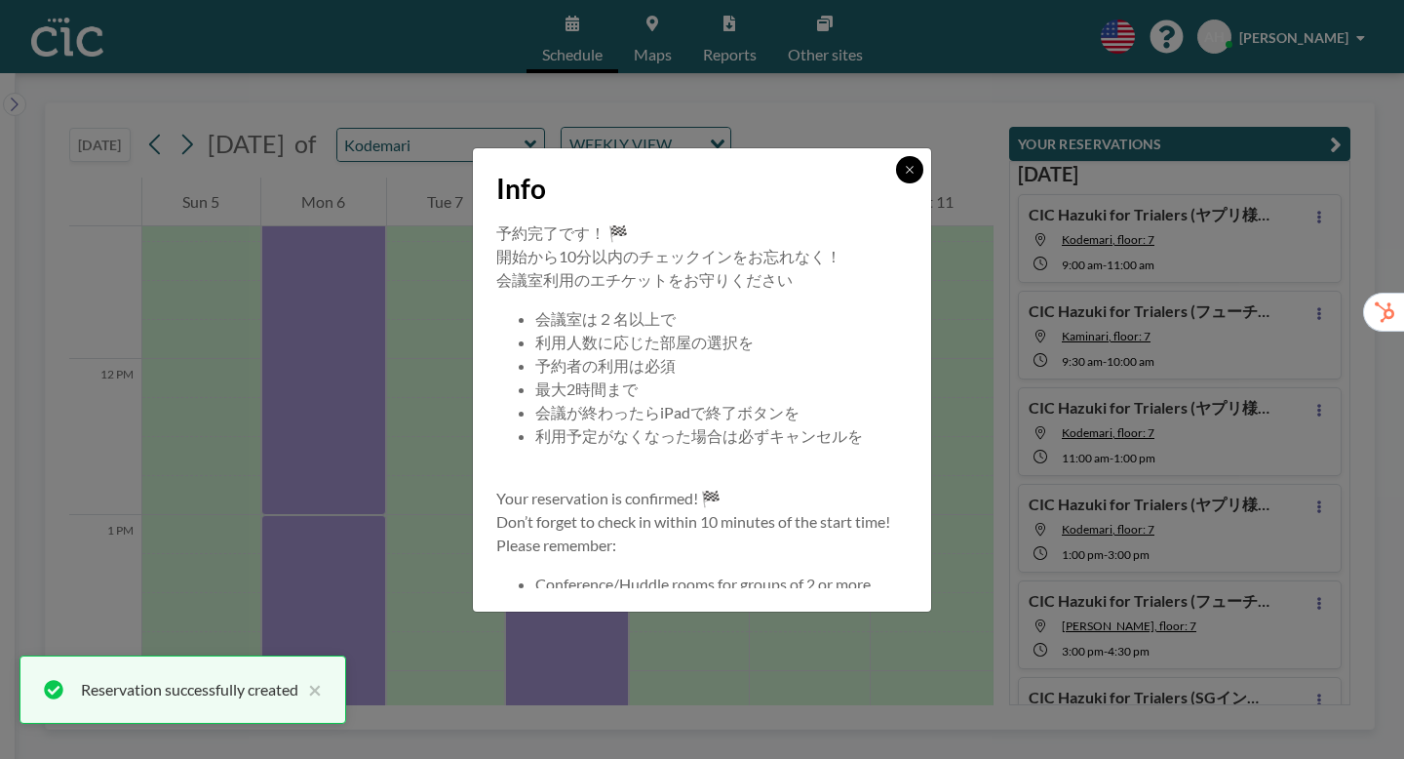
click at [896, 183] on button at bounding box center [909, 169] width 27 height 27
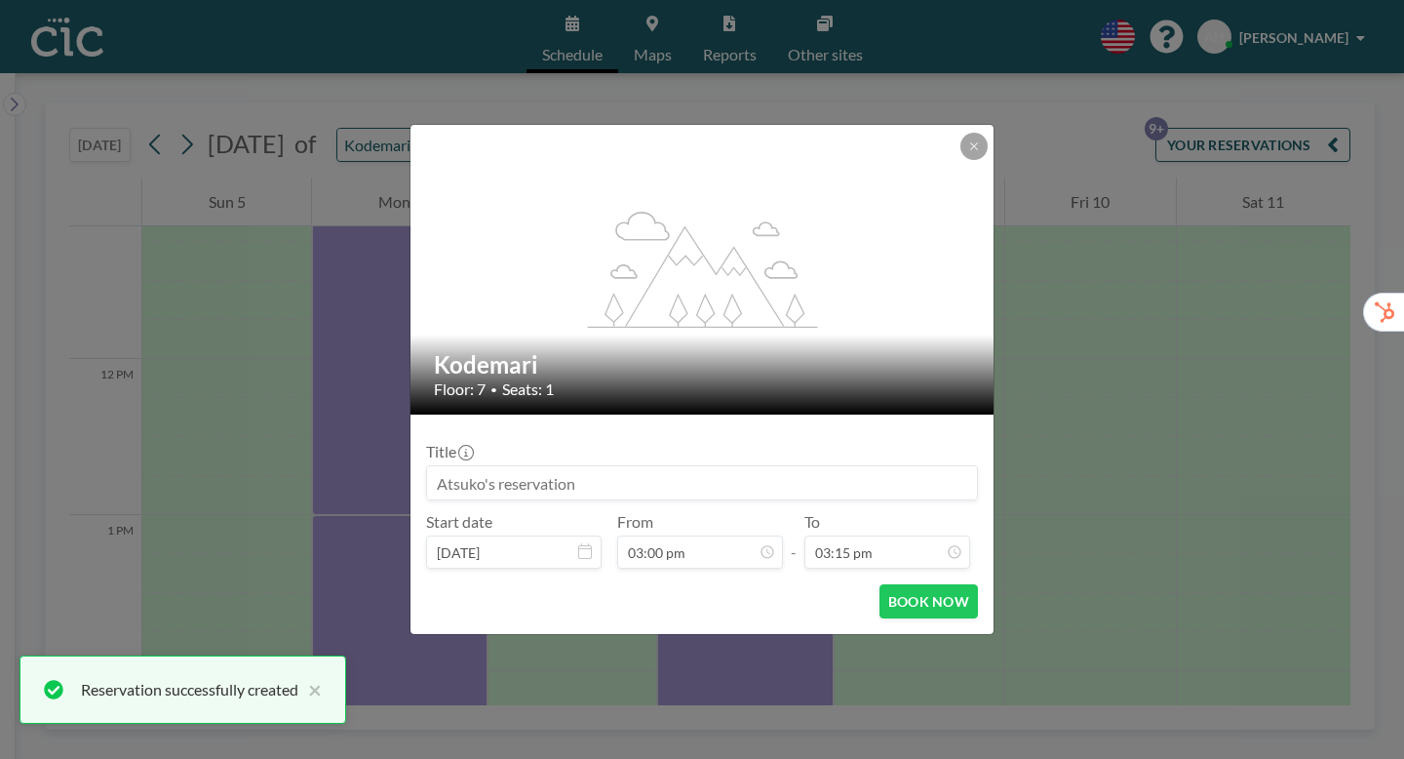
click at [563, 466] on input at bounding box center [702, 482] width 550 height 33
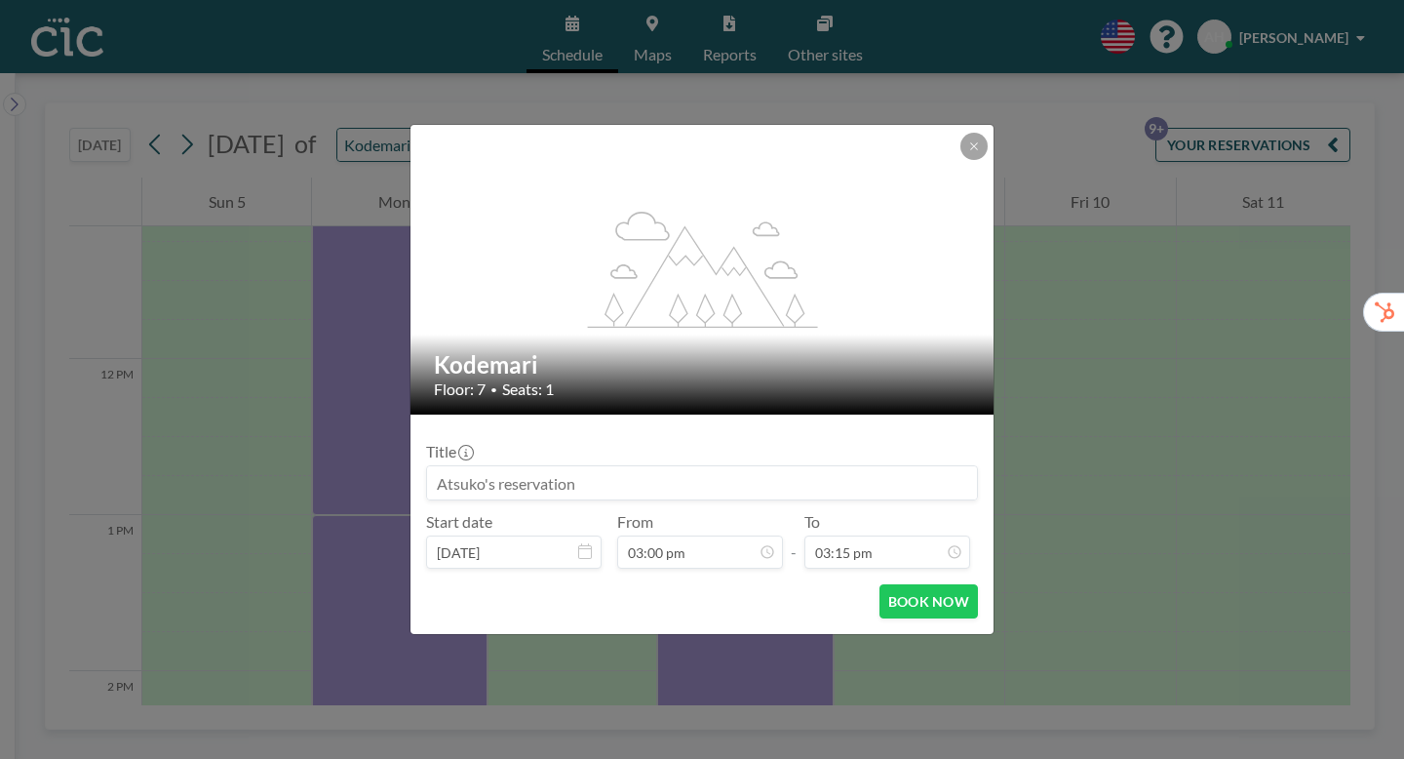
paste input "CIC Hazuki for Trialers (ヤプリ様）"
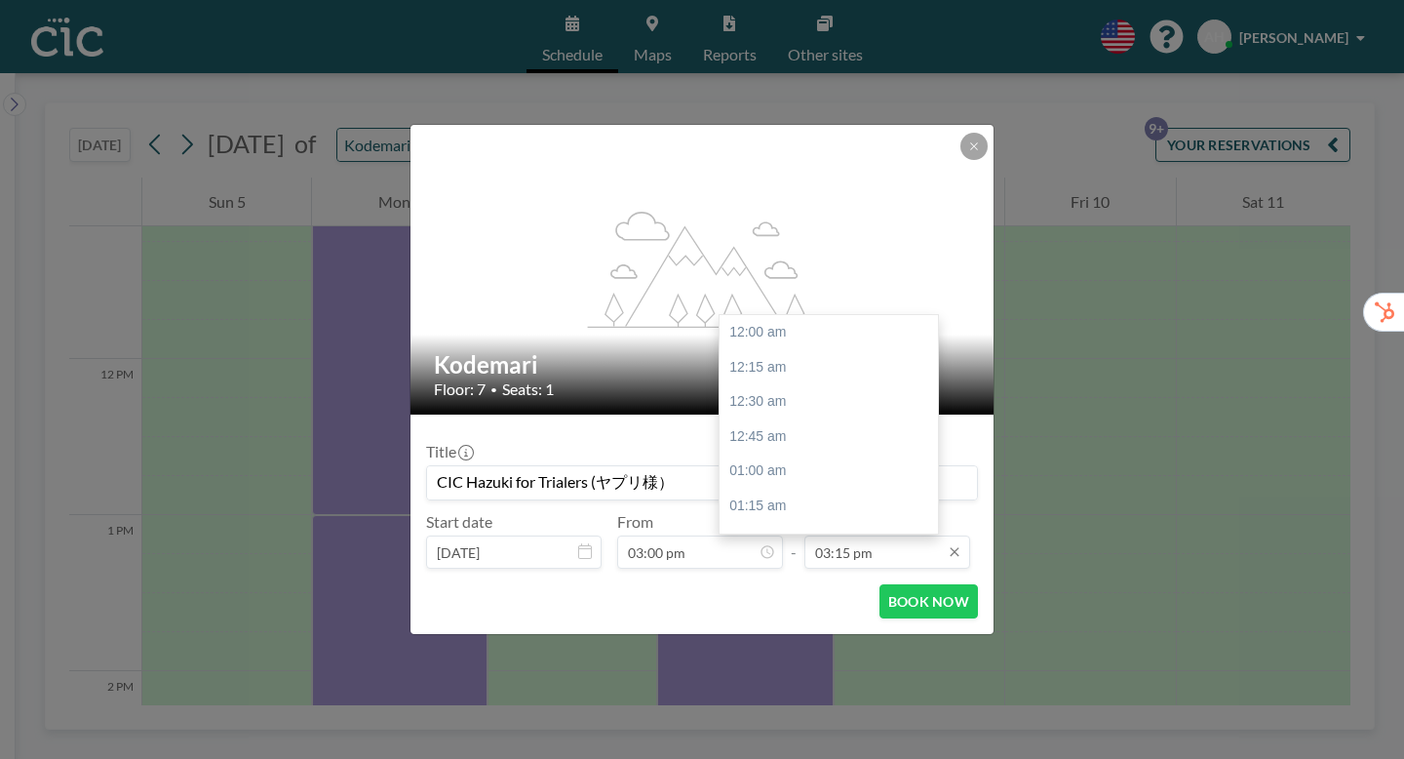
scroll to position [1898, 0]
type input "CIC Hazuki for Trialers (ヤプリ様）"
click at [838, 535] on input "03:15 pm" at bounding box center [887, 551] width 166 height 33
click at [780, 696] on div "06:00 pm" at bounding box center [829, 713] width 218 height 35
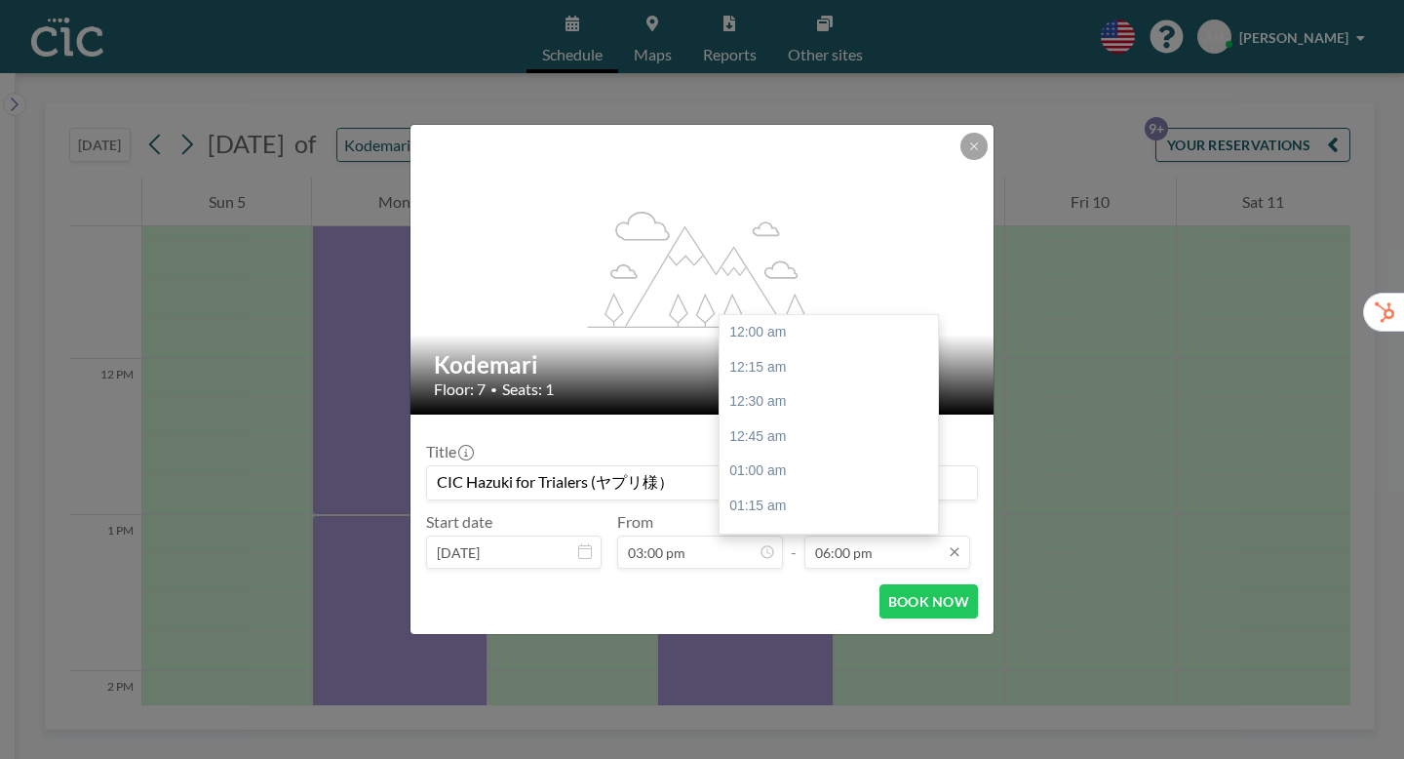
scroll to position [2240, 0]
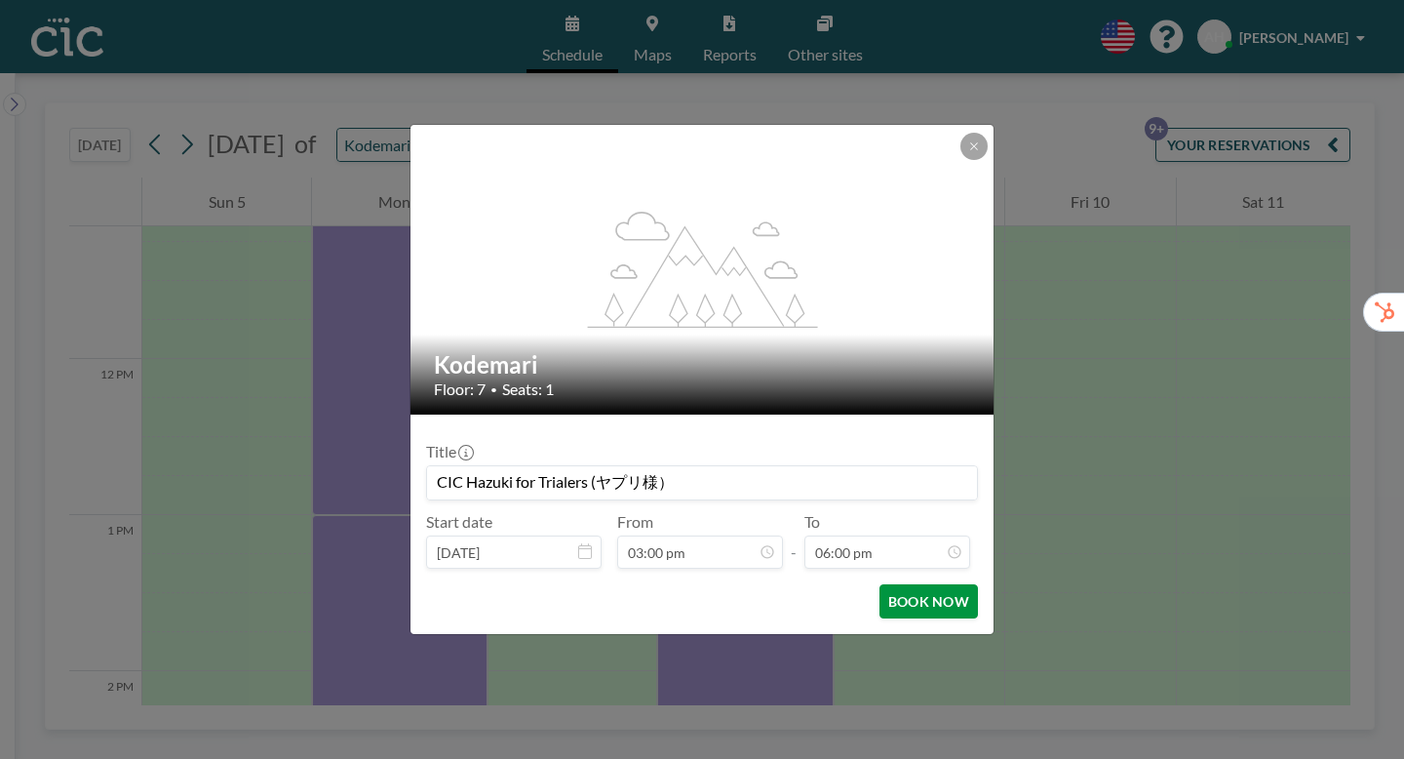
click at [888, 584] on button "BOOK NOW" at bounding box center [928, 601] width 98 height 34
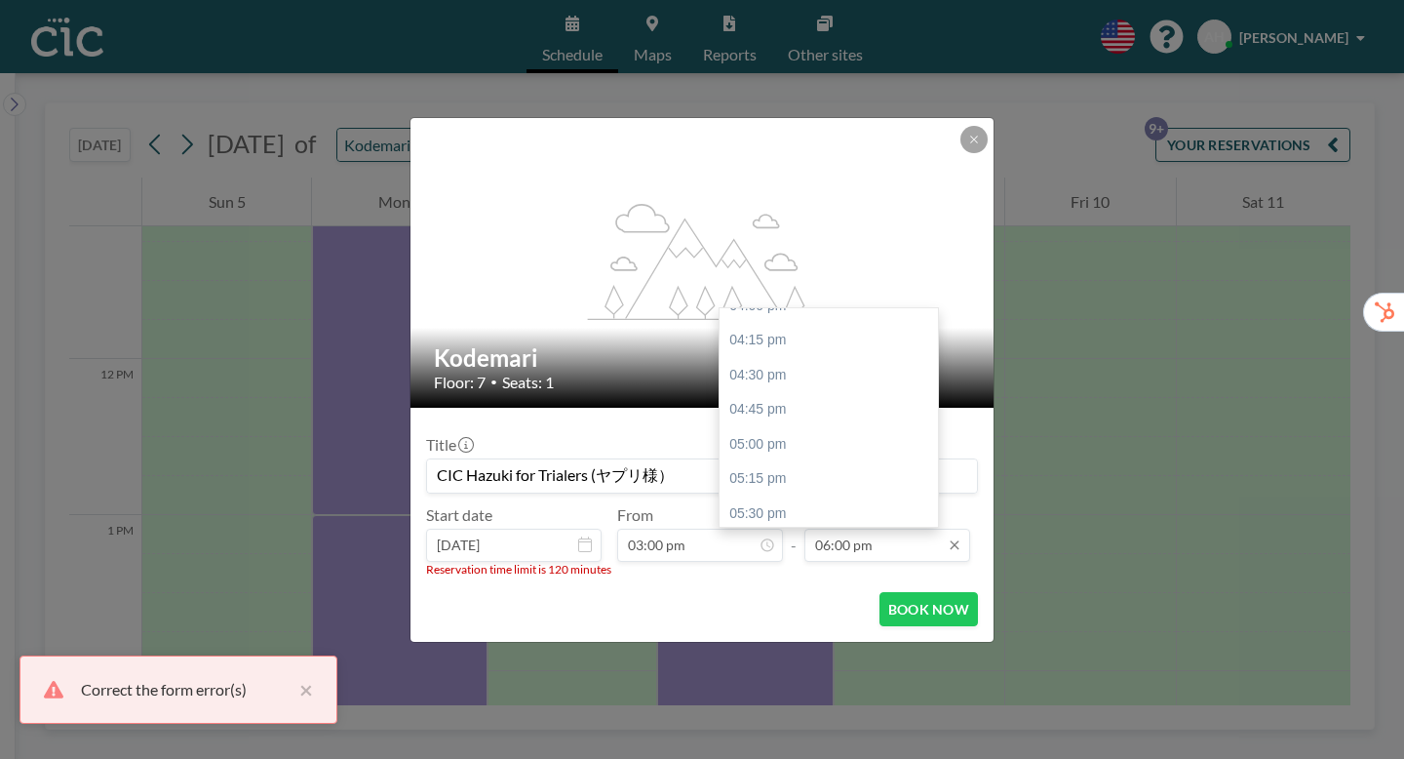
click at [862, 528] on input "06:00 pm" at bounding box center [887, 544] width 166 height 33
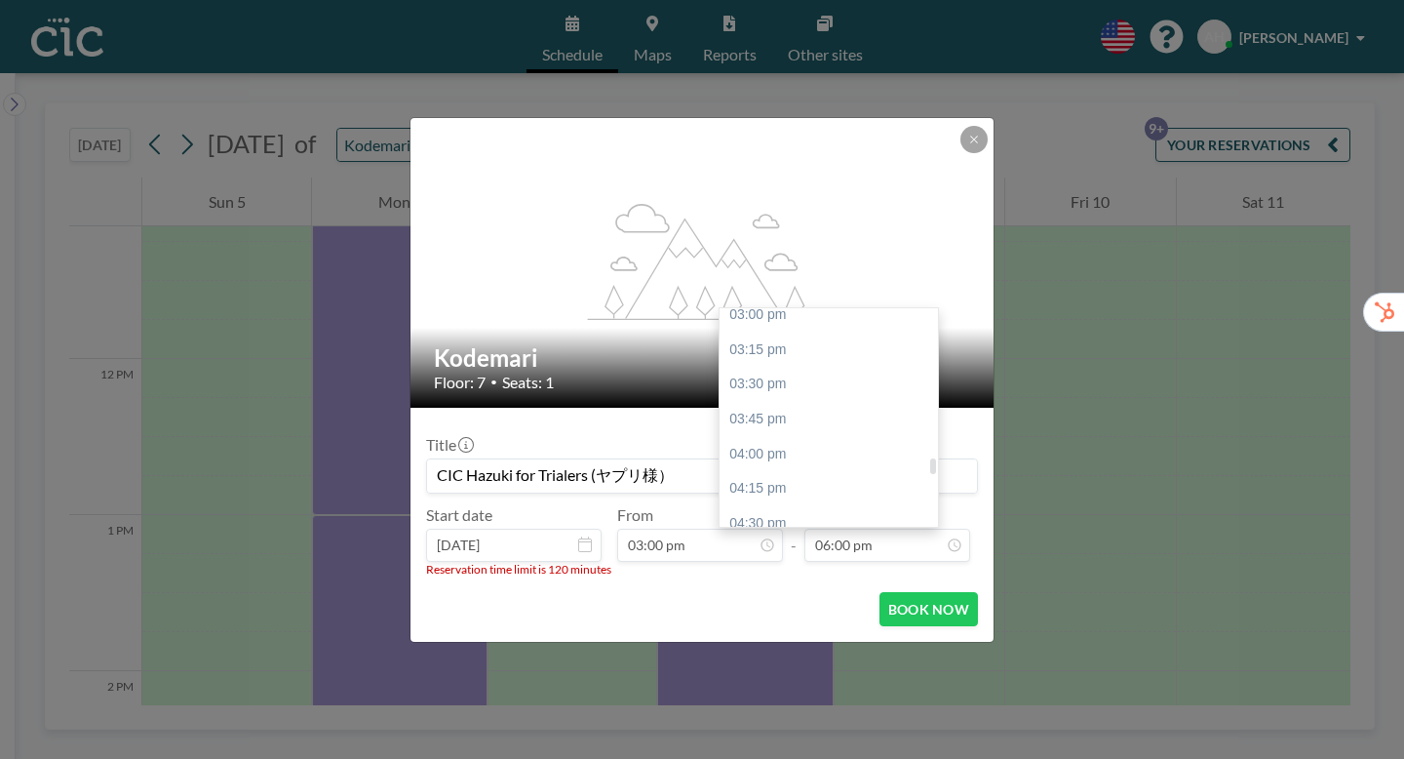
click at [723, 575] on div "05:00 pm" at bounding box center [829, 592] width 218 height 35
type input "05:00 pm"
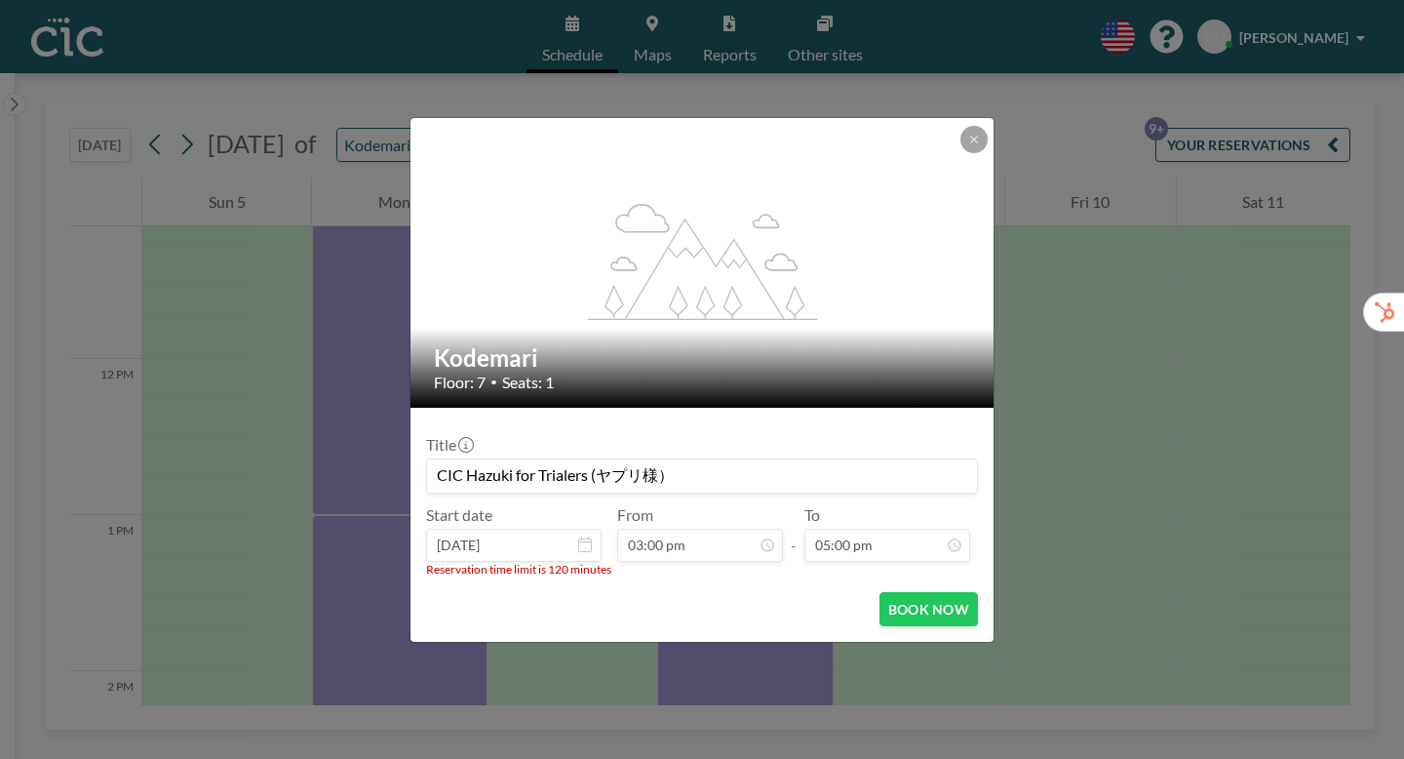
scroll to position [2117, 0]
click at [887, 592] on button "BOOK NOW" at bounding box center [928, 609] width 98 height 34
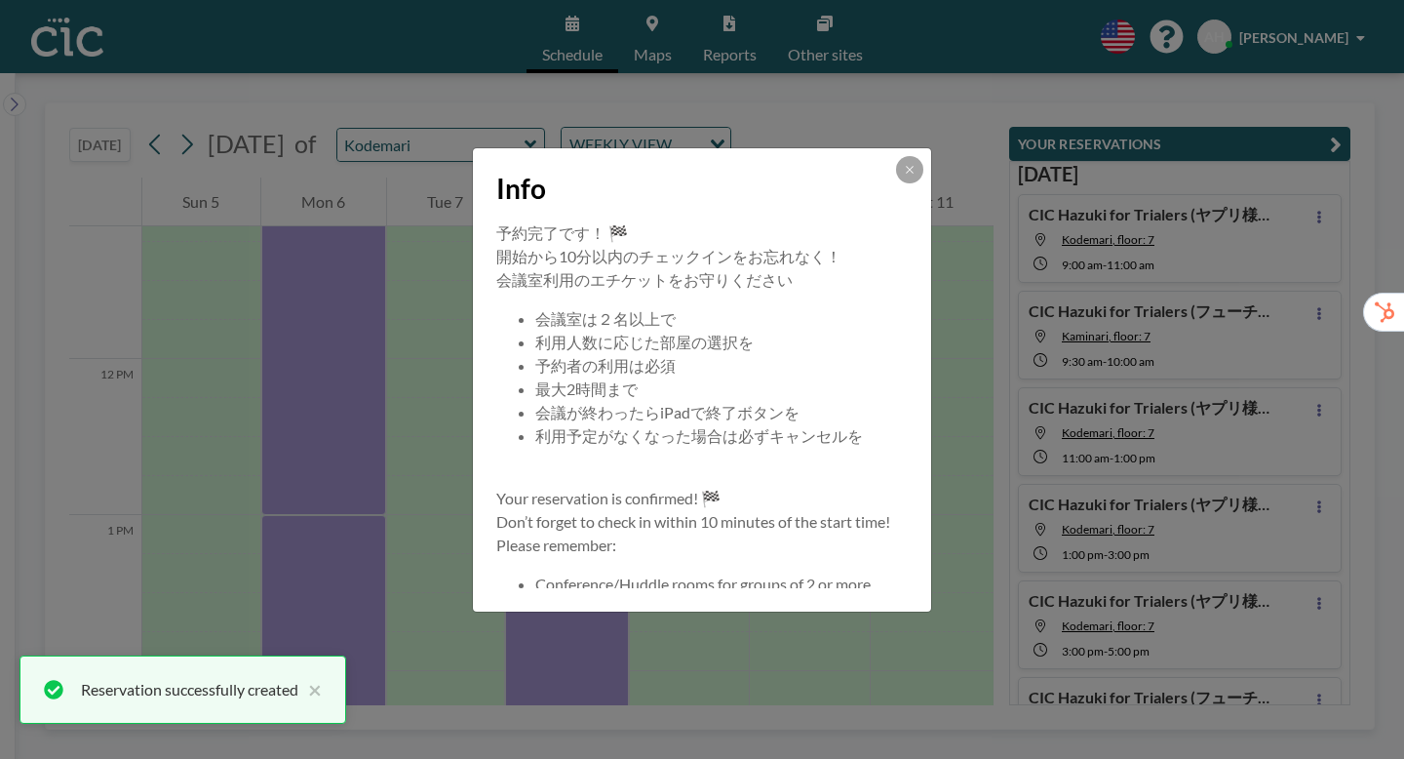
scroll to position [86, 0]
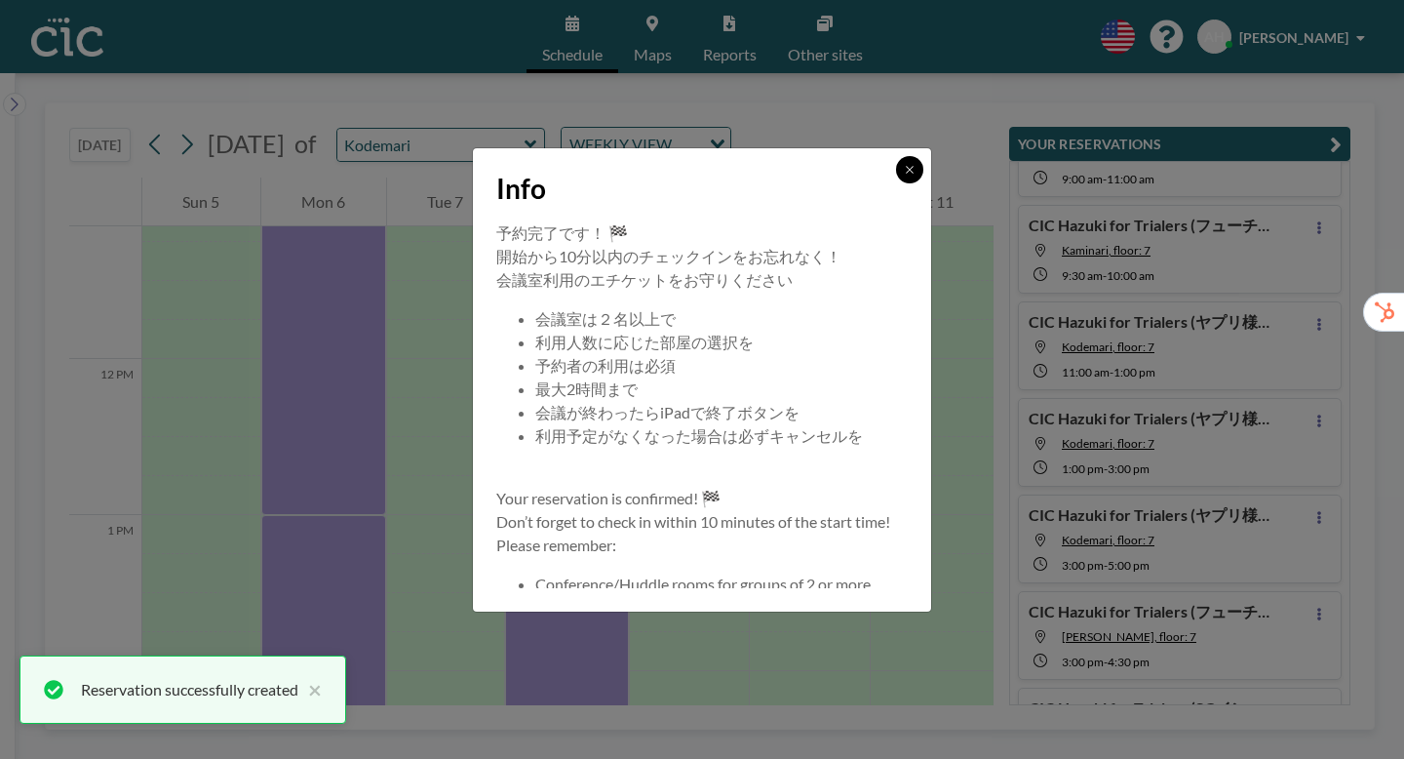
click at [896, 183] on button at bounding box center [909, 169] width 27 height 27
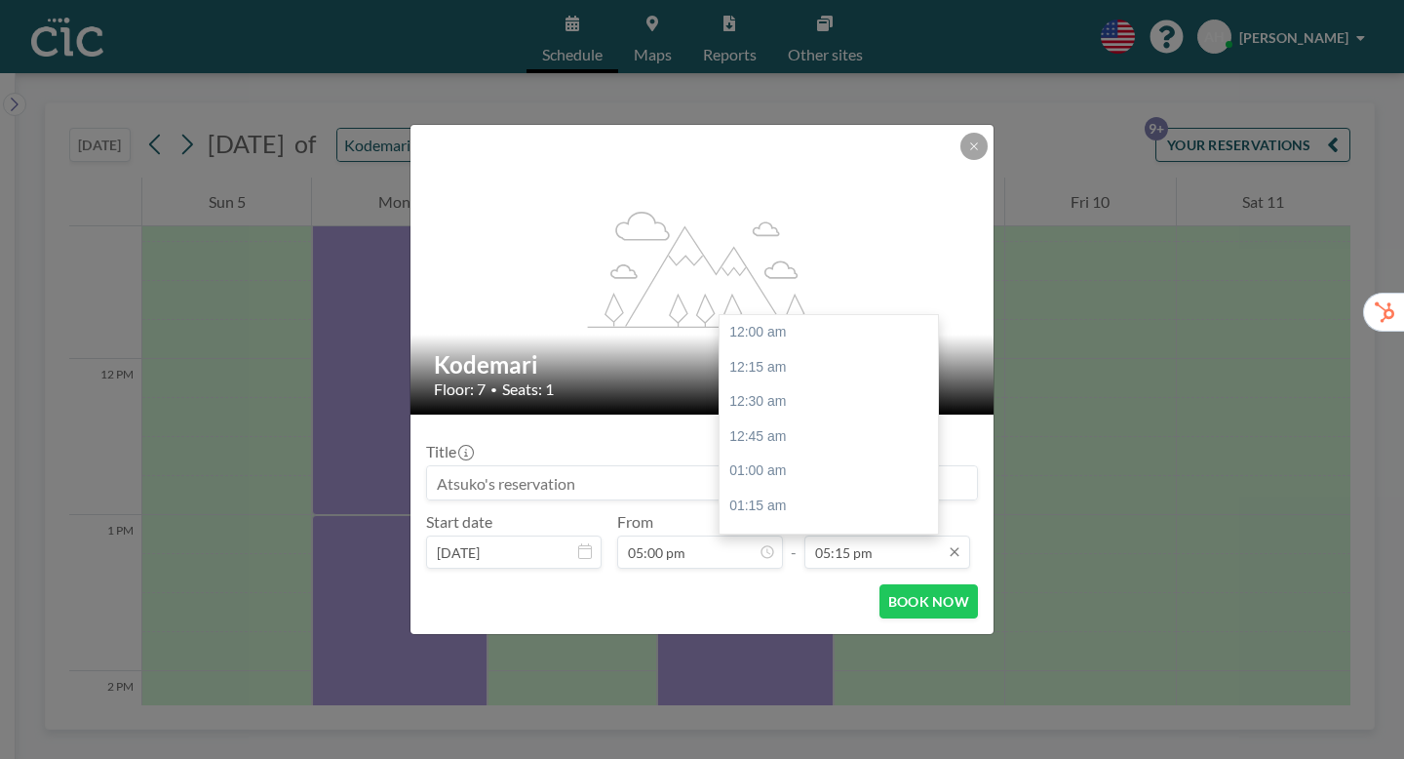
scroll to position [2148, 0]
click at [843, 535] on input "05:15 pm" at bounding box center [887, 551] width 166 height 33
click at [749, 666] on div "06:00 pm" at bounding box center [829, 683] width 218 height 35
type input "06:00 pm"
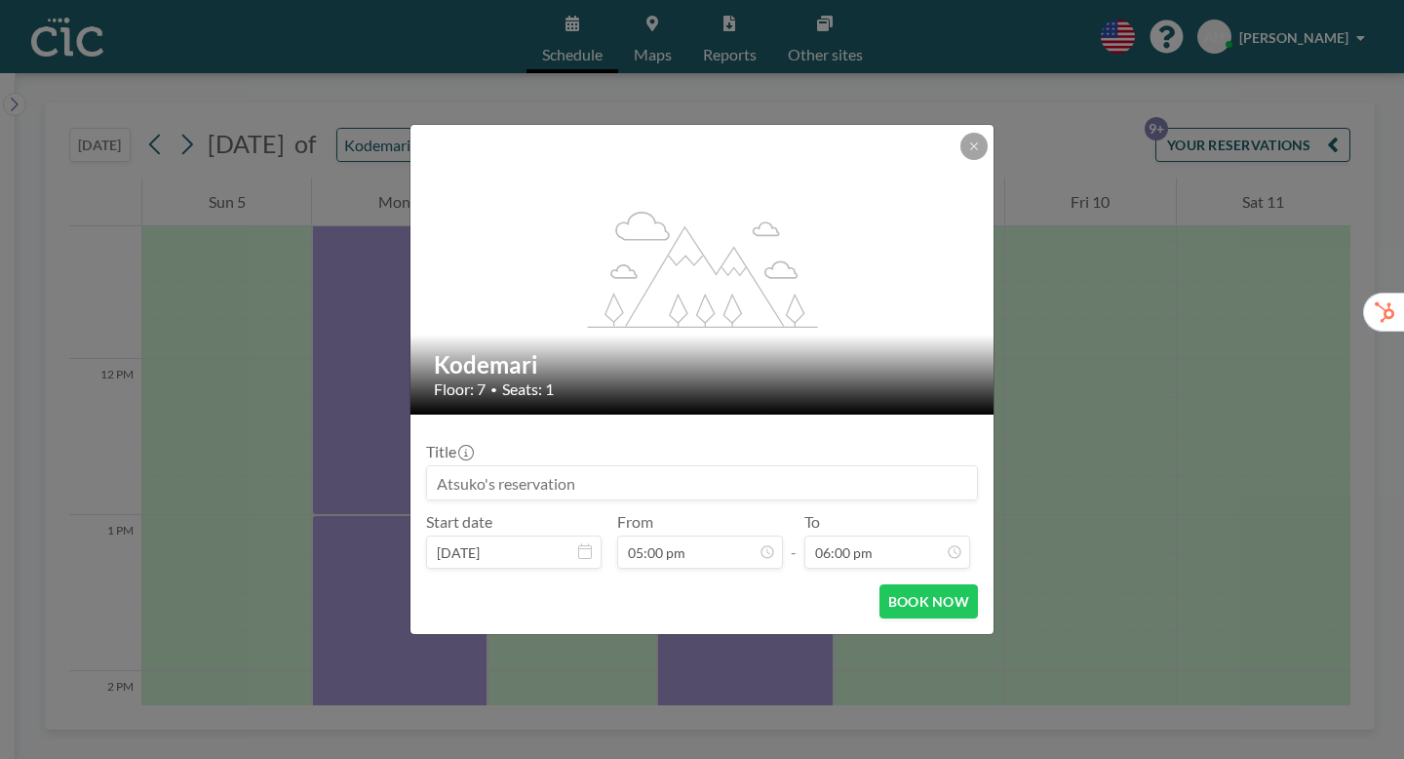
click at [647, 466] on input at bounding box center [702, 482] width 550 height 33
paste input "CIC Hazuki for Trialers (ヤプリ様）"
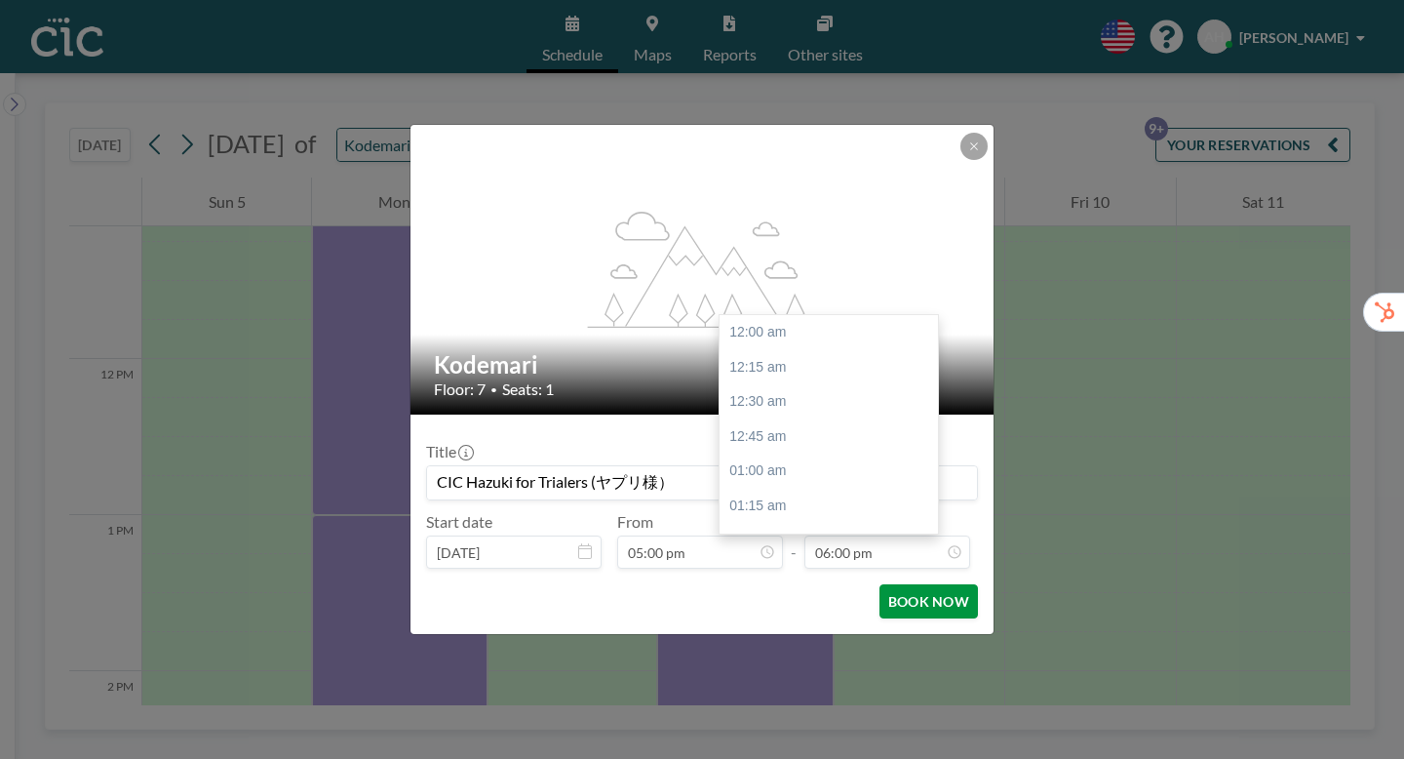
scroll to position [2240, 0]
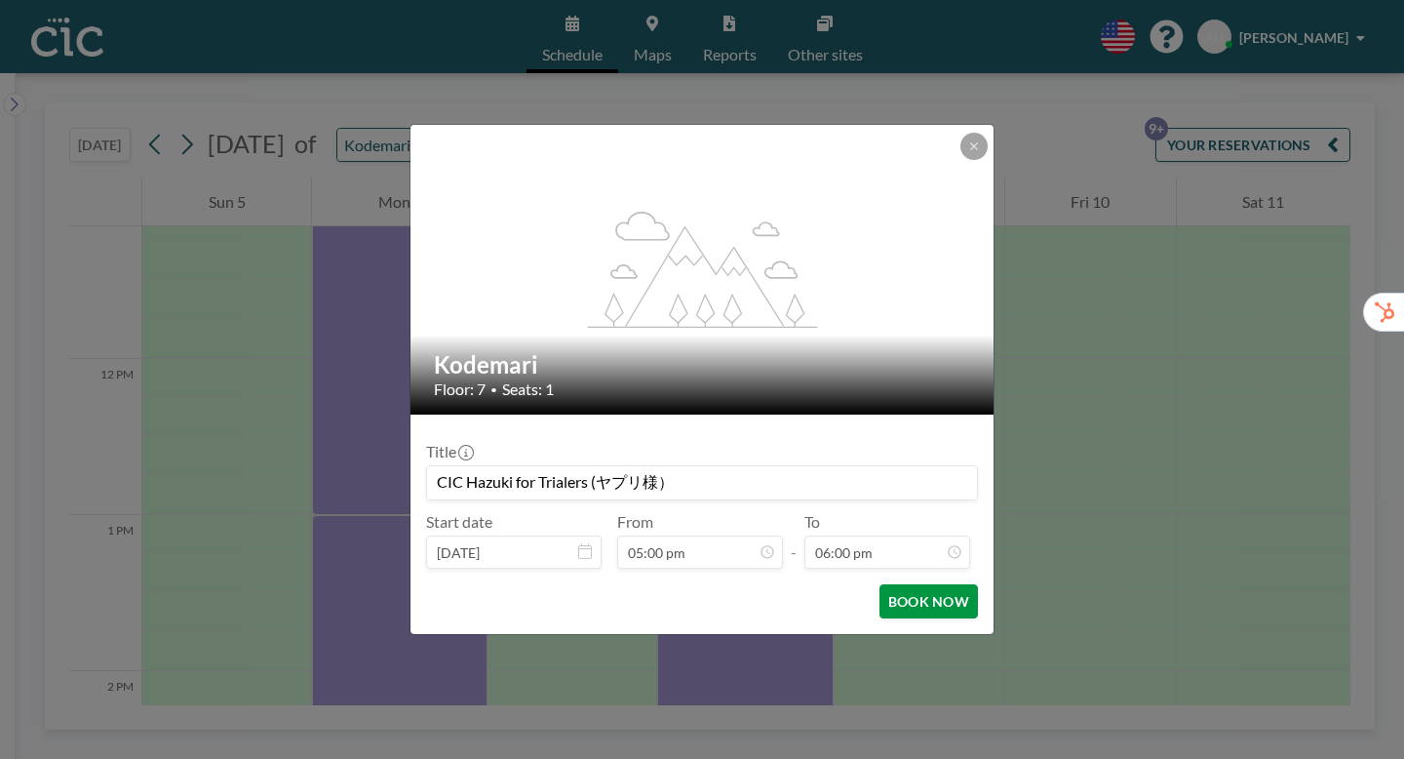
type input "CIC Hazuki for Trialers (ヤプリ様）"
click at [887, 584] on button "BOOK NOW" at bounding box center [928, 601] width 98 height 34
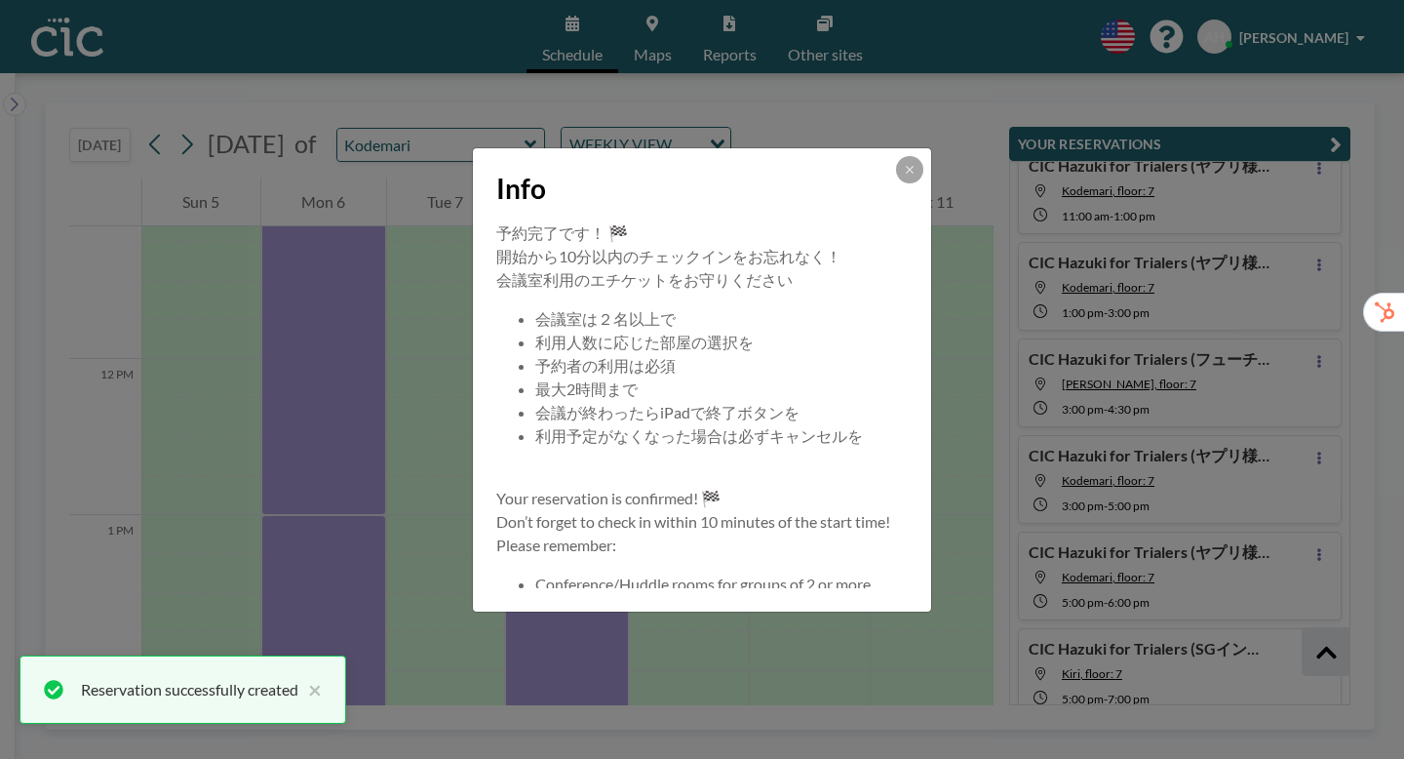
scroll to position [243, 0]
click at [906, 173] on icon at bounding box center [909, 169] width 7 height 7
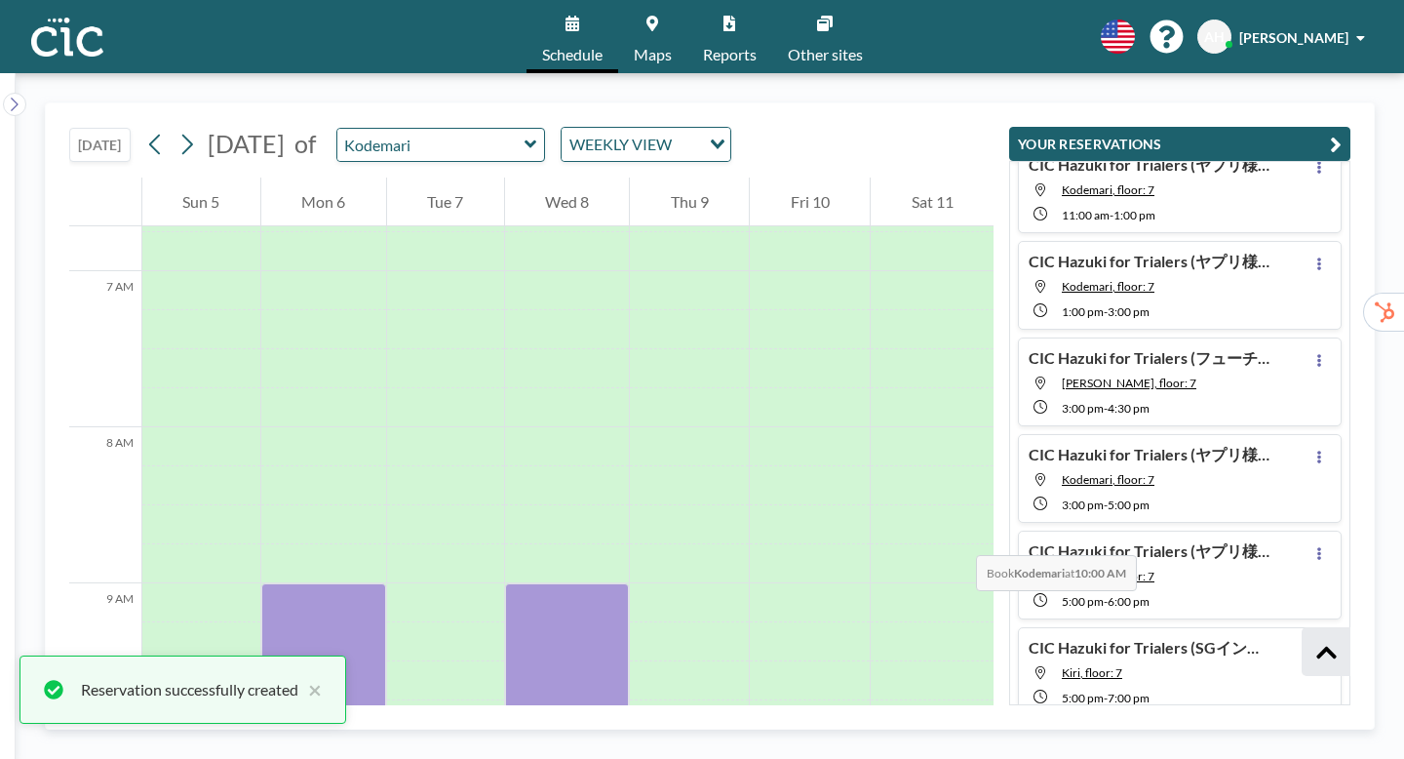
scroll to position [967, 0]
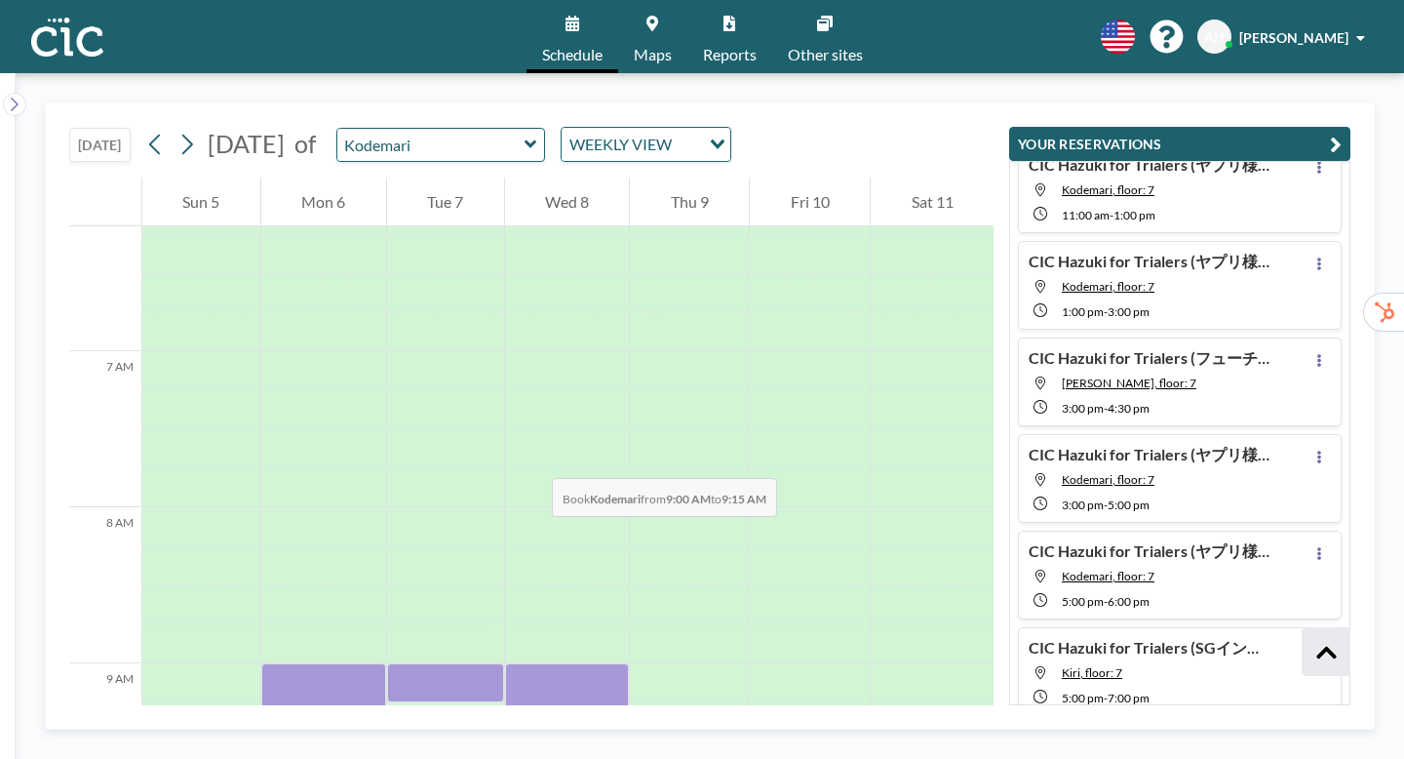
click at [429, 663] on div at bounding box center [445, 682] width 117 height 39
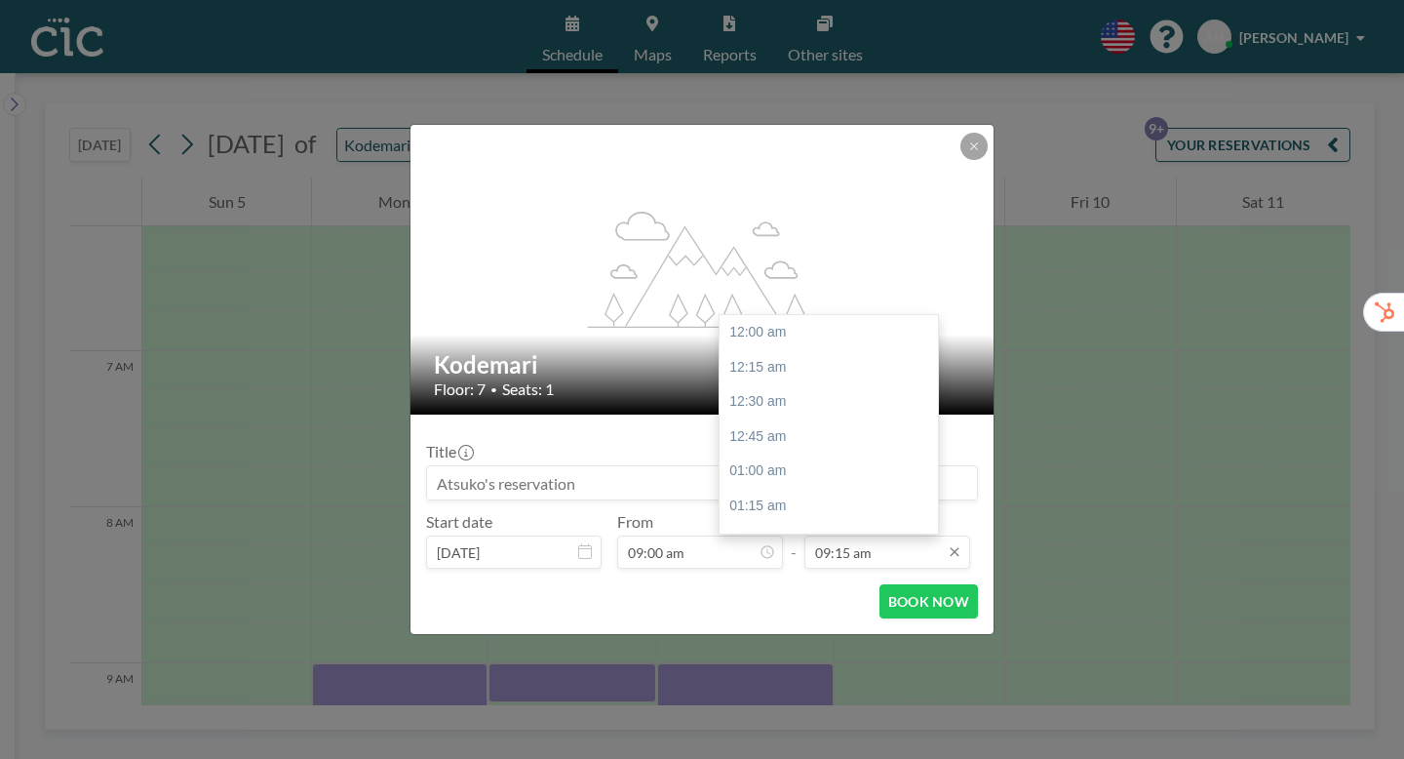
scroll to position [1151, 0]
click at [856, 535] on input "09:15 am" at bounding box center [887, 551] width 166 height 33
click at [734, 587] on div "11:00 am" at bounding box center [829, 604] width 218 height 35
type input "11:00 am"
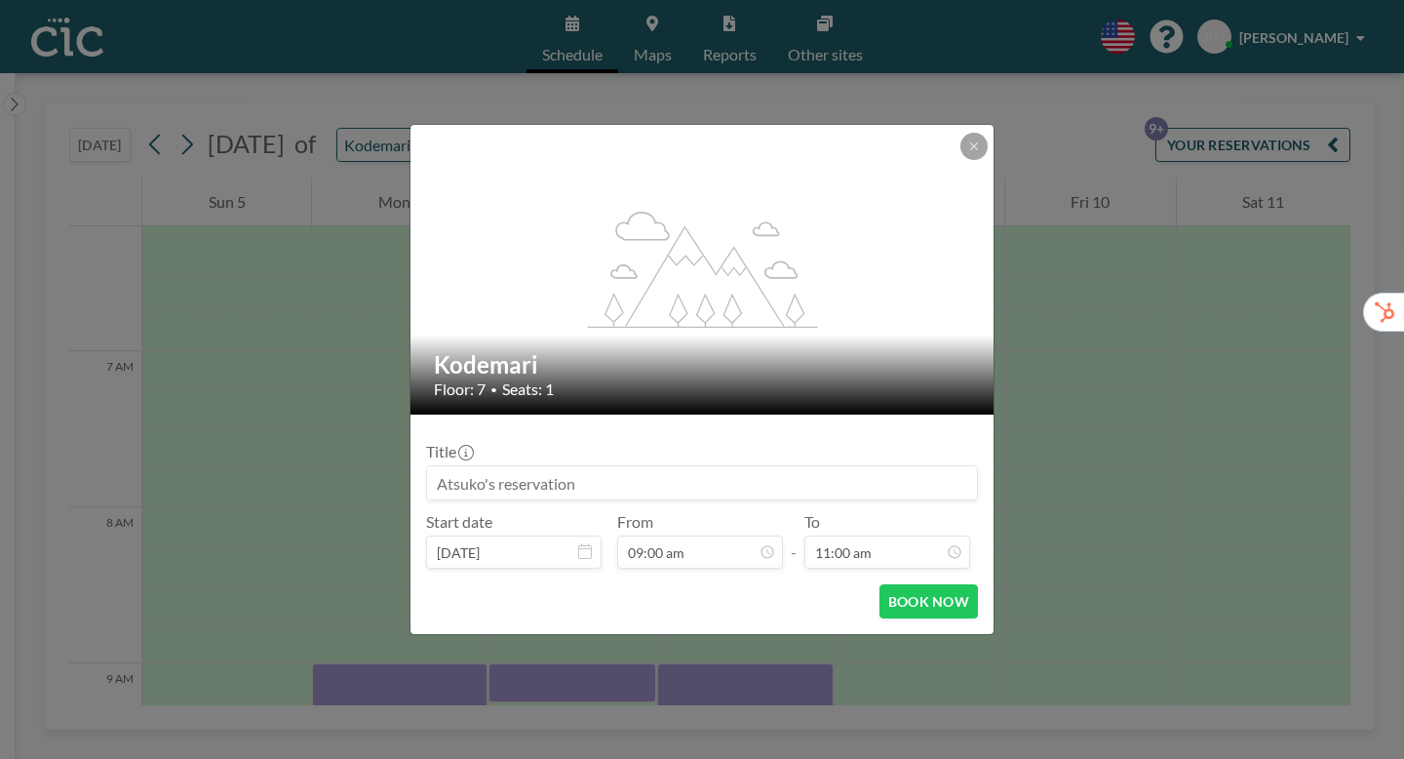
click at [490, 466] on input at bounding box center [702, 482] width 550 height 33
paste input "CIC Hazuki for Trialers (ヤプリ様）"
type input "CIC Hazuki for Trialers (ヤプリ様）"
click at [879, 584] on button "BOOK NOW" at bounding box center [928, 601] width 98 height 34
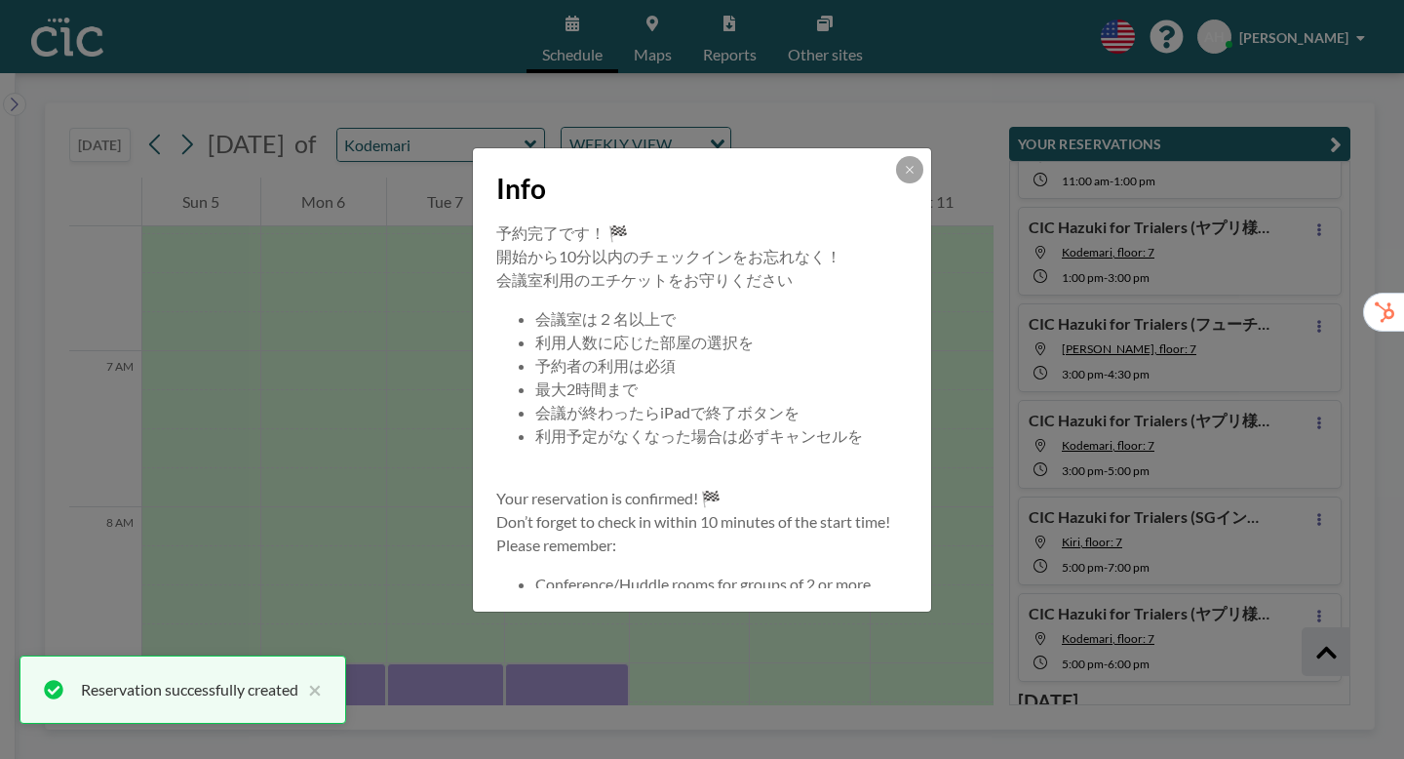
scroll to position [282, 0]
click at [896, 183] on button at bounding box center [909, 169] width 27 height 27
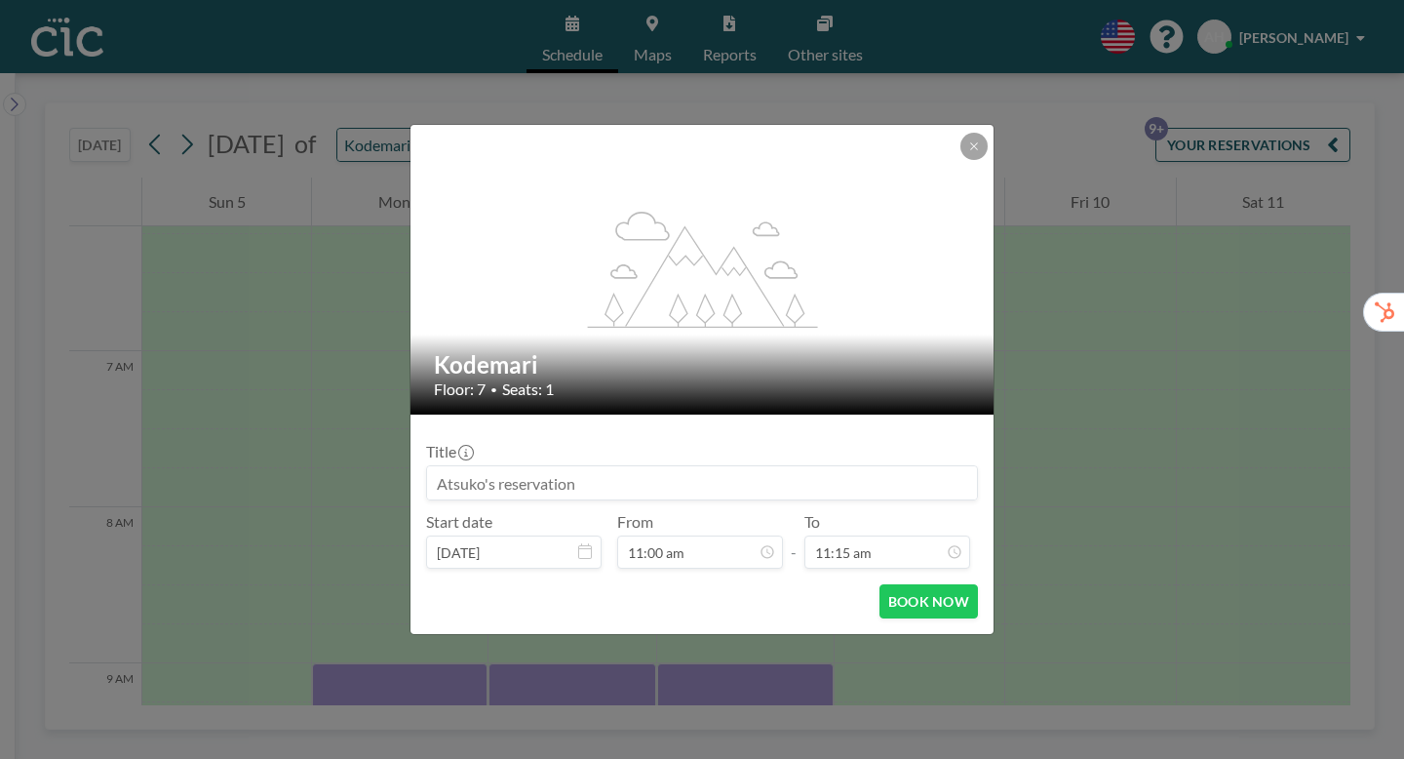
click at [536, 466] on input at bounding box center [702, 482] width 550 height 33
paste input "CIC Hazuki for Trialers (ヤプリ様）"
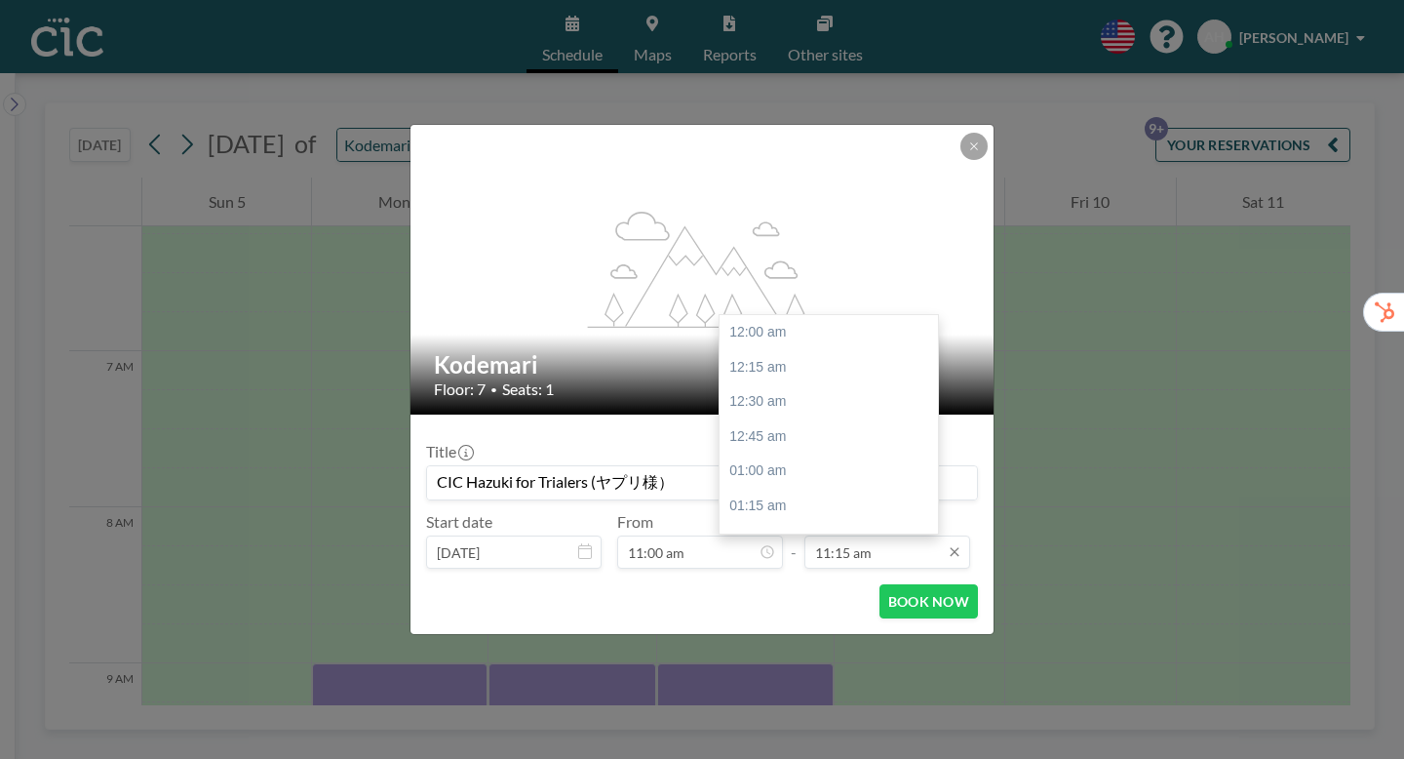
scroll to position [1400, 0]
type input "CIC Hazuki for Trialers (ヤプリ様）"
click at [860, 535] on input "11:15 am" at bounding box center [887, 551] width 166 height 33
click at [732, 529] on div "01:00 pm" at bounding box center [829, 546] width 218 height 35
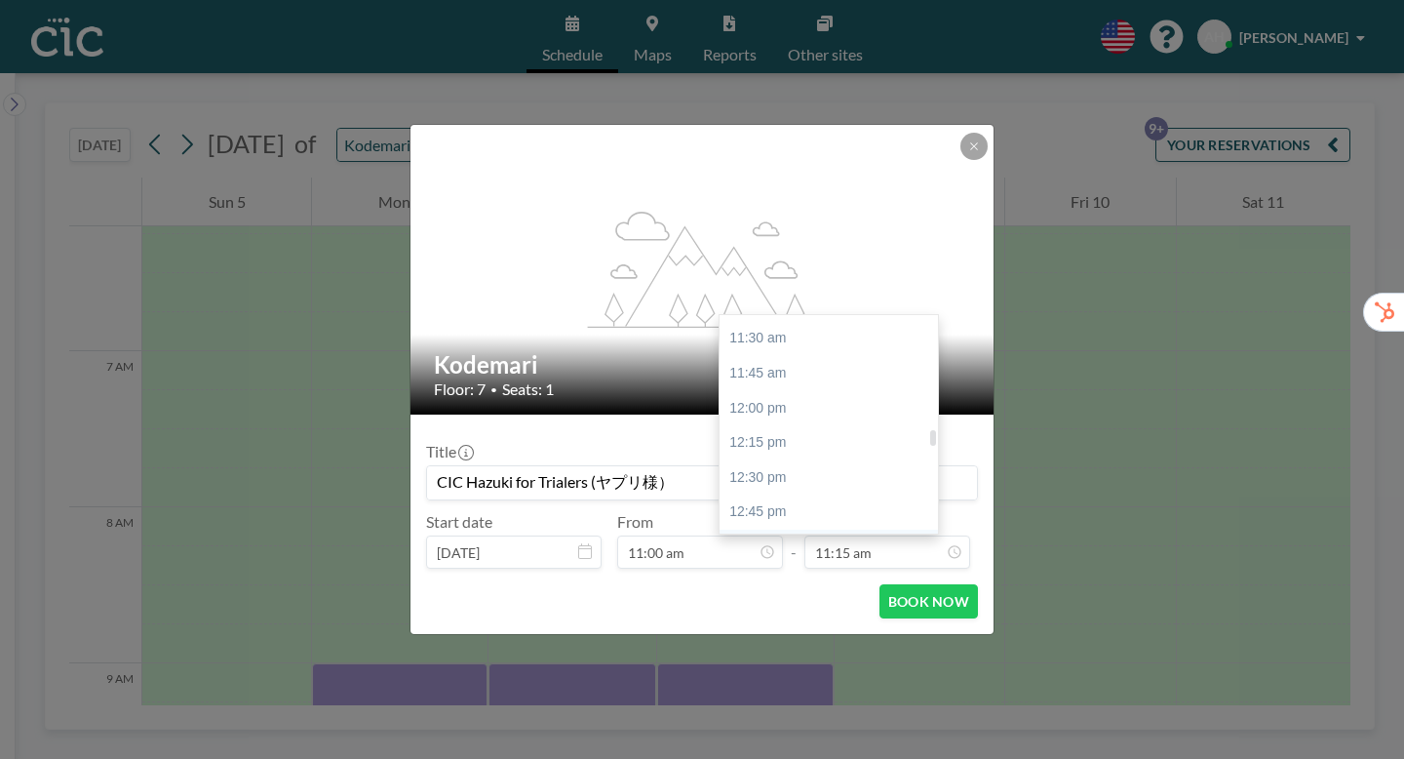
type input "01:00 pm"
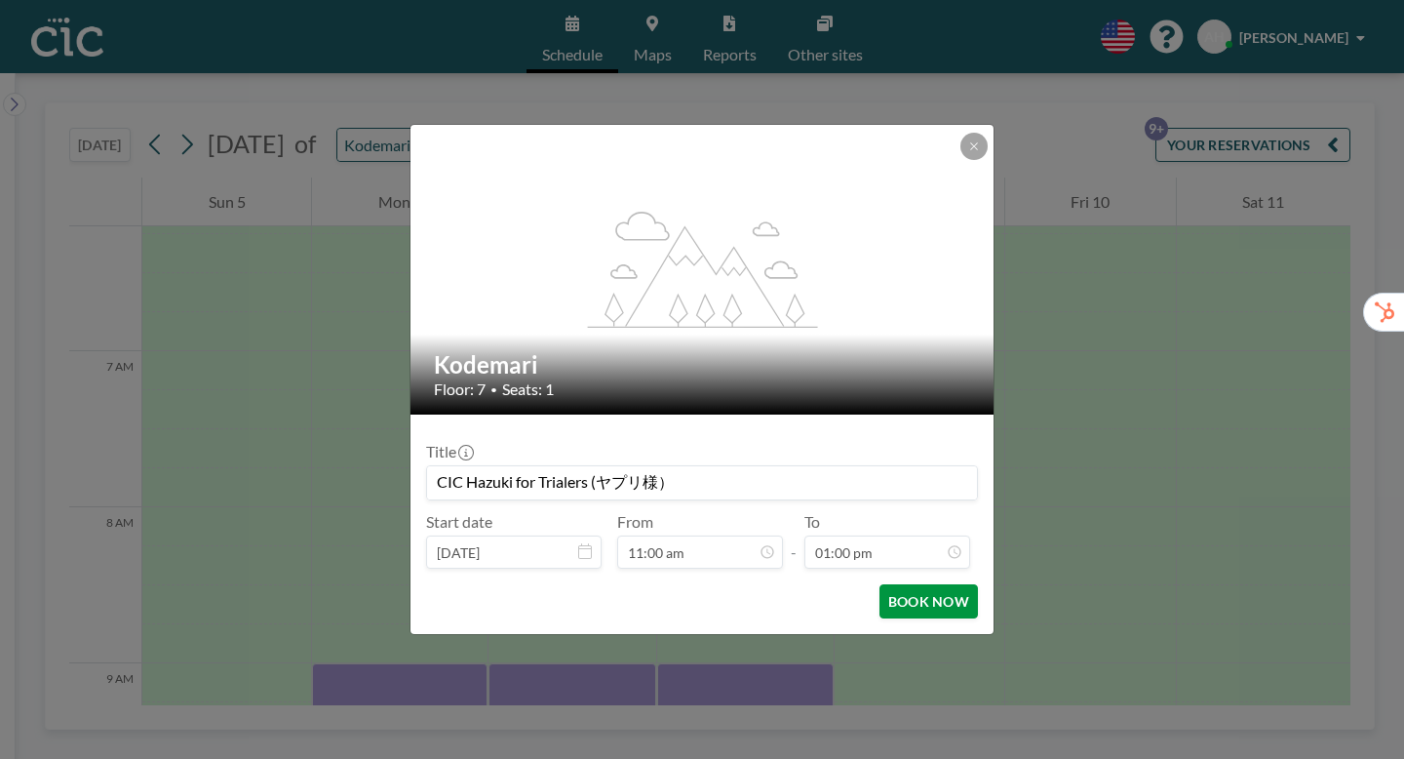
click at [879, 584] on button "BOOK NOW" at bounding box center [928, 601] width 98 height 34
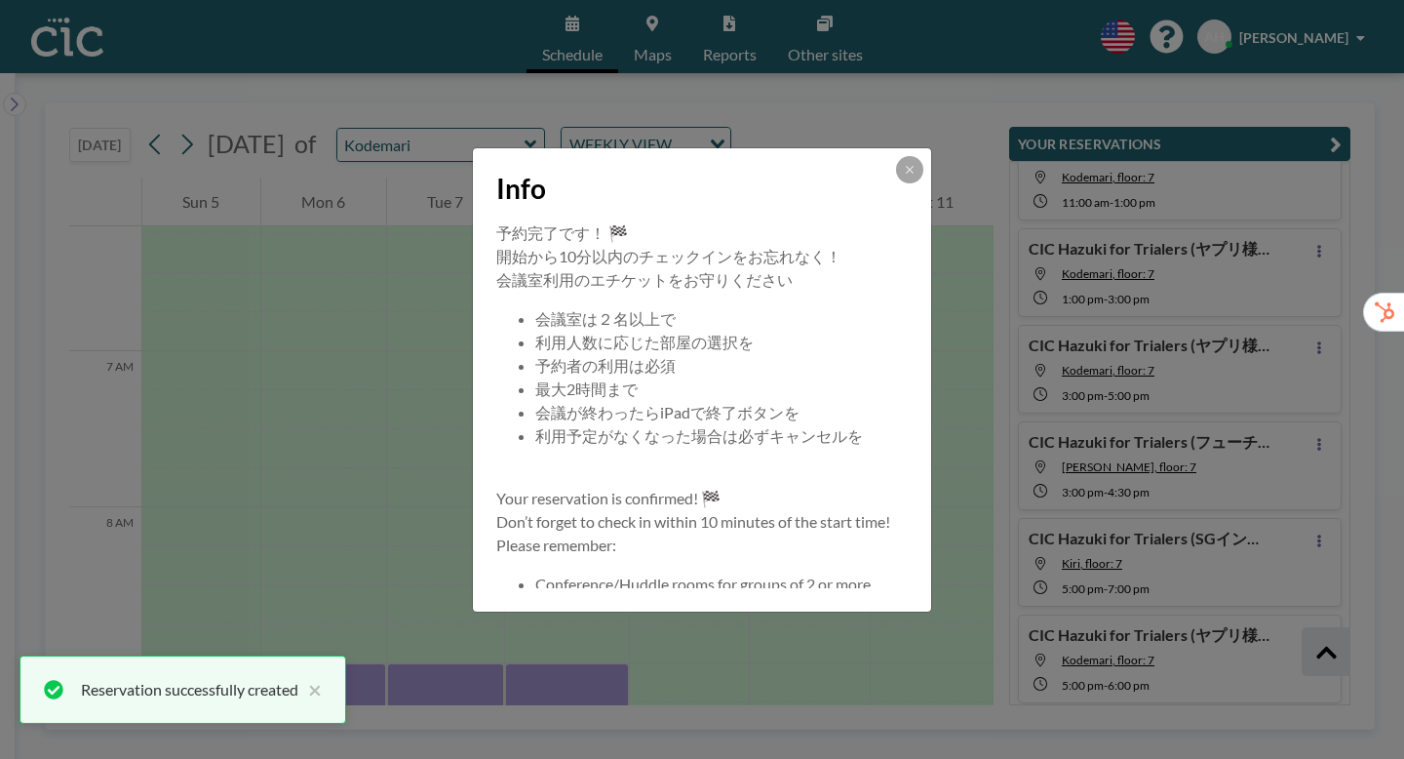
scroll to position [256, 0]
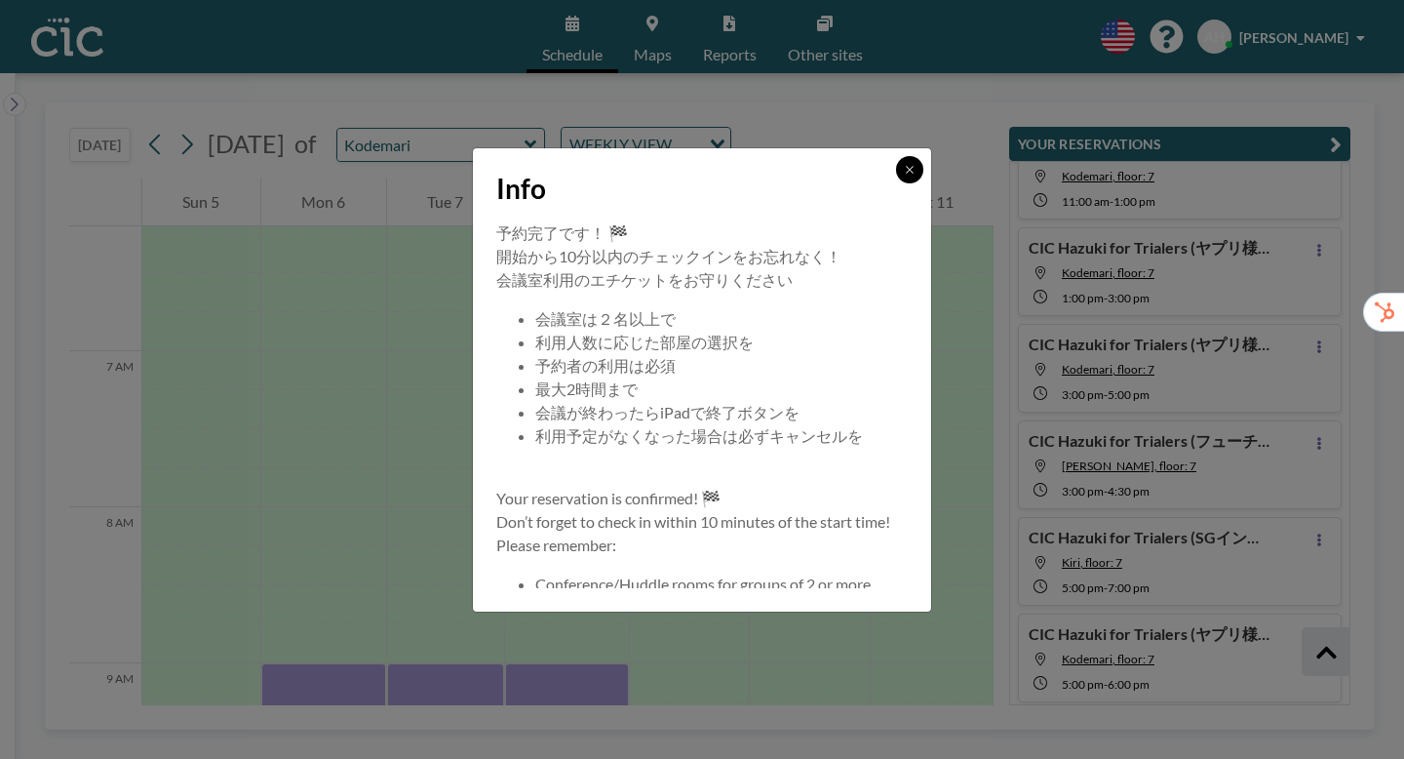
click at [896, 183] on button at bounding box center [909, 169] width 27 height 27
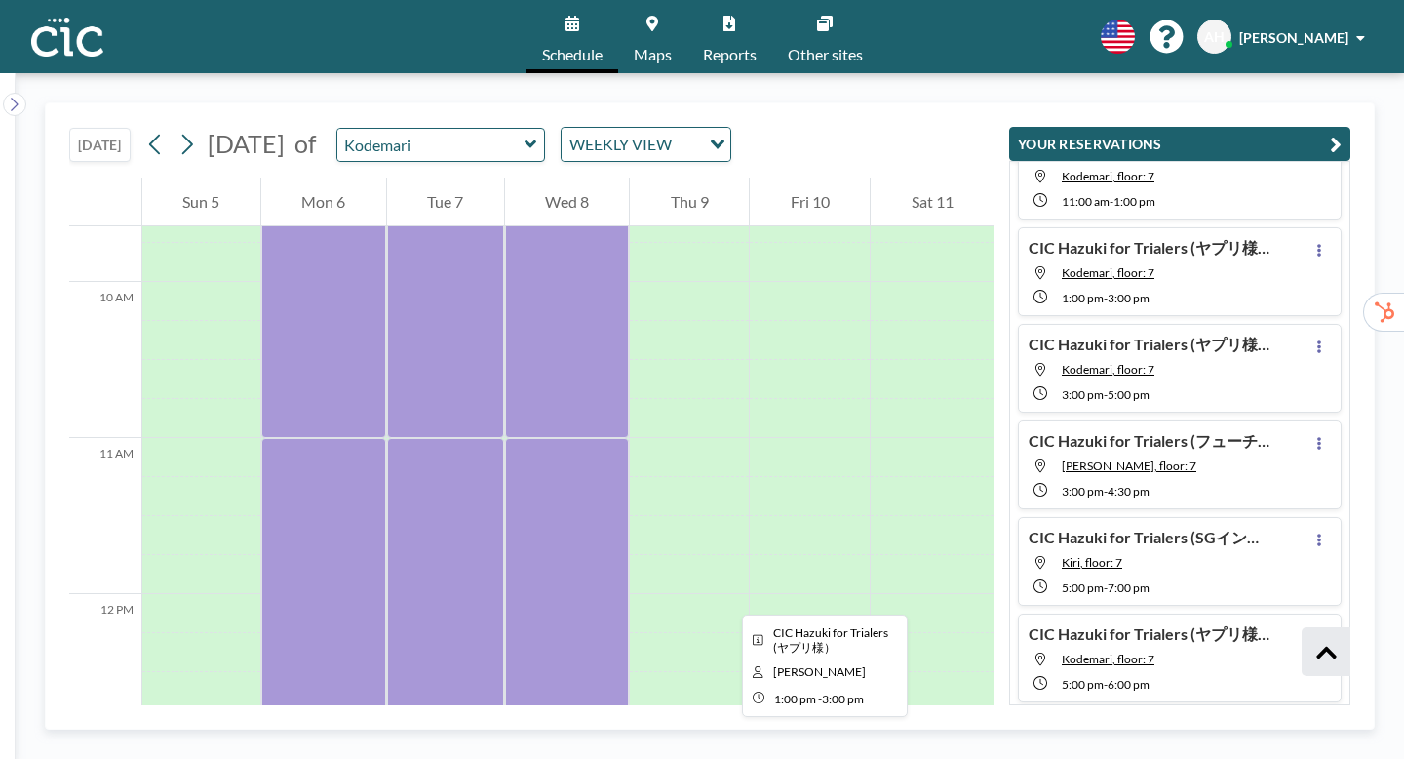
scroll to position [1512, 0]
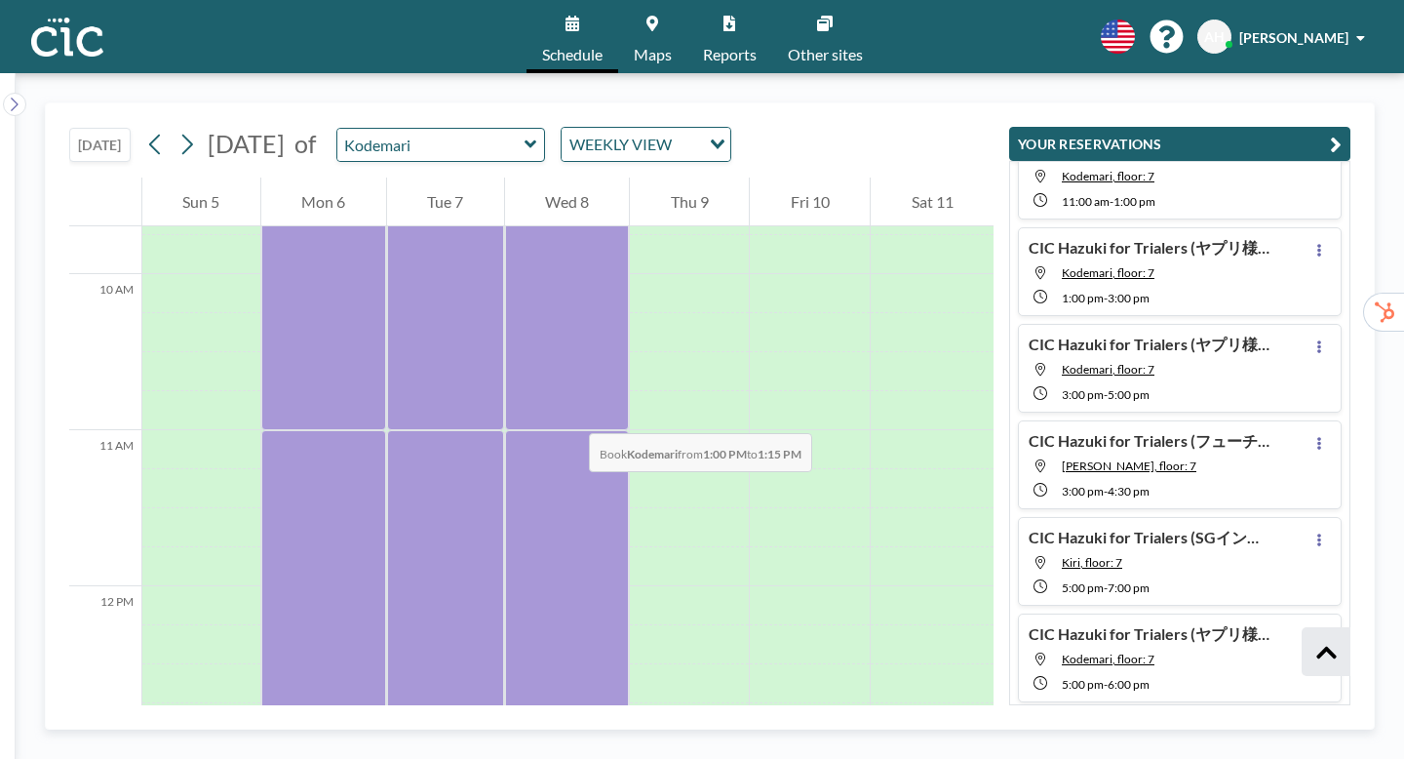
click at [459, 742] on div at bounding box center [445, 761] width 117 height 39
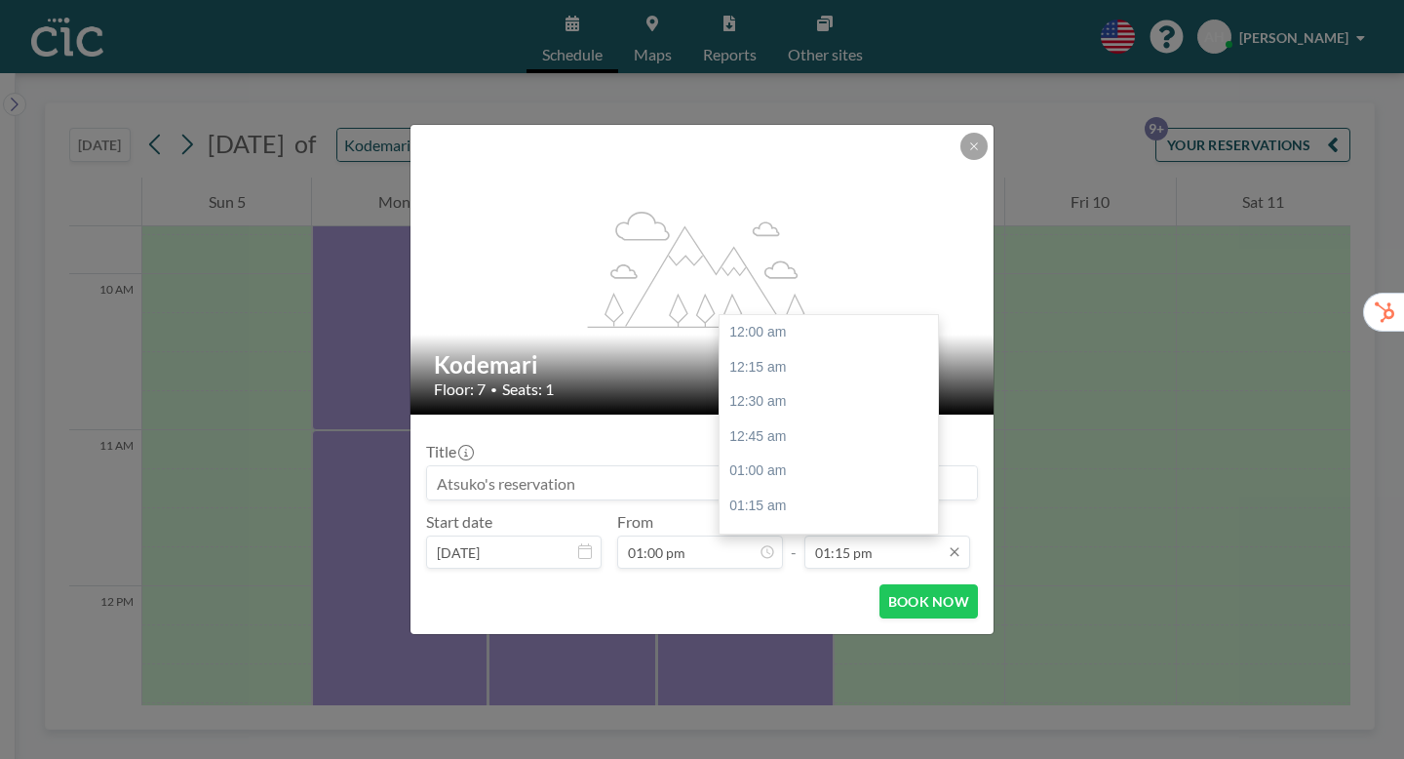
scroll to position [1650, 0]
click at [848, 535] on input "01:15 pm" at bounding box center [887, 551] width 166 height 33
click at [742, 653] on div "03:00 pm" at bounding box center [829, 670] width 218 height 35
type input "03:00 pm"
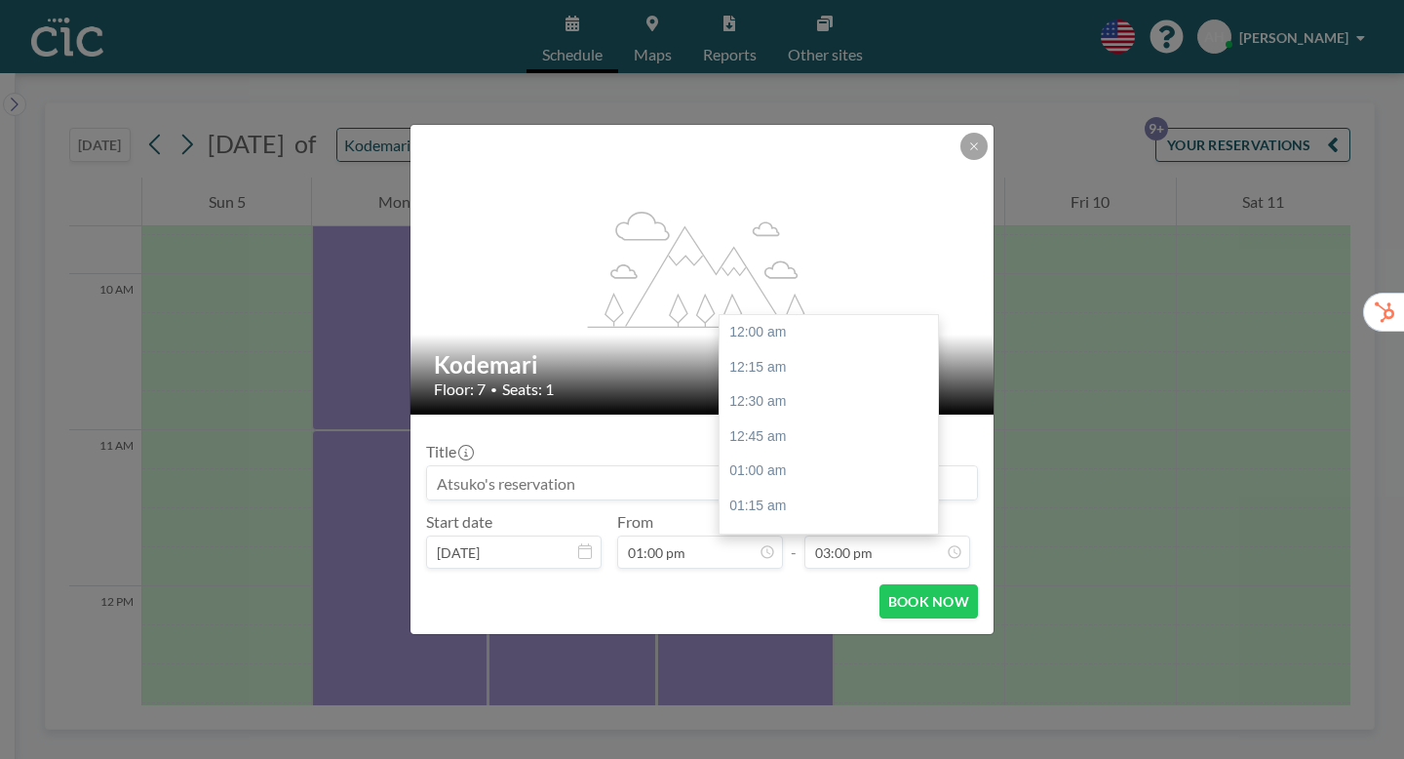
scroll to position [1867, 0]
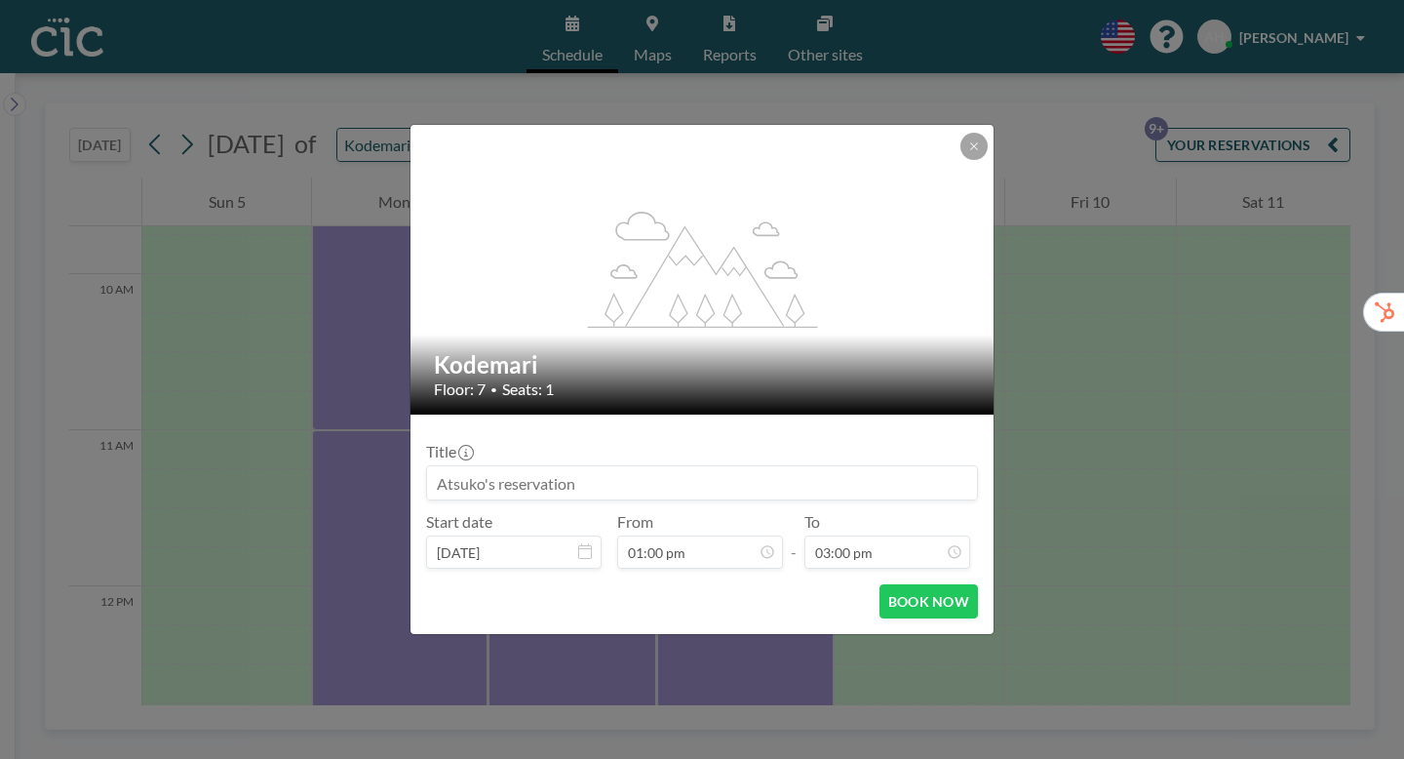
click at [526, 466] on input at bounding box center [702, 482] width 550 height 33
paste input "CIC Hazuki for Trialers (ヤプリ様）"
type input "CIC Hazuki for Trialers (ヤプリ様）"
click at [888, 584] on button "BOOK NOW" at bounding box center [928, 601] width 98 height 34
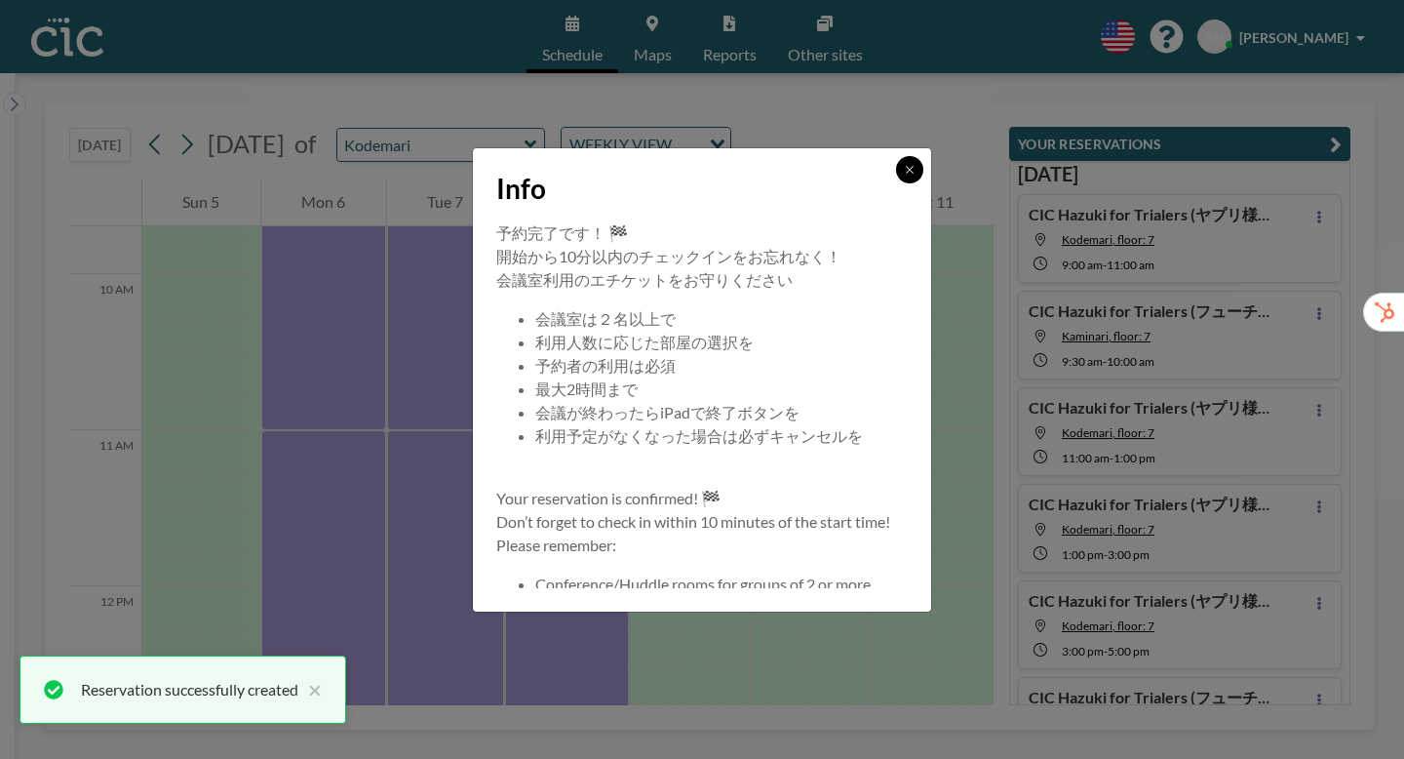
click at [906, 173] on icon at bounding box center [909, 169] width 7 height 7
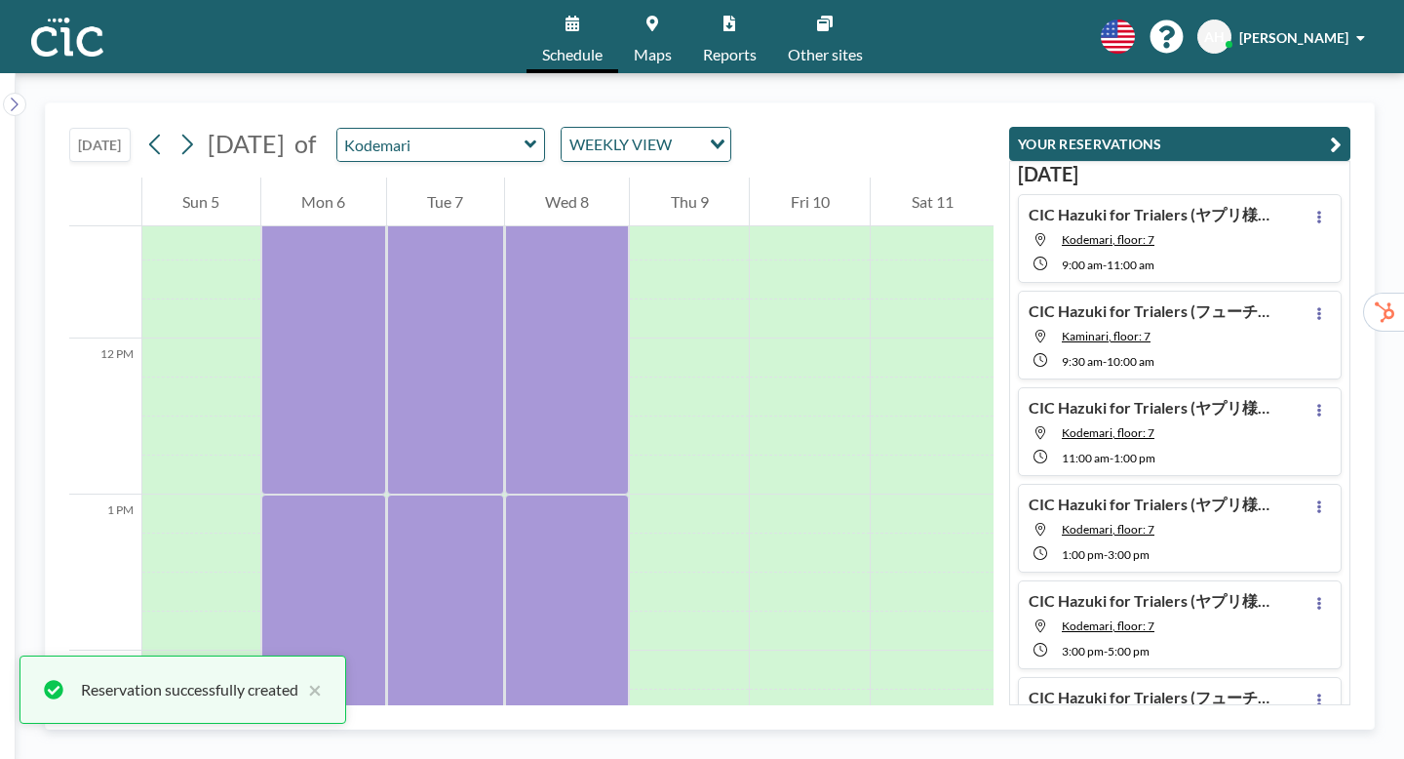
scroll to position [1806, 0]
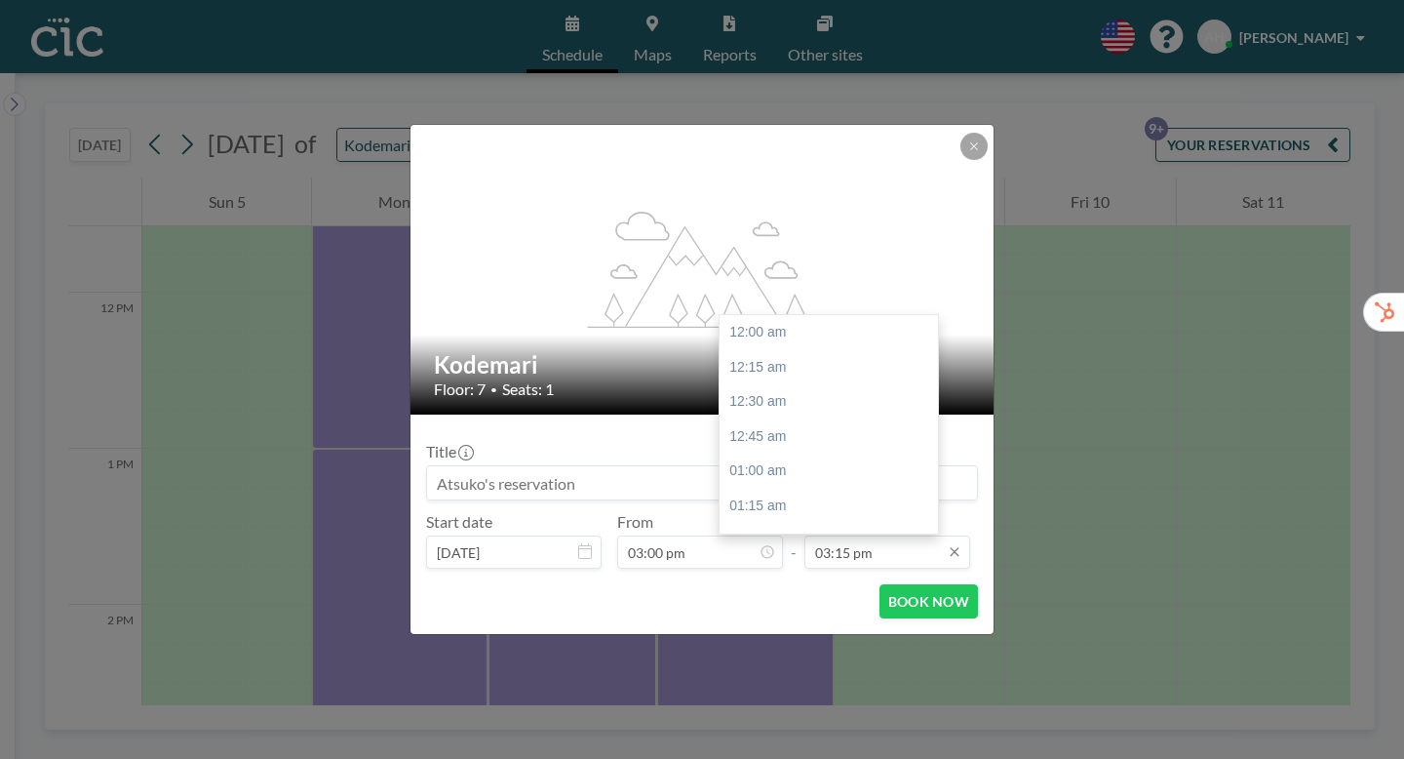
scroll to position [1898, 0]
click at [861, 535] on input "03:15 pm" at bounding box center [887, 551] width 166 height 33
drag, startPoint x: 861, startPoint y: 524, endPoint x: 789, endPoint y: 522, distance: 72.2
click at [804, 535] on input "03:15 pm" at bounding box center [887, 551] width 166 height 33
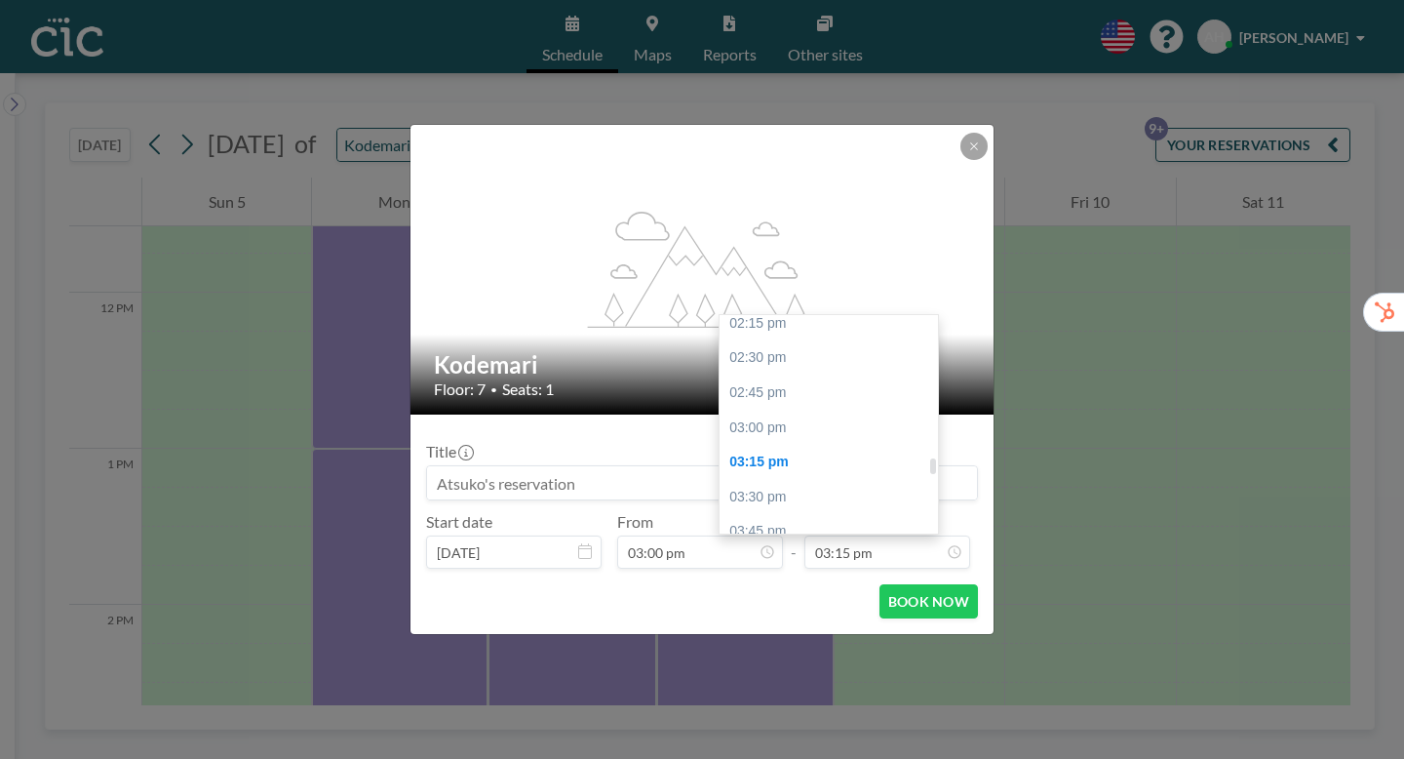
click at [738, 687] on div "05:00 pm" at bounding box center [829, 704] width 218 height 35
type input "05:00 pm"
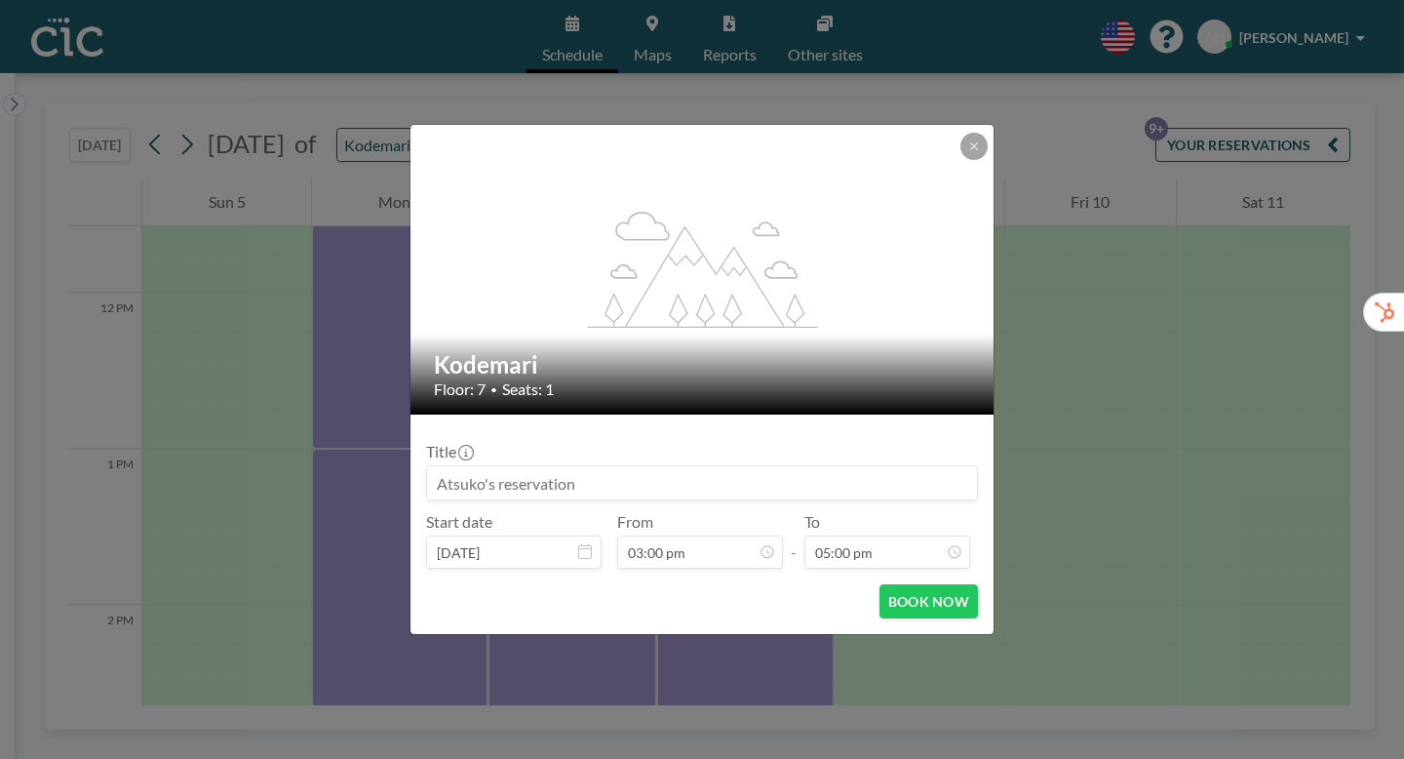
click at [503, 466] on input at bounding box center [702, 482] width 550 height 33
paste input "CIC Hazuki for Trialers (ヤプリ様）"
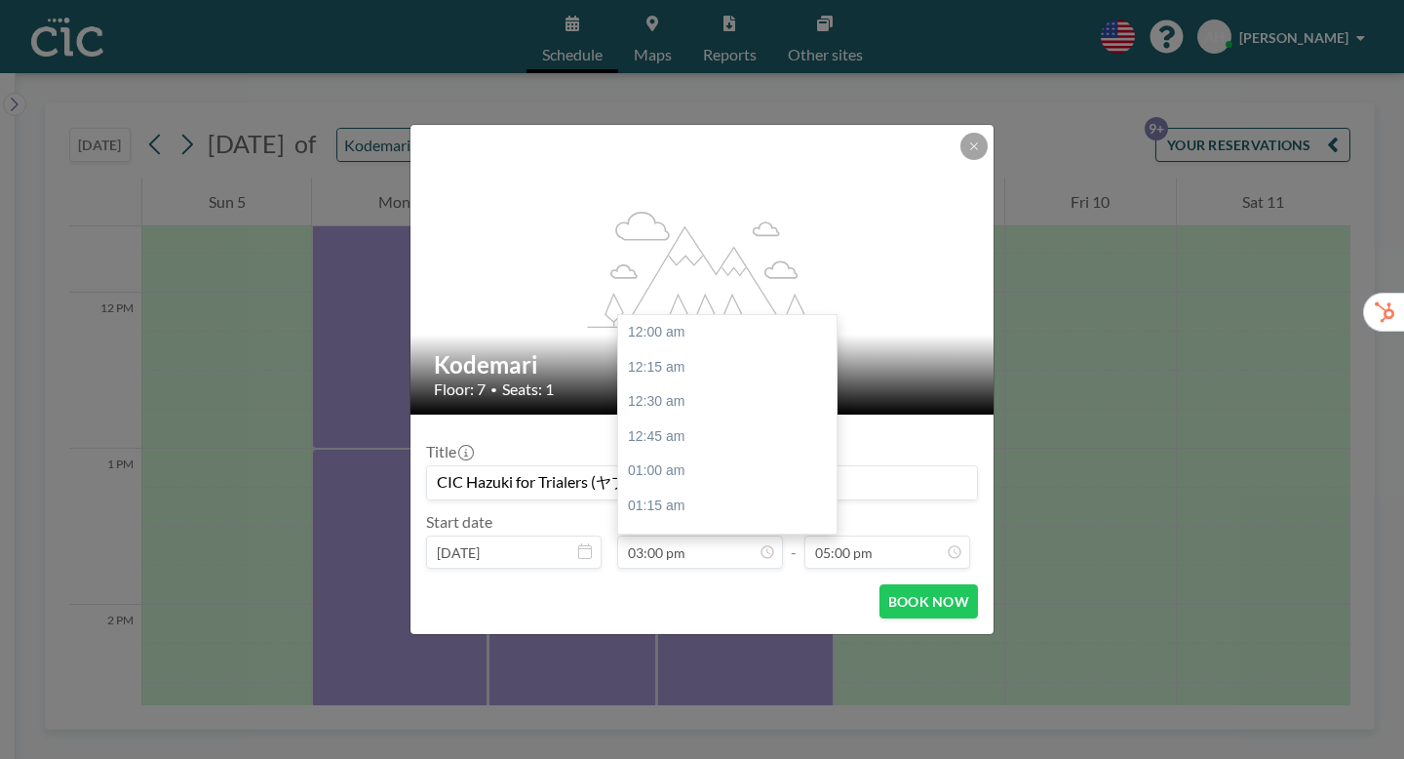
scroll to position [1867, 0]
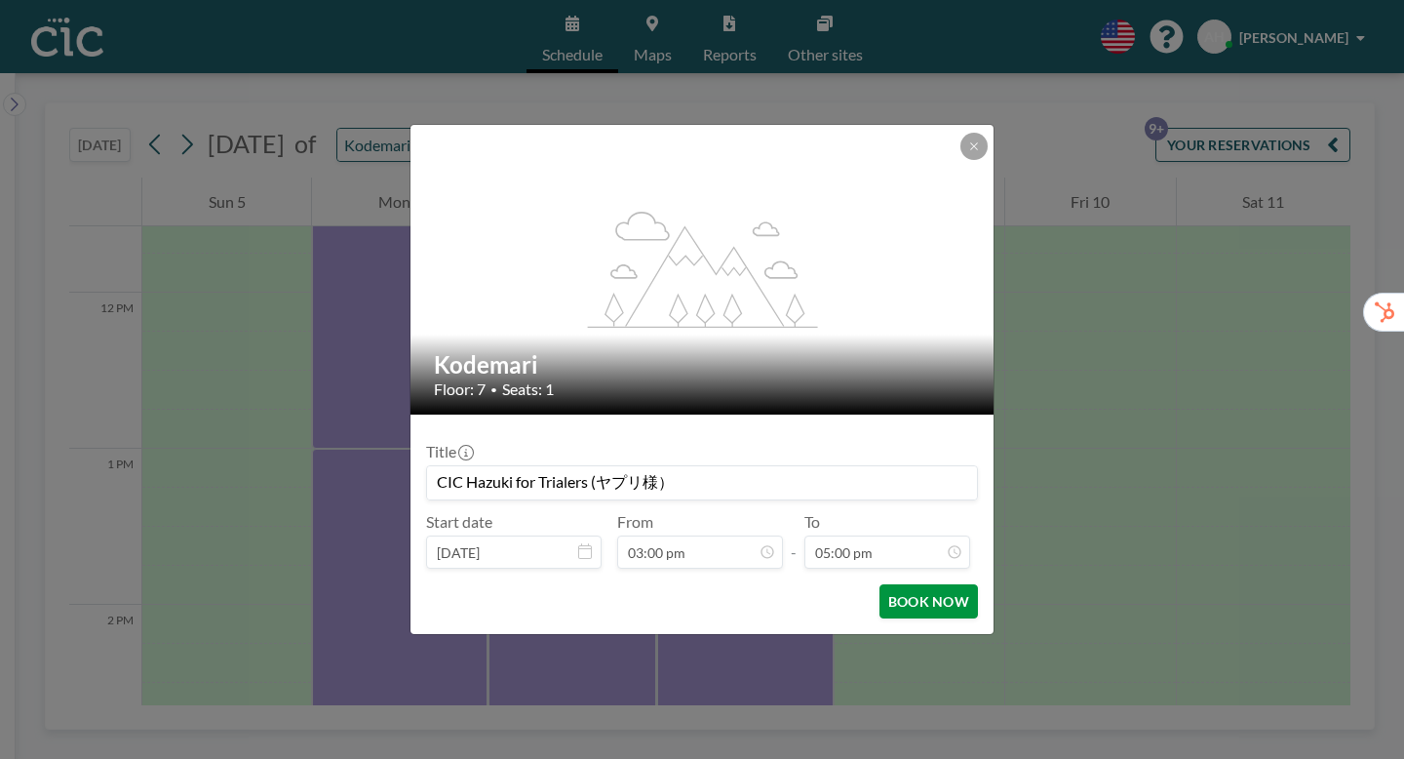
type input "CIC Hazuki for Trialers (ヤプリ様）"
click at [889, 584] on button "BOOK NOW" at bounding box center [928, 601] width 98 height 34
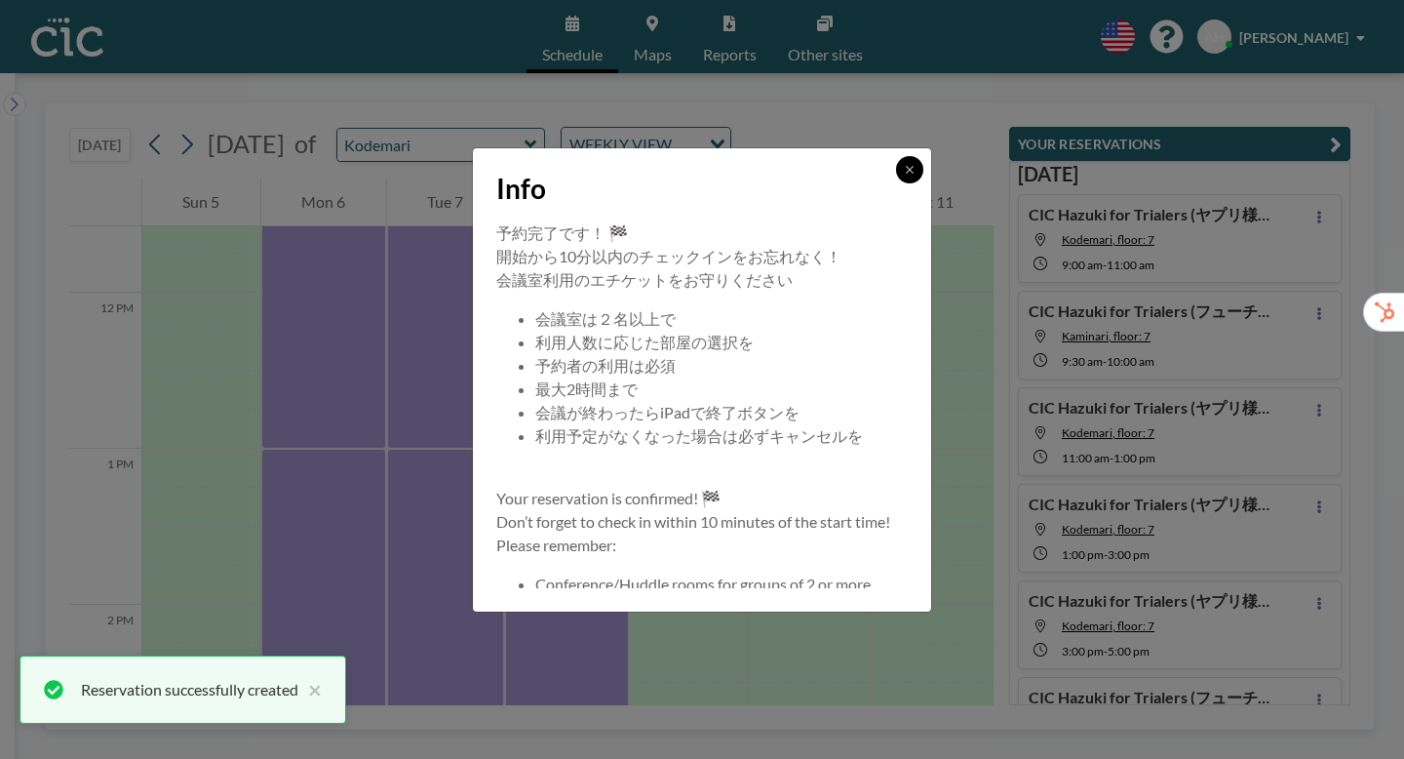
click at [904, 175] on icon at bounding box center [910, 170] width 12 height 12
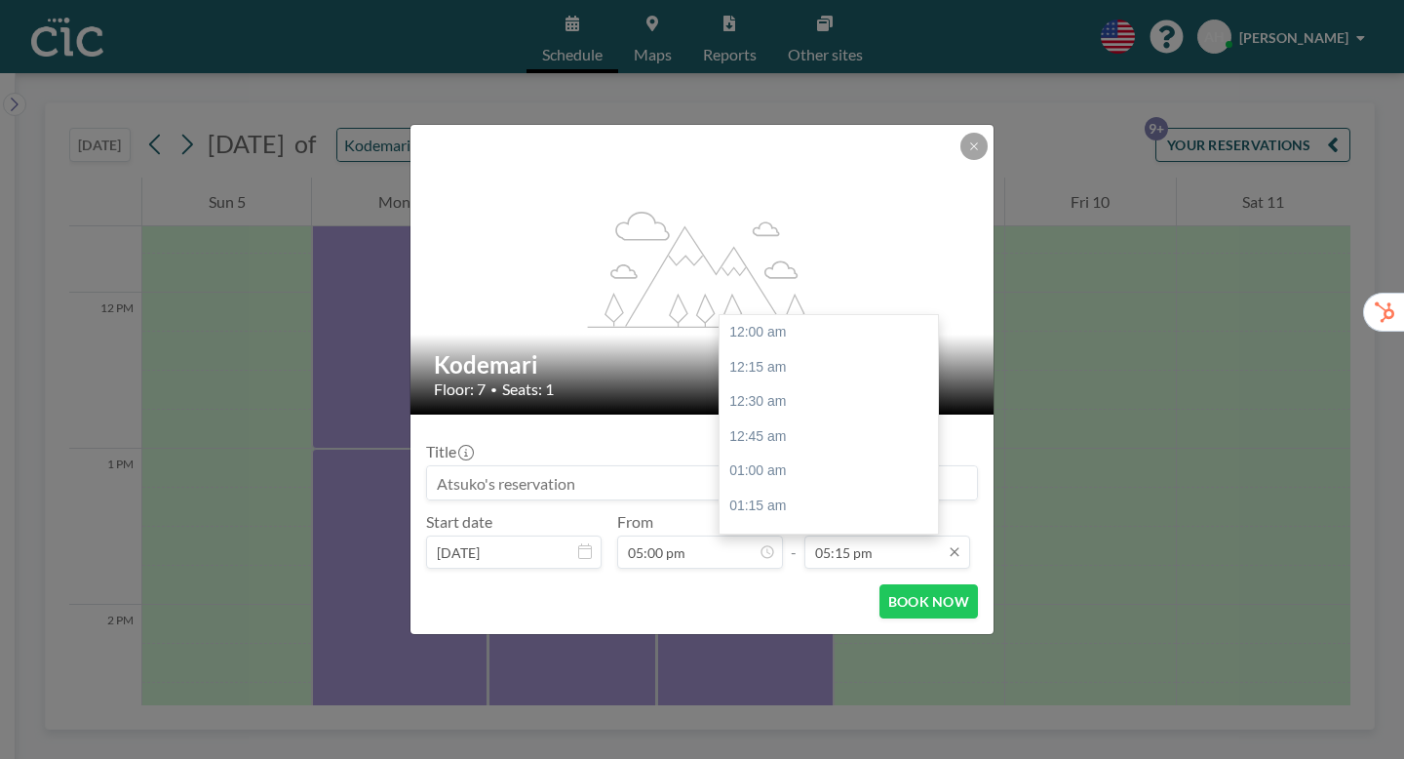
scroll to position [2148, 0]
click at [870, 535] on input "05:15 pm" at bounding box center [887, 551] width 166 height 33
click at [735, 666] on div "06:00 pm" at bounding box center [829, 683] width 218 height 35
type input "06:00 pm"
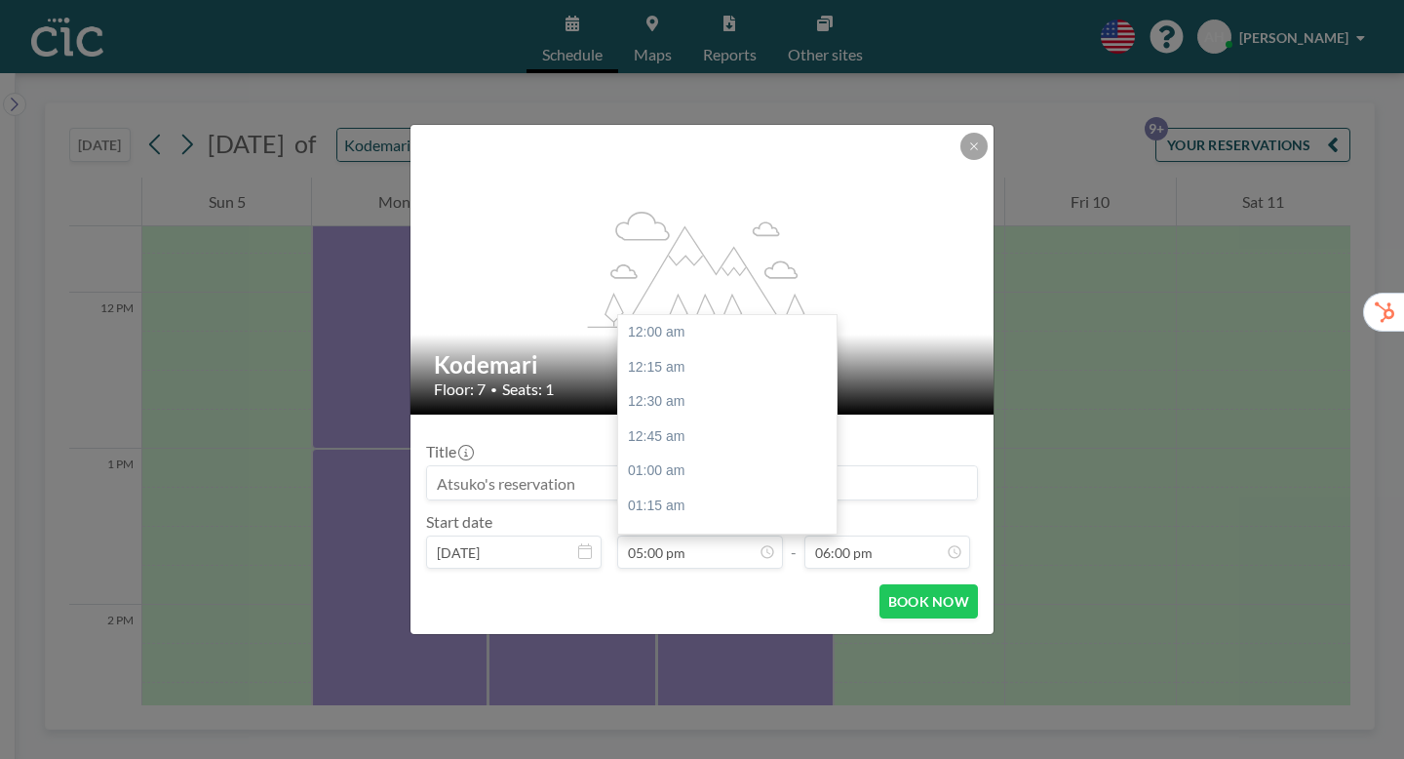
scroll to position [2117, 0]
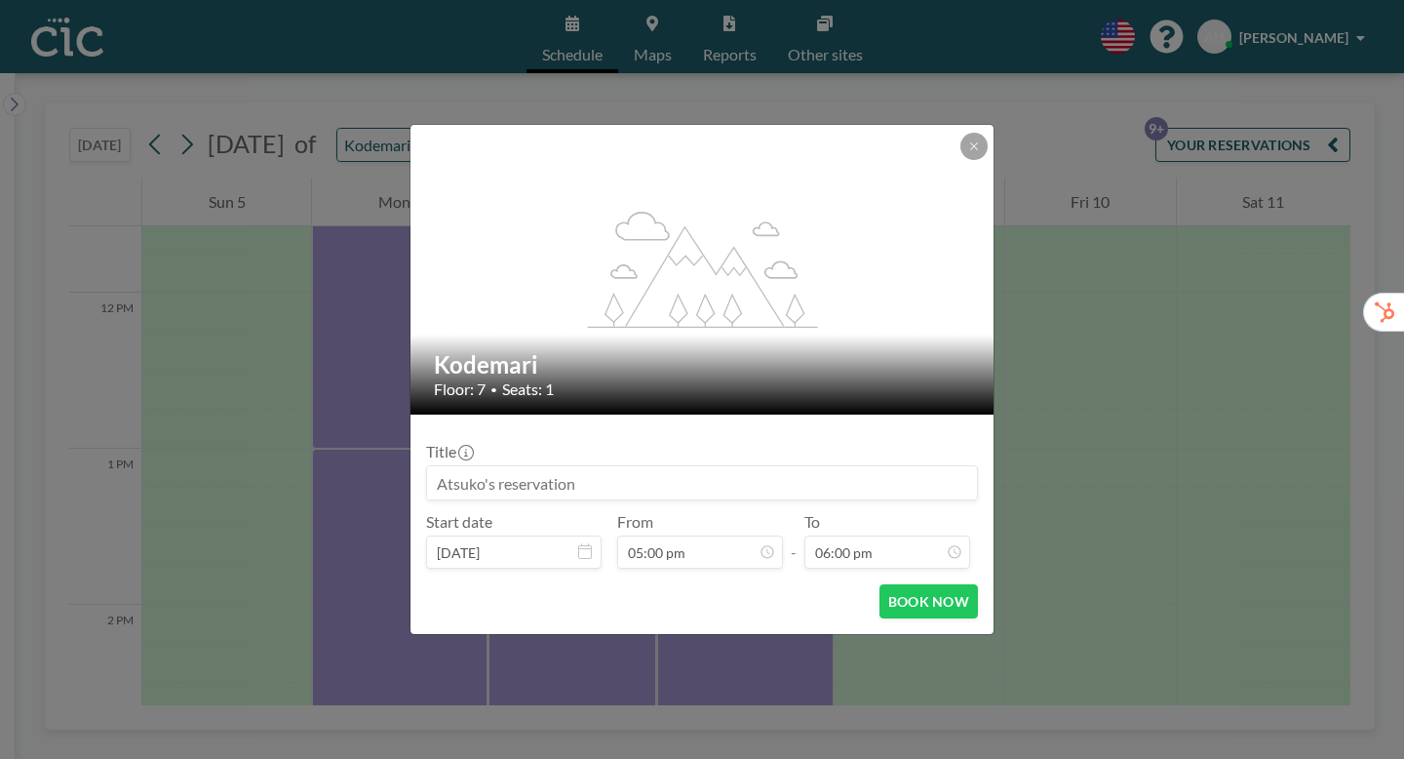
click at [498, 466] on input at bounding box center [702, 482] width 550 height 33
paste input "CIC Hazuki for Trialers (ヤプリ様）"
type input "CIC Hazuki for Trialers (ヤプリ様）"
click at [885, 584] on button "BOOK NOW" at bounding box center [928, 601] width 98 height 34
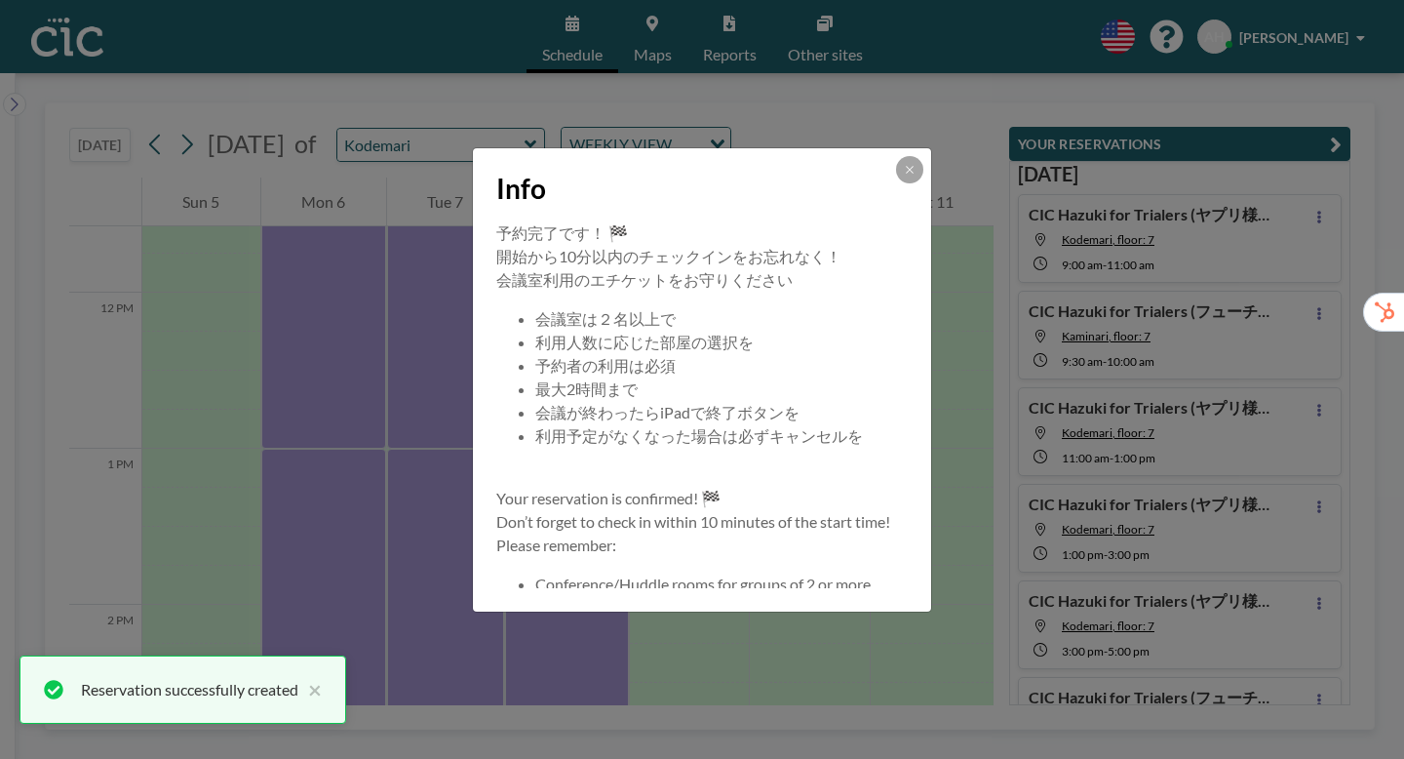
click at [872, 196] on div "Info" at bounding box center [702, 184] width 458 height 73
click at [904, 175] on icon at bounding box center [910, 170] width 12 height 12
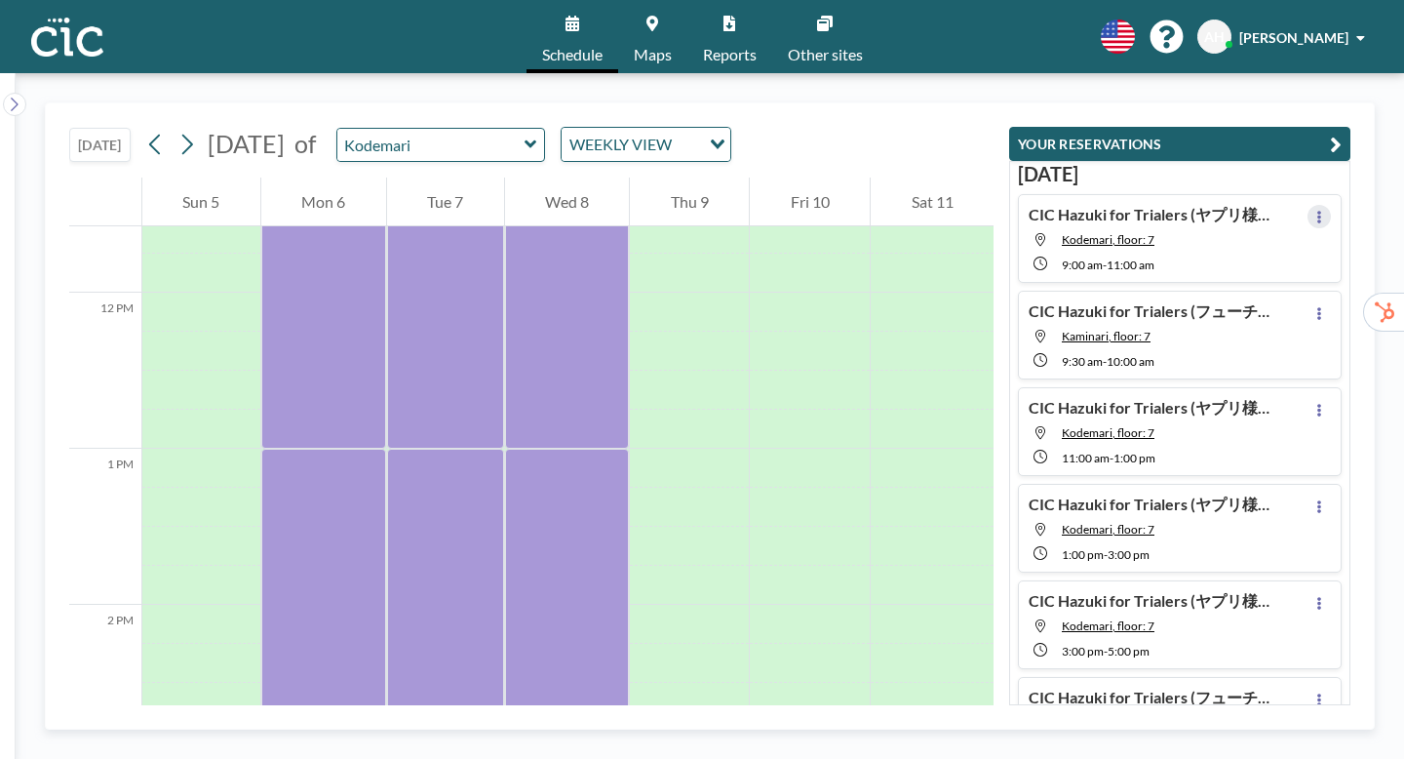
click at [1321, 211] on icon at bounding box center [1319, 217] width 4 height 13
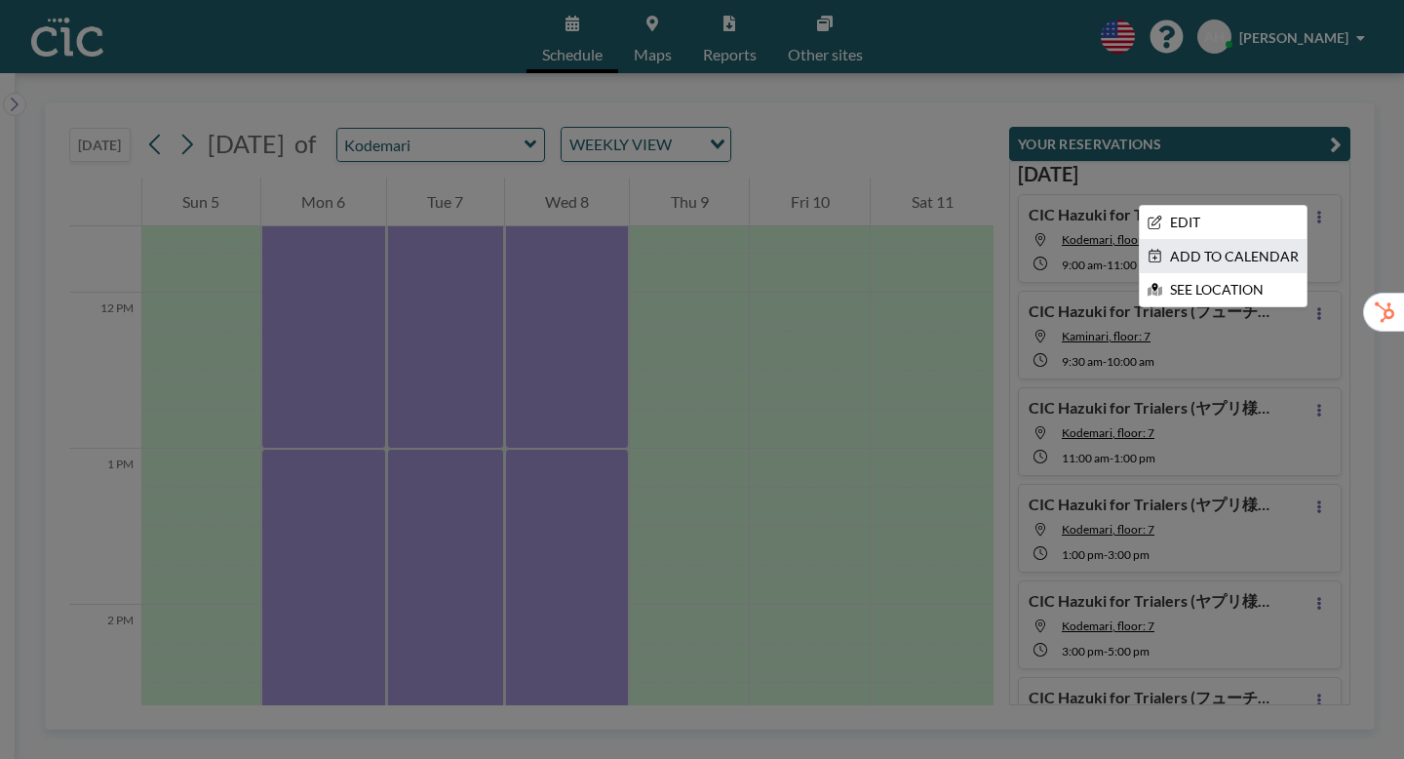
click at [1273, 240] on li "ADD TO CALENDAR" at bounding box center [1223, 256] width 167 height 33
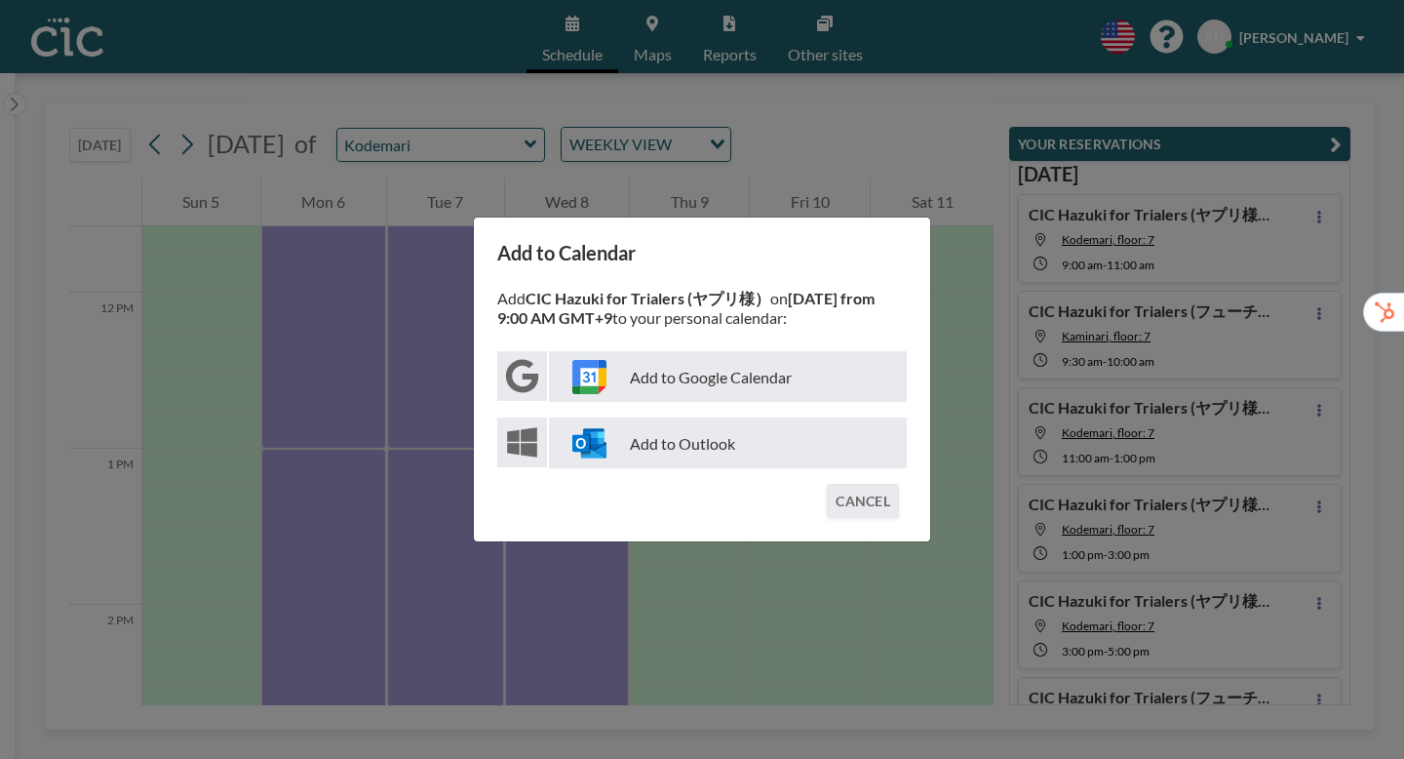
click at [759, 373] on p "Add to Google Calendar" at bounding box center [728, 376] width 358 height 51
click at [962, 320] on div "Add to Calendar Add CIC Hazuki for Trialers (ヤプリ様） on [DATE] from 9:00 AM GMT+9…" at bounding box center [702, 379] width 1404 height 759
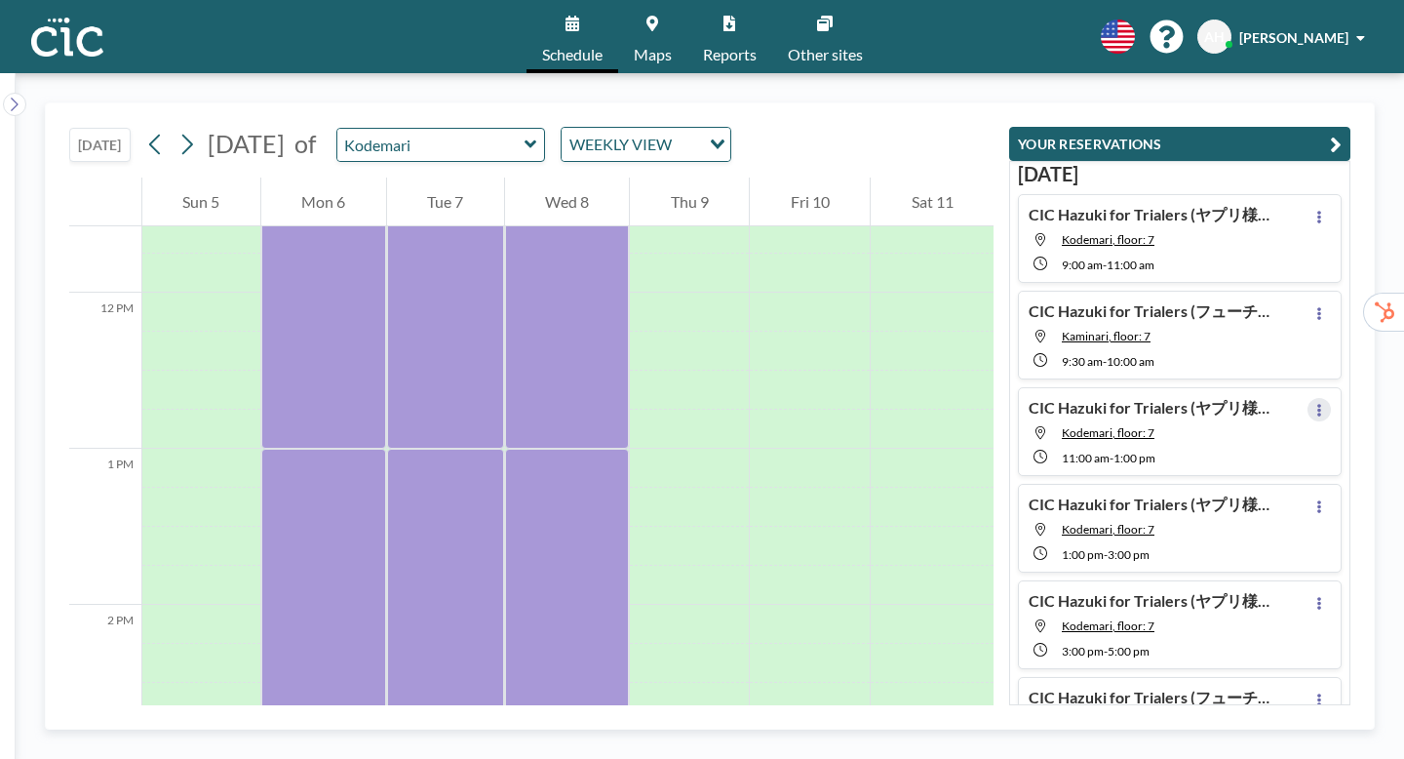
click at [1331, 398] on button at bounding box center [1318, 409] width 23 height 23
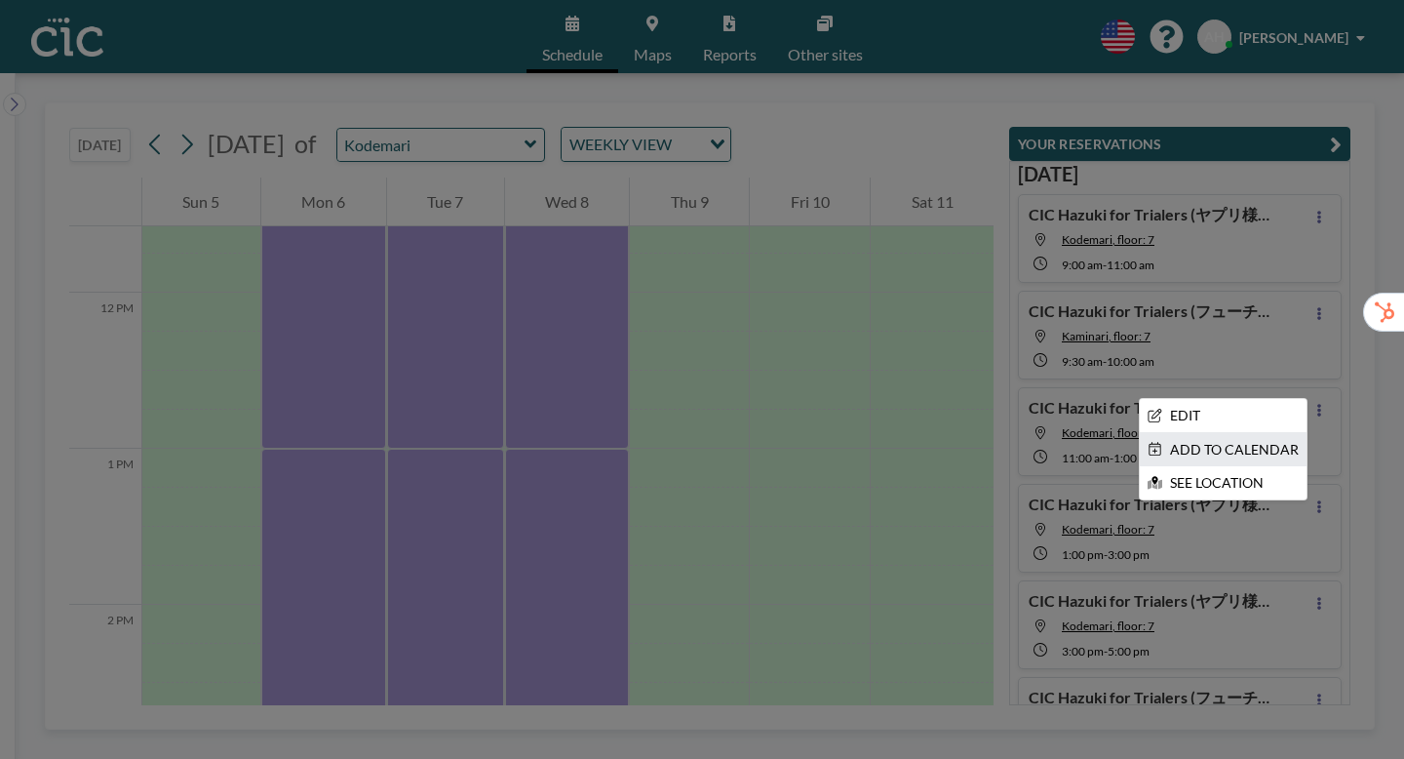
click at [1259, 433] on li "ADD TO CALENDAR" at bounding box center [1223, 449] width 167 height 33
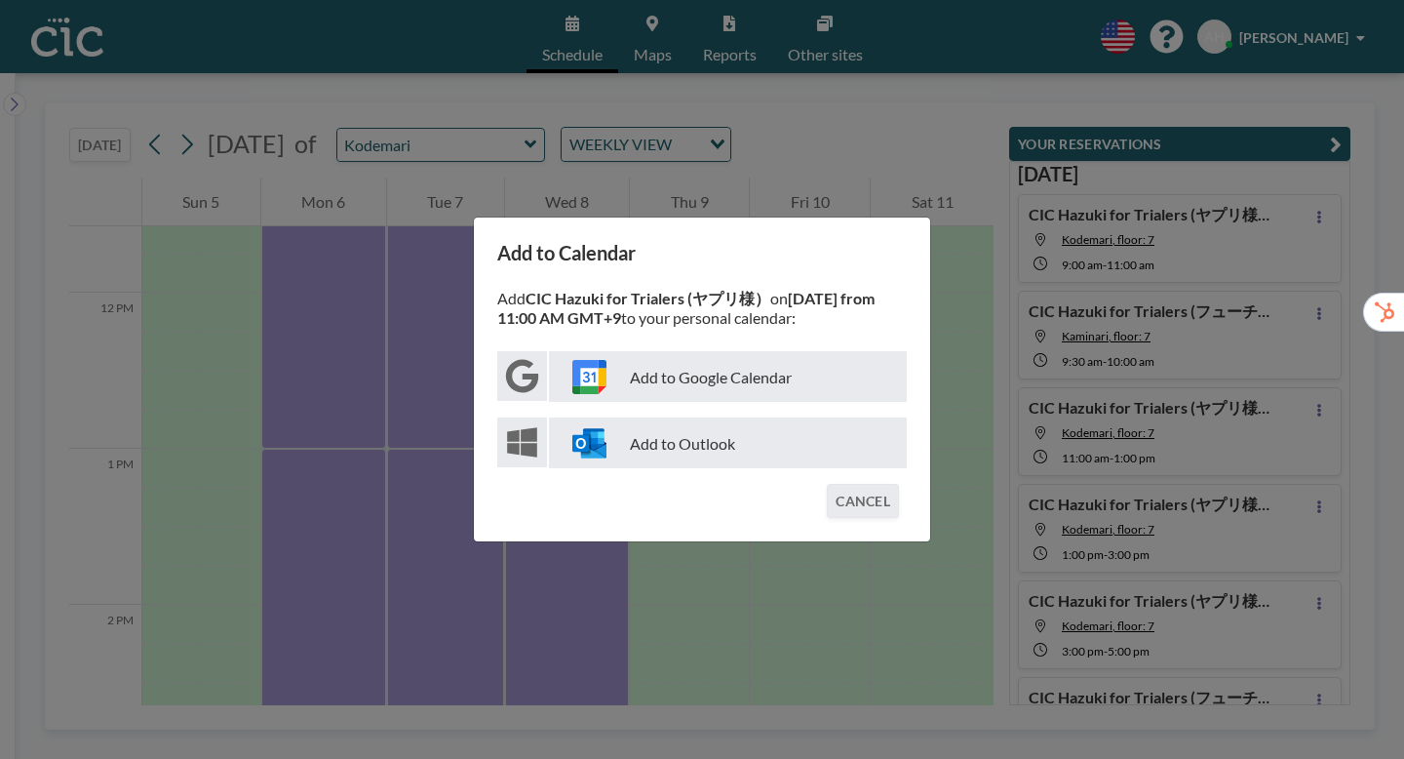
click at [745, 379] on p "Add to Google Calendar" at bounding box center [728, 376] width 358 height 51
click at [1073, 370] on div "Add to Calendar Add CIC Hazuki for Trialers (ヤプリ様） on [DATE] from 11:00 AM GMT+…" at bounding box center [702, 379] width 1404 height 759
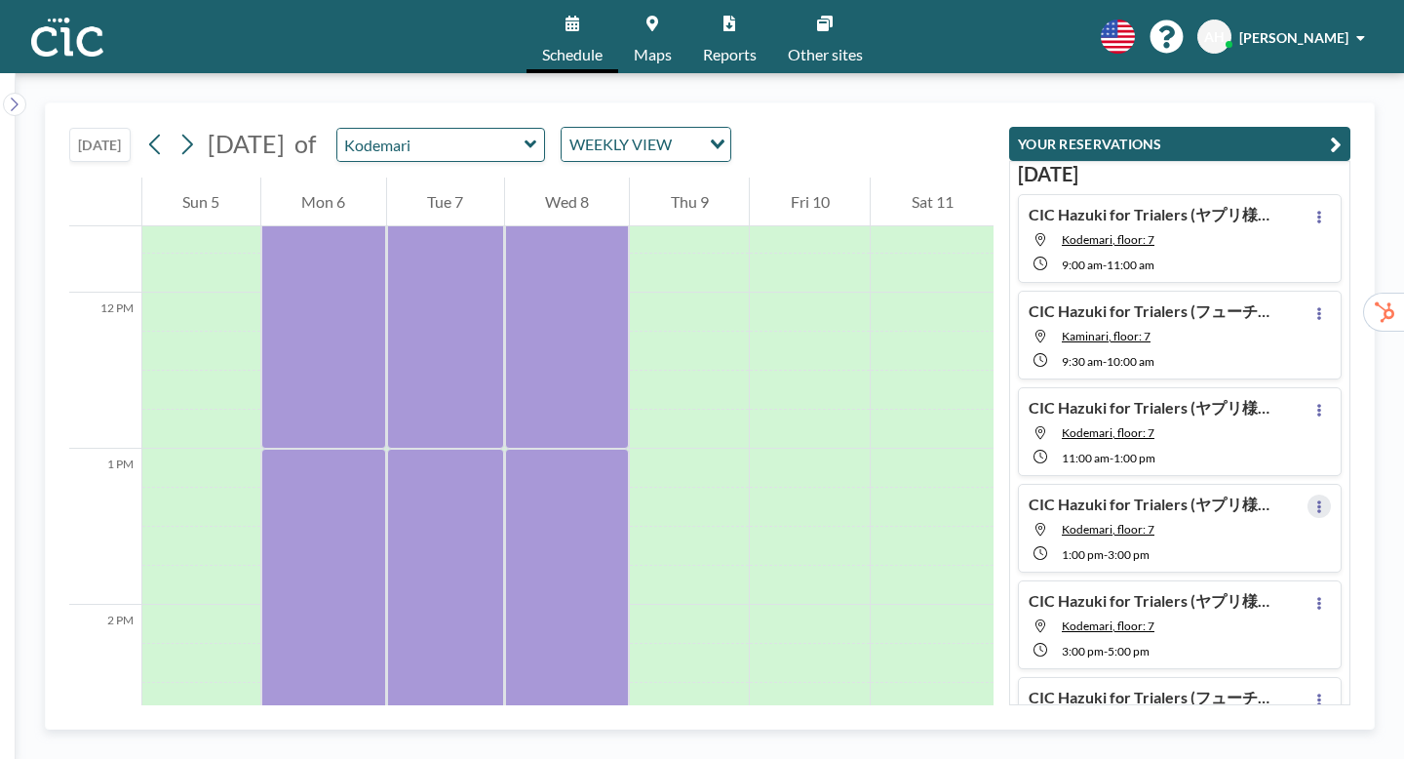
click at [1323, 500] on icon at bounding box center [1319, 506] width 8 height 13
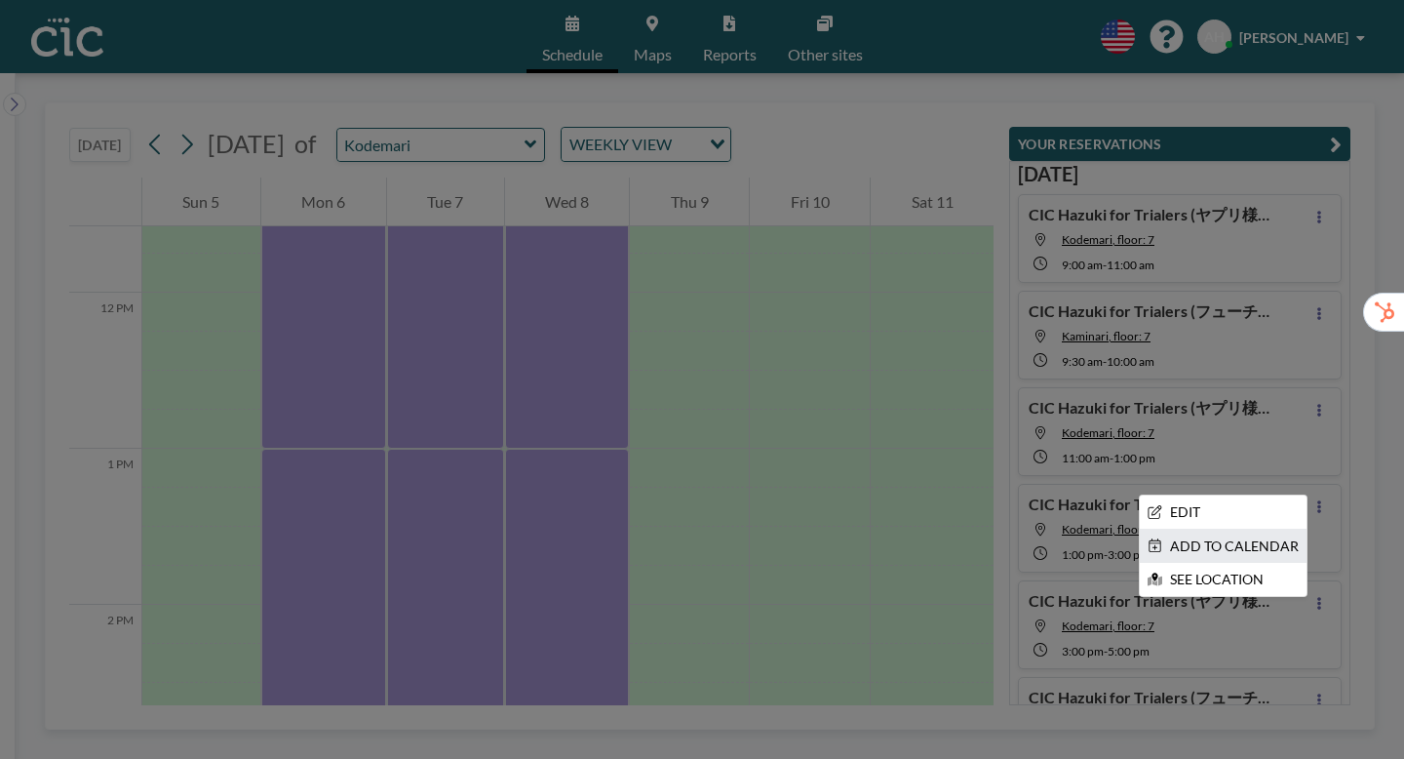
click at [1279, 529] on li "ADD TO CALENDAR" at bounding box center [1223, 545] width 167 height 33
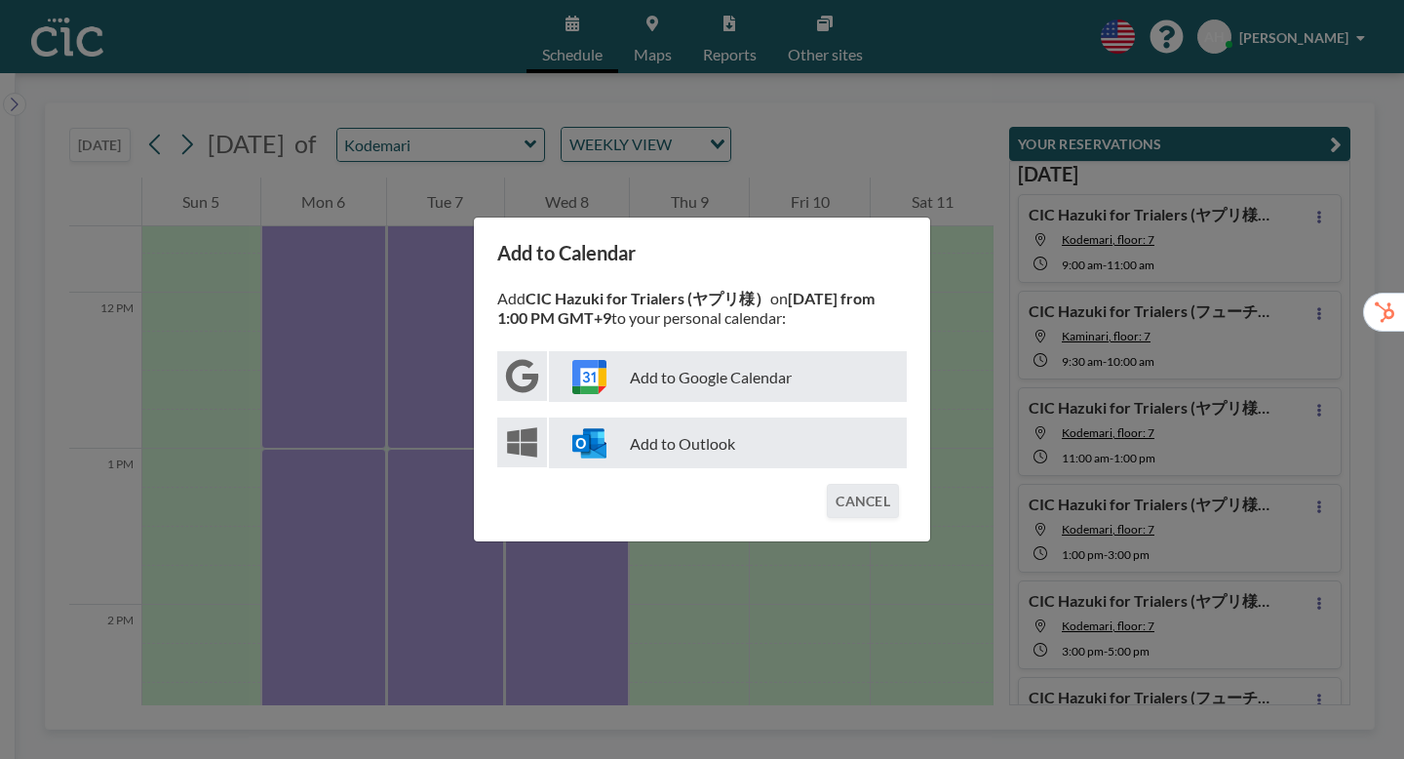
click at [751, 373] on p "Add to Google Calendar" at bounding box center [728, 376] width 358 height 51
click at [702, 378] on p "Add to Google Calendar" at bounding box center [728, 376] width 358 height 51
click at [960, 510] on div "Add to Calendar Add CIC Hazuki for Trialers (ヤプリ様） on [DATE] from 1:00 PM GMT+9…" at bounding box center [702, 379] width 1404 height 759
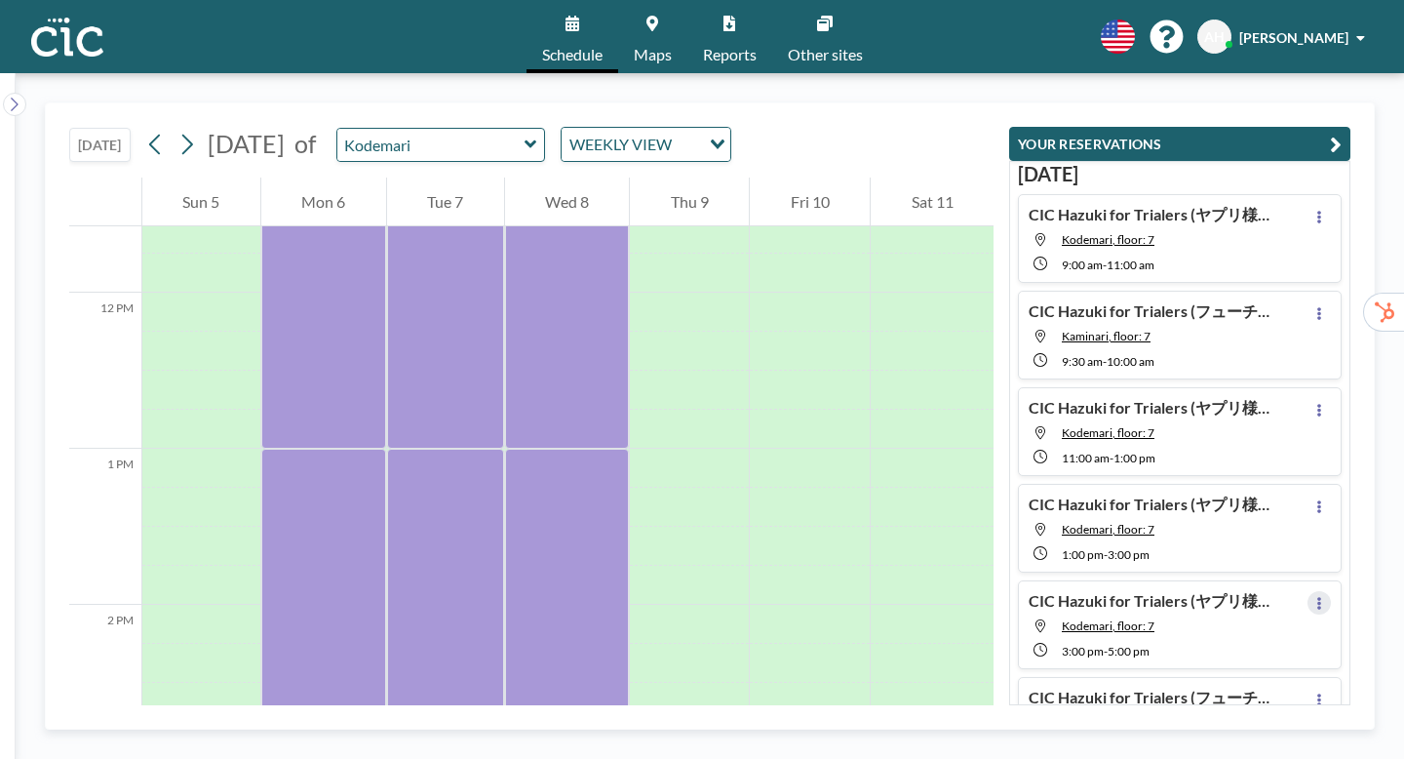
click at [1323, 597] on icon at bounding box center [1319, 603] width 8 height 13
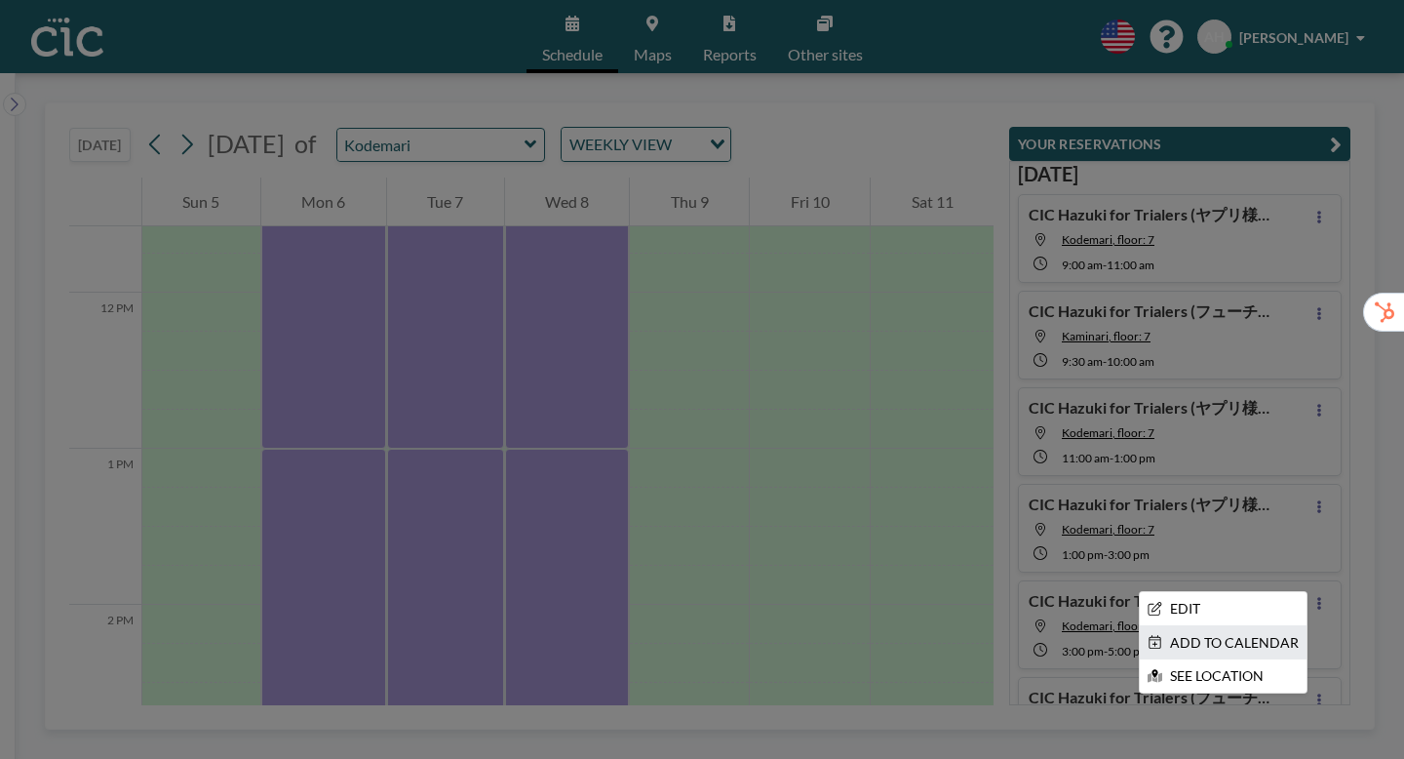
click at [1162, 635] on icon at bounding box center [1155, 642] width 15 height 14
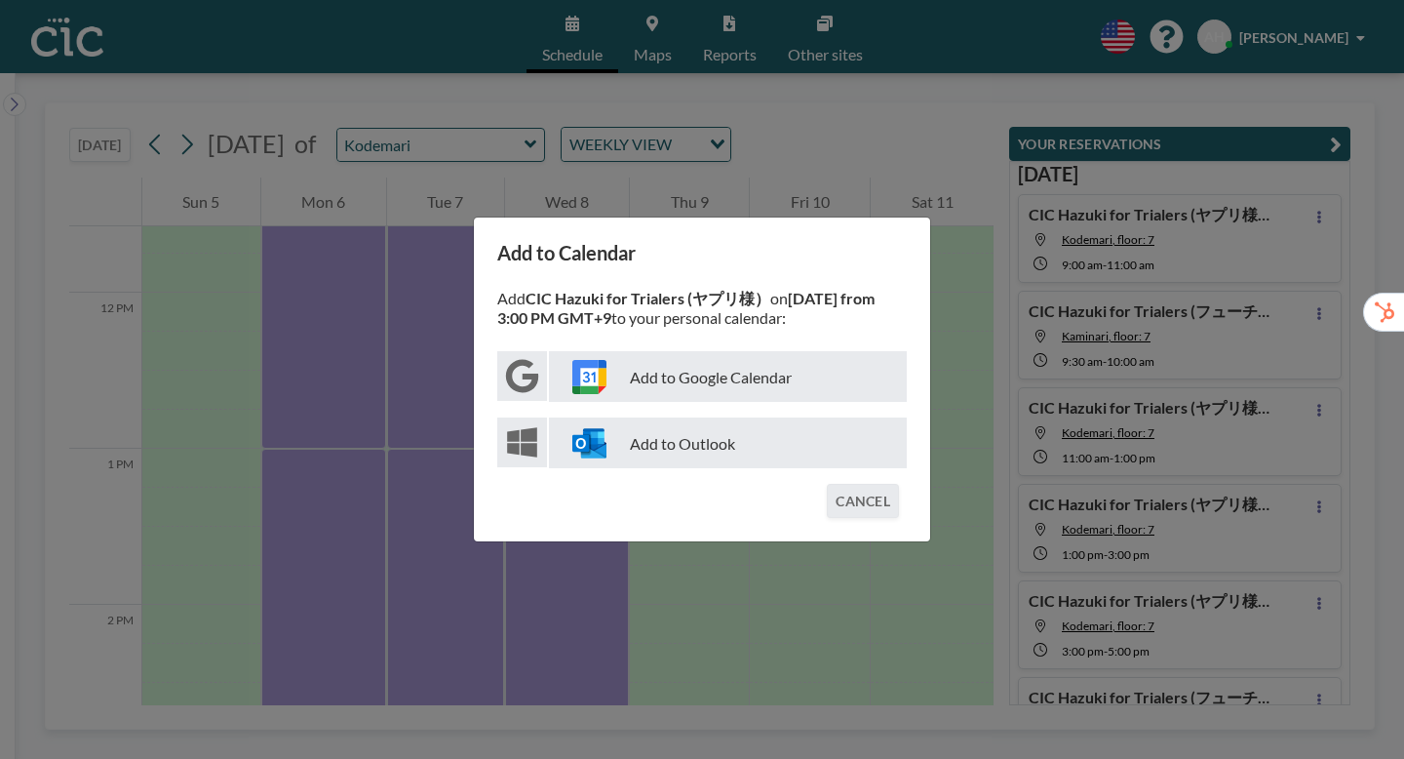
click at [735, 373] on p "Add to Google Calendar" at bounding box center [728, 376] width 358 height 51
click at [1046, 481] on div "Add to Calendar Add CIC Hazuki for Trialers (ヤプリ様） on [DATE] from 3:00 PM GMT+9…" at bounding box center [702, 379] width 1404 height 759
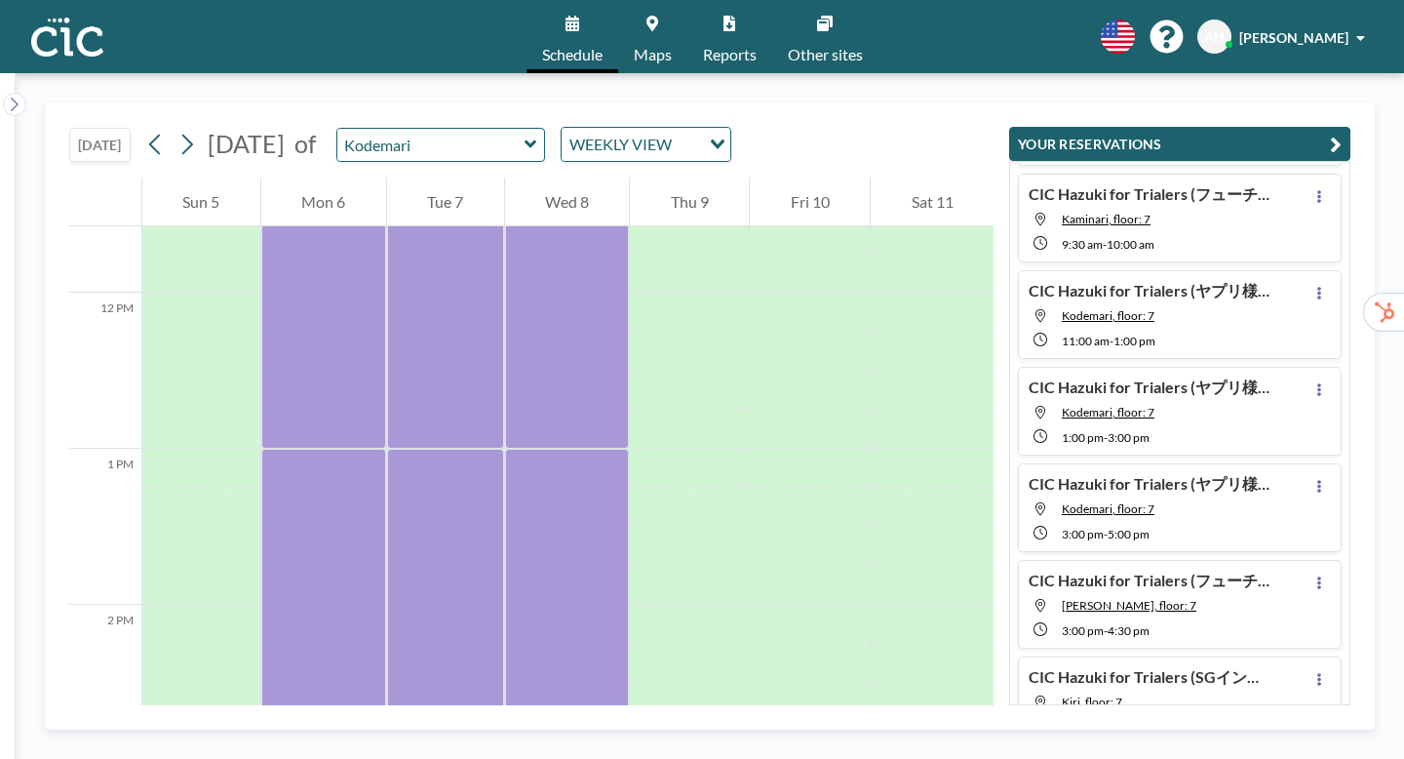
scroll to position [192, 0]
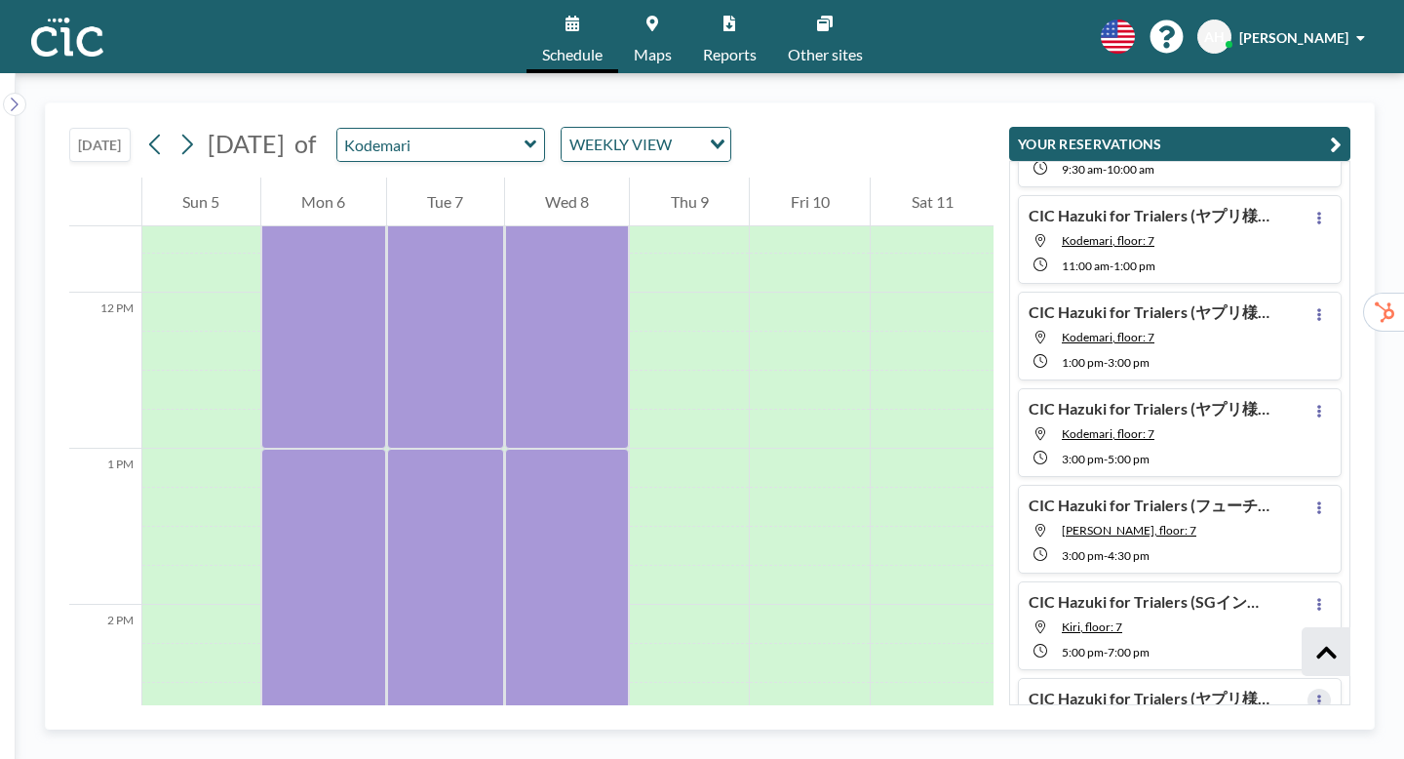
click at [1321, 694] on icon at bounding box center [1319, 700] width 4 height 13
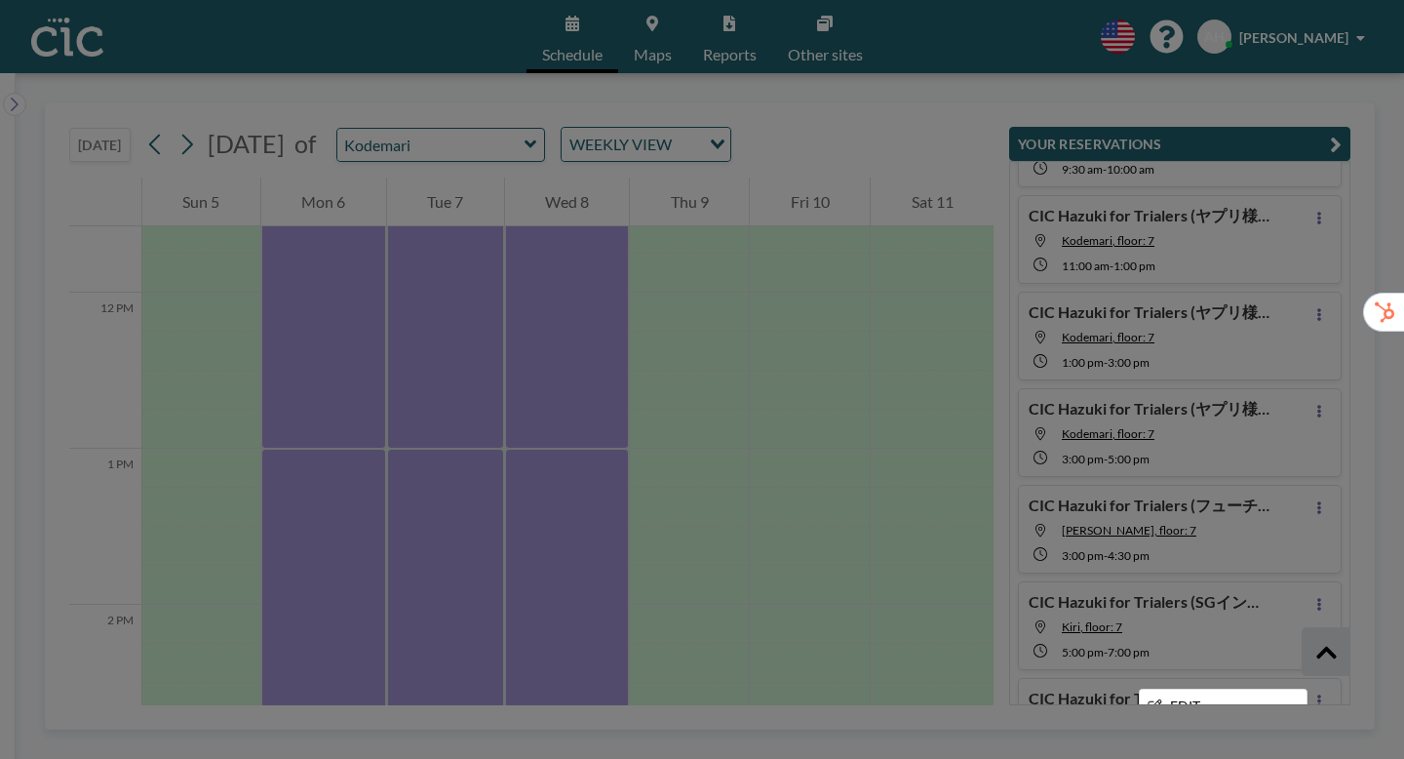
click at [1160, 732] on icon at bounding box center [1154, 739] width 12 height 14
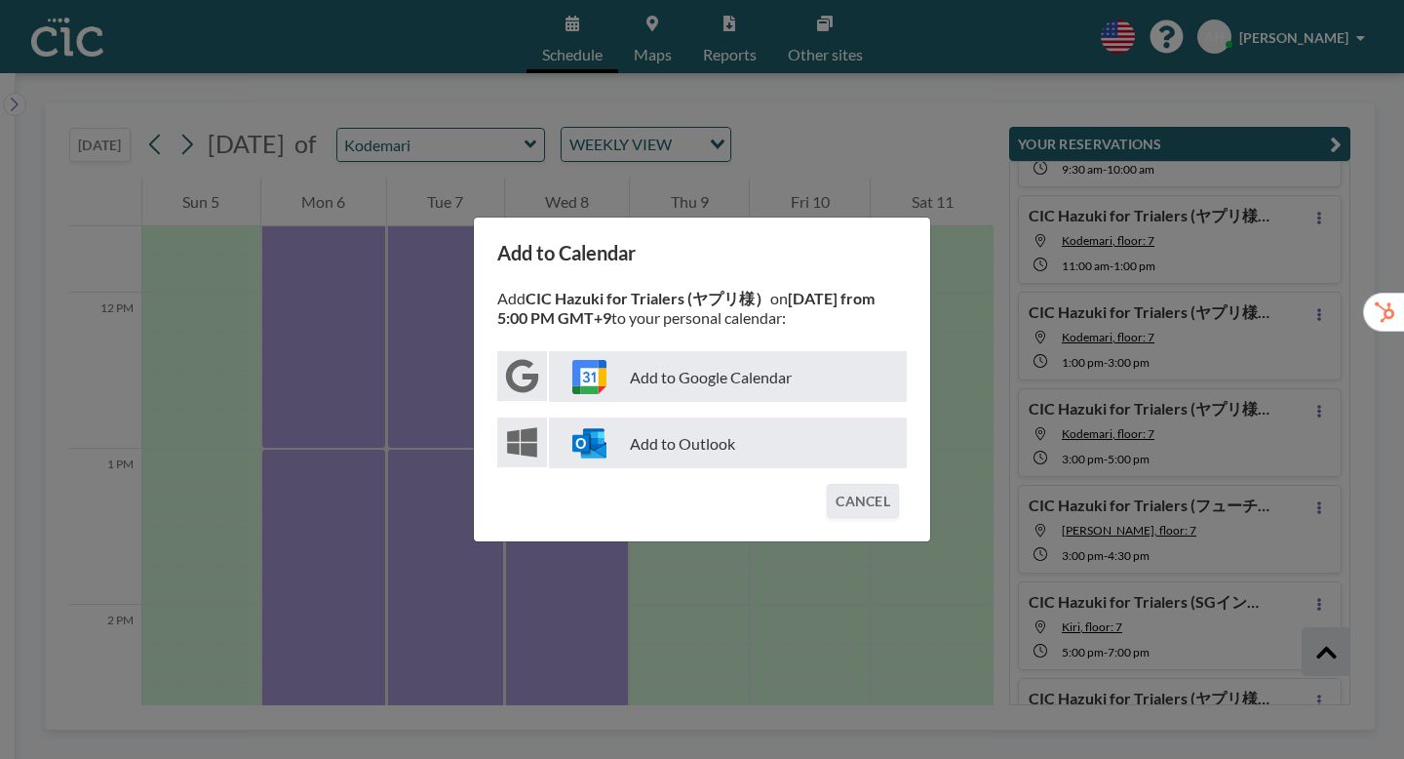
click at [733, 380] on p "Add to Google Calendar" at bounding box center [728, 376] width 358 height 51
click at [1001, 483] on div "Add to Calendar Add CIC Hazuki for Trialers (ヤプリ様） on [DATE] from 5:00 PM GMT+9…" at bounding box center [702, 379] width 1404 height 759
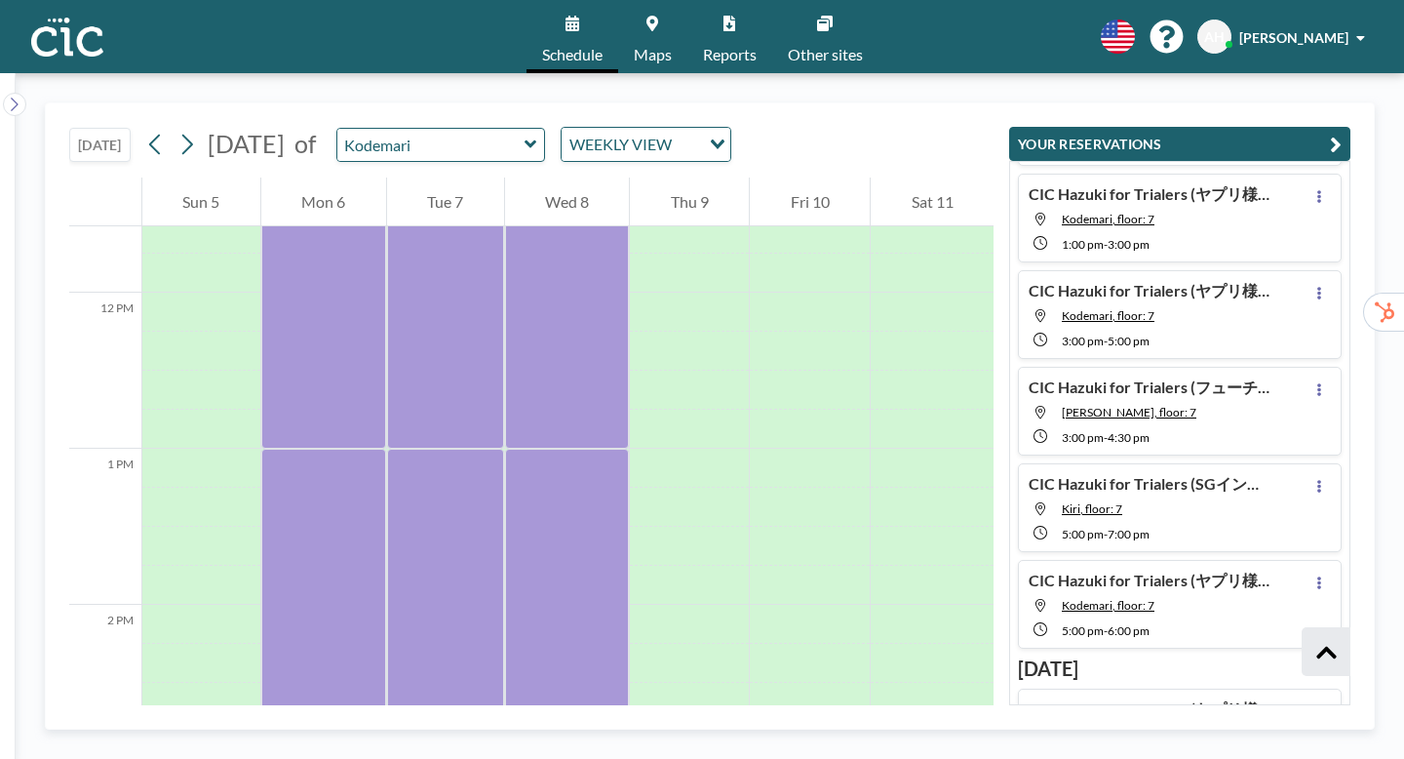
scroll to position [320, 0]
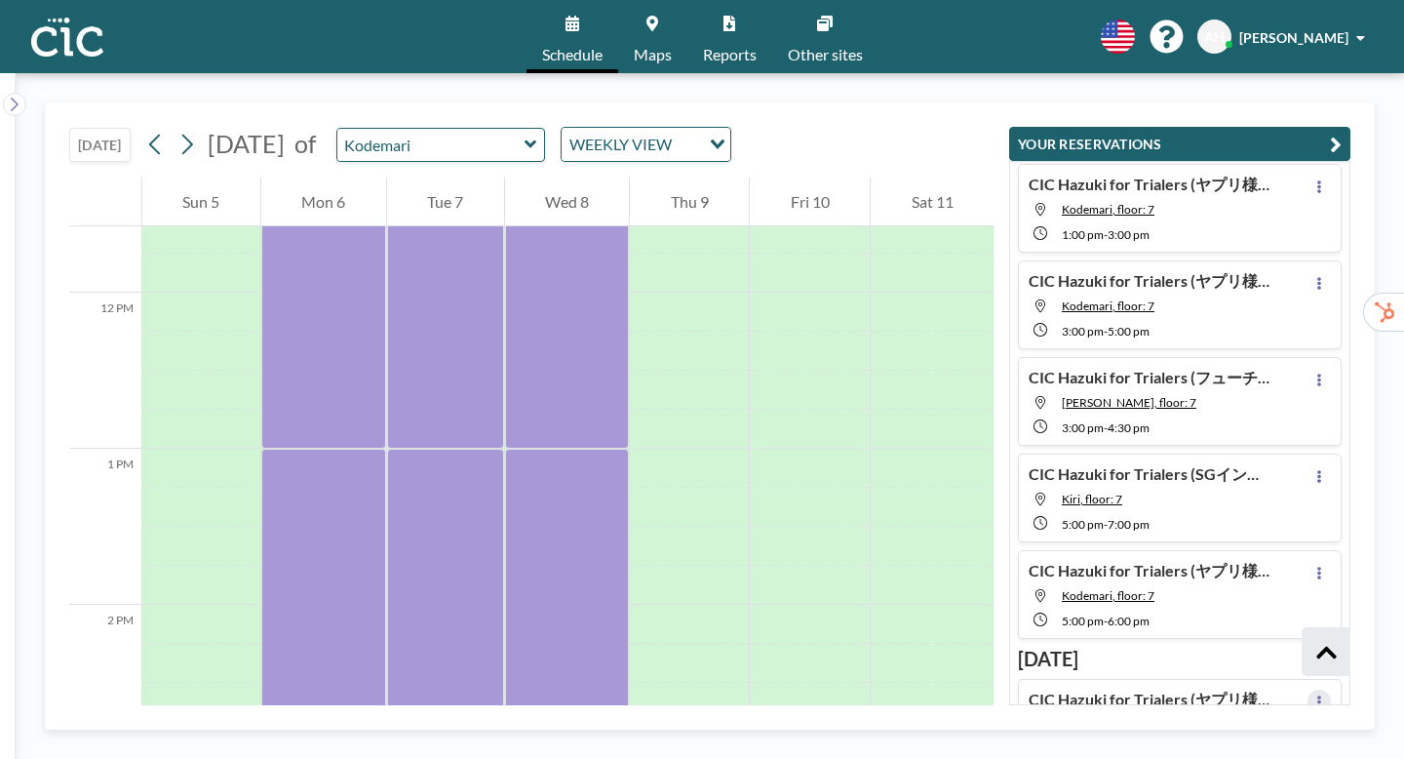
click at [1331, 689] on button at bounding box center [1318, 700] width 23 height 23
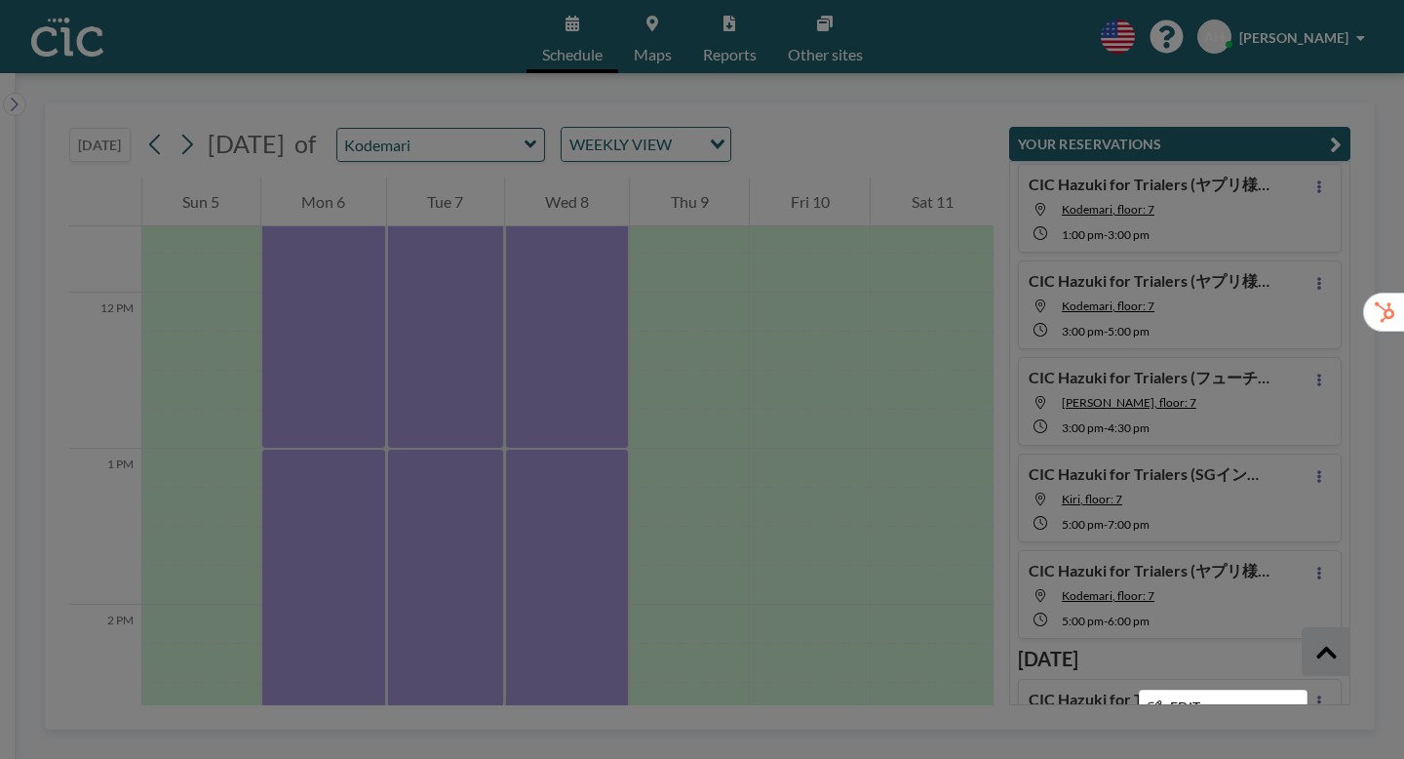
click at [1245, 724] on li "ADD TO CALENDAR" at bounding box center [1223, 740] width 167 height 33
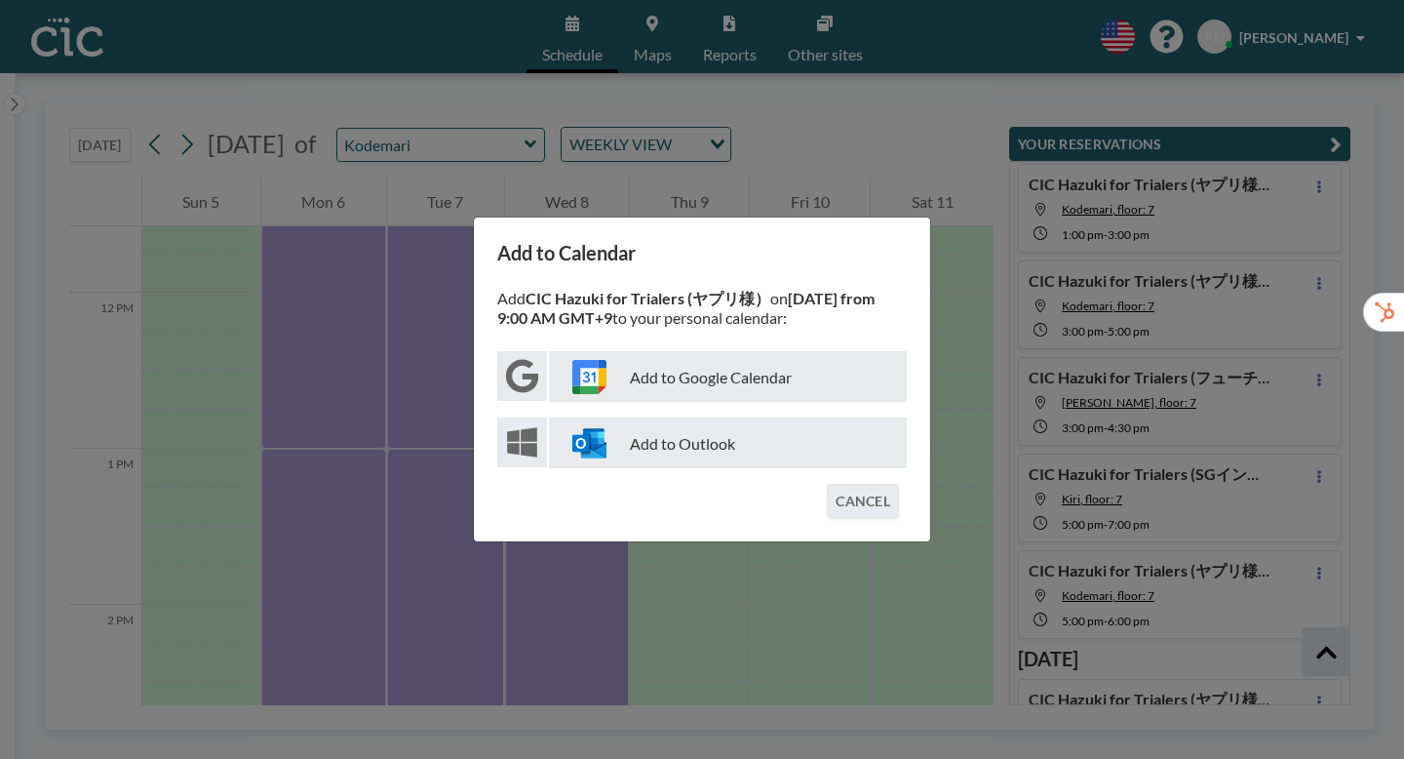
click at [818, 381] on p "Add to Google Calendar" at bounding box center [728, 376] width 358 height 51
click at [1020, 571] on div "Add to Calendar Add CIC Hazuki for Trialers (ヤプリ様） on [DATE] from 9:00 AM GMT+9…" at bounding box center [702, 379] width 1404 height 759
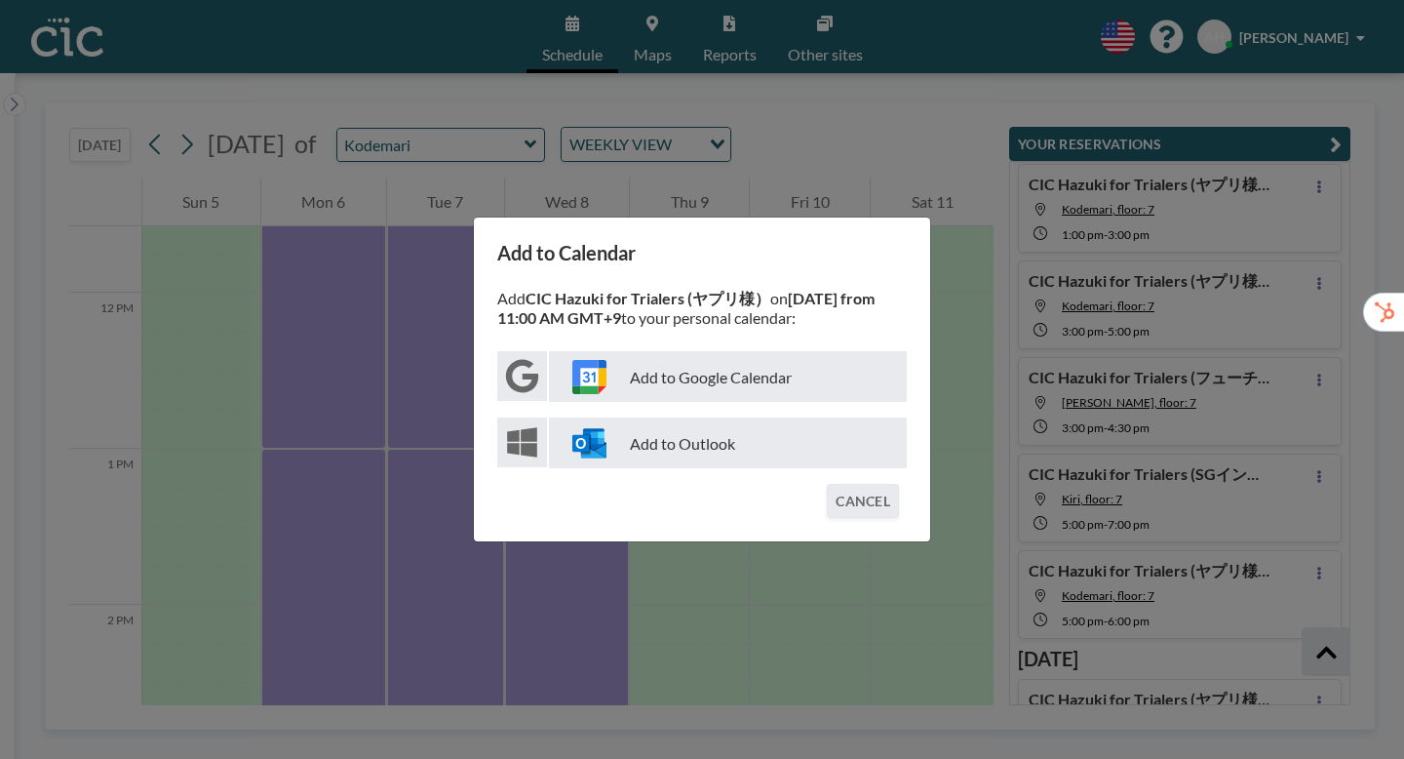
click at [798, 376] on p "Add to Google Calendar" at bounding box center [728, 376] width 358 height 51
click at [1025, 520] on div "Add to Calendar Add CIC Hazuki for Trialers (ヤプリ様） on [DATE] from 11:00 AM GMT+…" at bounding box center [702, 379] width 1404 height 759
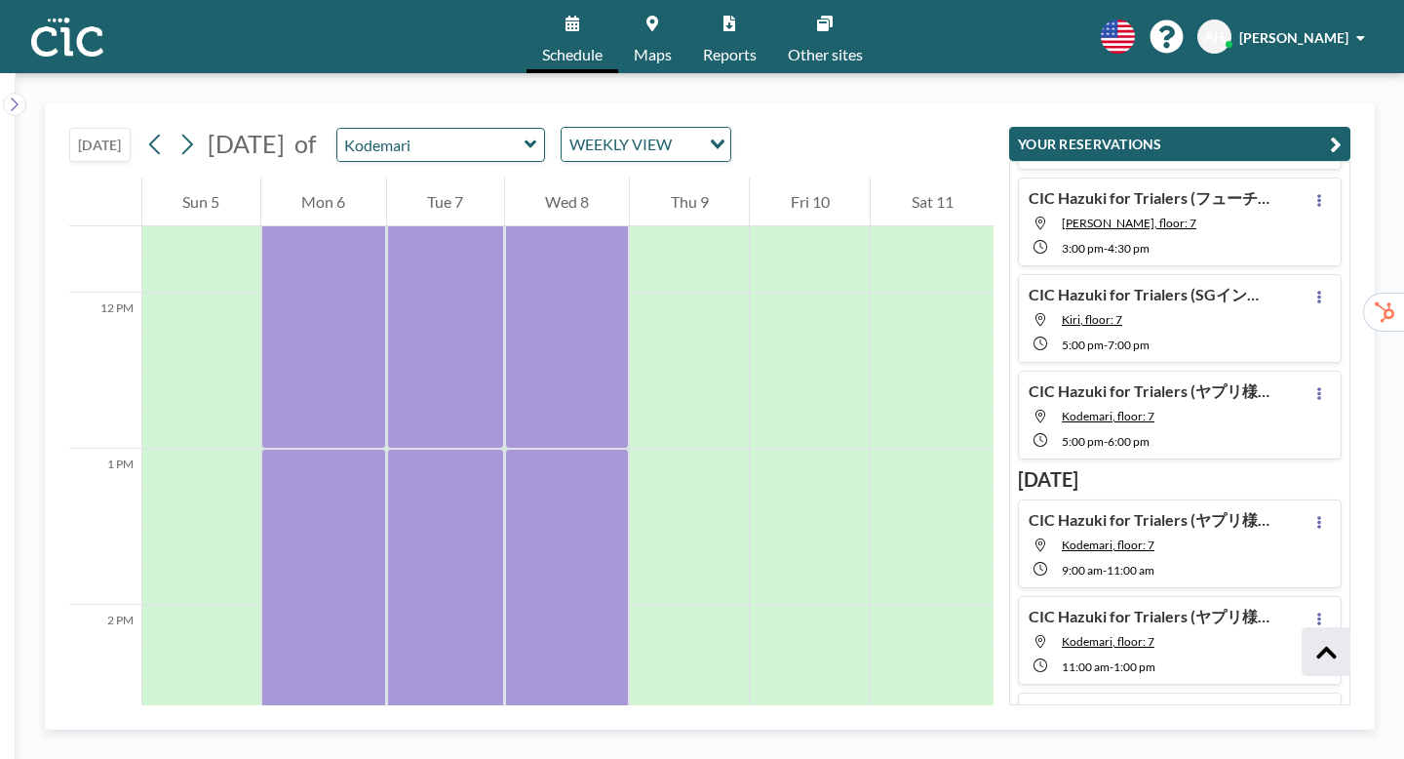
scroll to position [510, 0]
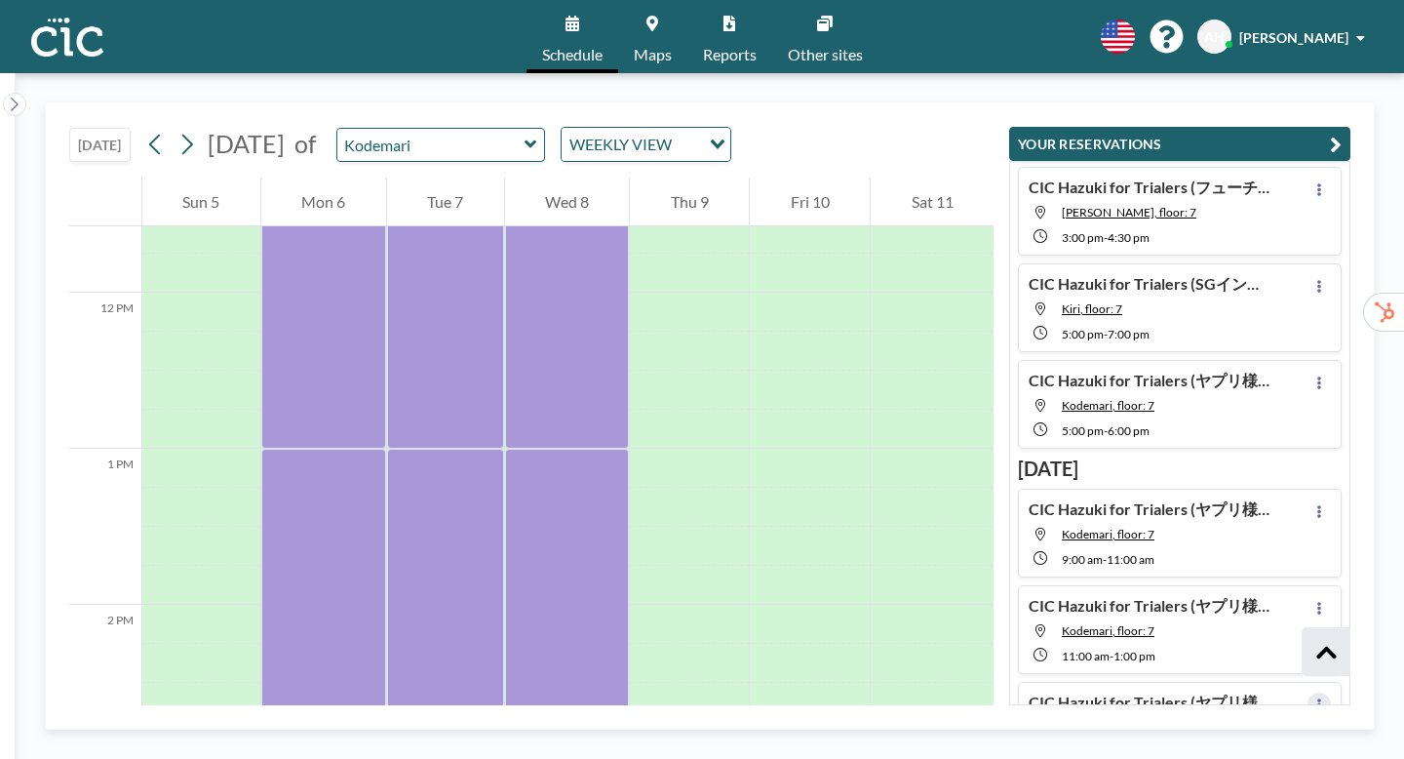
click at [1331, 692] on button at bounding box center [1318, 703] width 23 height 23
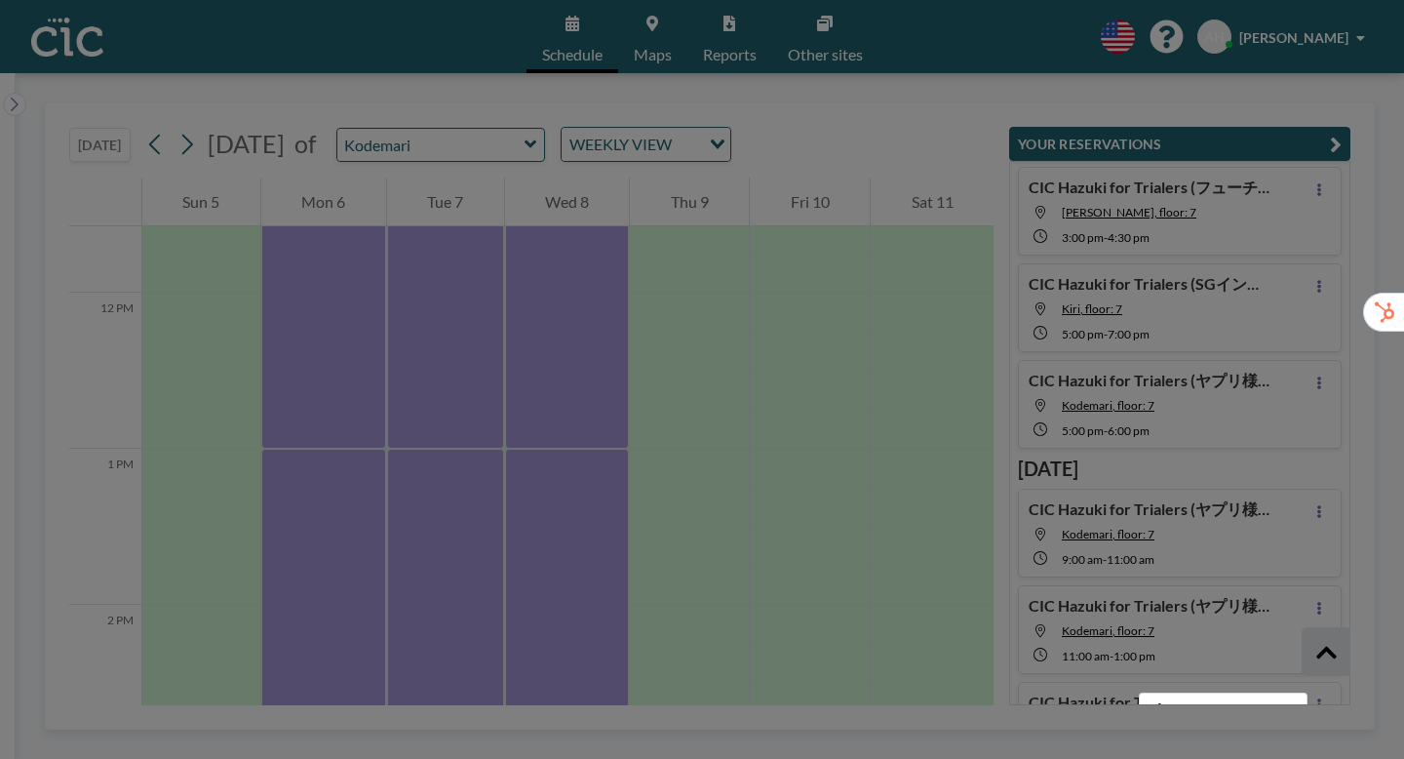
click at [1254, 727] on li "ADD TO CALENDAR" at bounding box center [1223, 743] width 167 height 33
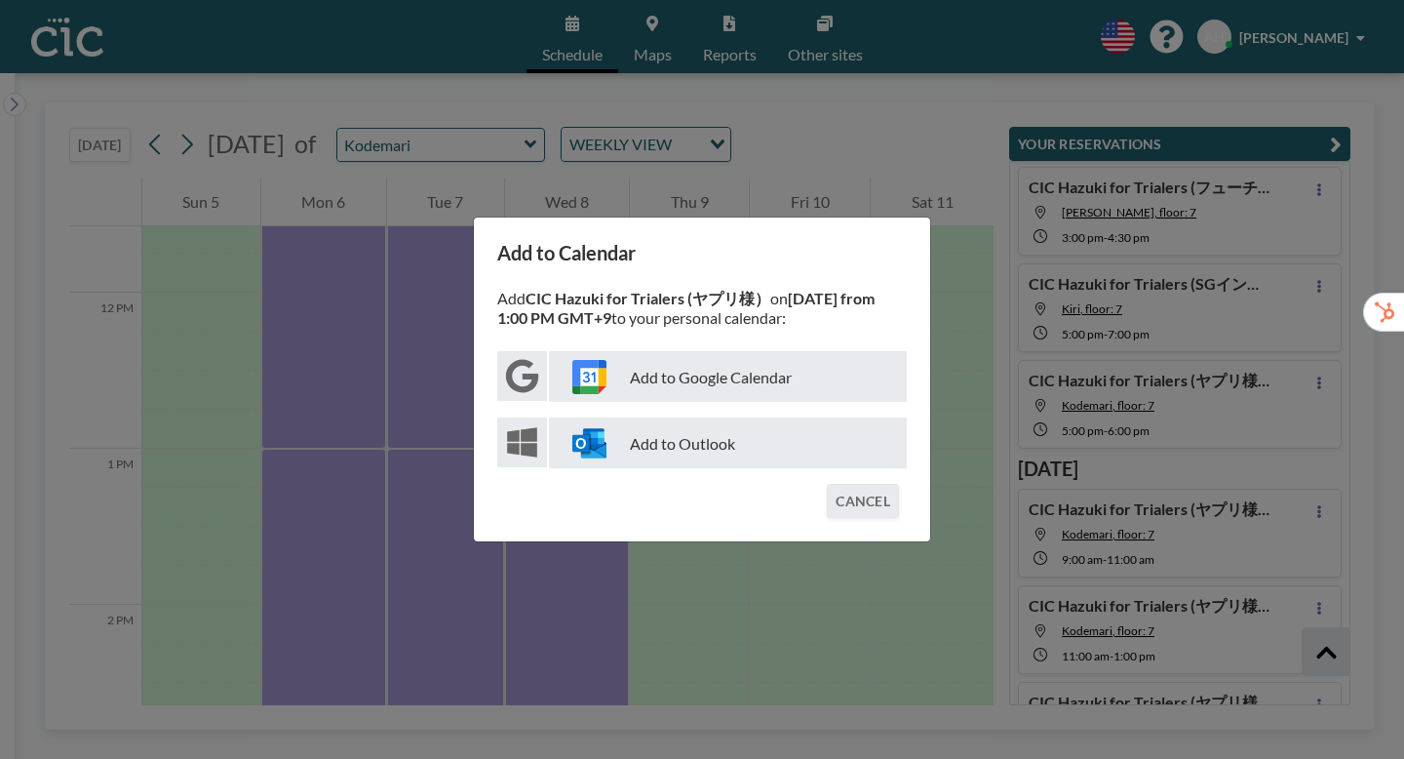
click at [796, 370] on p "Add to Google Calendar" at bounding box center [728, 376] width 358 height 51
click at [1242, 579] on div "Add to Calendar Add CIC Hazuki for Trialers (ヤプリ様） on [DATE] from 1:00 PM GMT+9…" at bounding box center [702, 379] width 1404 height 759
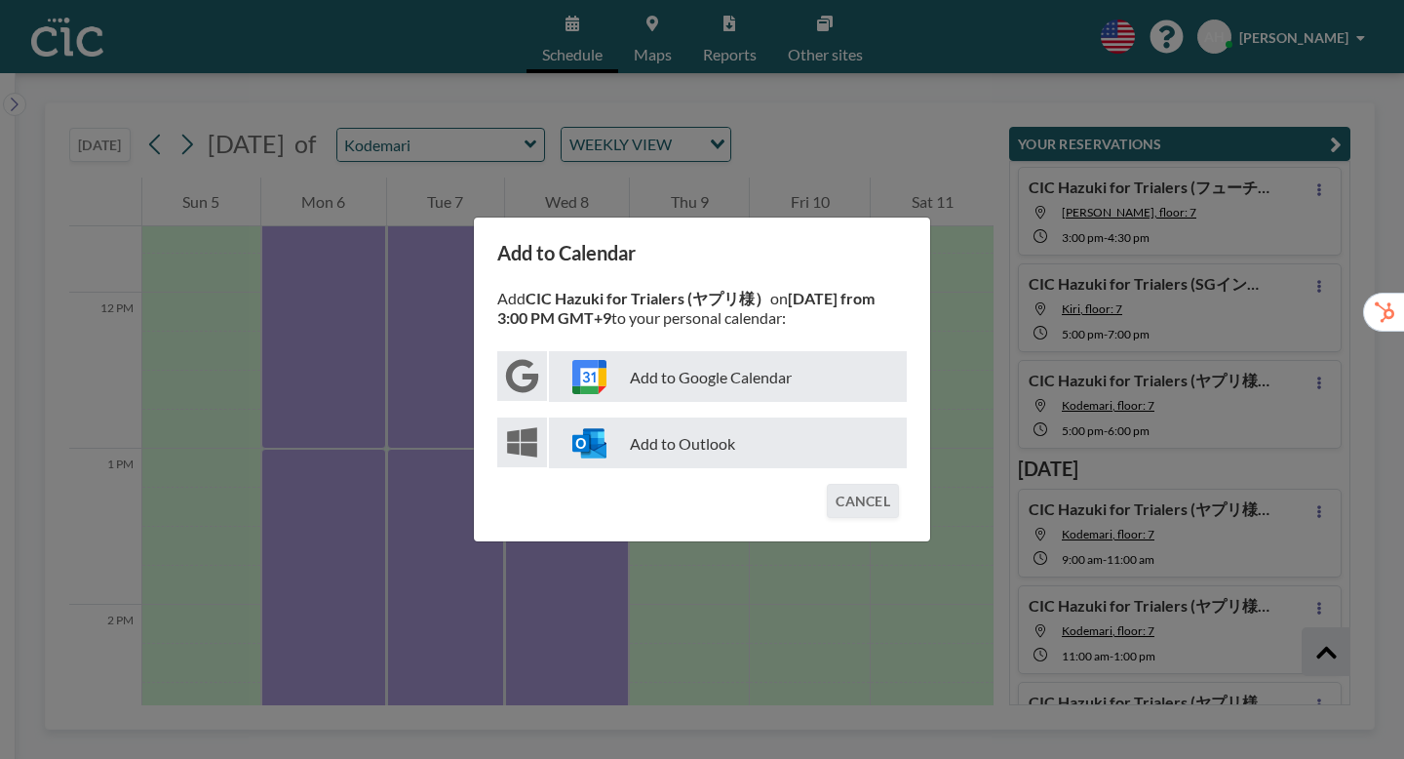
click at [829, 378] on p "Add to Google Calendar" at bounding box center [728, 376] width 358 height 51
click at [1263, 661] on div "Add to Calendar Add CIC Hazuki for Trialers (ヤプリ様） on [DATE] from 3:00 PM GMT+9…" at bounding box center [702, 379] width 1404 height 759
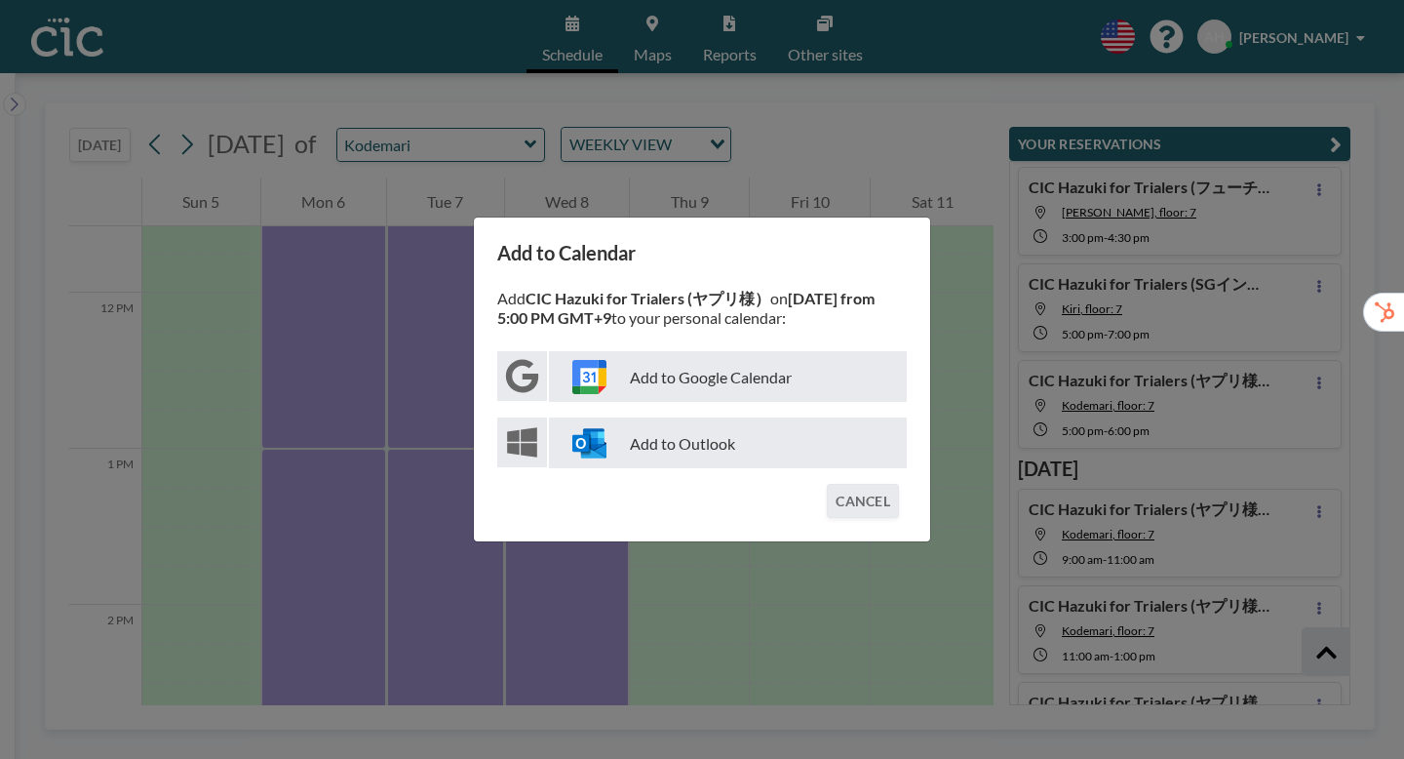
click at [695, 381] on p "Add to Google Calendar" at bounding box center [728, 376] width 358 height 51
click at [1026, 589] on div "Add to Calendar Add CIC Hazuki for Trialers (ヤプリ様） on [DATE] from 5:00 PM GMT+9…" at bounding box center [702, 379] width 1404 height 759
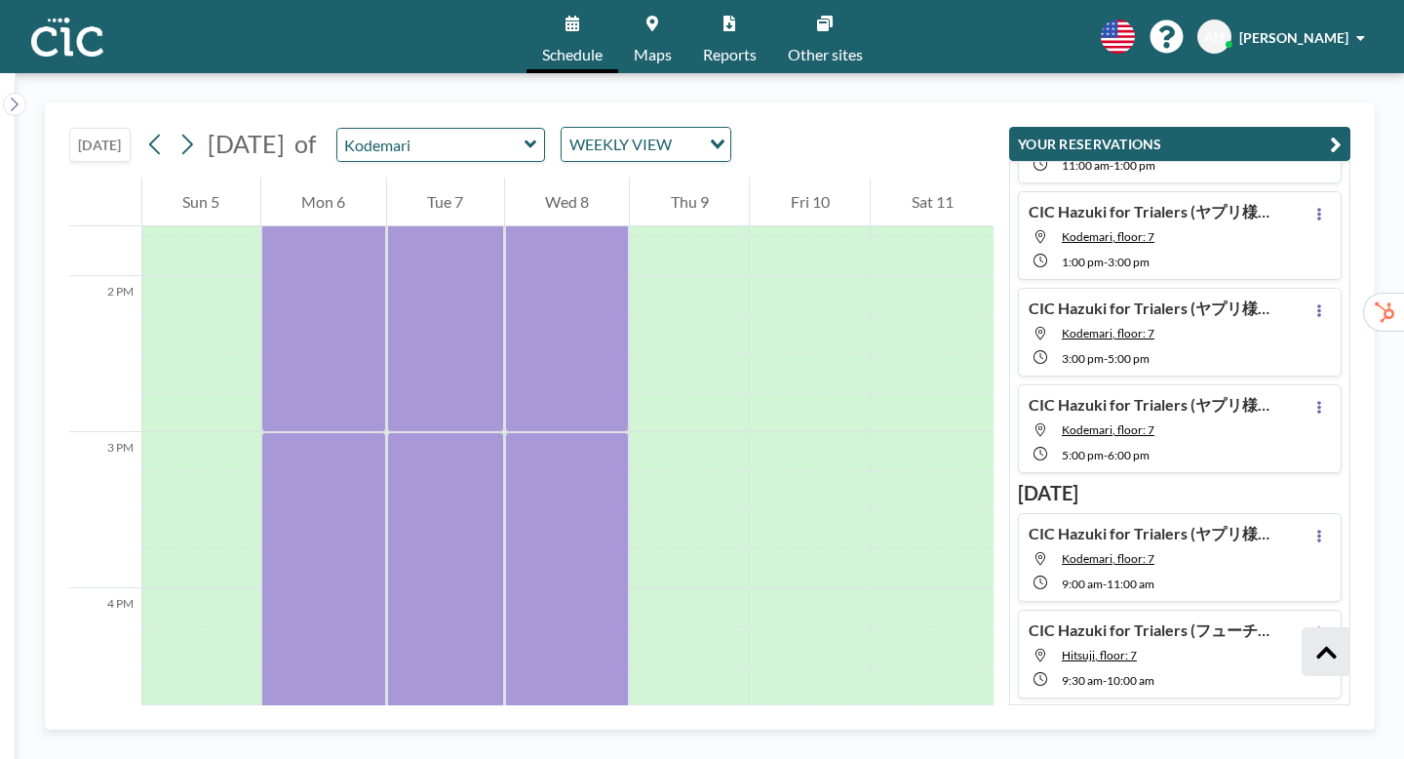
scroll to position [1014, 0]
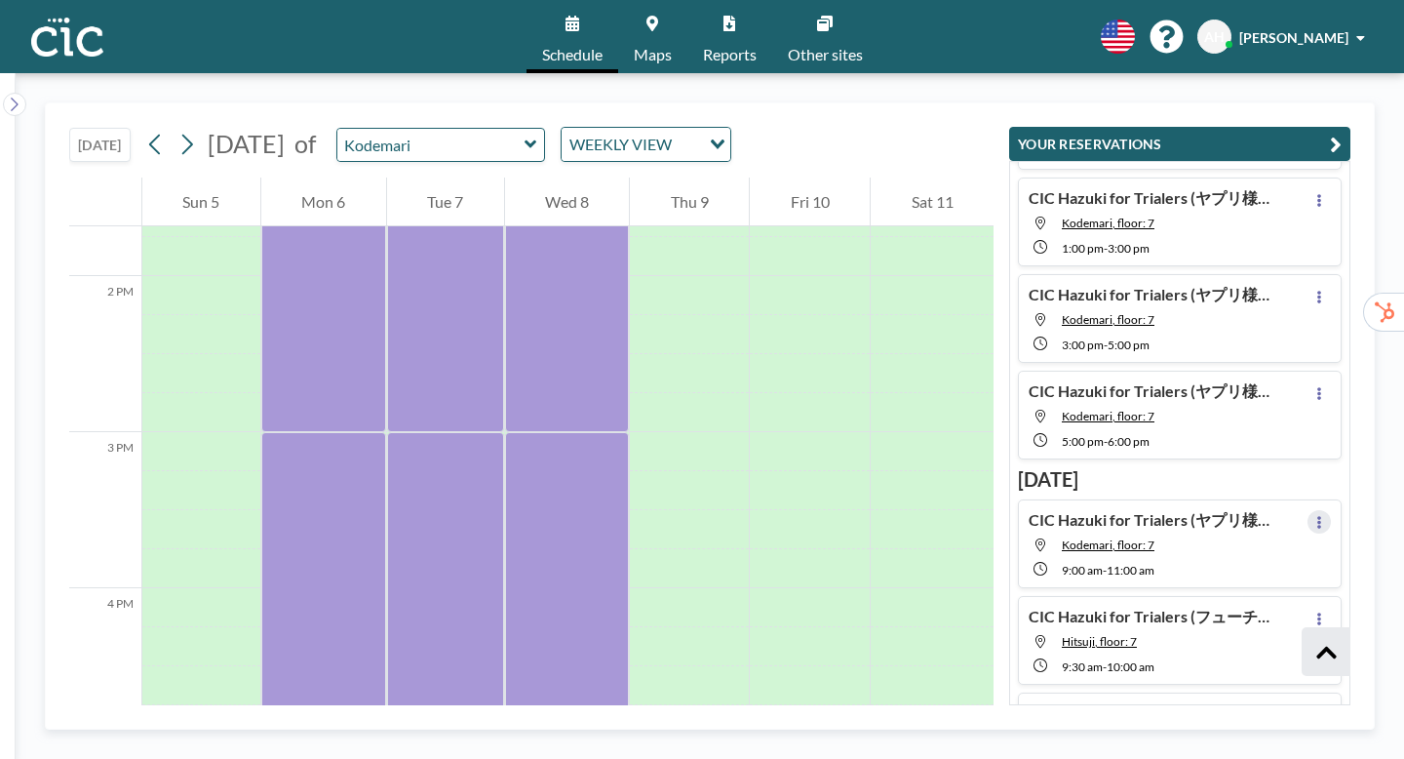
click at [1321, 516] on icon at bounding box center [1319, 522] width 4 height 13
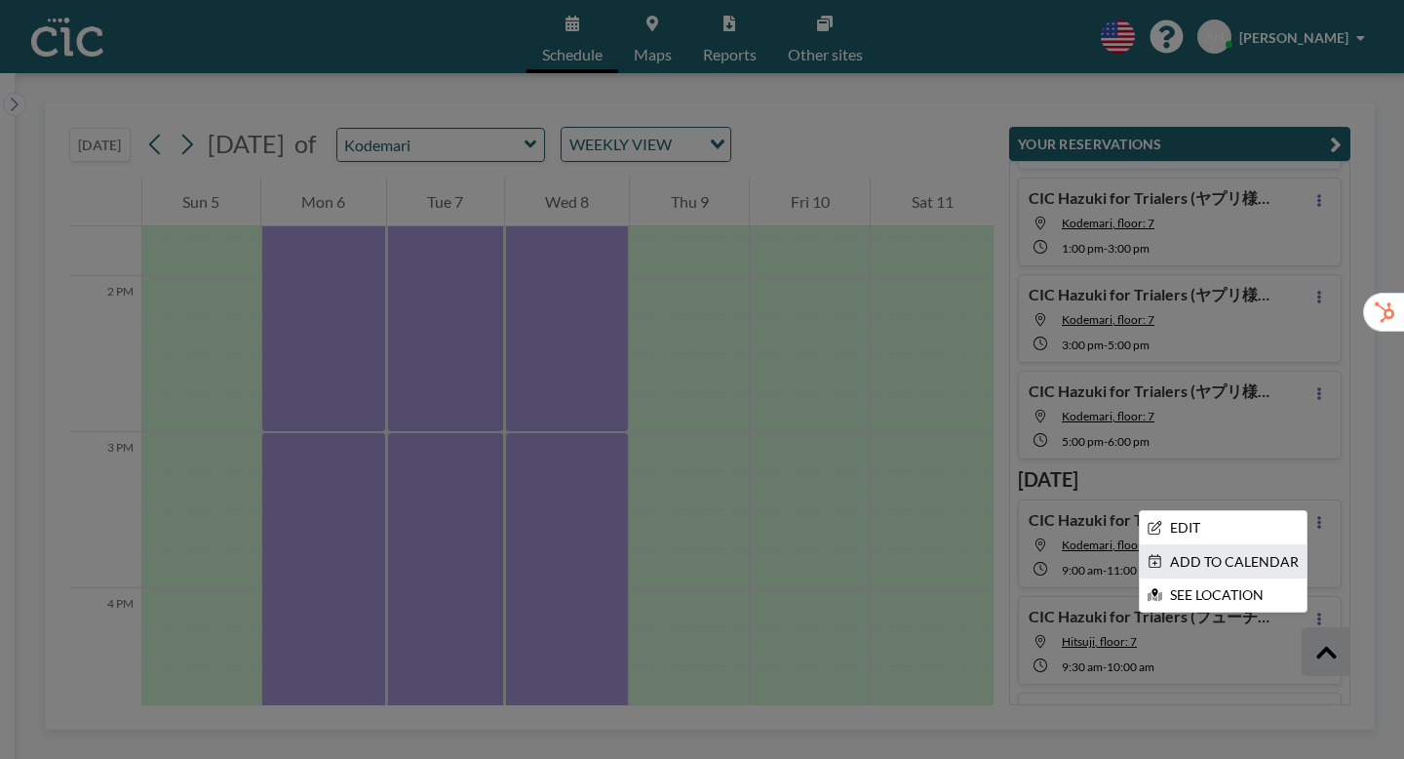
click at [1225, 545] on li "ADD TO CALENDAR" at bounding box center [1223, 561] width 167 height 33
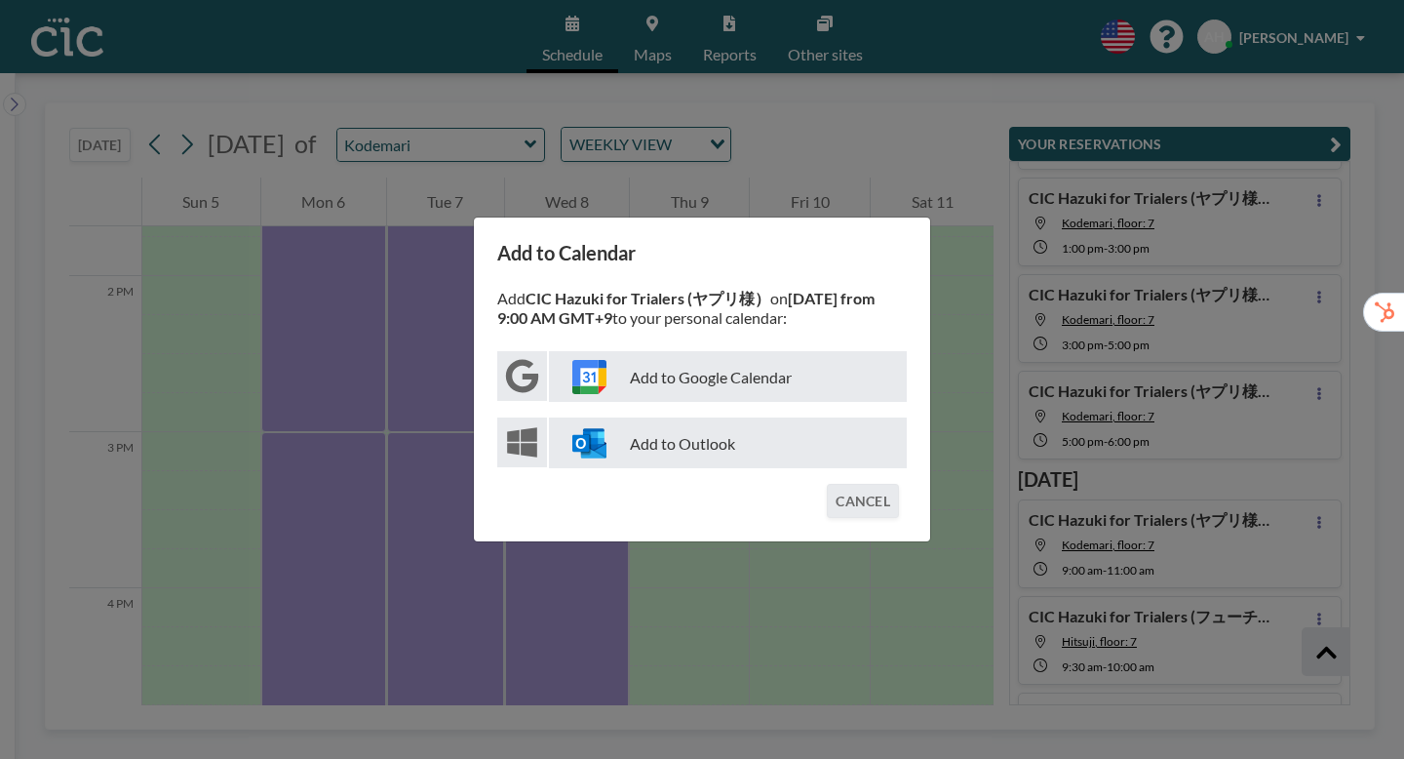
click at [759, 373] on p "Add to Google Calendar" at bounding box center [728, 376] width 358 height 51
click at [1337, 392] on div "Add to Calendar Add CIC Hazuki for Trialers (ヤプリ様） on [DATE] from 9:00 AM GMT+9…" at bounding box center [702, 379] width 1404 height 759
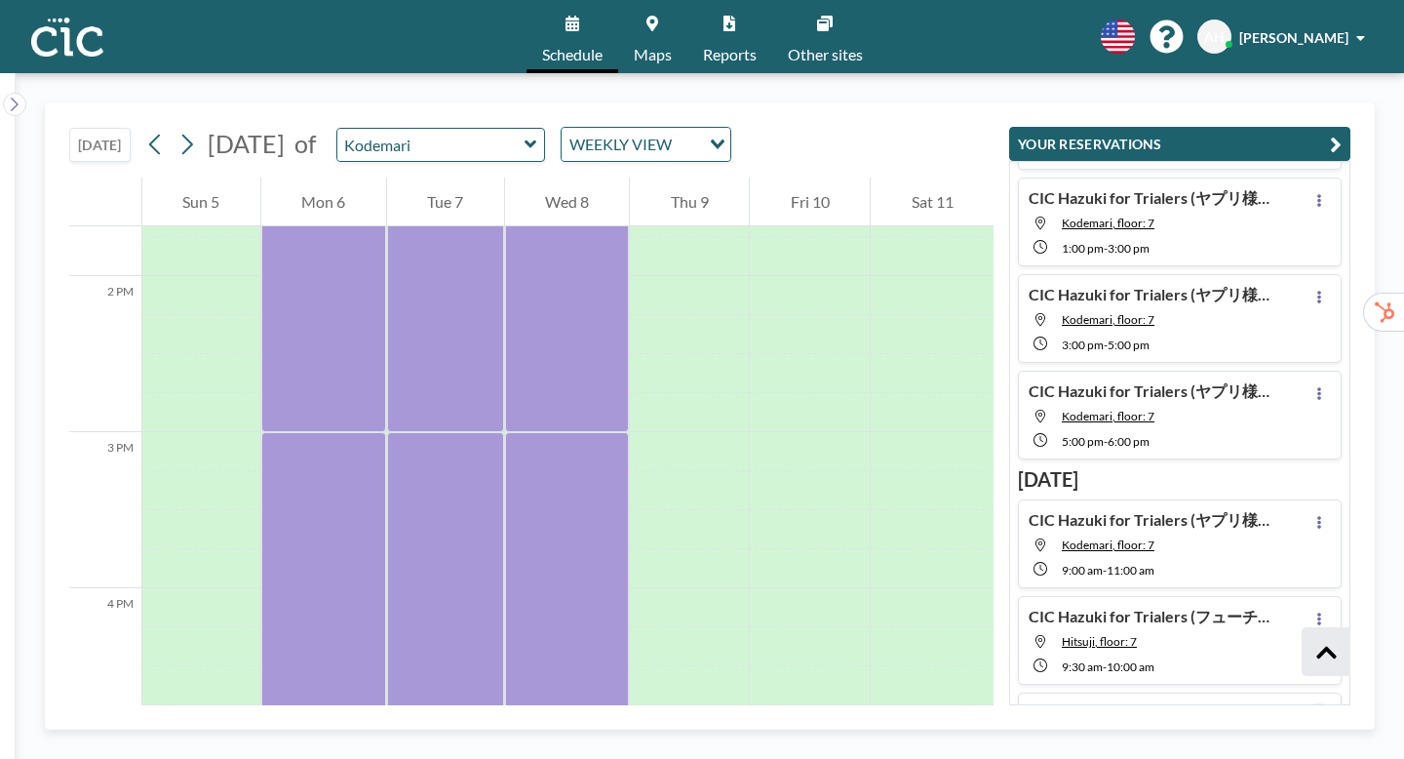
click at [1331, 703] on button at bounding box center [1318, 714] width 23 height 23
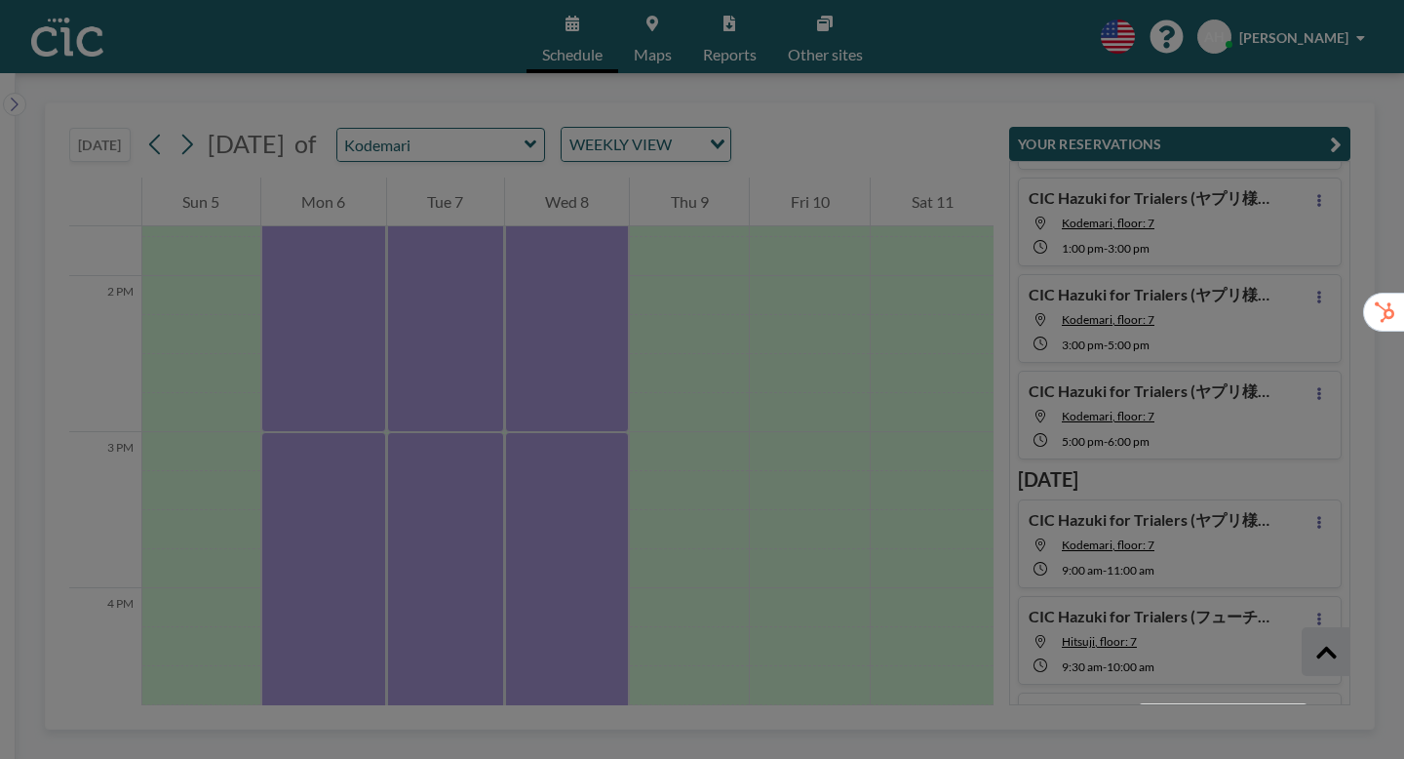
click at [1263, 738] on li "ADD TO CALENDAR" at bounding box center [1223, 754] width 167 height 33
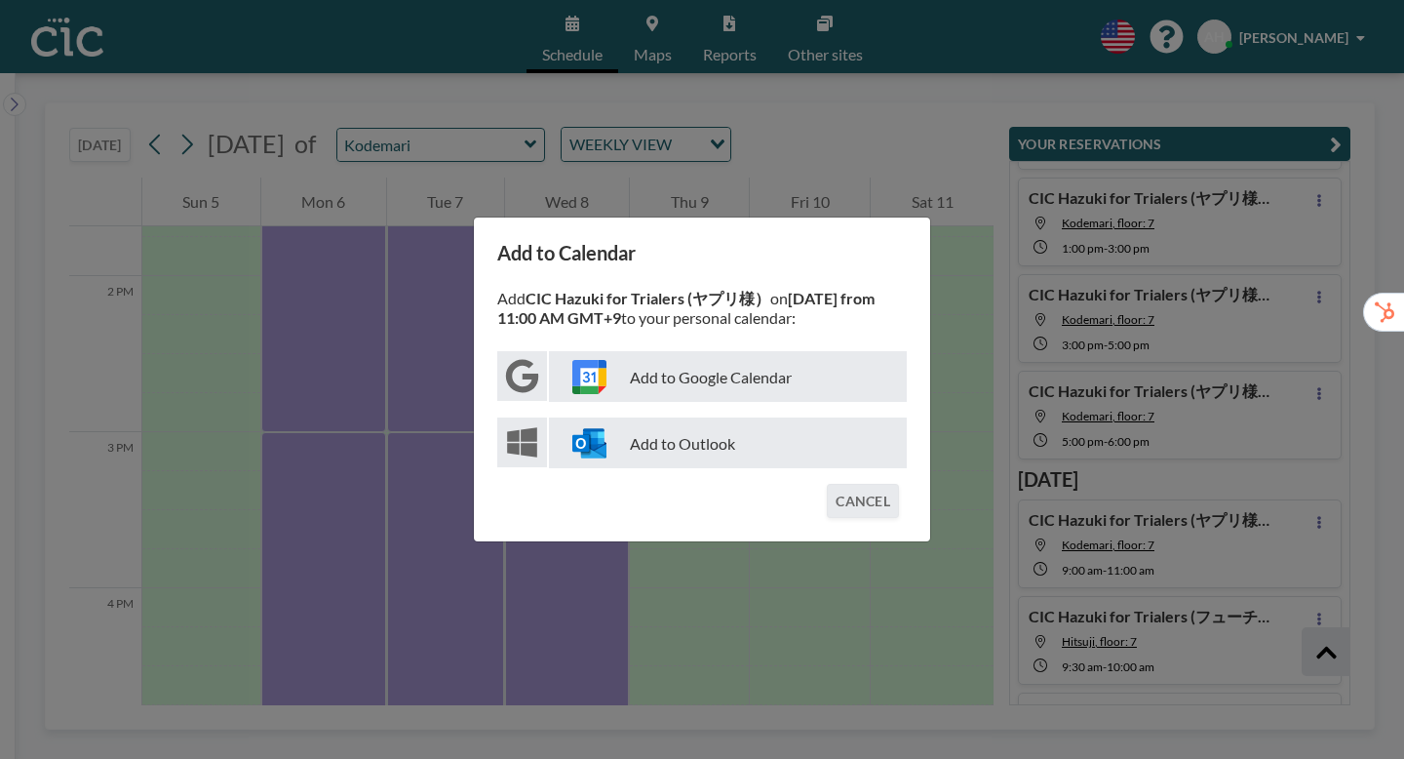
click at [735, 380] on p "Add to Google Calendar" at bounding box center [728, 376] width 358 height 51
click at [992, 544] on div "Add to Calendar Add CIC Hazuki for Trialers (ヤプリ様） on [DATE] from 11:00 AM GMT+…" at bounding box center [702, 379] width 1404 height 759
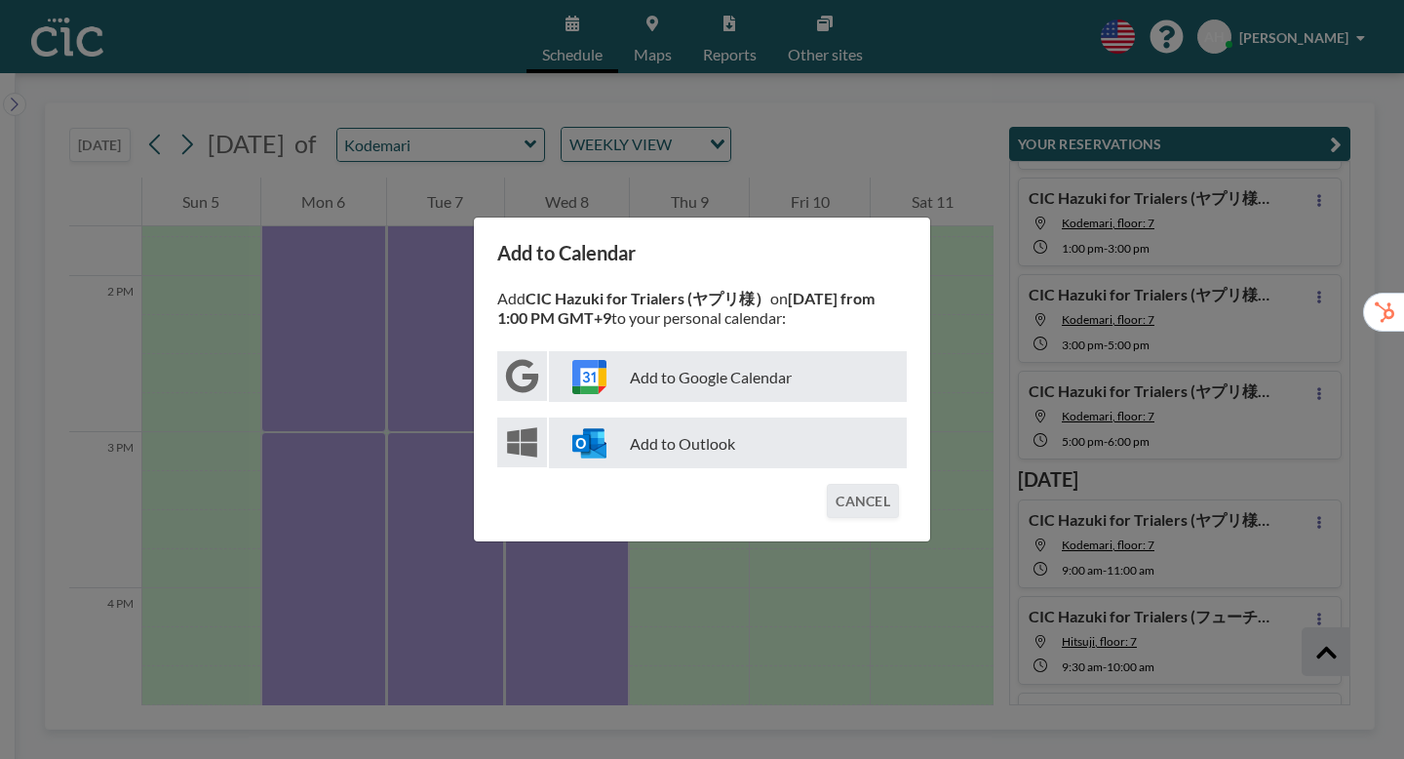
click at [709, 382] on p "Add to Google Calendar" at bounding box center [728, 376] width 358 height 51
click at [1003, 542] on div "Add to Calendar Add CIC Hazuki for Trialers (ヤプリ様） on [DATE] from 1:00 PM GMT+9…" at bounding box center [702, 379] width 1404 height 759
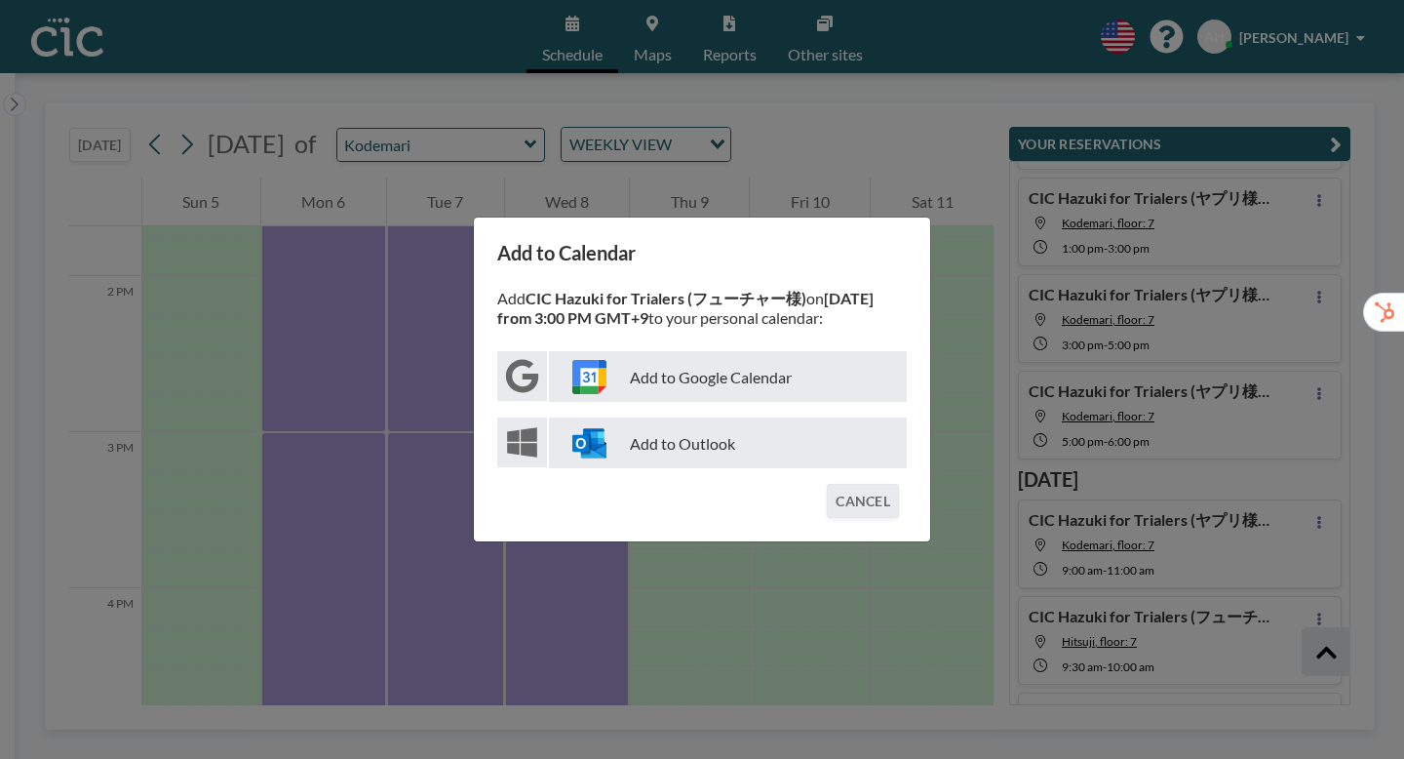
click at [776, 373] on p "Add to Google Calendar" at bounding box center [728, 376] width 358 height 51
click at [838, 484] on button "CANCEL" at bounding box center [863, 501] width 72 height 34
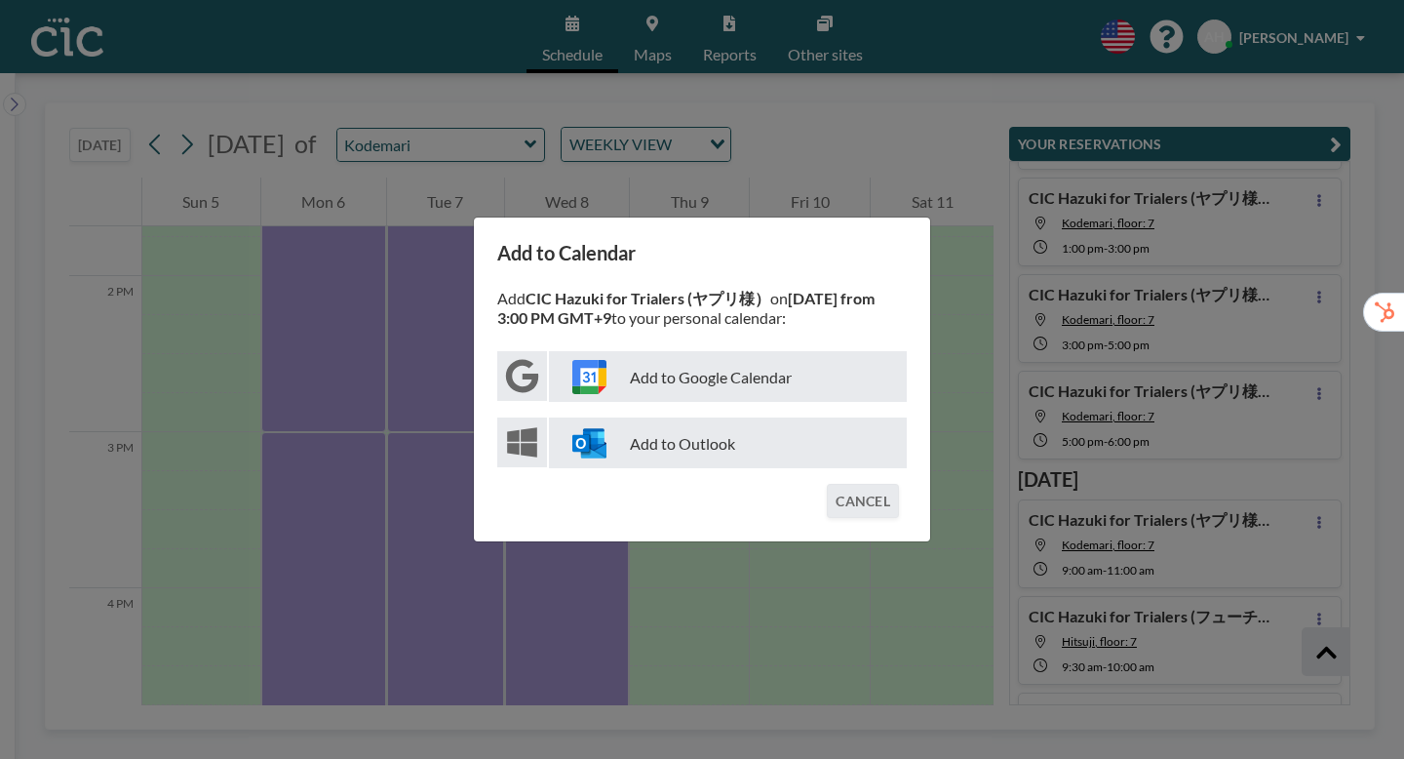
click at [725, 377] on p "Add to Google Calendar" at bounding box center [728, 376] width 358 height 51
click at [965, 499] on div "Add to Calendar Add CIC Hazuki for Trialers (ヤプリ様） on [DATE] from 3:00 PM GMT+9…" at bounding box center [702, 379] width 1404 height 759
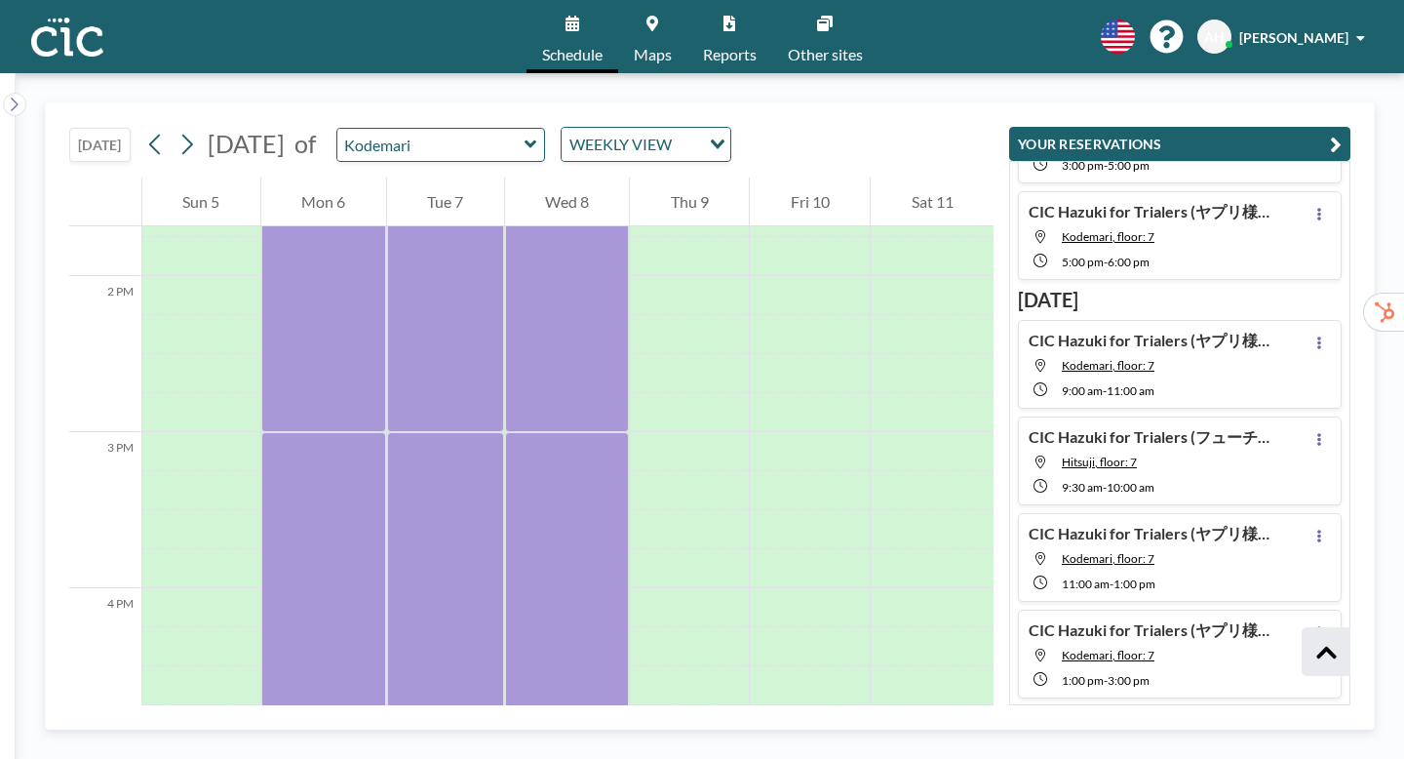
scroll to position [1204, 0]
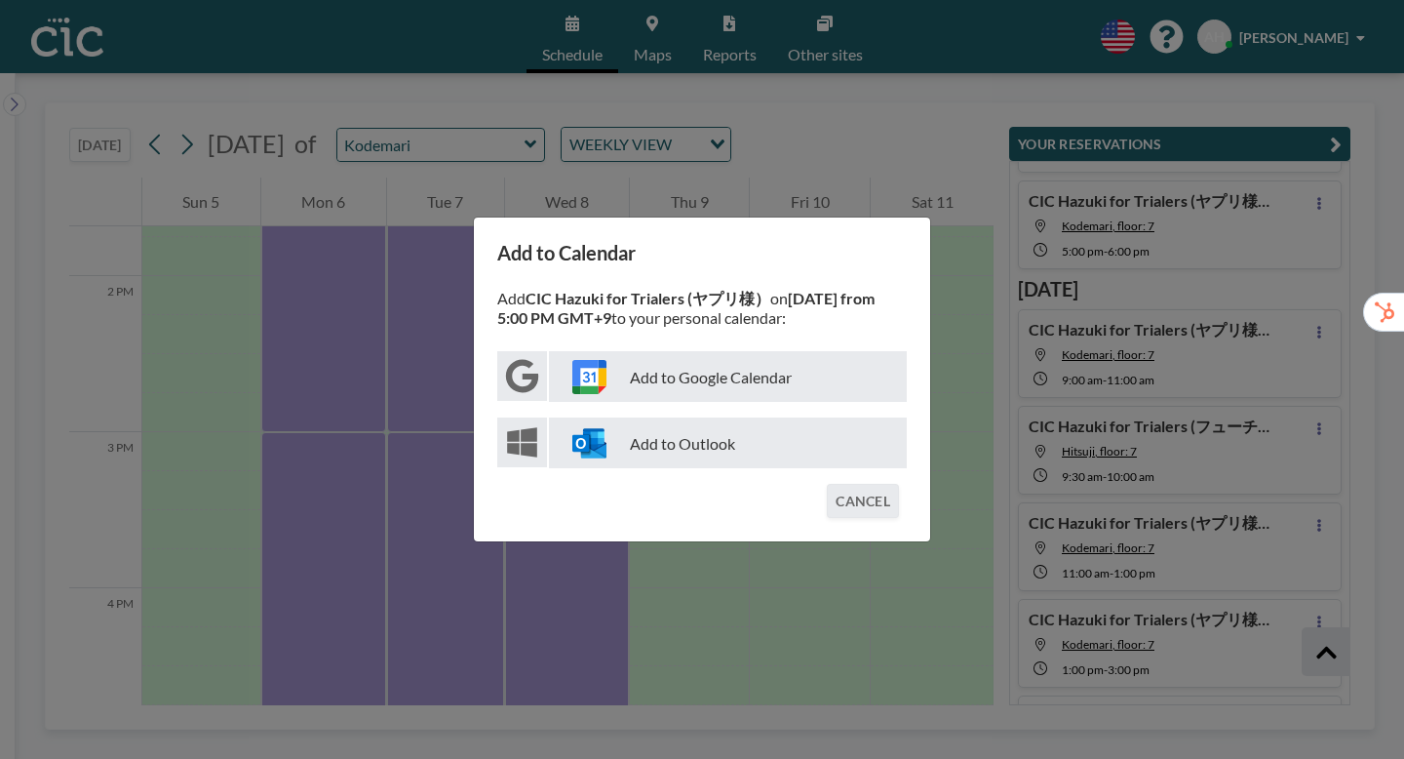
click at [737, 371] on p "Add to Google Calendar" at bounding box center [728, 376] width 358 height 51
click at [781, 561] on div "Add to Calendar Add CIC Hazuki for Trialers (ヤプリ様） on [DATE] from 5:00 PM GMT+9…" at bounding box center [702, 379] width 1404 height 759
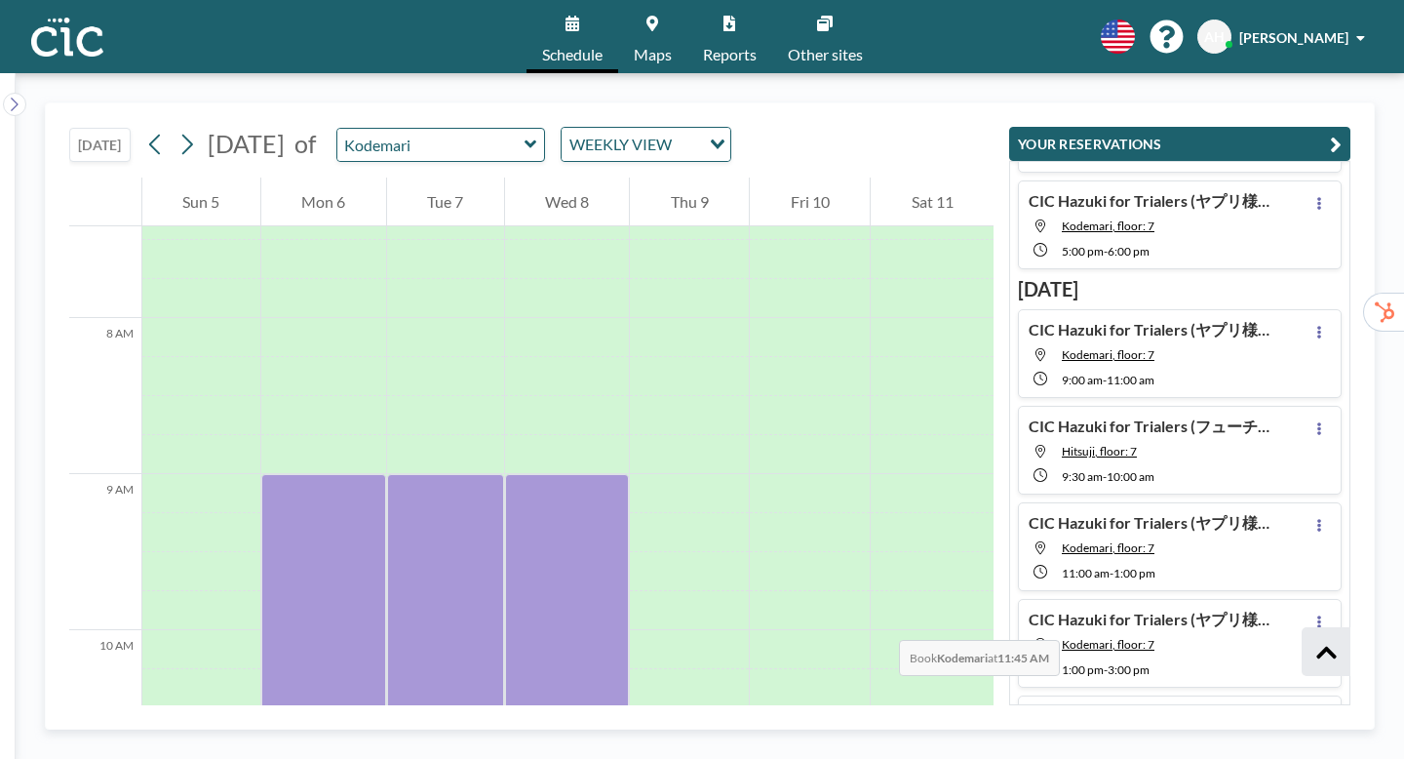
scroll to position [1098, 0]
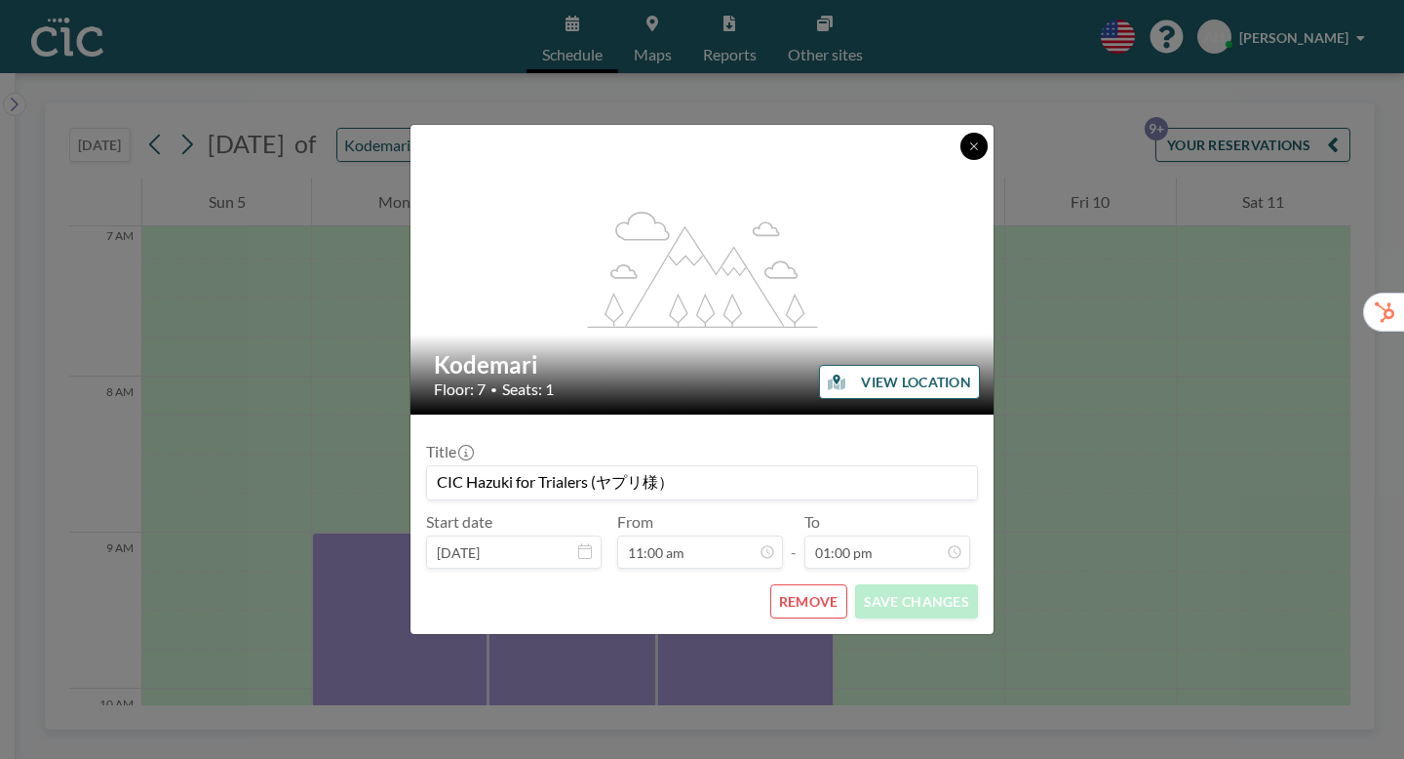
click at [960, 160] on button at bounding box center [973, 146] width 27 height 27
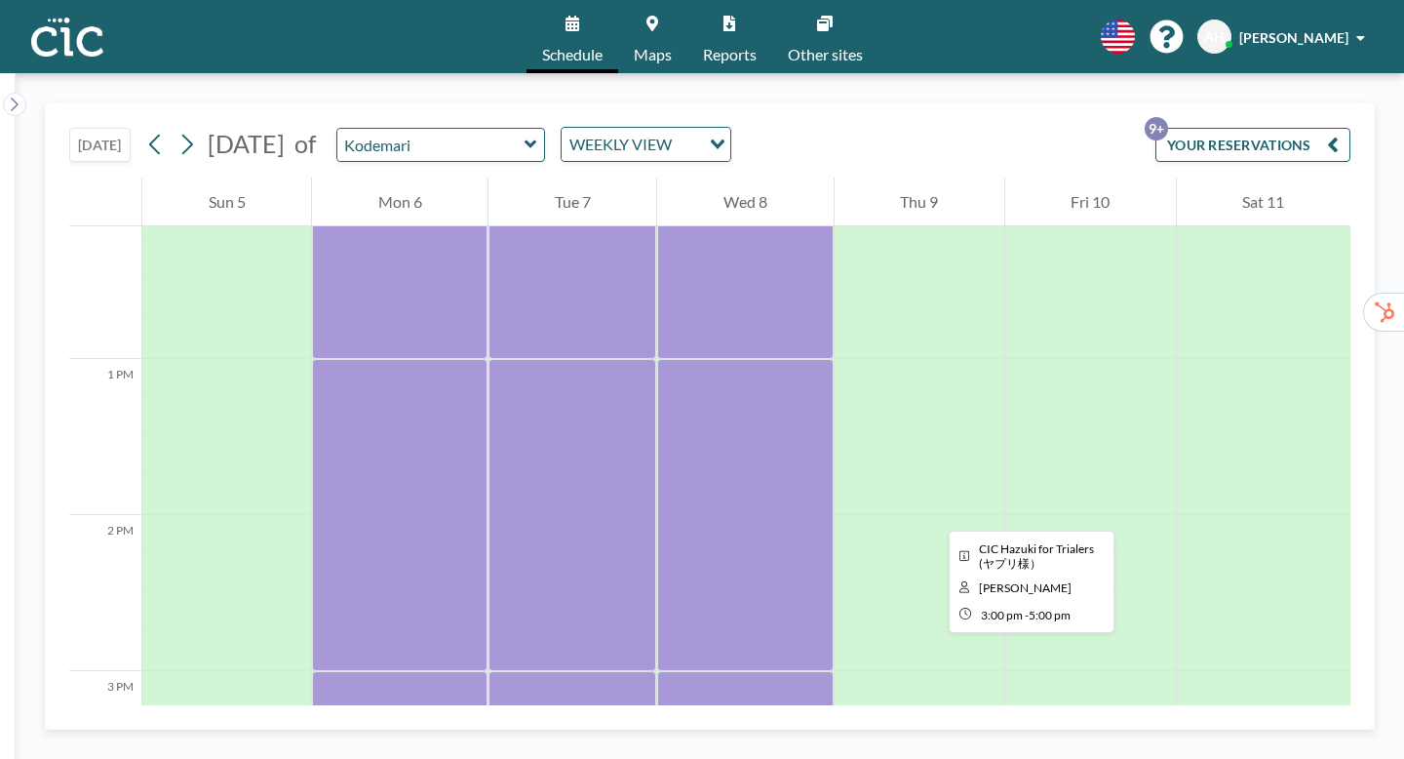
scroll to position [1948, 0]
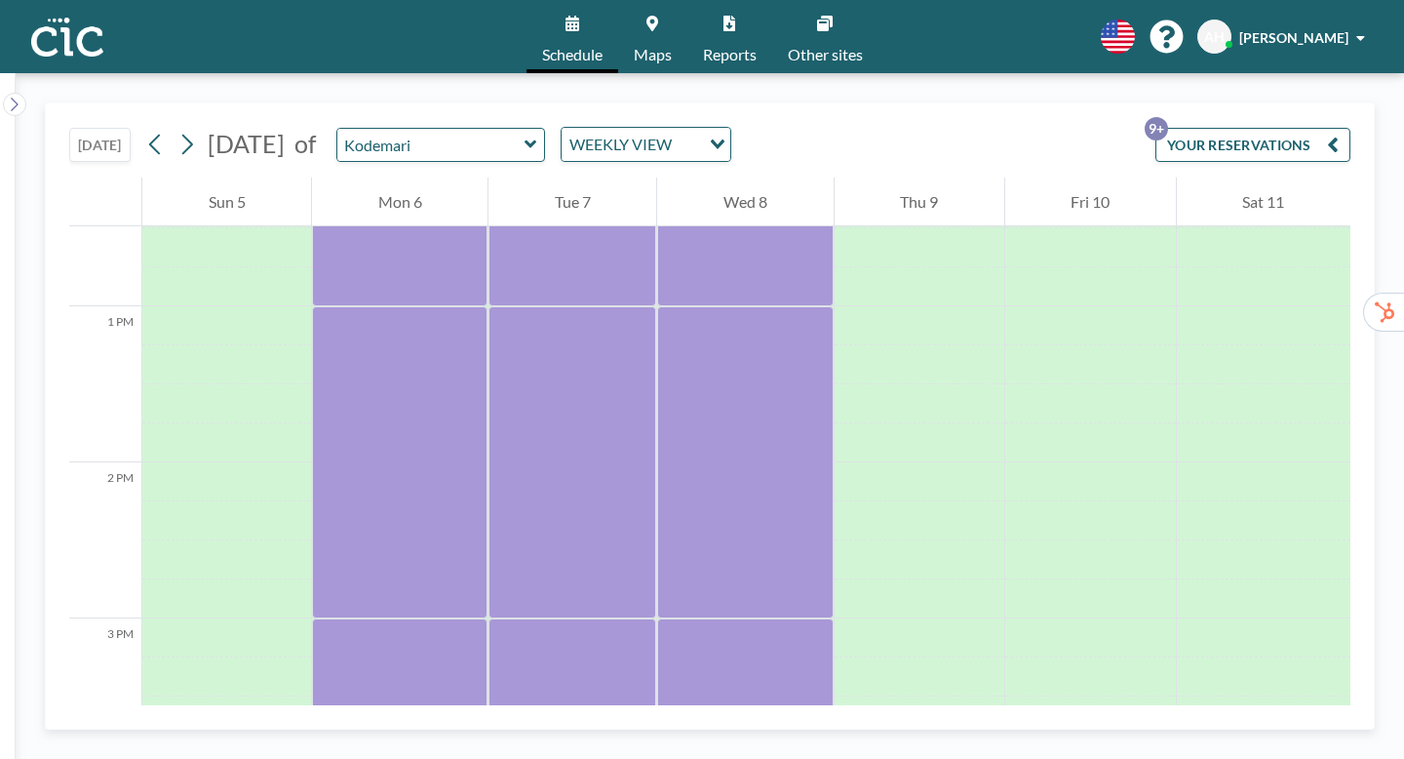
click at [1245, 129] on button "YOUR RESERVATIONS 9+" at bounding box center [1252, 145] width 195 height 34
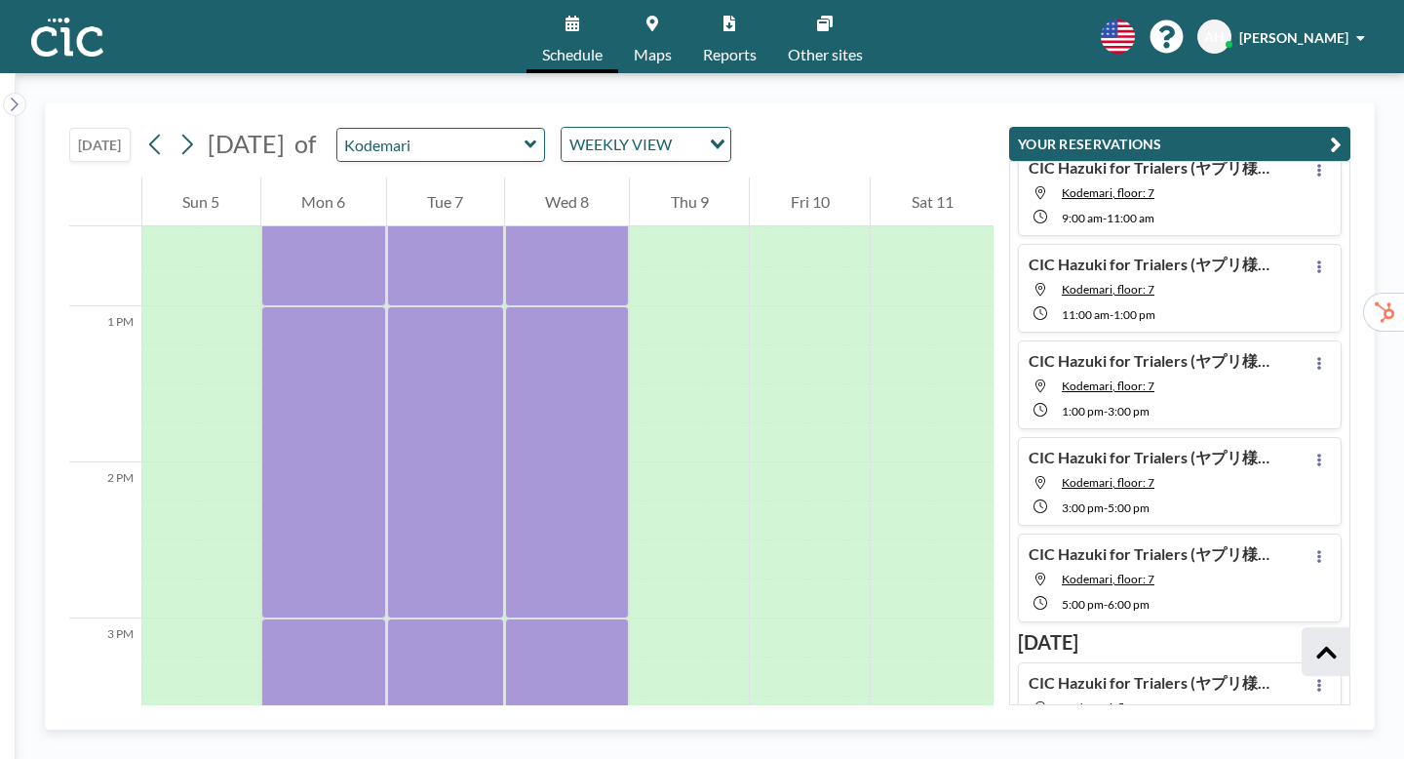
scroll to position [858, 0]
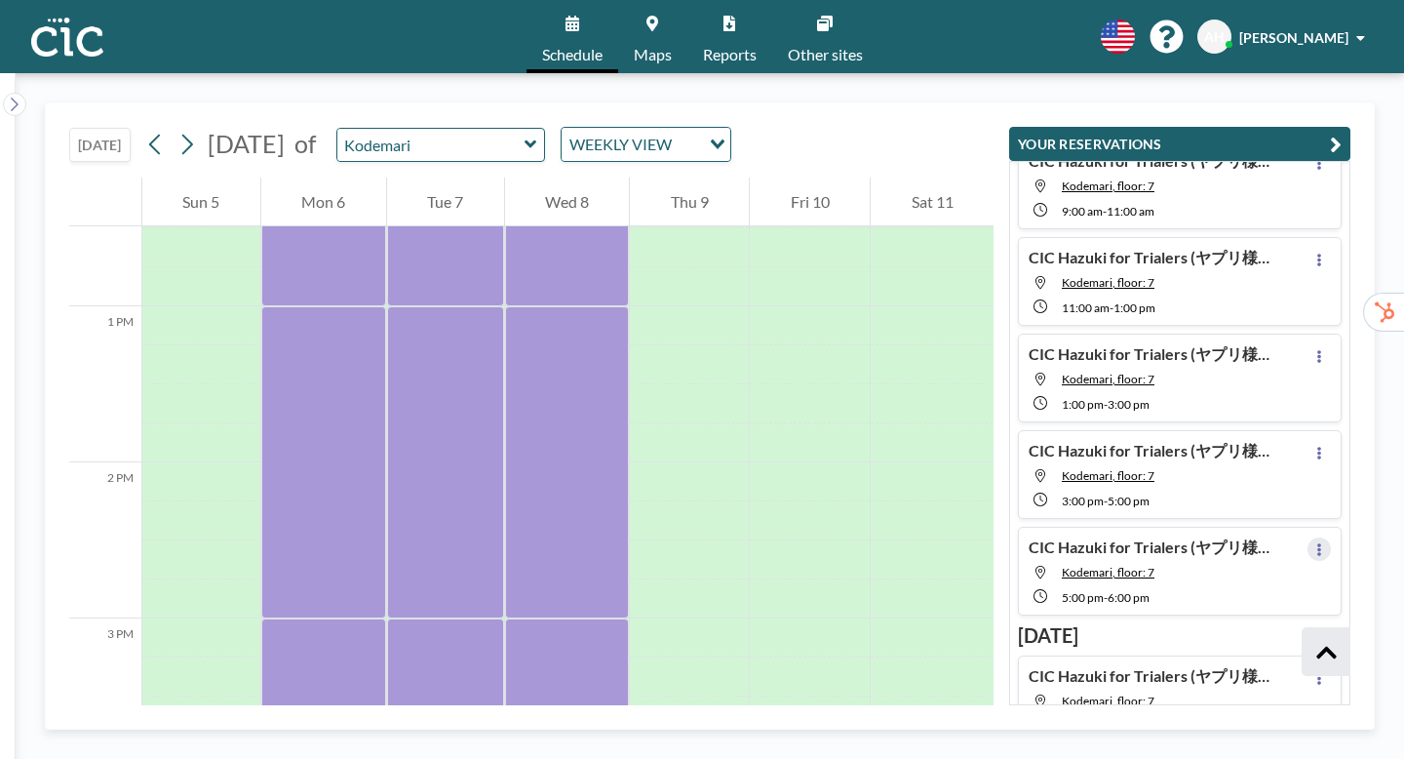
click at [1321, 543] on icon at bounding box center [1319, 549] width 4 height 13
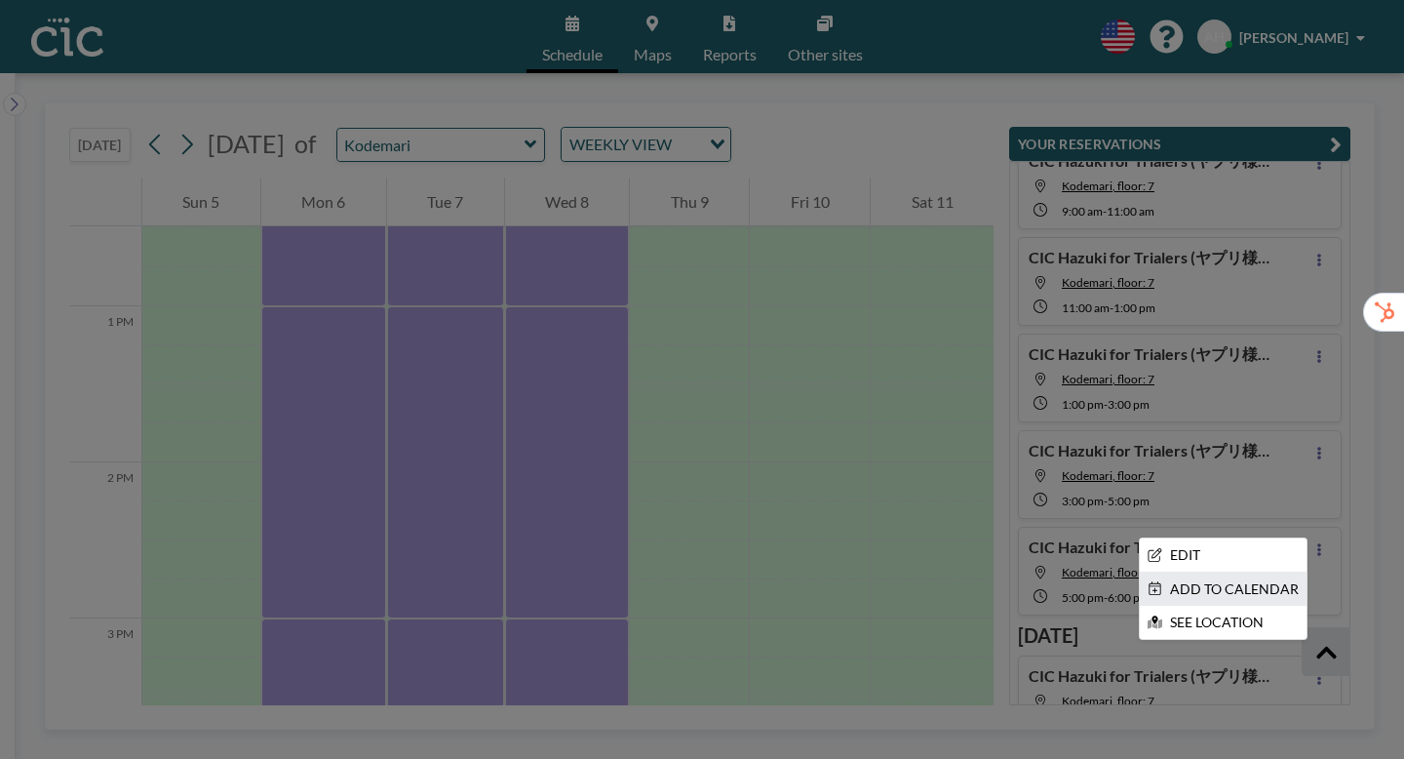
click at [1260, 572] on li "ADD TO CALENDAR" at bounding box center [1223, 588] width 167 height 33
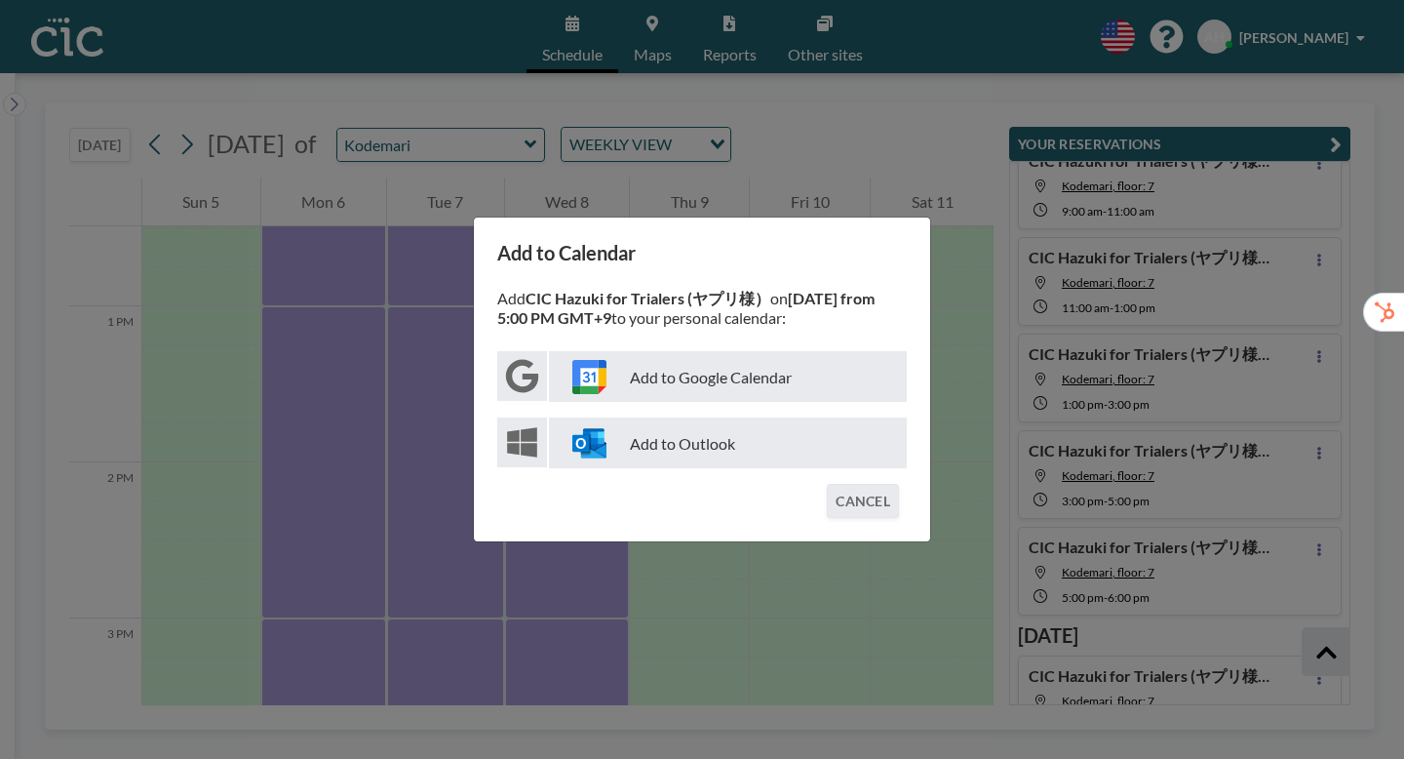
click at [741, 376] on p "Add to Google Calendar" at bounding box center [728, 376] width 358 height 51
click at [949, 389] on div "Add to Calendar Add CIC Hazuki for Trialers (ヤプリ様） on [DATE] from 5:00 PM GMT+9…" at bounding box center [702, 379] width 1404 height 759
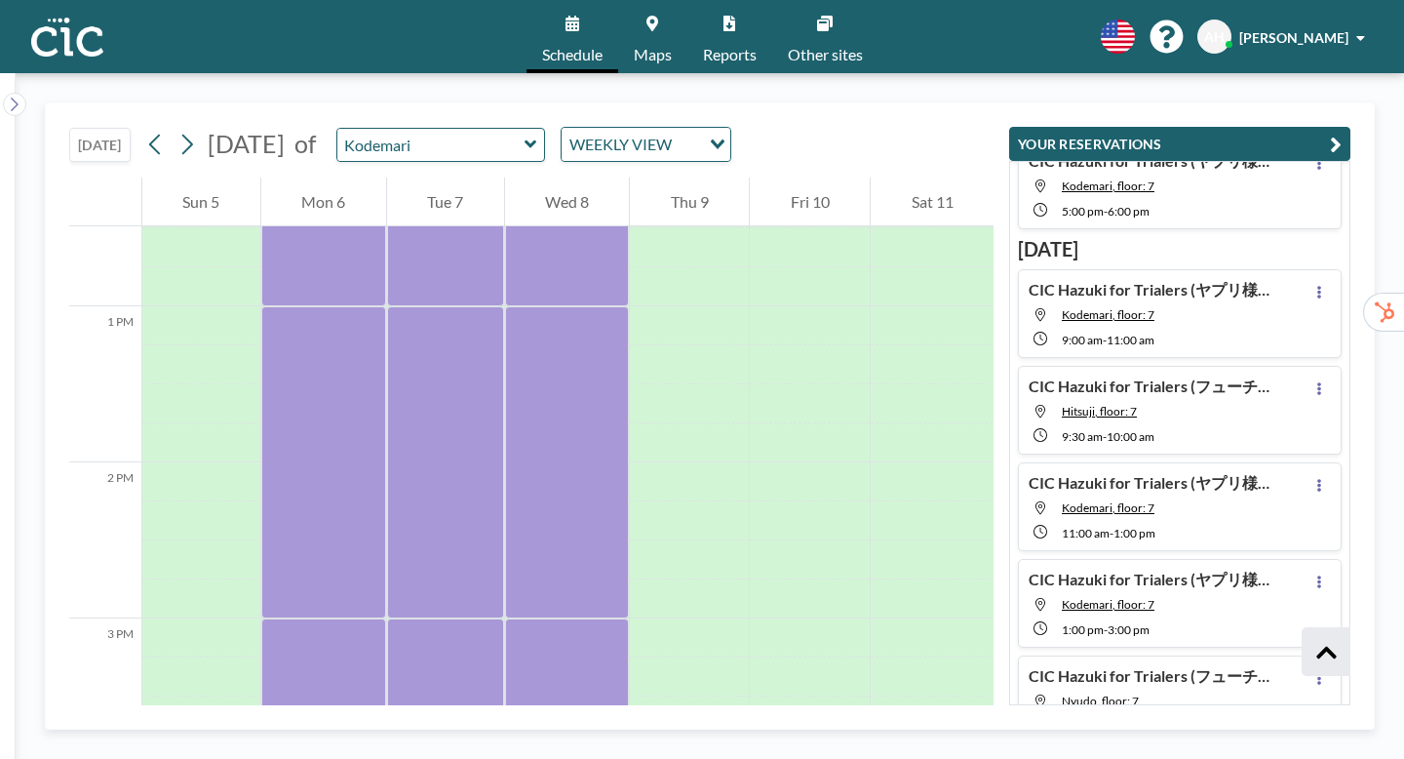
scroll to position [1280, 0]
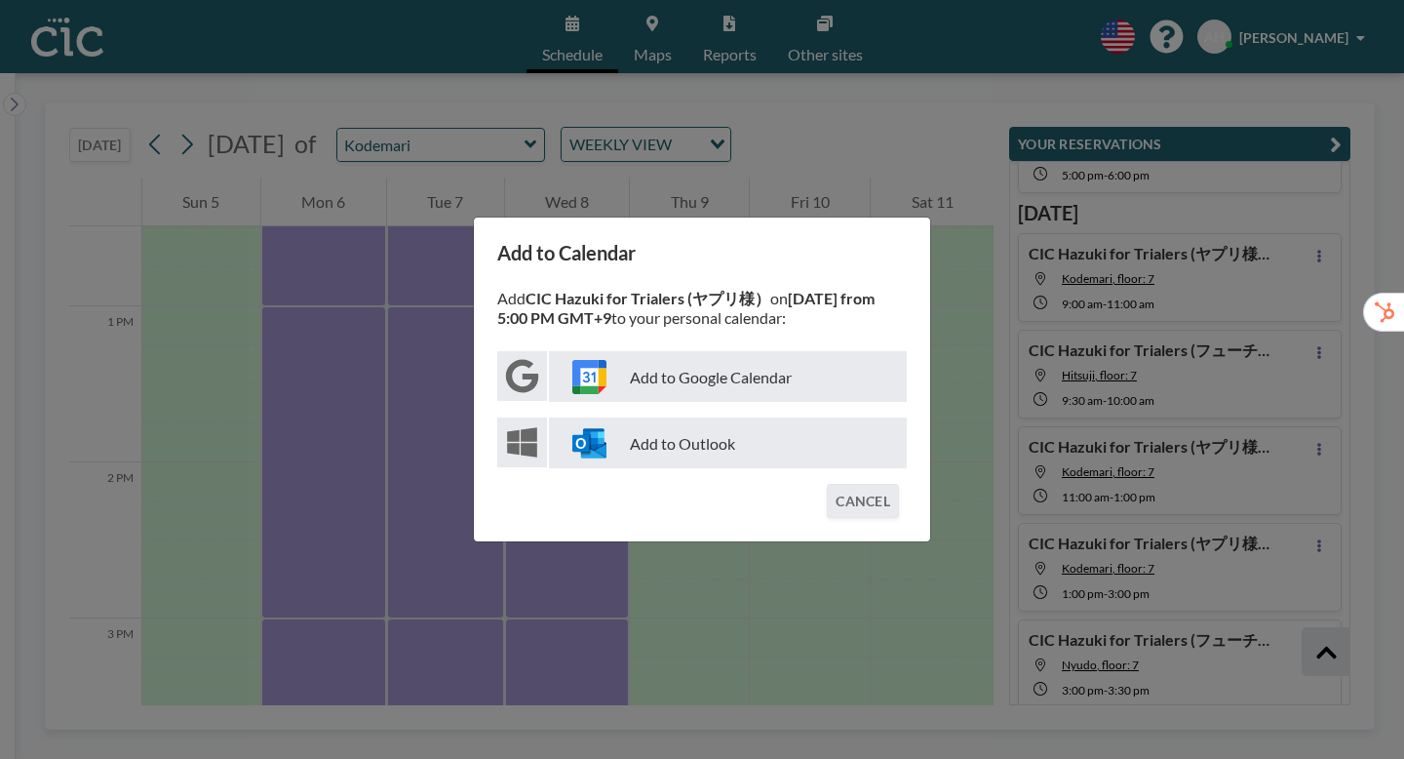
click at [751, 377] on p "Add to Google Calendar" at bounding box center [728, 376] width 358 height 51
click at [841, 487] on button "CANCEL" at bounding box center [863, 501] width 72 height 34
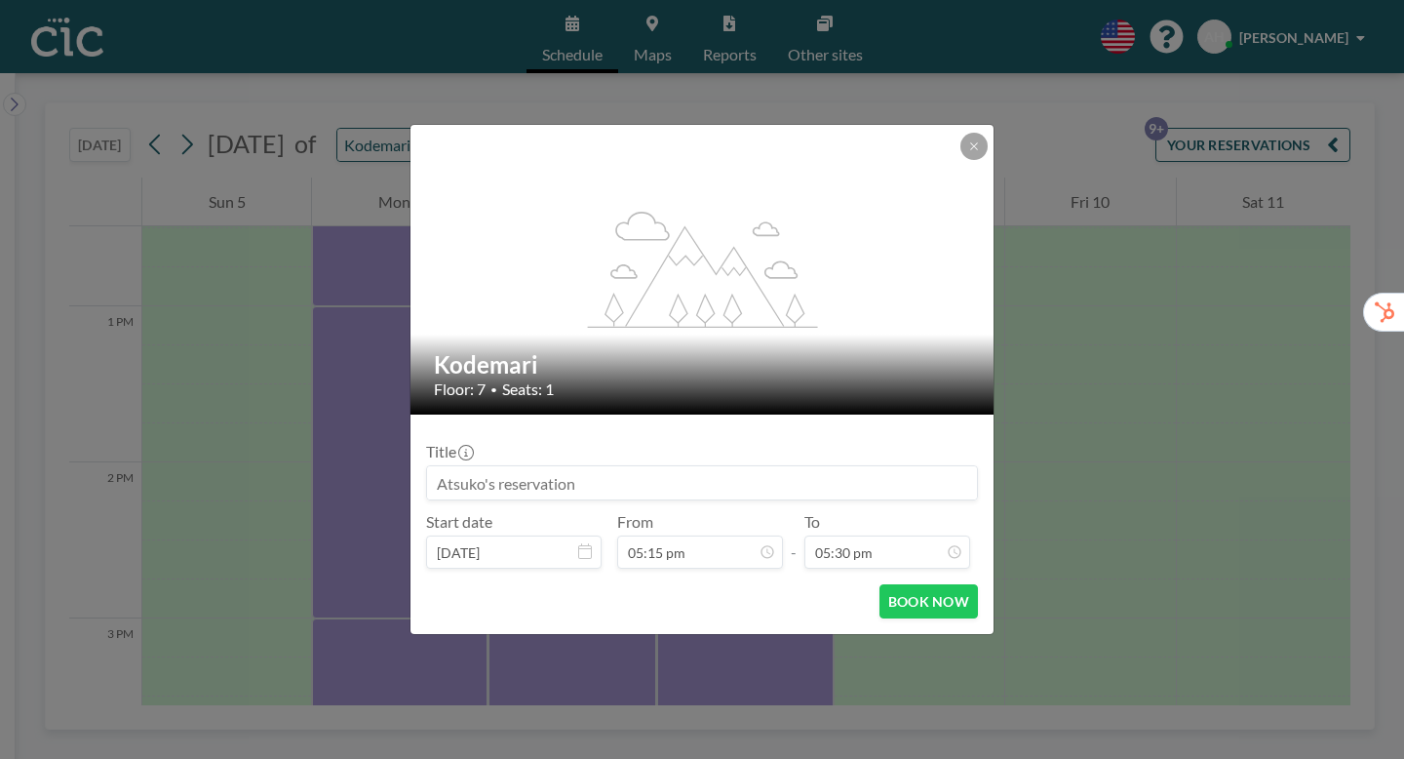
click at [1070, 249] on div "flex-grow: 1.2; Kodemari Floor: 7 • Seats: 1 Title Start date [DATE] From 05:15…" at bounding box center [702, 379] width 1404 height 759
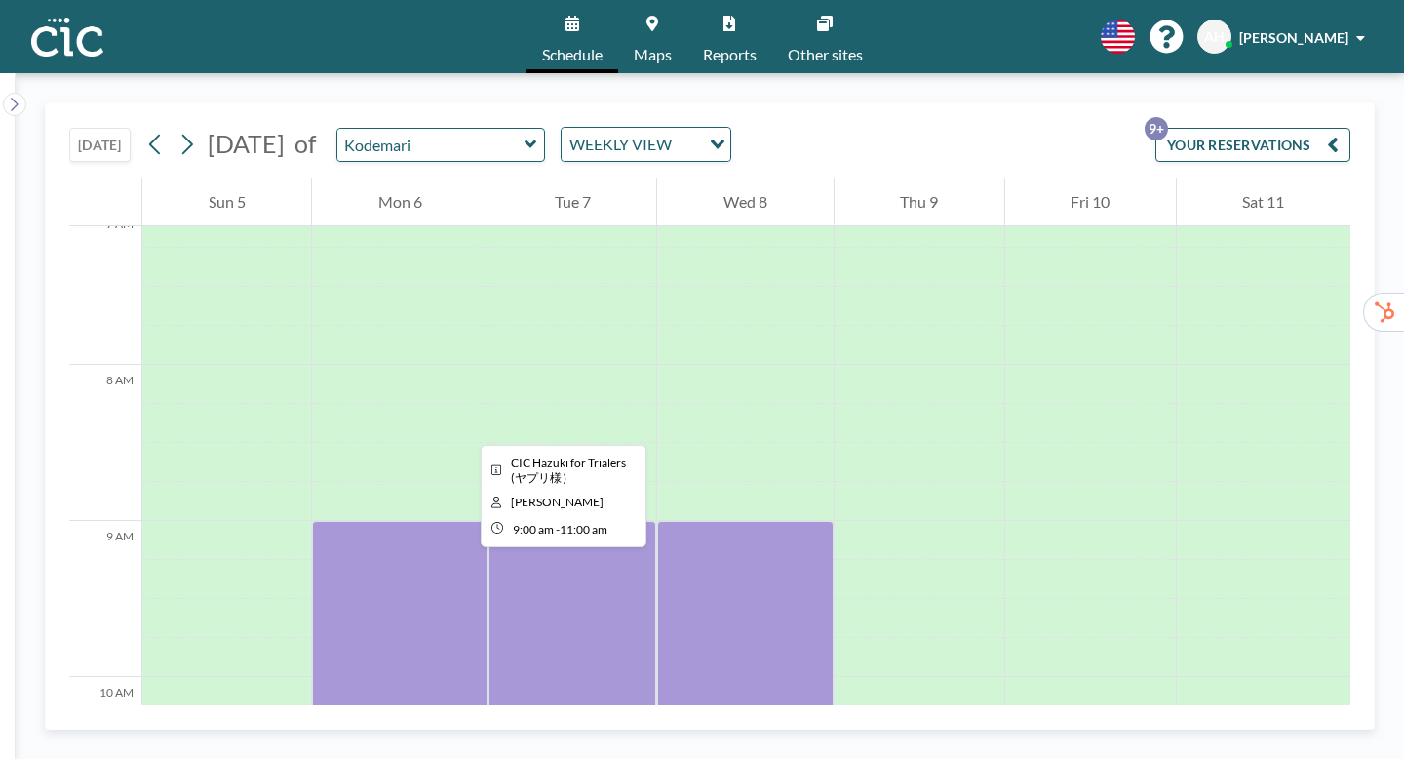
scroll to position [1148, 0]
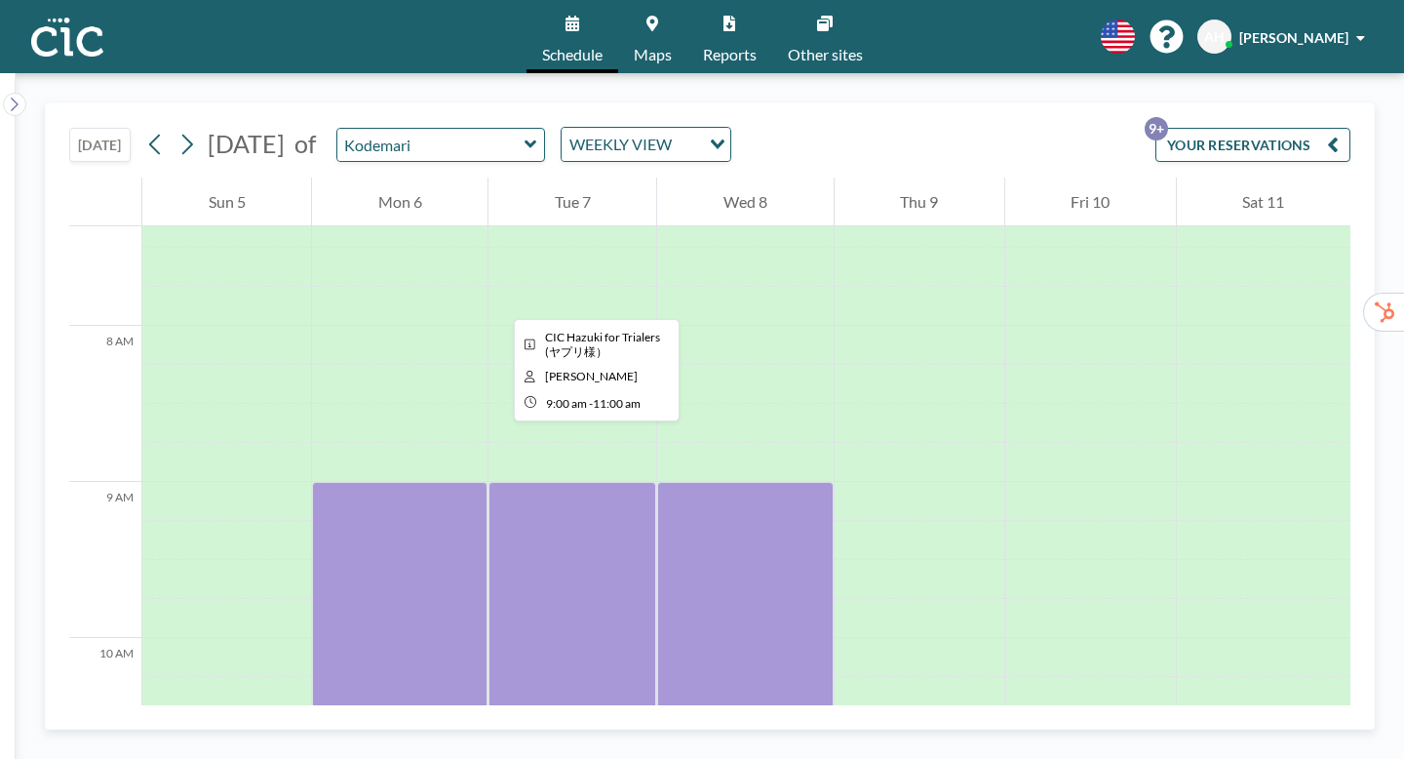
click at [398, 482] on div at bounding box center [399, 638] width 175 height 312
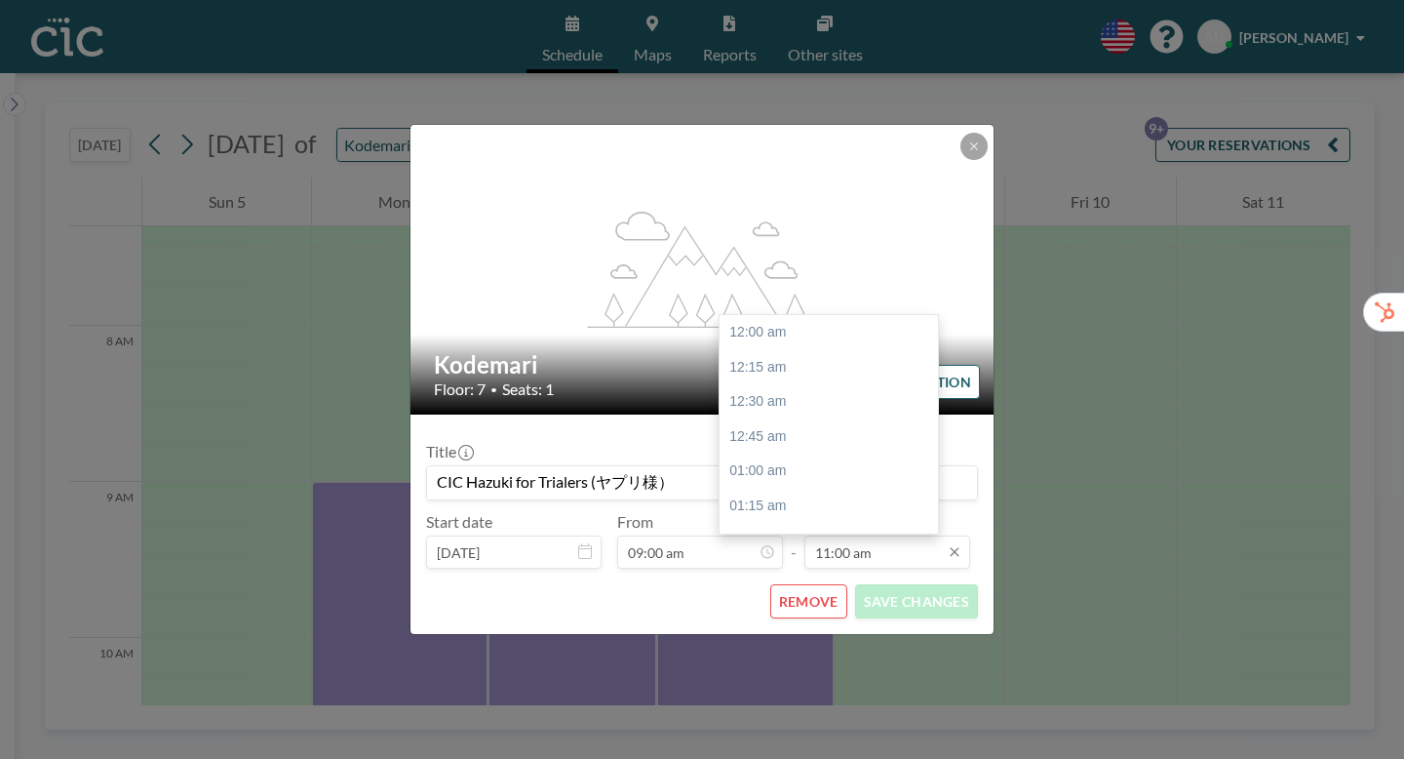
scroll to position [1370, 0]
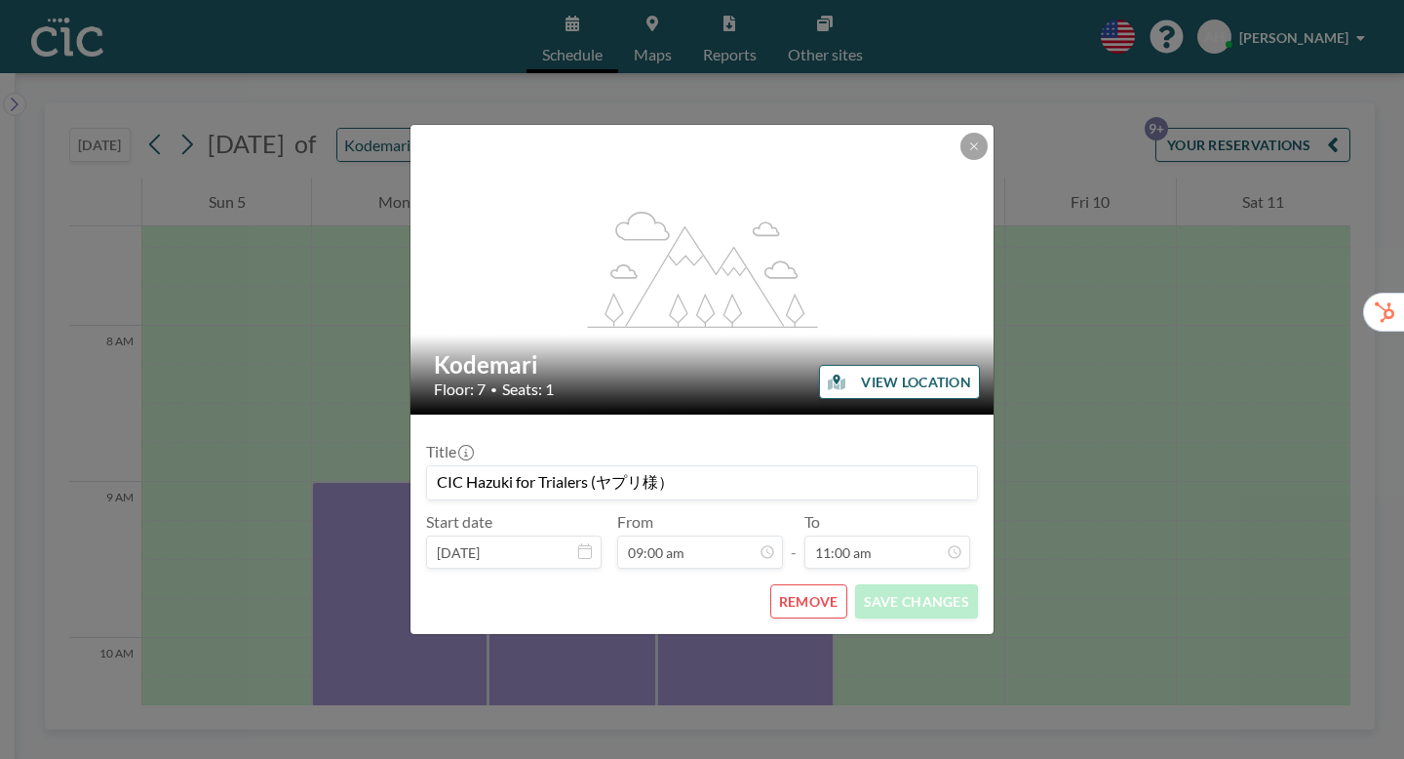
click at [935, 397] on div "Kodemari Floor: 7 • Seats: 1" at bounding box center [702, 374] width 585 height 80
click at [960, 160] on button at bounding box center [973, 146] width 27 height 27
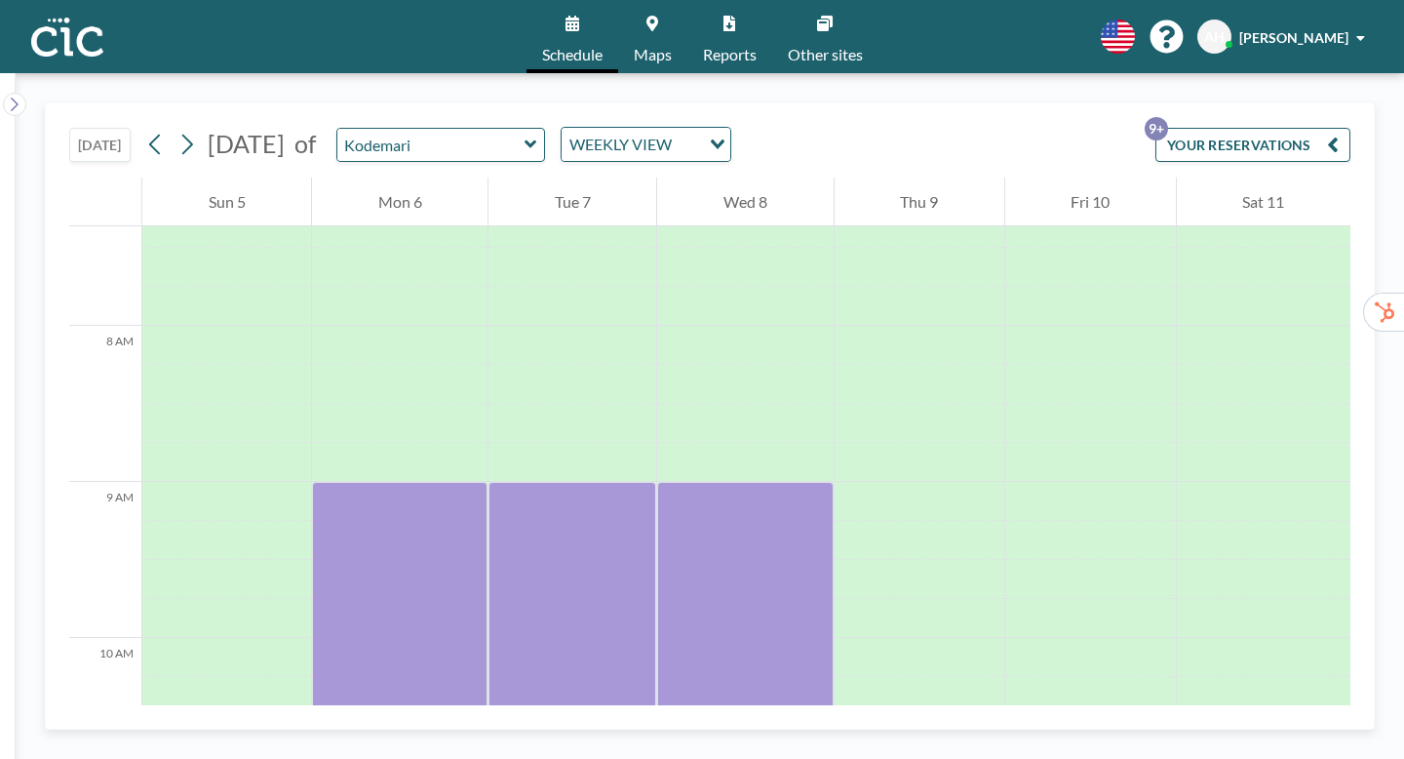
click at [1335, 128] on button "YOUR RESERVATIONS 9+" at bounding box center [1252, 145] width 195 height 34
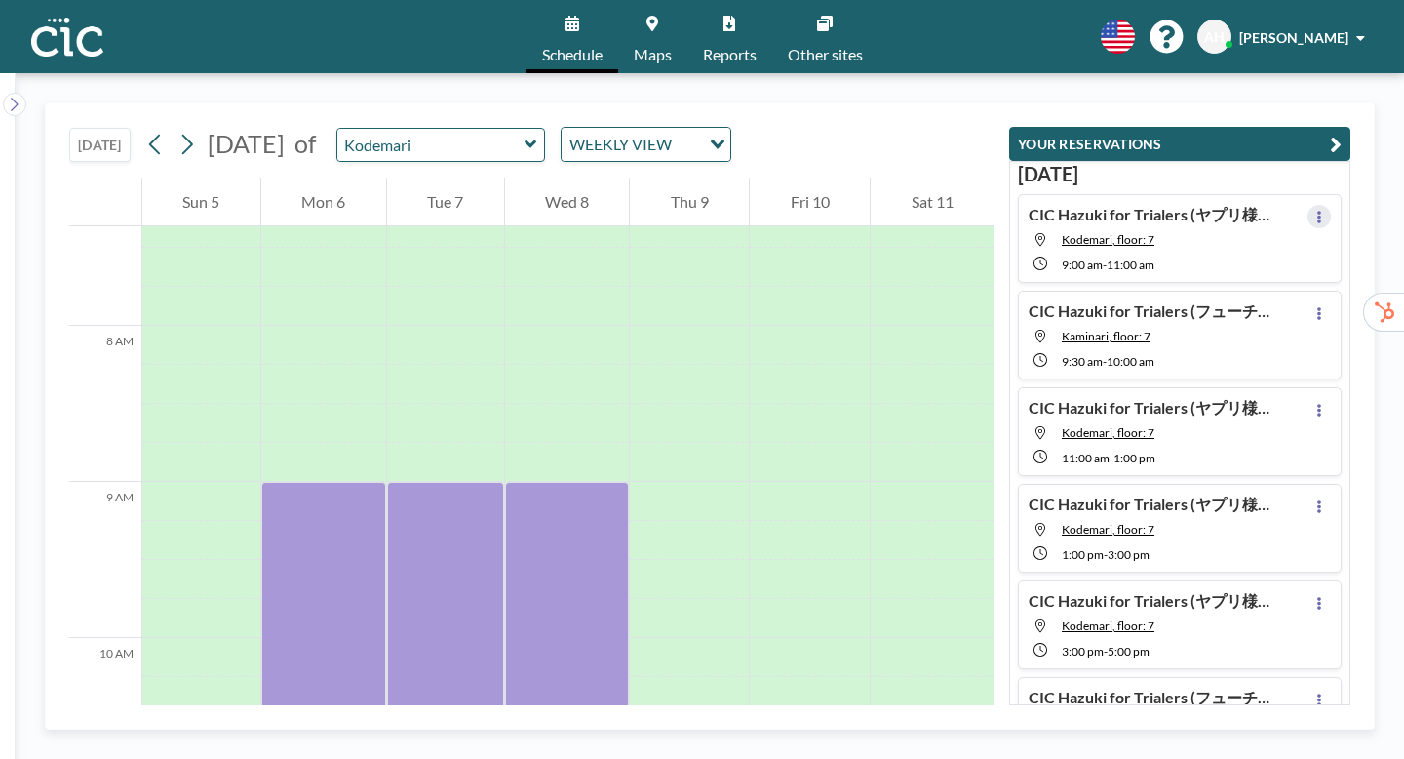
click at [1321, 211] on icon at bounding box center [1319, 217] width 4 height 13
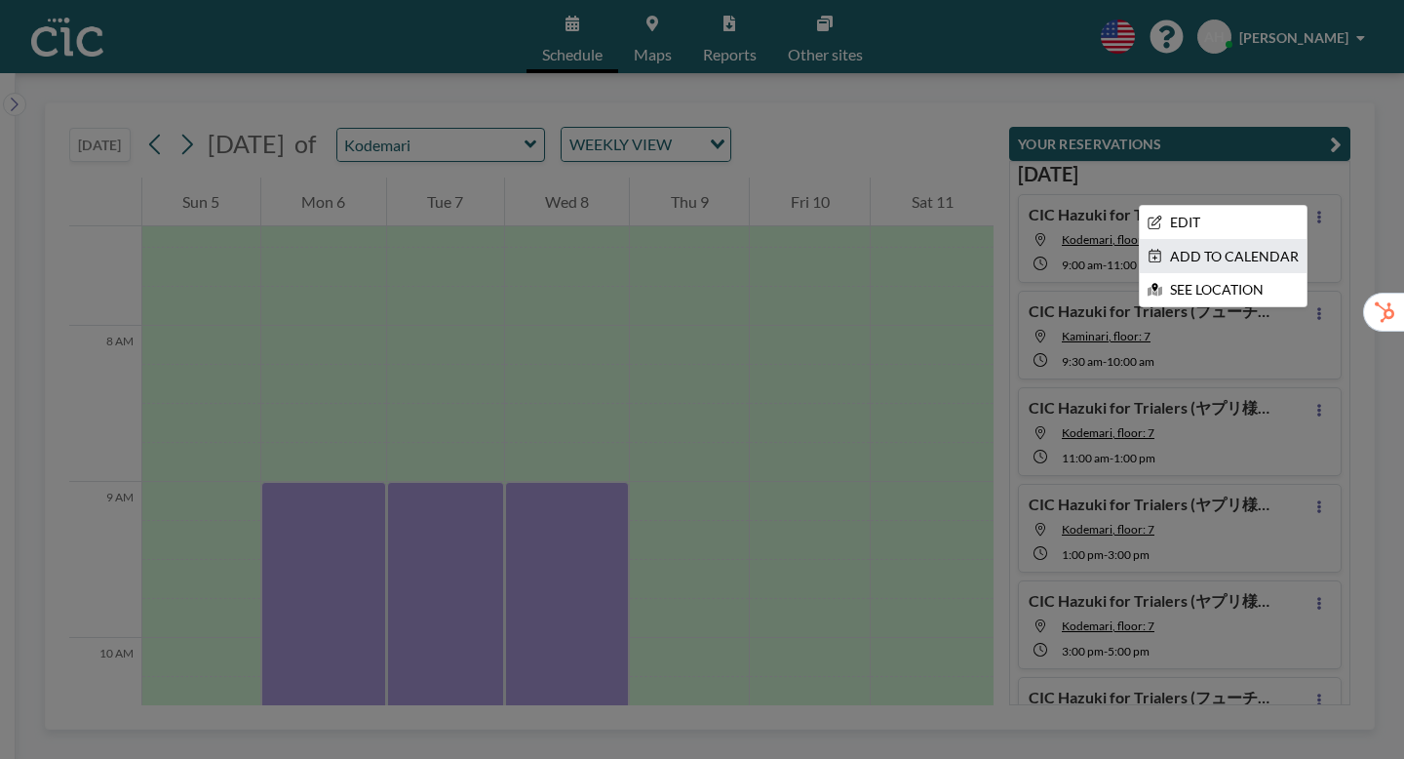
click at [1304, 240] on li "ADD TO CALENDAR" at bounding box center [1223, 256] width 167 height 33
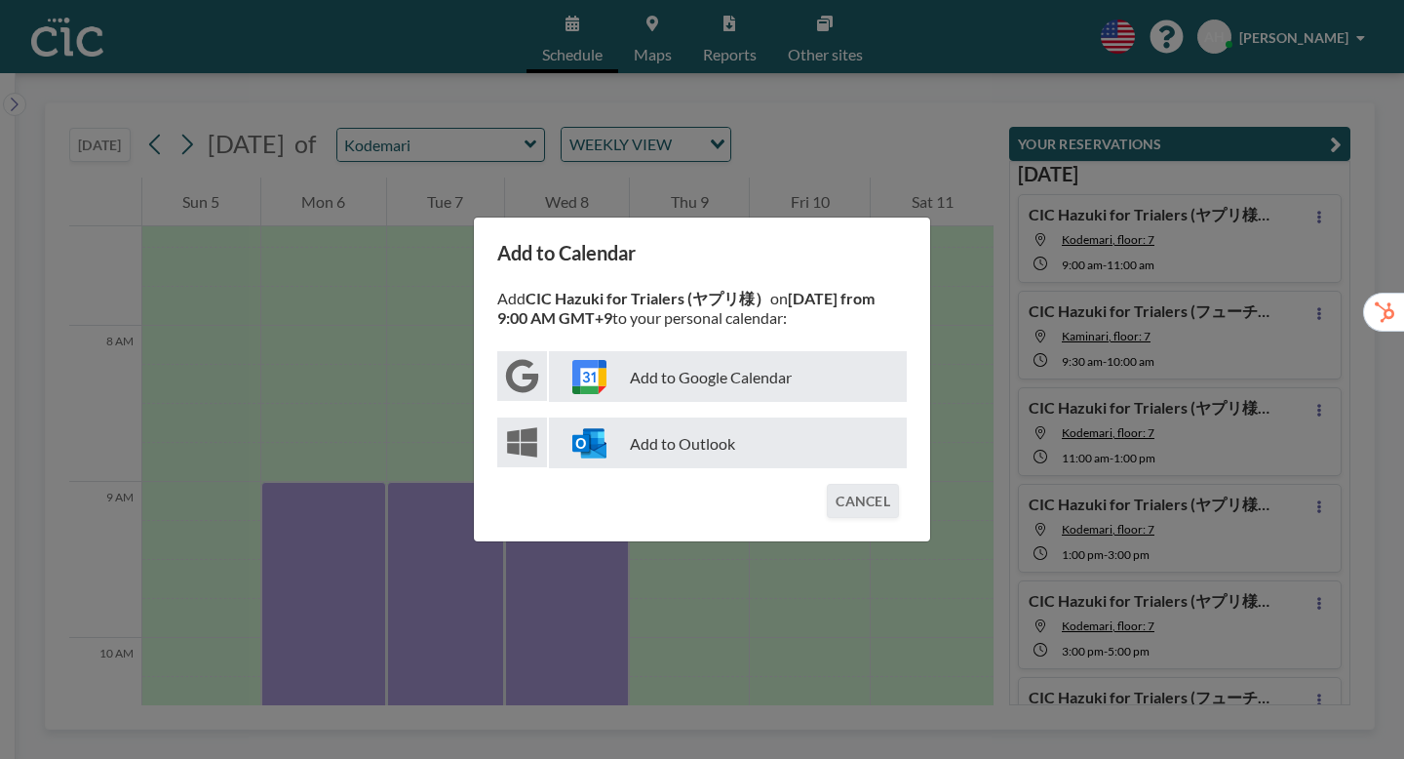
click at [755, 377] on p "Add to Google Calendar" at bounding box center [728, 376] width 358 height 51
click at [1029, 323] on div "Add to Calendar Add CIC Hazuki for Trialers (ヤプリ様） on [DATE] from 9:00 AM GMT+9…" at bounding box center [702, 379] width 1404 height 759
